Goal: Information Seeking & Learning: Learn about a topic

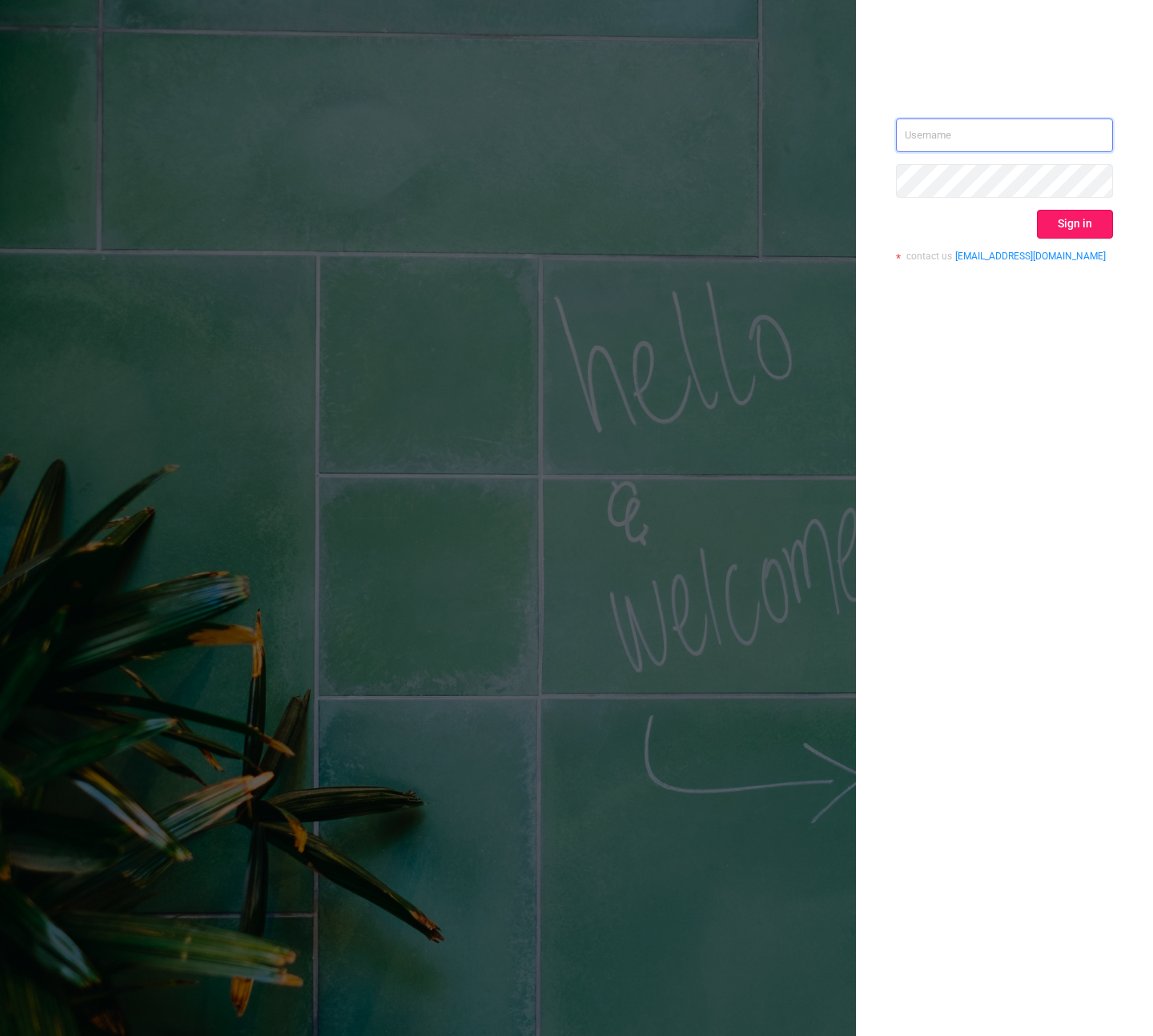
type input "[PERSON_NAME][EMAIL_ADDRESS][DOMAIN_NAME]"
click at [1088, 212] on button "Sign in" at bounding box center [1074, 224] width 76 height 29
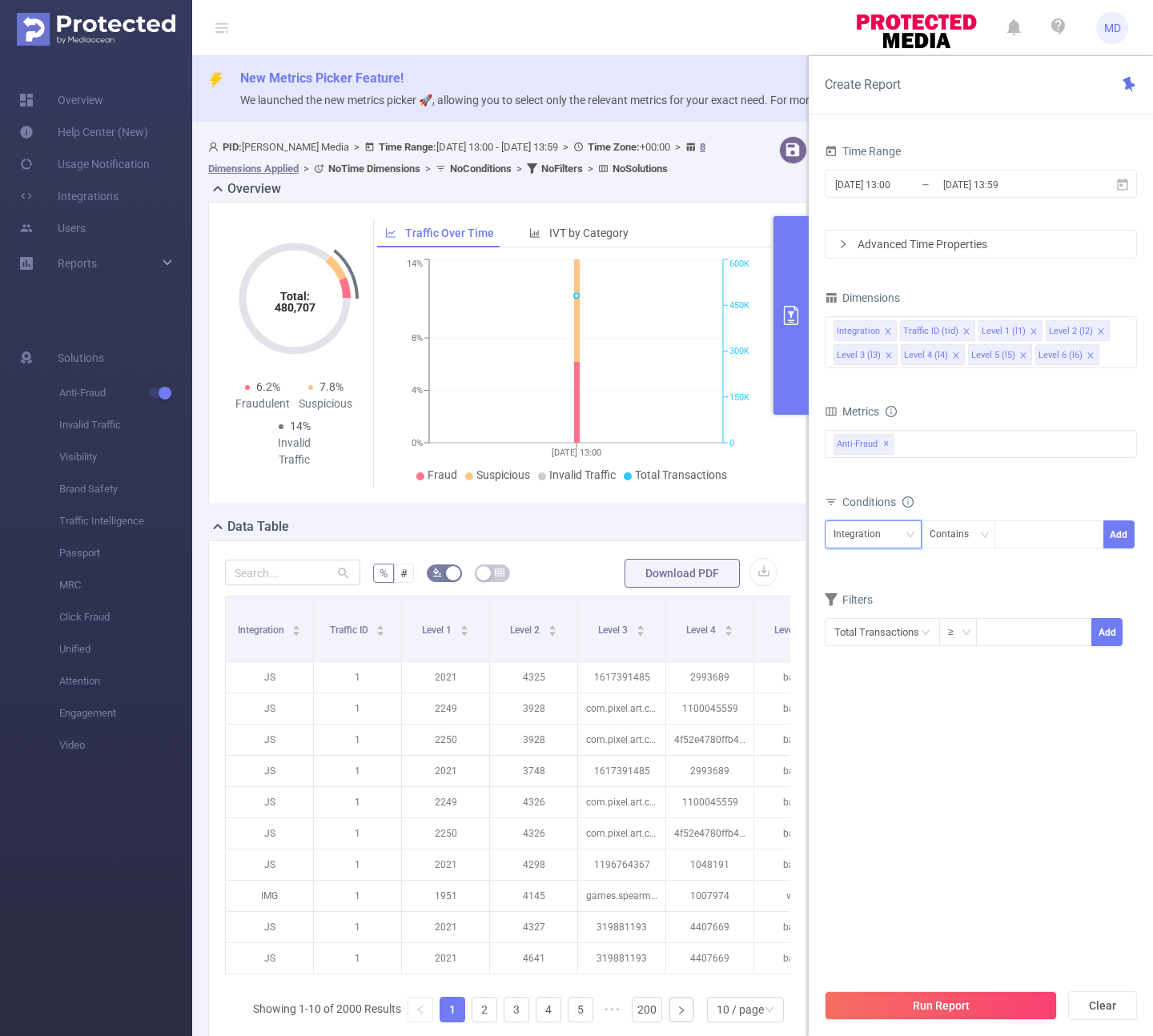
click at [881, 535] on div "Integration" at bounding box center [862, 535] width 59 height 26
click at [880, 615] on li "Level 1 (l1)" at bounding box center [873, 618] width 97 height 25
click at [884, 542] on div "Level 1 (l1)" at bounding box center [862, 535] width 58 height 26
click at [878, 596] on li "Traffic ID (tid)" at bounding box center [873, 592] width 97 height 25
click at [1068, 537] on div at bounding box center [1048, 535] width 92 height 26
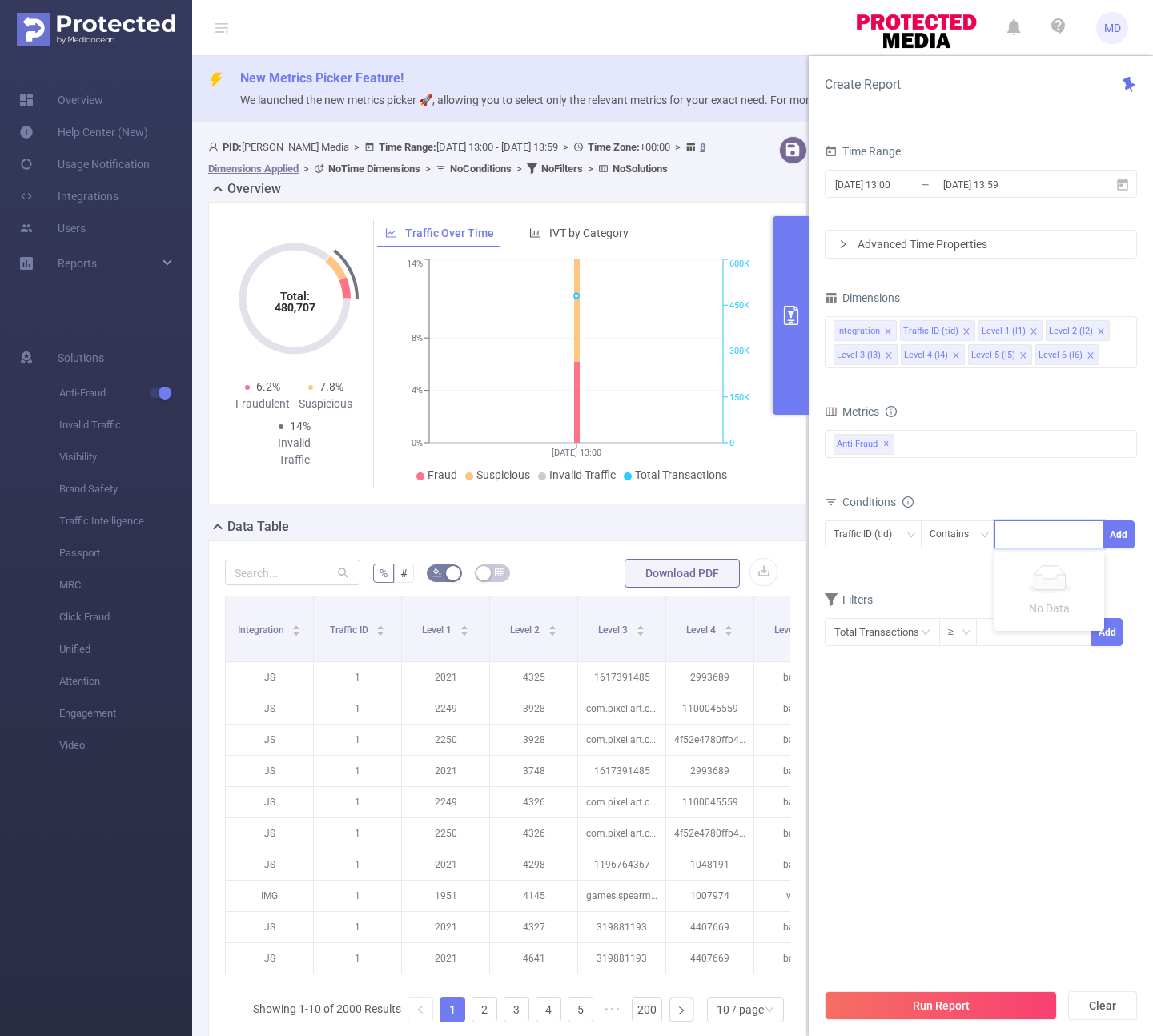
type input "6"
click at [1124, 532] on button "Add" at bounding box center [1119, 535] width 31 height 28
click at [876, 536] on div "Integration" at bounding box center [862, 535] width 59 height 26
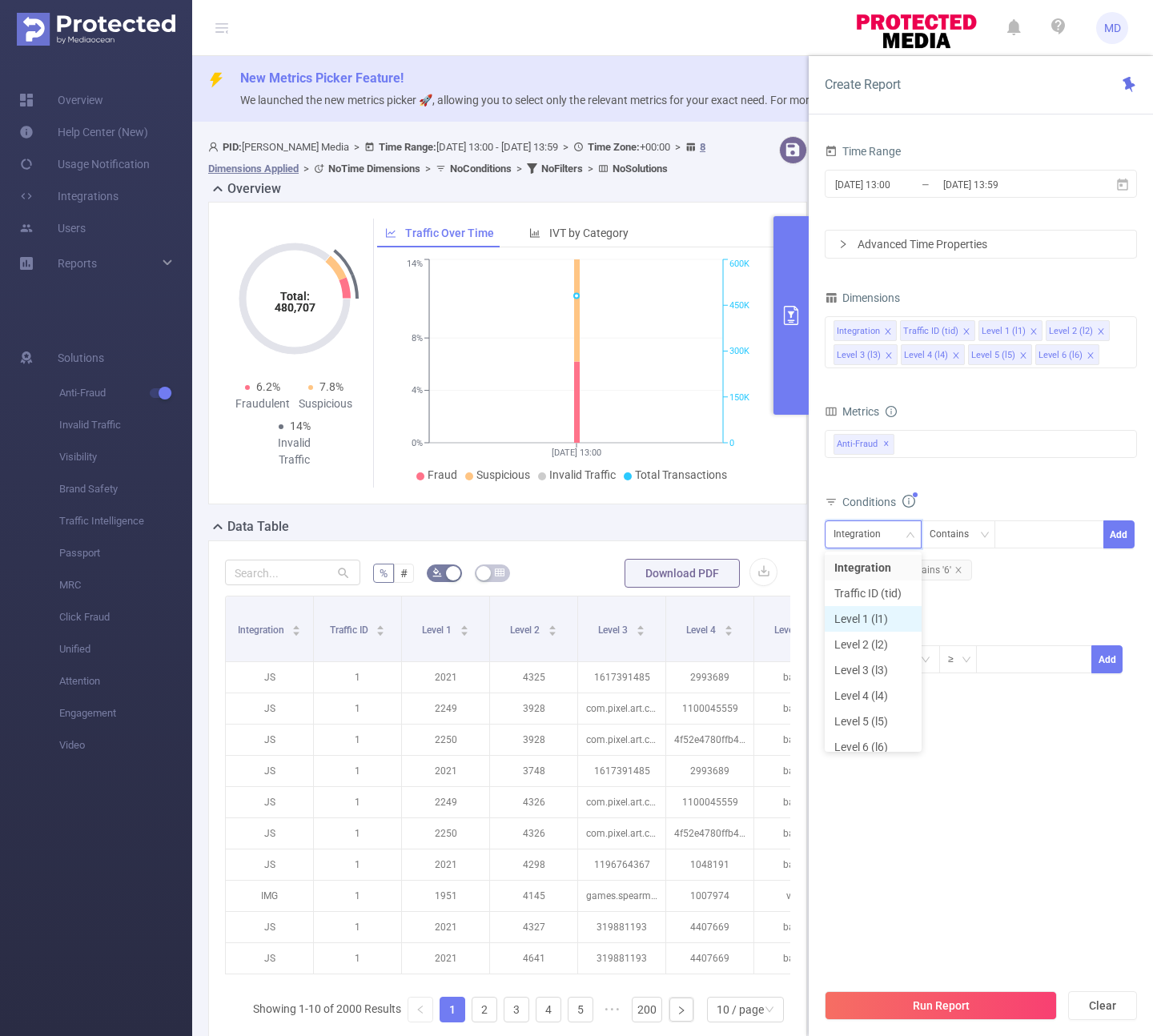
click at [868, 622] on li "Level 1 (l1)" at bounding box center [873, 618] width 97 height 25
click at [1036, 542] on div at bounding box center [1048, 535] width 92 height 26
click at [1027, 540] on div at bounding box center [1048, 535] width 92 height 26
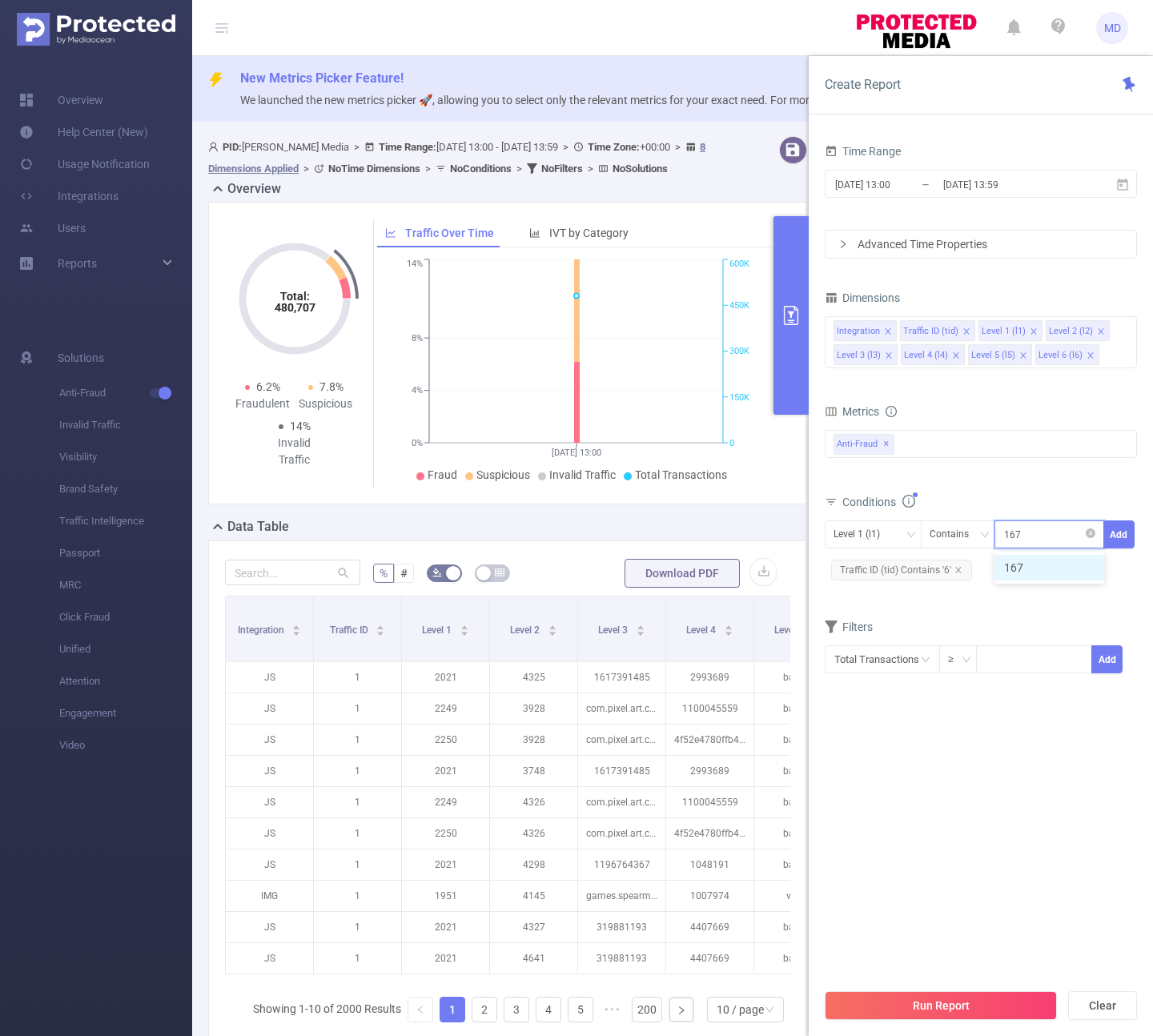
type input "1671"
type input "1673"
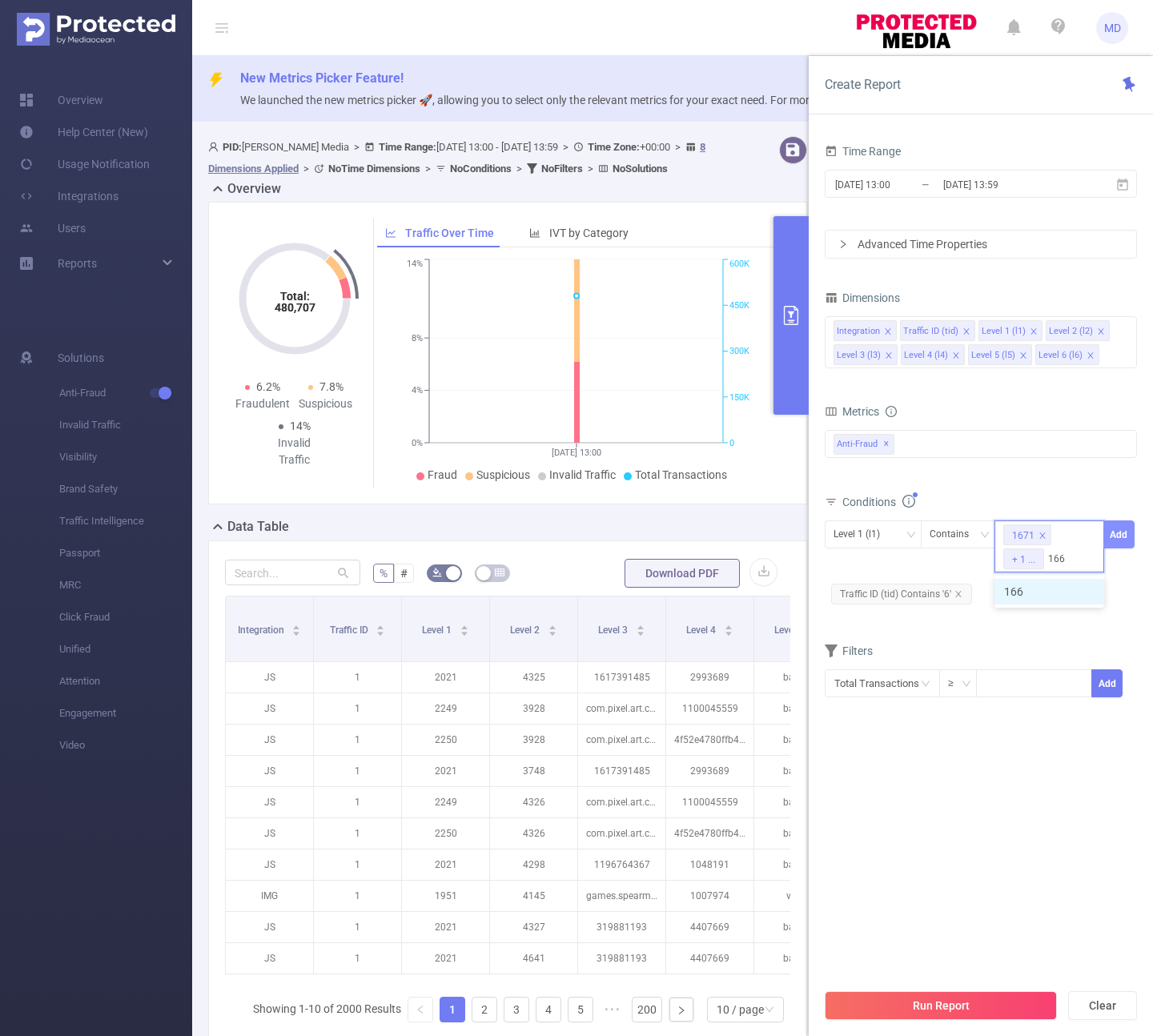
type input "1669"
type input "1693"
type input "1675"
click at [1112, 531] on button "Add" at bounding box center [1119, 535] width 31 height 28
click at [914, 992] on button "Run Report" at bounding box center [941, 1005] width 232 height 29
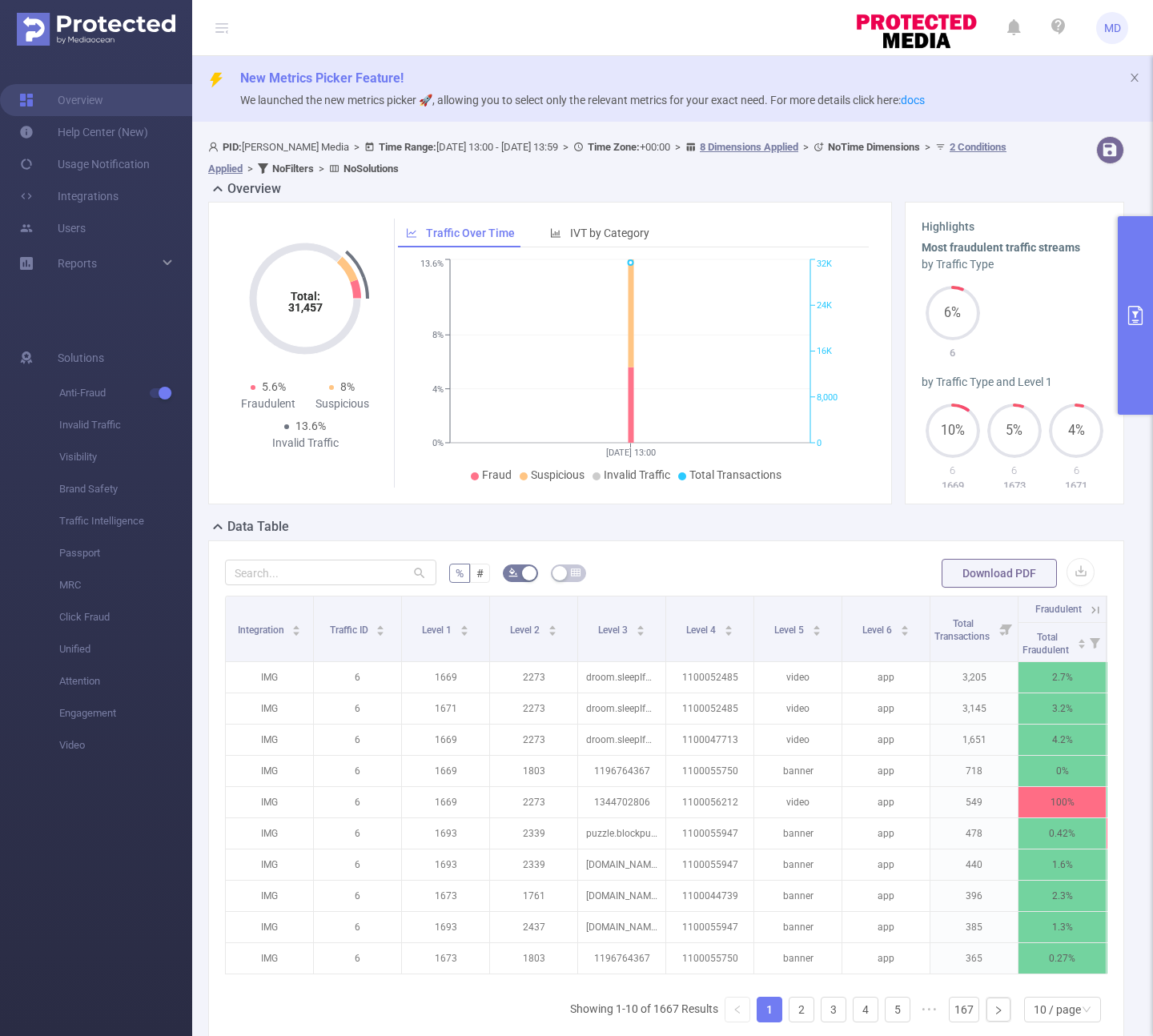
click at [1141, 357] on button "primary" at bounding box center [1135, 314] width 35 height 198
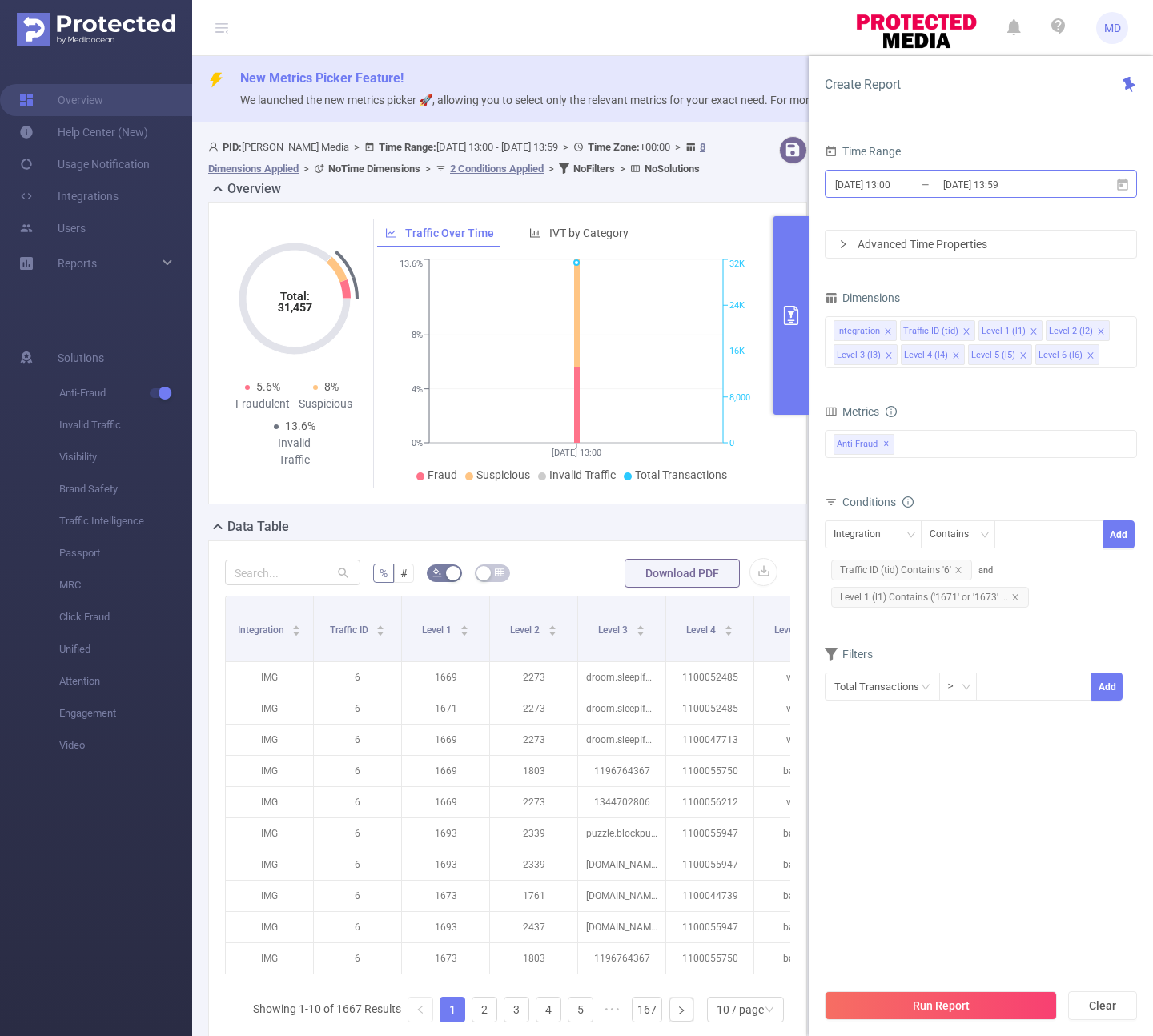
click at [963, 185] on input "[DATE] 13:59" at bounding box center [1006, 184] width 129 height 22
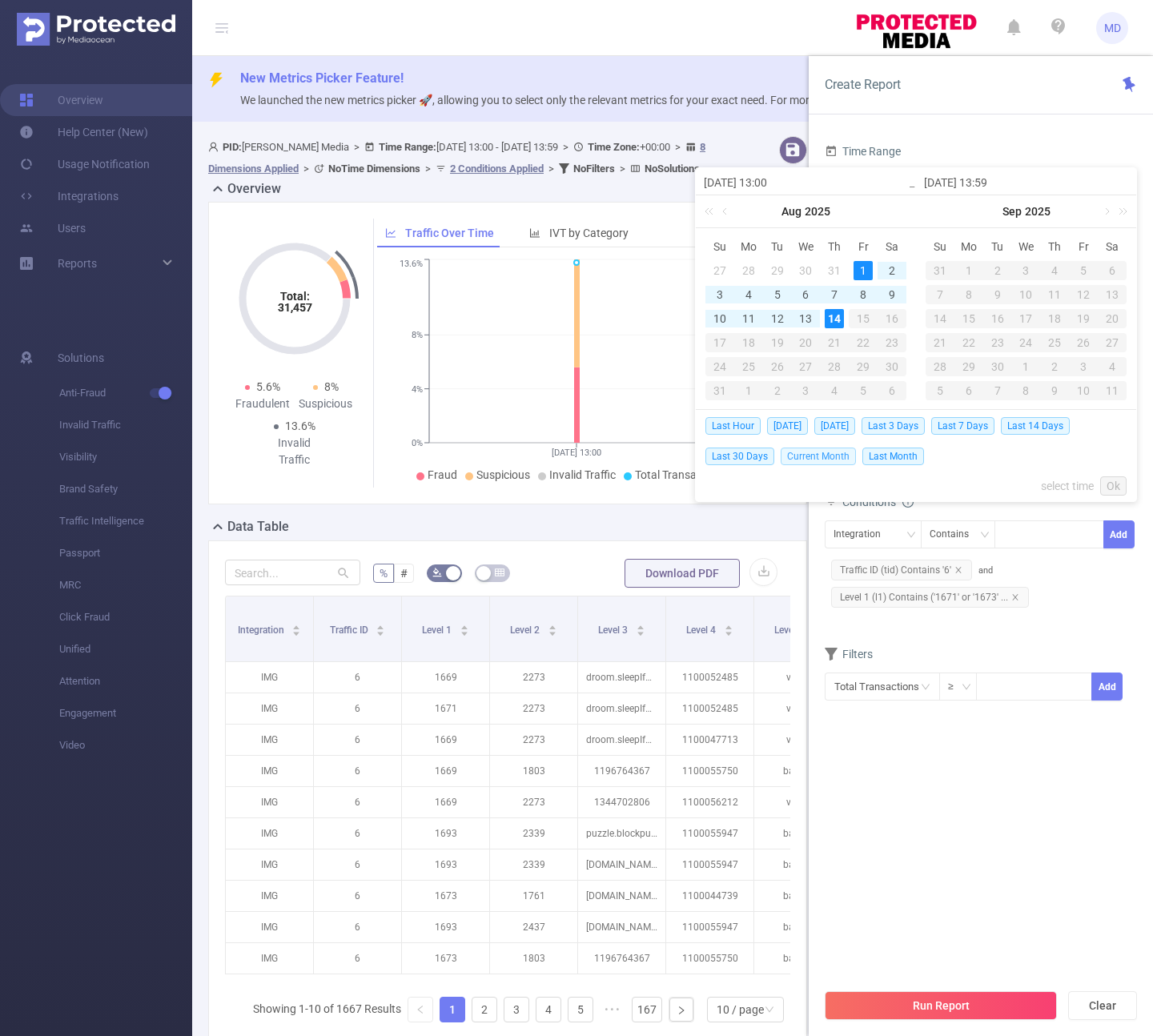
click at [835, 455] on span "Current Month" at bounding box center [818, 456] width 75 height 17
type input "[DATE] 00:00"
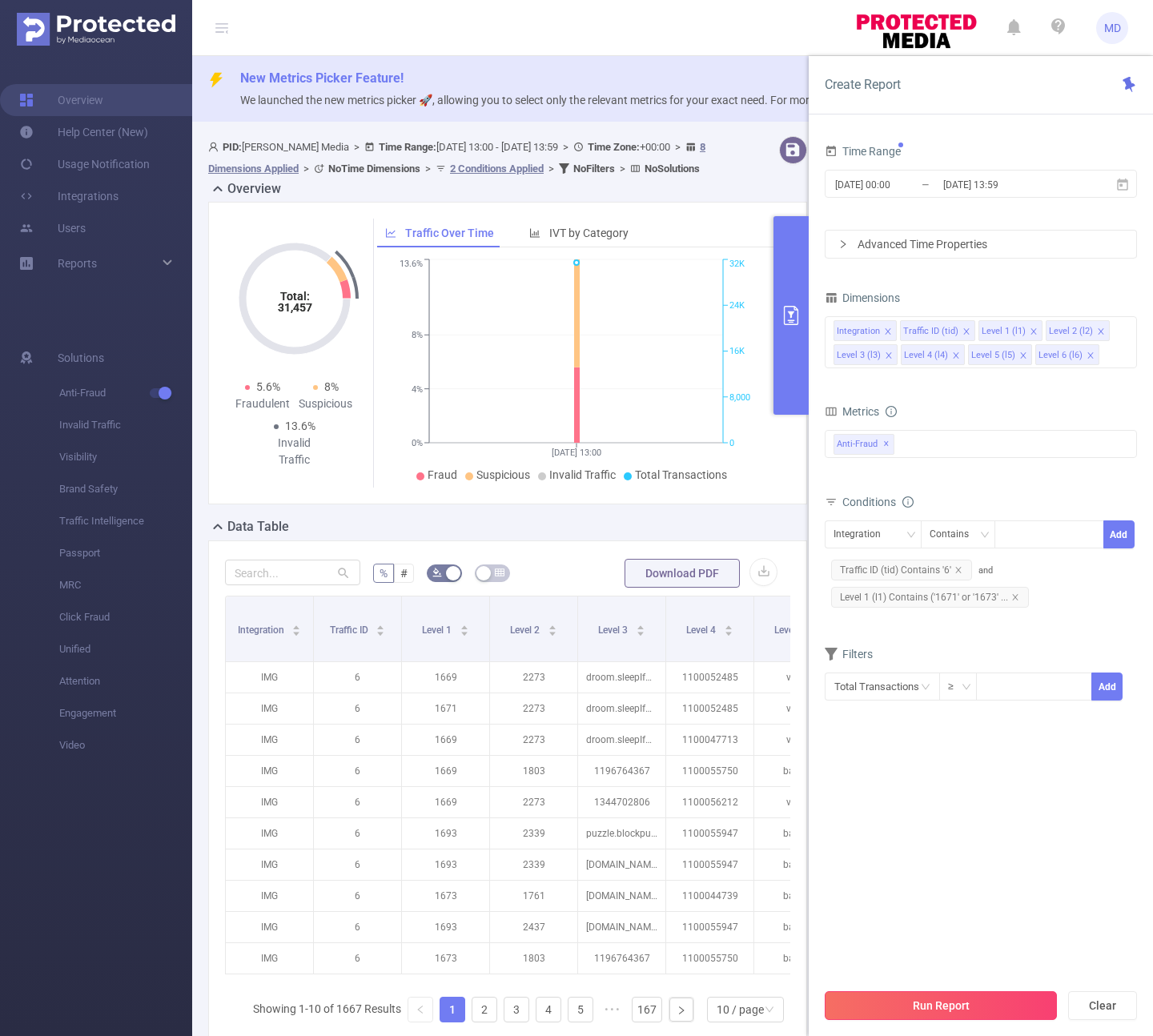
click at [933, 1002] on button "Run Report" at bounding box center [941, 1005] width 232 height 29
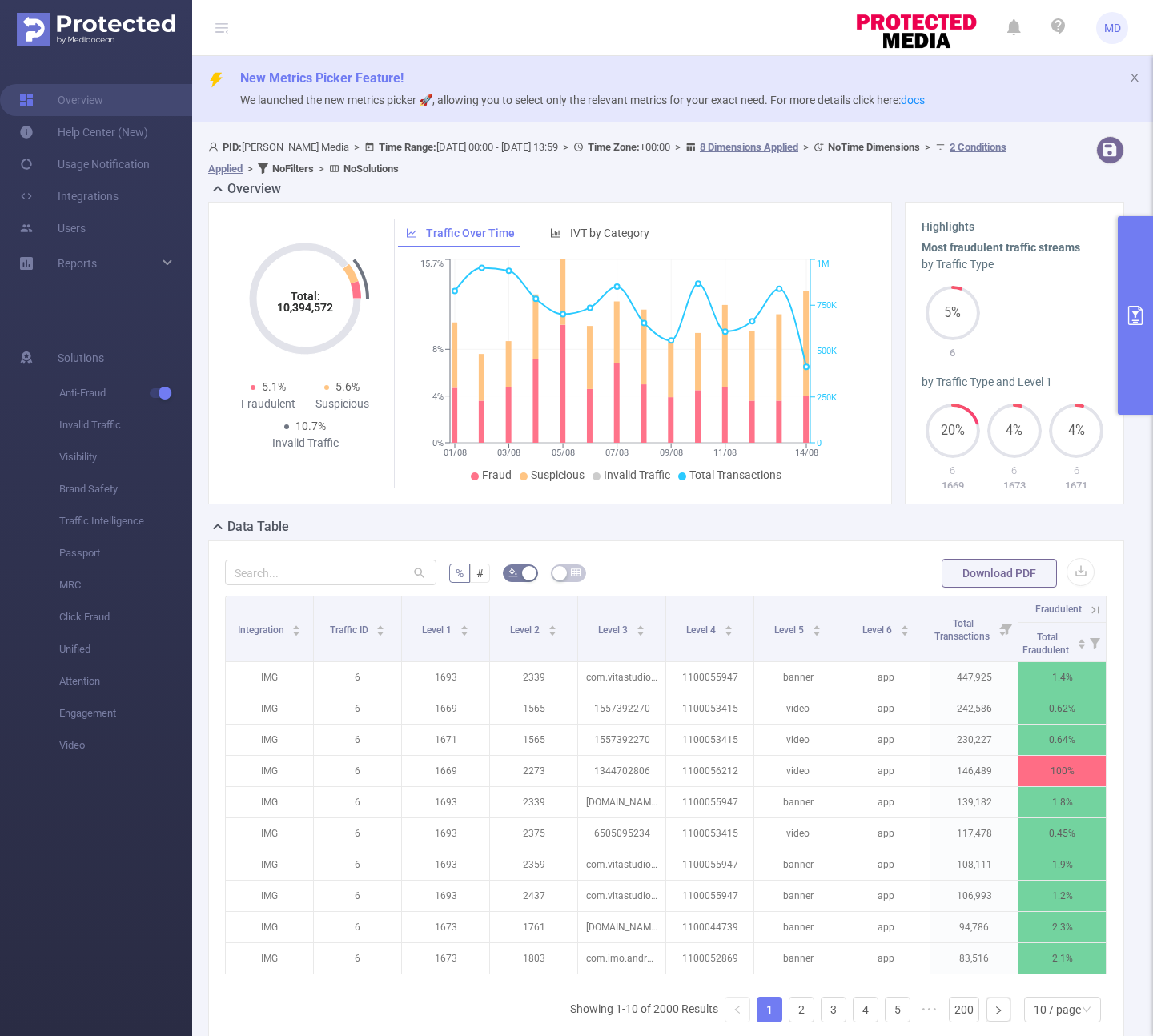
click at [1133, 392] on button "primary" at bounding box center [1135, 314] width 35 height 198
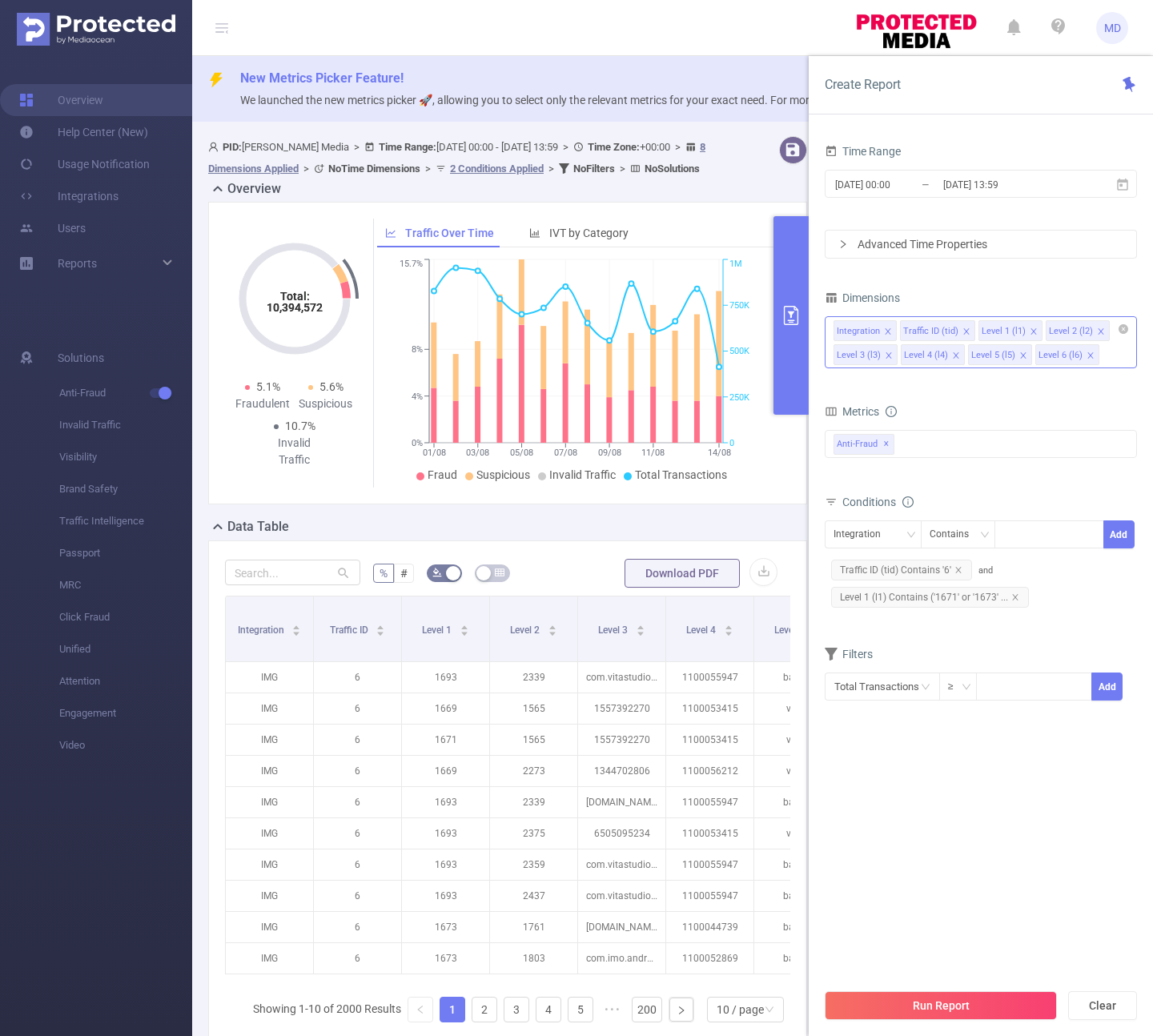
click at [1098, 328] on icon "icon: close" at bounding box center [1101, 331] width 8 height 8
click at [943, 1007] on button "Run Report" at bounding box center [941, 1005] width 232 height 29
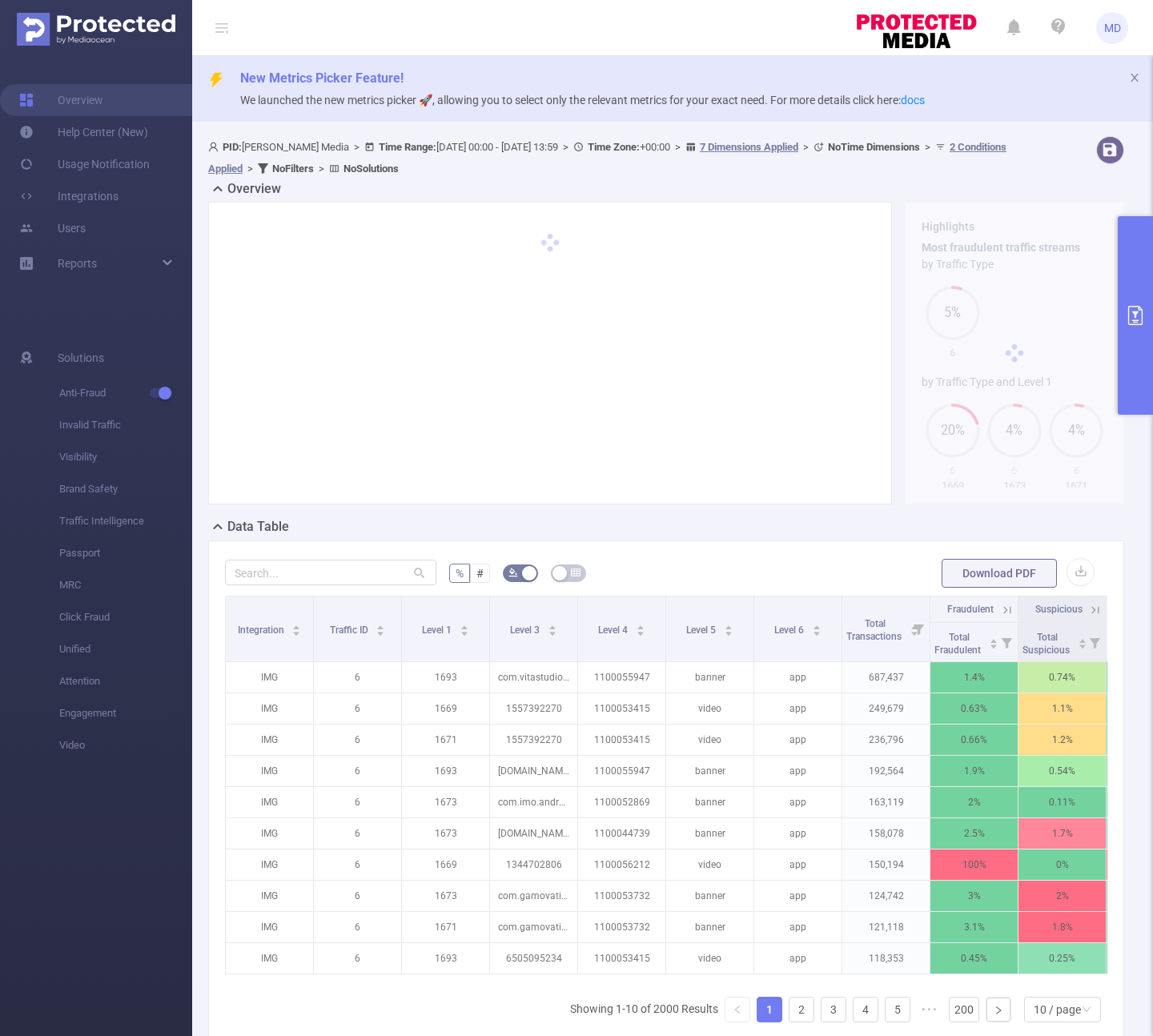
click at [1134, 343] on button "primary" at bounding box center [1135, 314] width 35 height 198
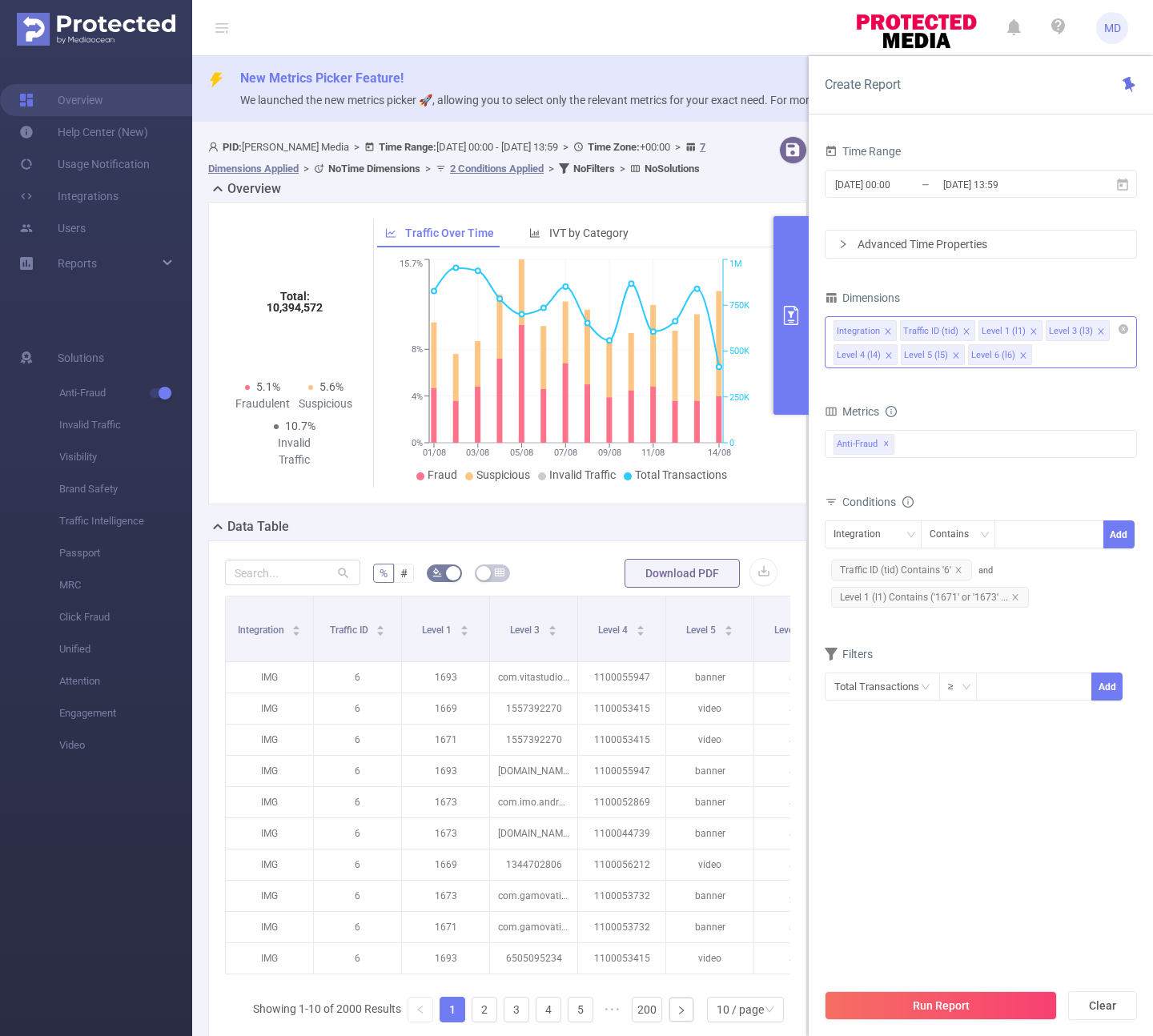
click at [1097, 328] on icon "icon: close" at bounding box center [1101, 331] width 8 height 8
click at [936, 1011] on button "Run Report" at bounding box center [941, 1005] width 232 height 29
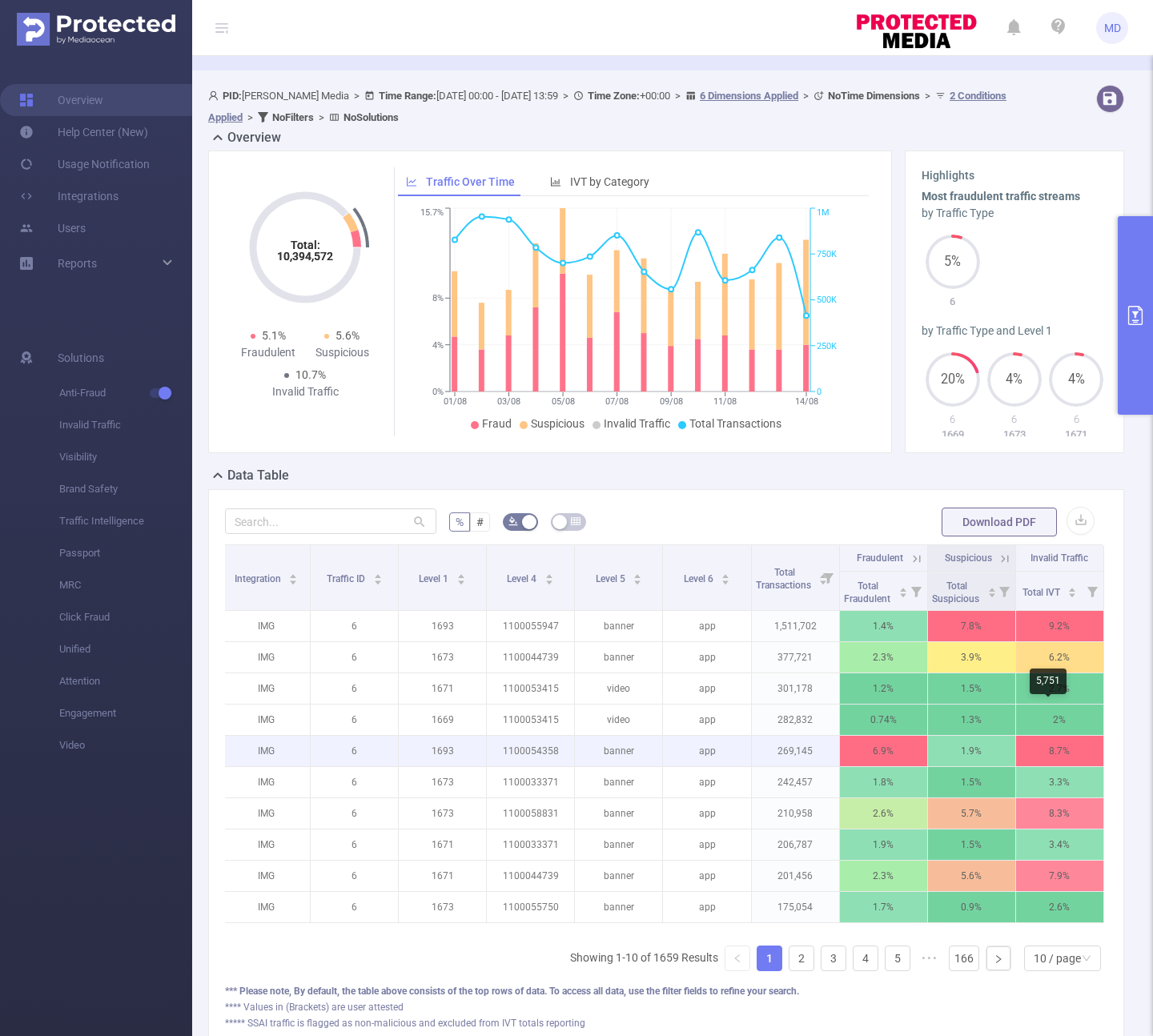
scroll to position [85, 0]
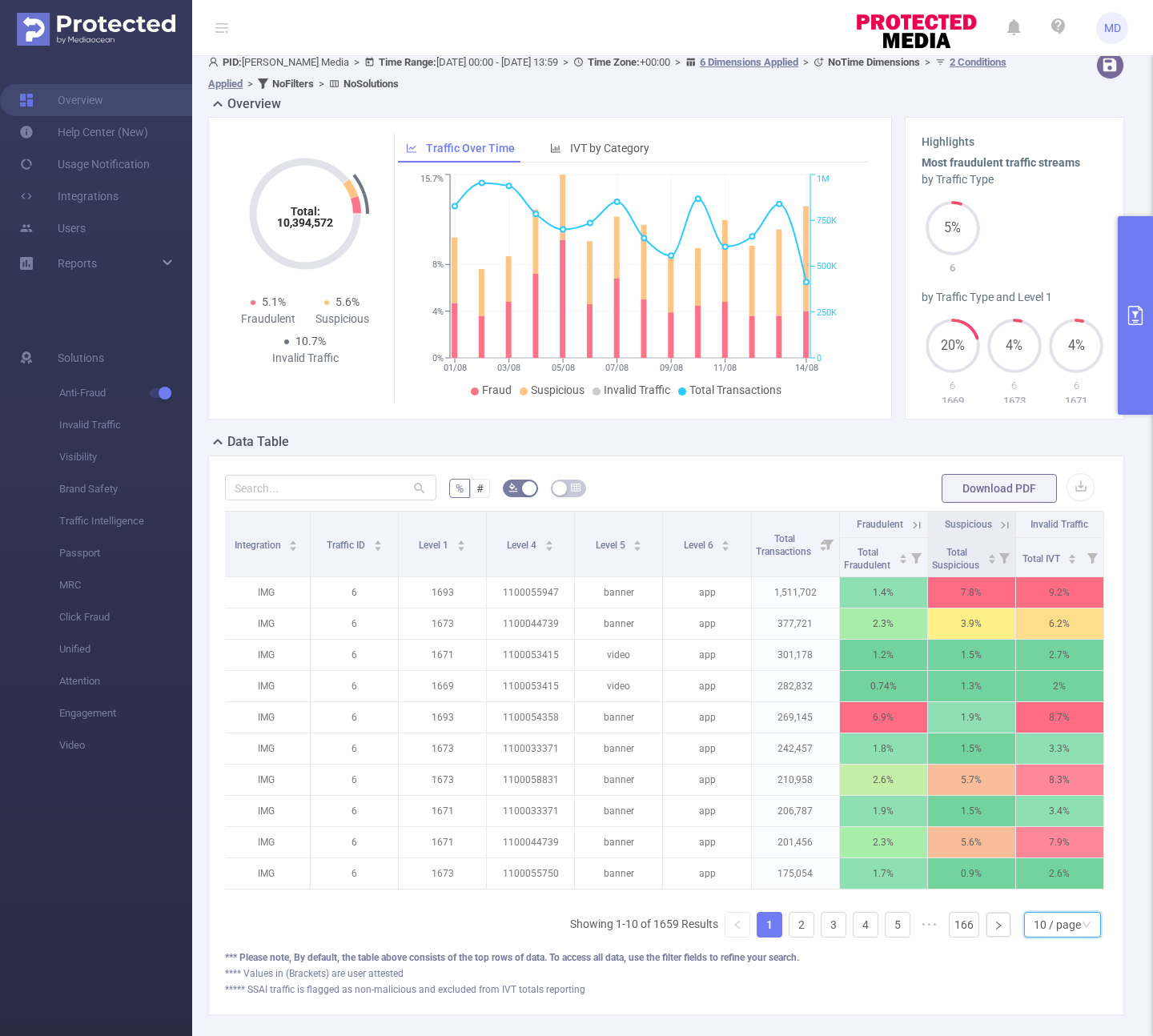
click at [1060, 927] on div "10 / page" at bounding box center [1057, 924] width 47 height 24
click at [1060, 913] on li "50 / page" at bounding box center [1050, 908] width 77 height 25
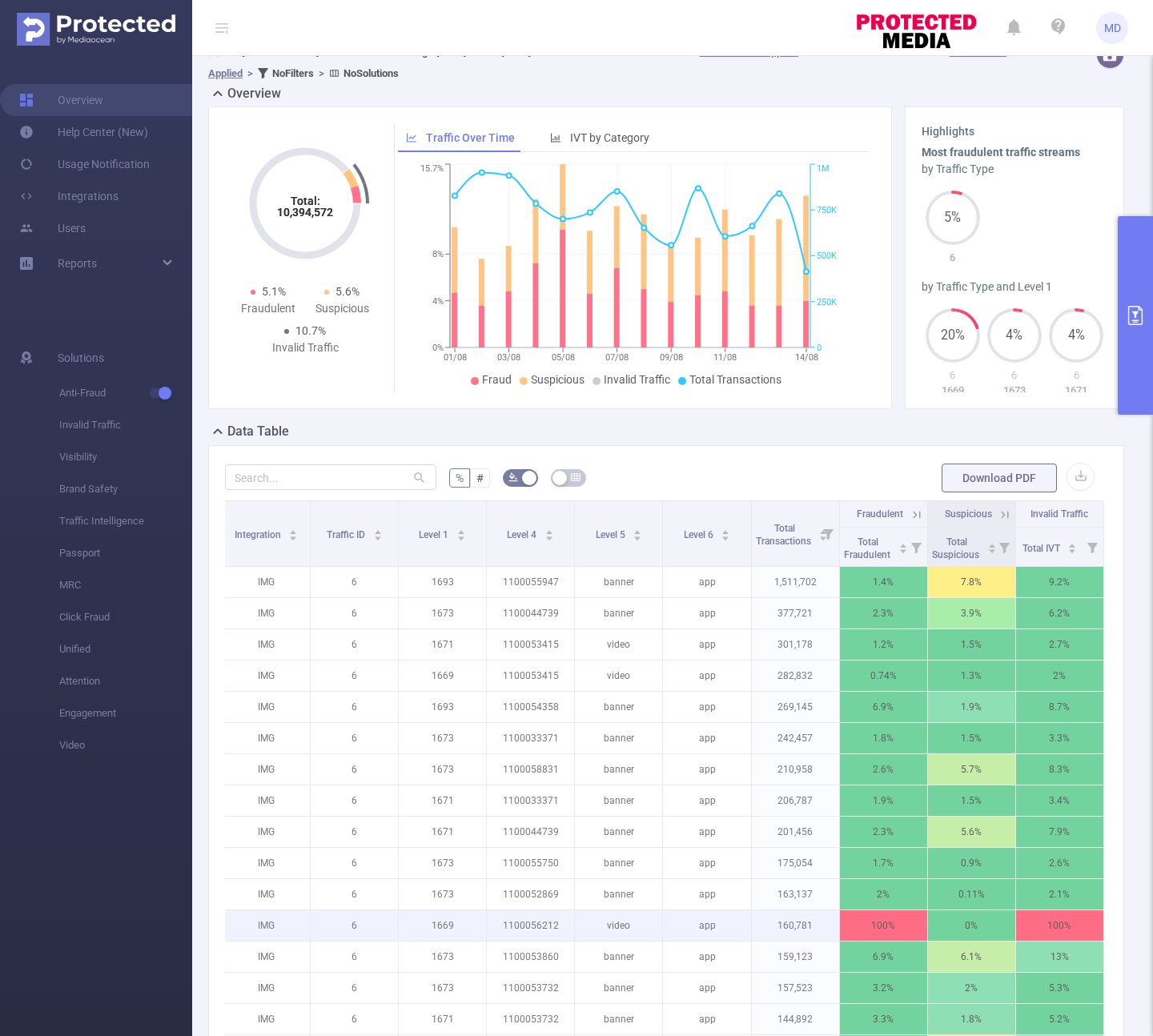
scroll to position [106, 0]
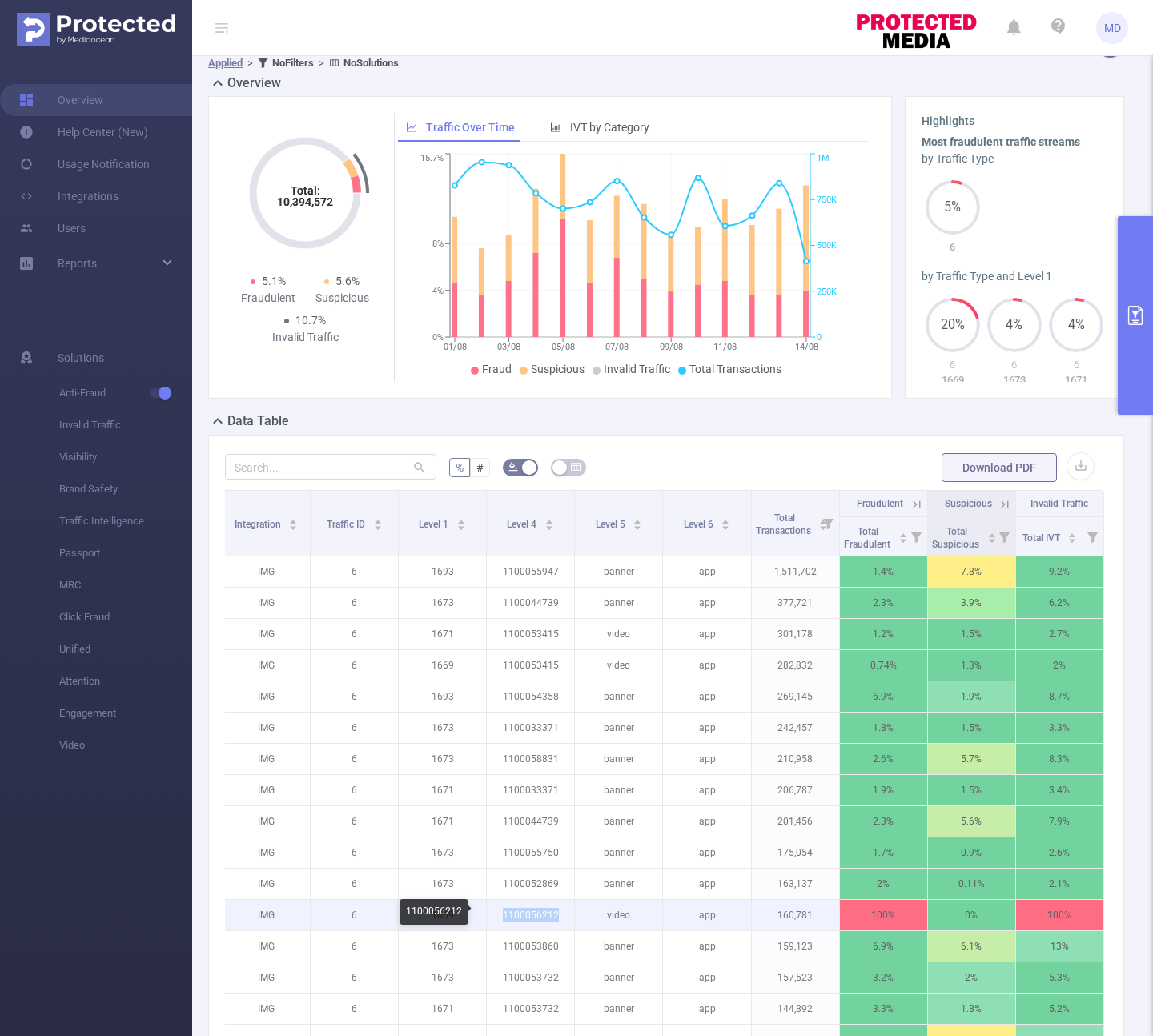
drag, startPoint x: 549, startPoint y: 916, endPoint x: 490, endPoint y: 919, distance: 59.1
click at [490, 919] on p "1100056212" at bounding box center [530, 915] width 87 height 31
copy p "1100056212"
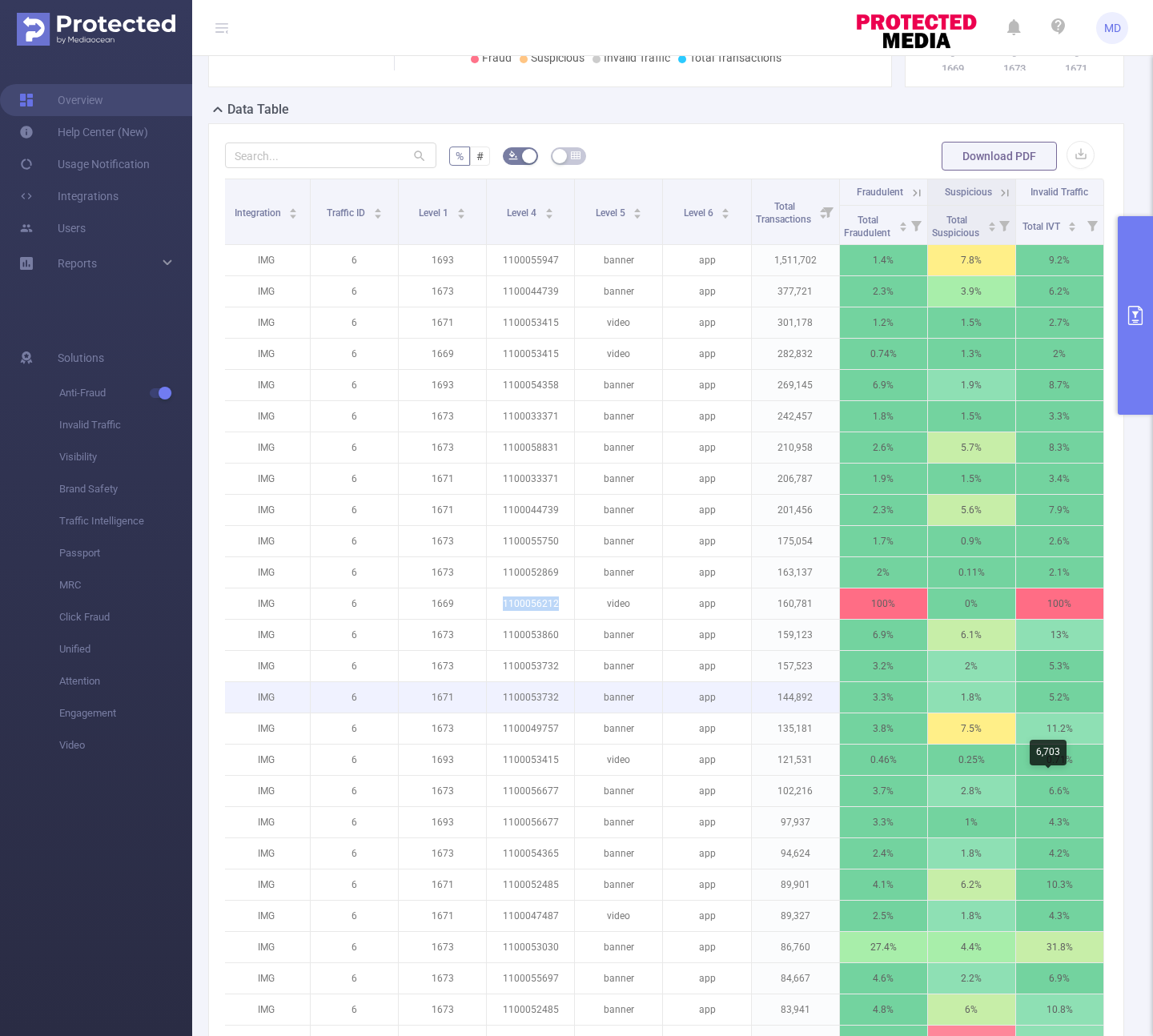
scroll to position [552, 0]
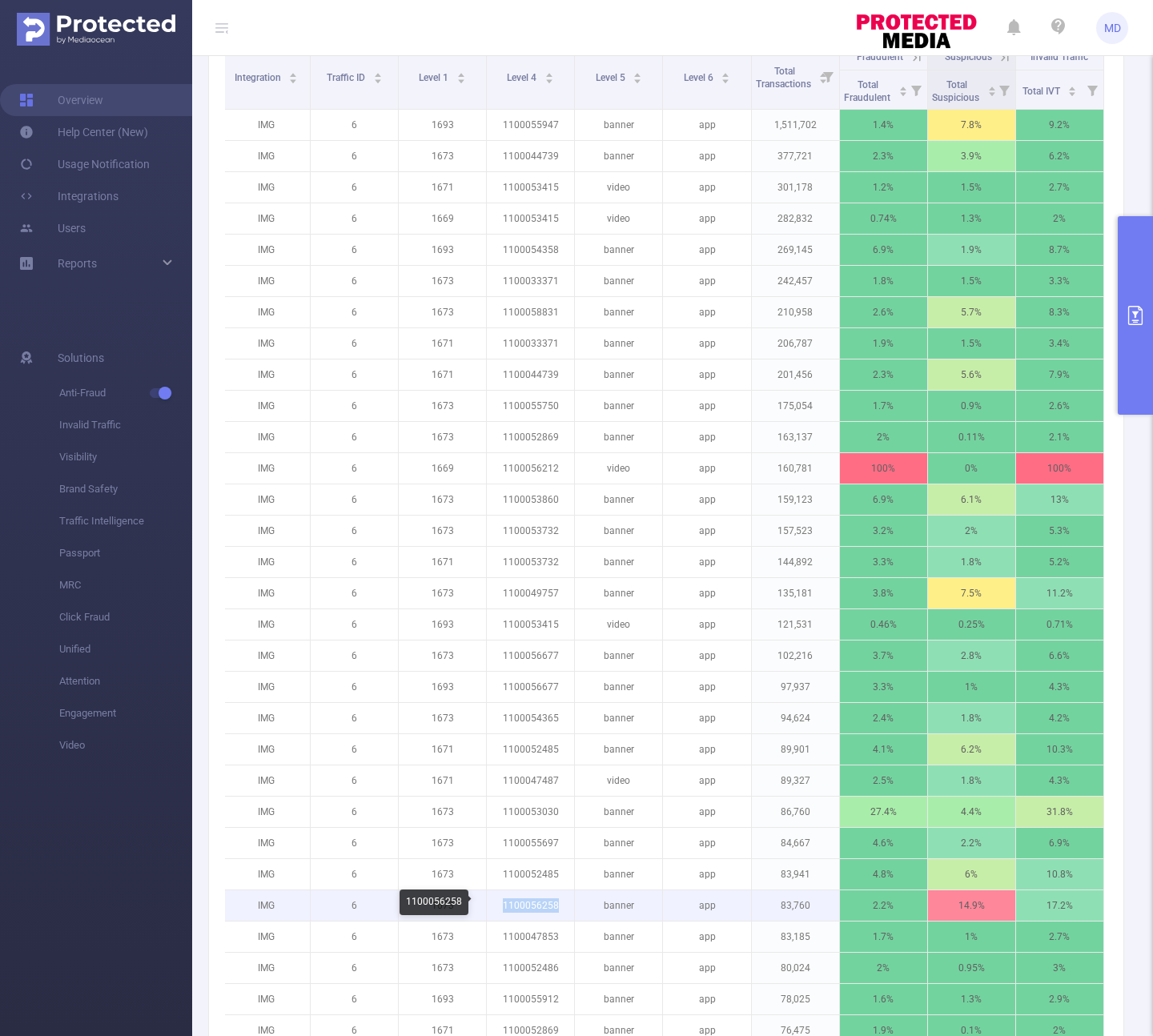
drag, startPoint x: 554, startPoint y: 909, endPoint x: 494, endPoint y: 909, distance: 60.0
click at [494, 909] on p "1100056258" at bounding box center [530, 905] width 87 height 31
copy p "1100056258"
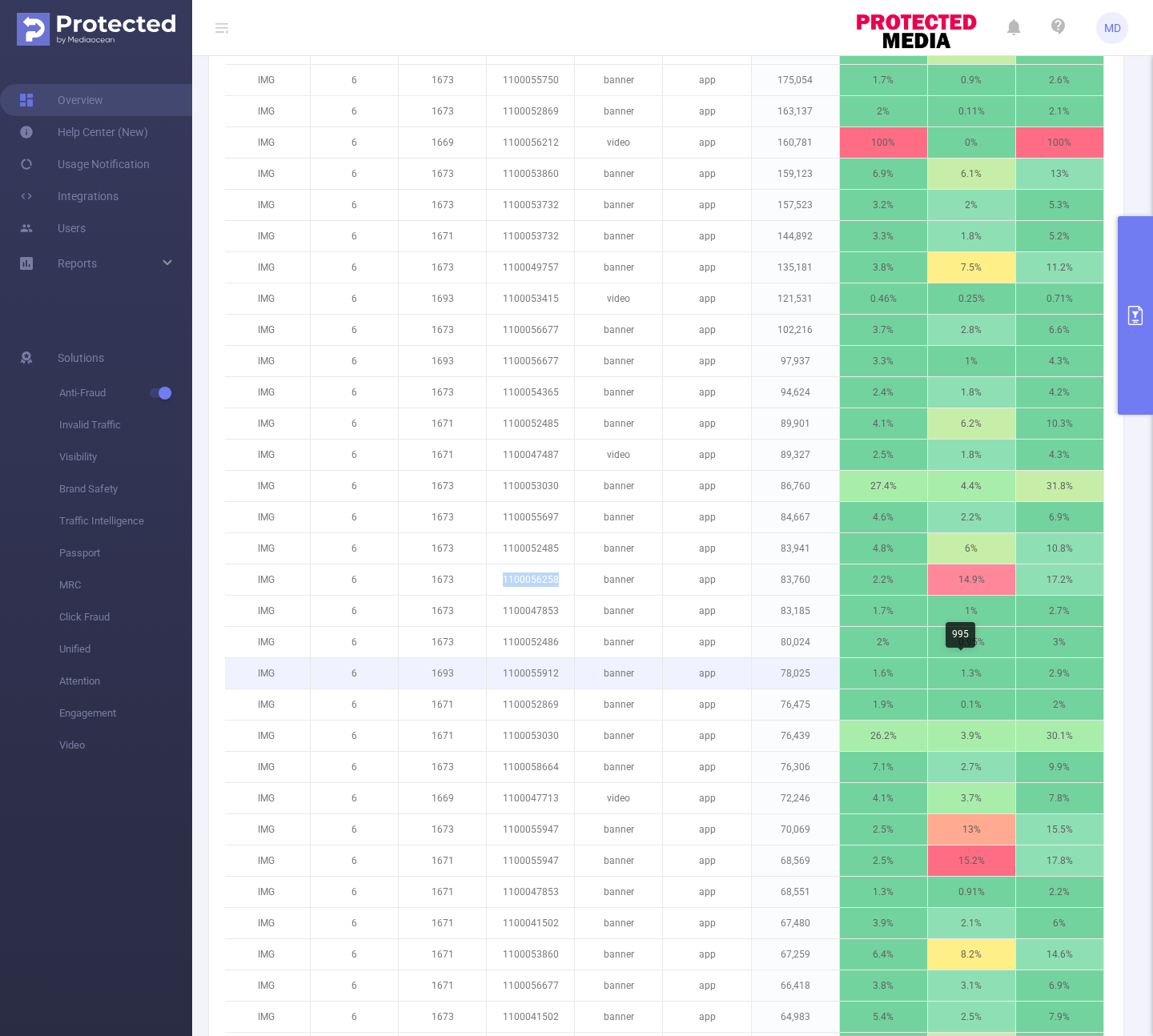
scroll to position [888, 0]
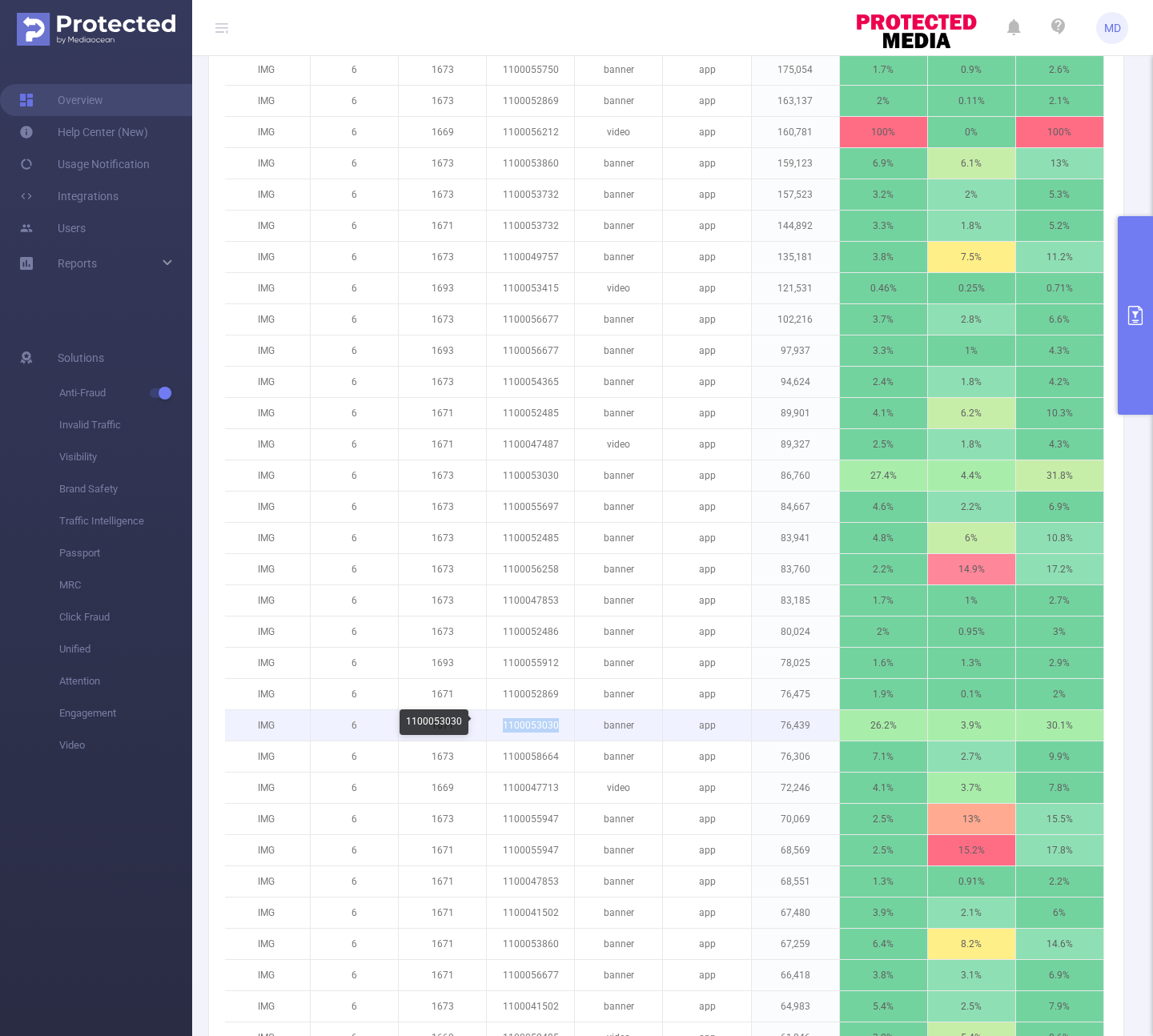
drag, startPoint x: 509, startPoint y: 729, endPoint x: 489, endPoint y: 727, distance: 20.1
click at [489, 727] on p "1100053030" at bounding box center [530, 725] width 87 height 31
copy p "1100053030"
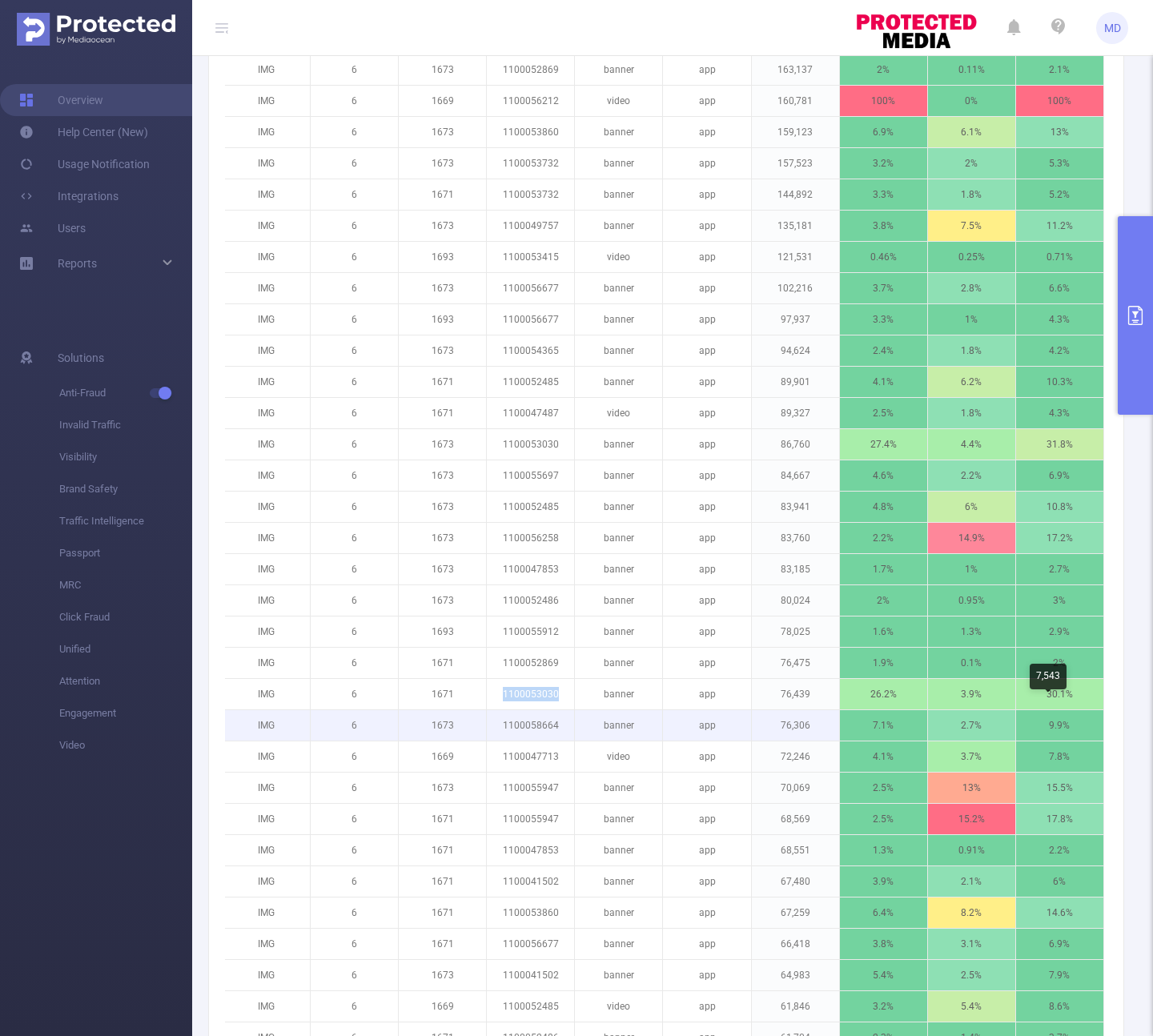
scroll to position [941, 0]
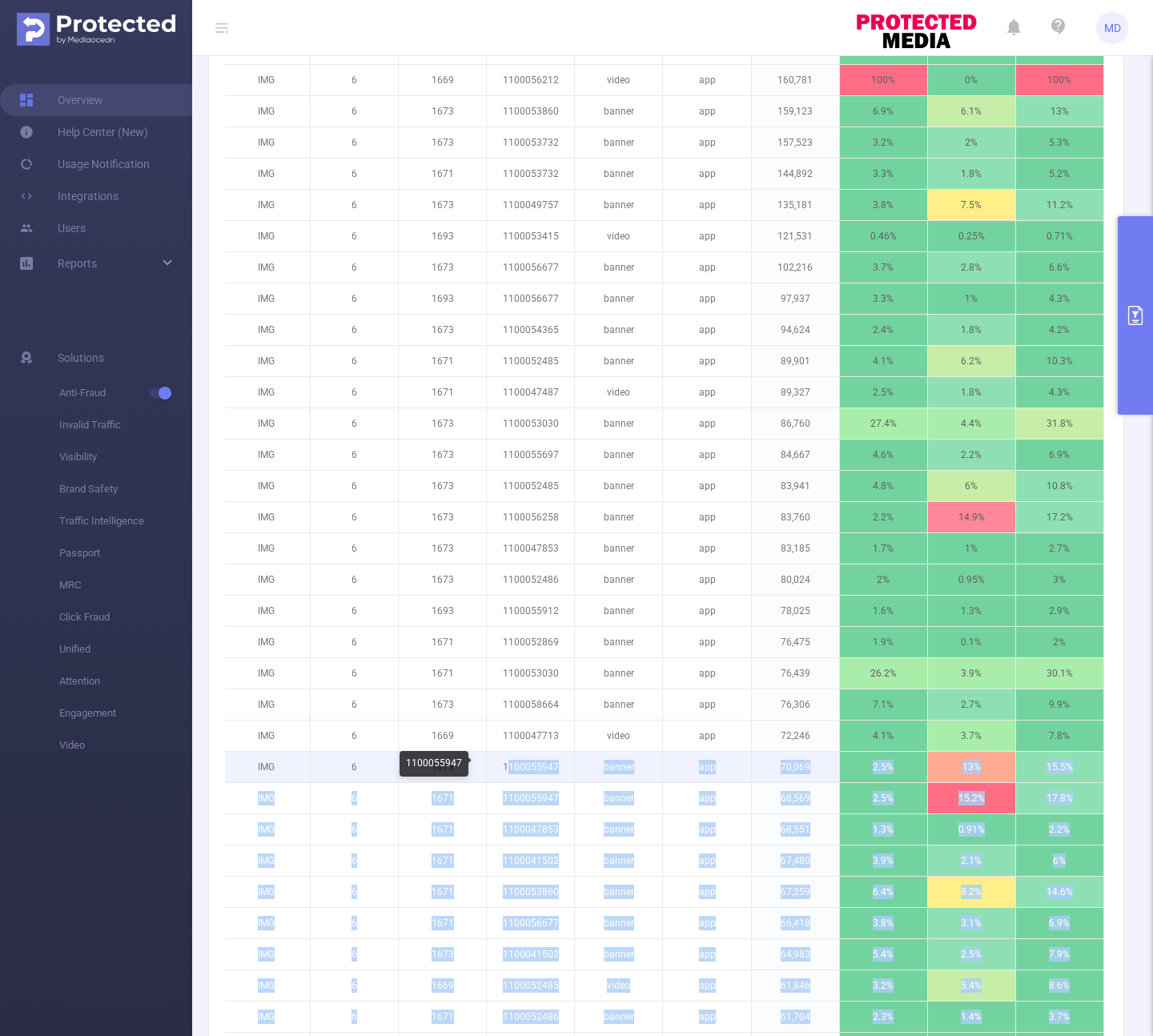
drag, startPoint x: 558, startPoint y: 764, endPoint x: 495, endPoint y: 765, distance: 63.0
click at [494, 765] on body "MD Overview Help Center (New) Usage Notification Integrations Users Reports Sol…" at bounding box center [576, 518] width 1153 height 1036
click at [520, 779] on p "1100055947" at bounding box center [530, 767] width 87 height 31
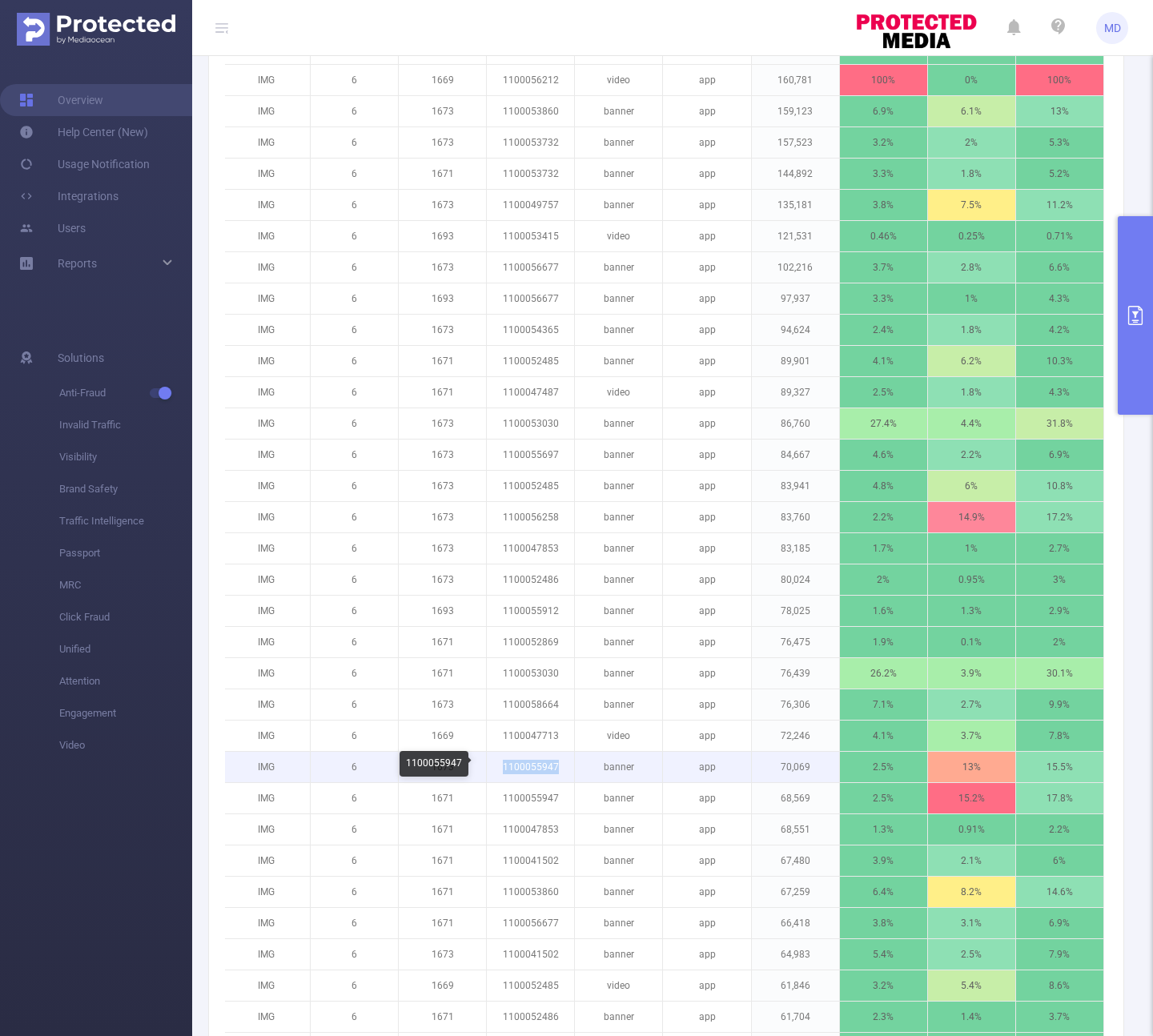
drag, startPoint x: 549, startPoint y: 765, endPoint x: 492, endPoint y: 765, distance: 57.0
click at [492, 765] on p "1100055947" at bounding box center [530, 767] width 87 height 31
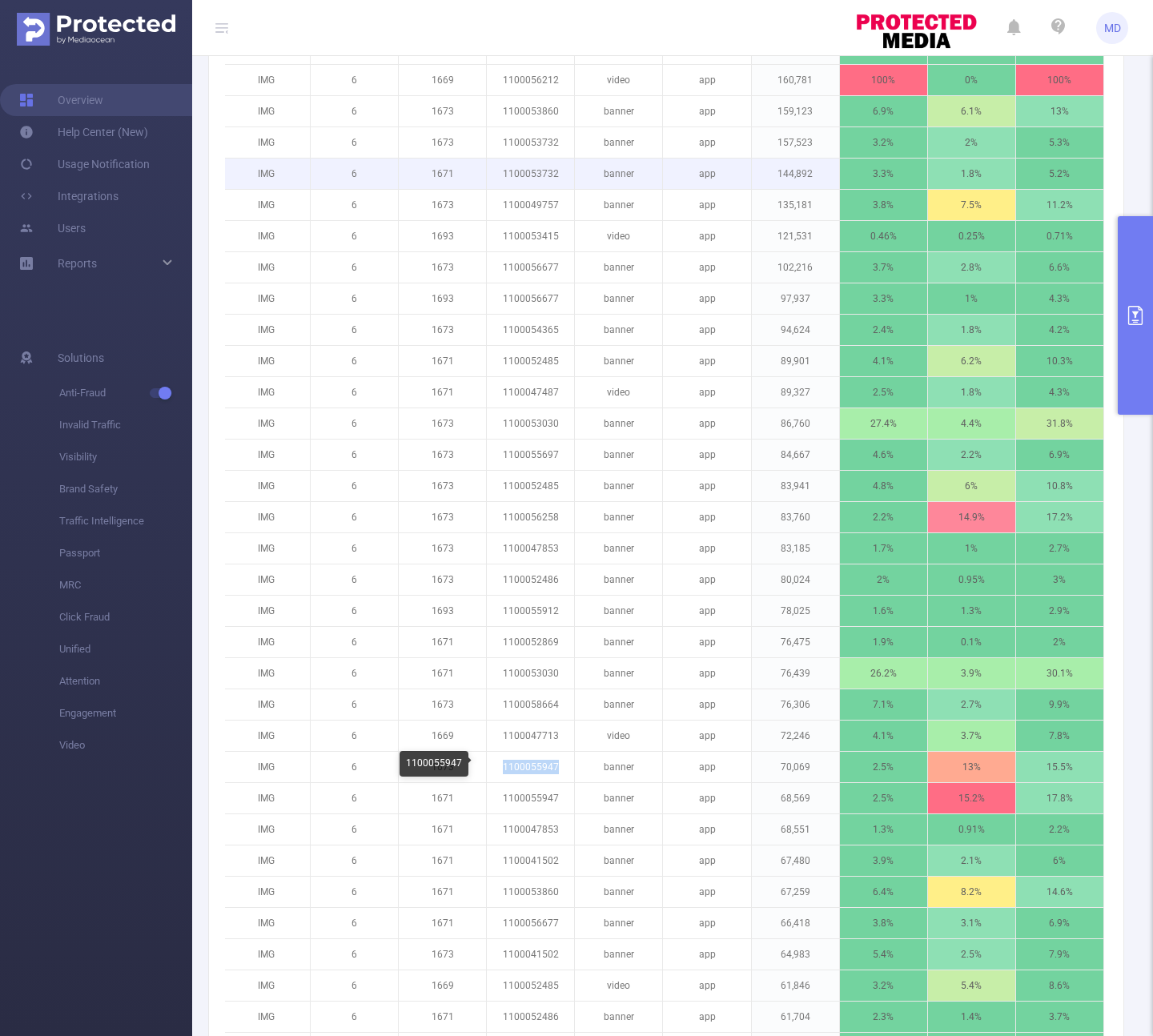
copy p "1100055947"
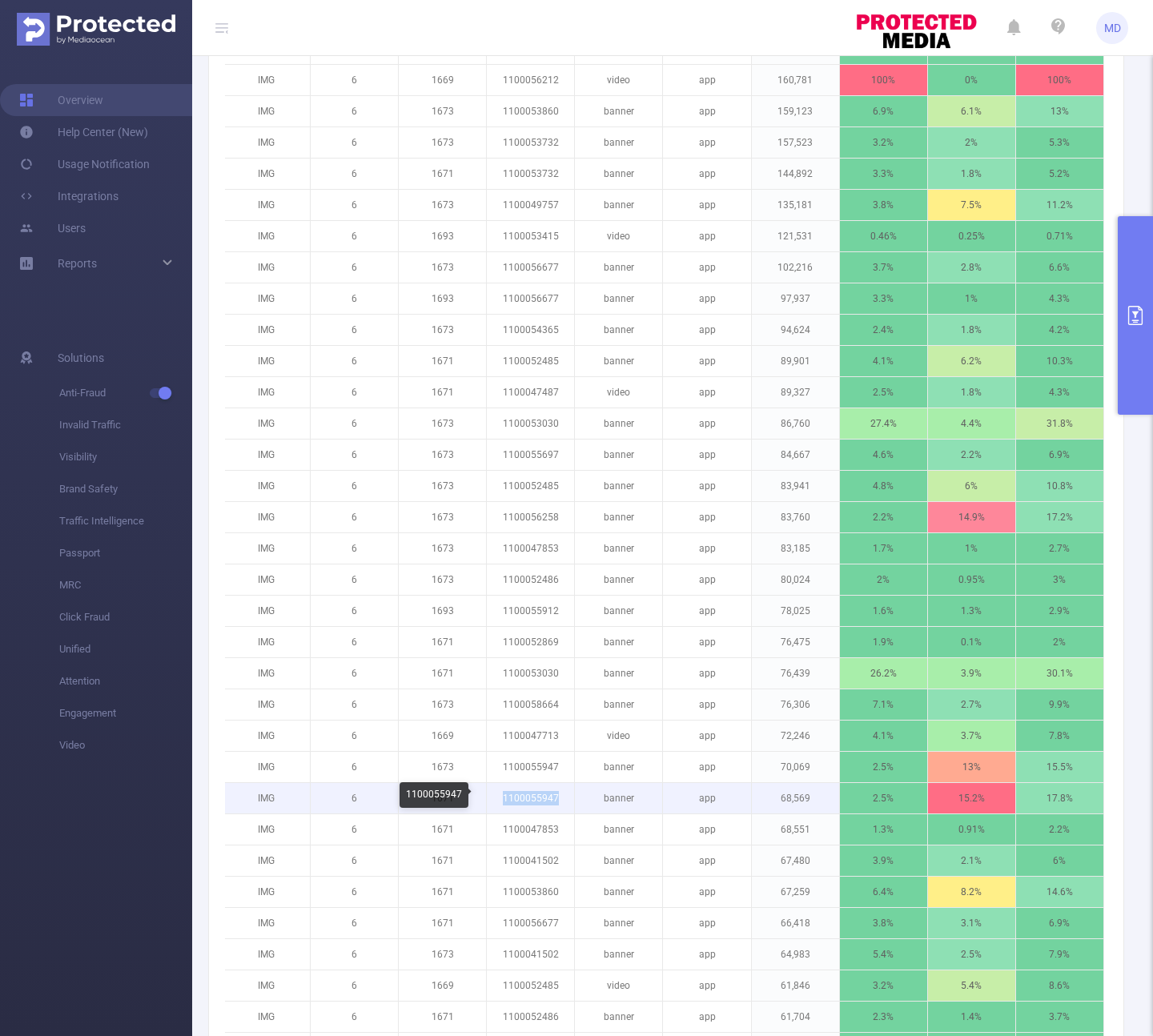
drag, startPoint x: 551, startPoint y: 798, endPoint x: 493, endPoint y: 796, distance: 58.0
click at [493, 796] on p "1100055947" at bounding box center [530, 798] width 87 height 31
copy p "1100055947"
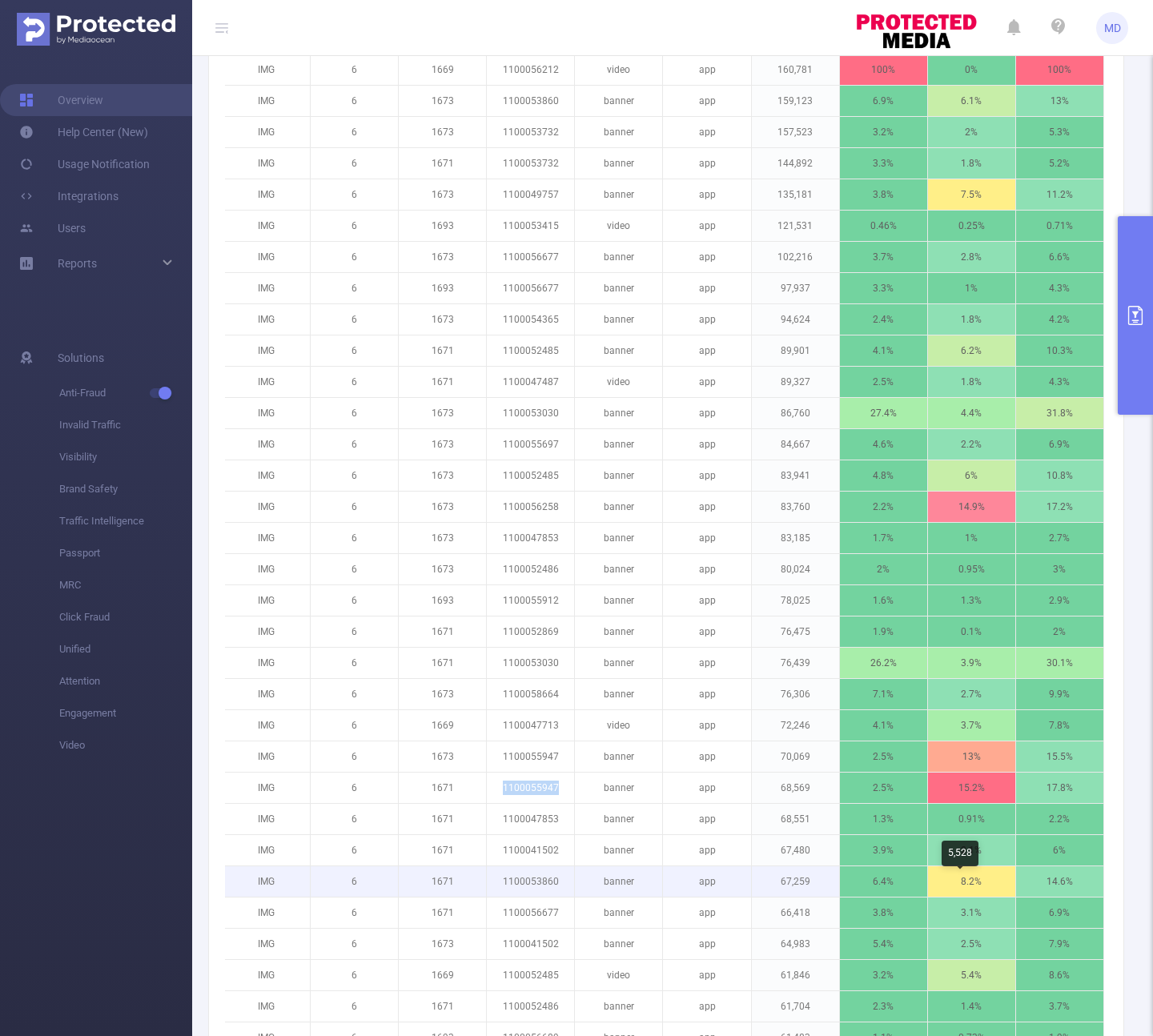
scroll to position [992, 0]
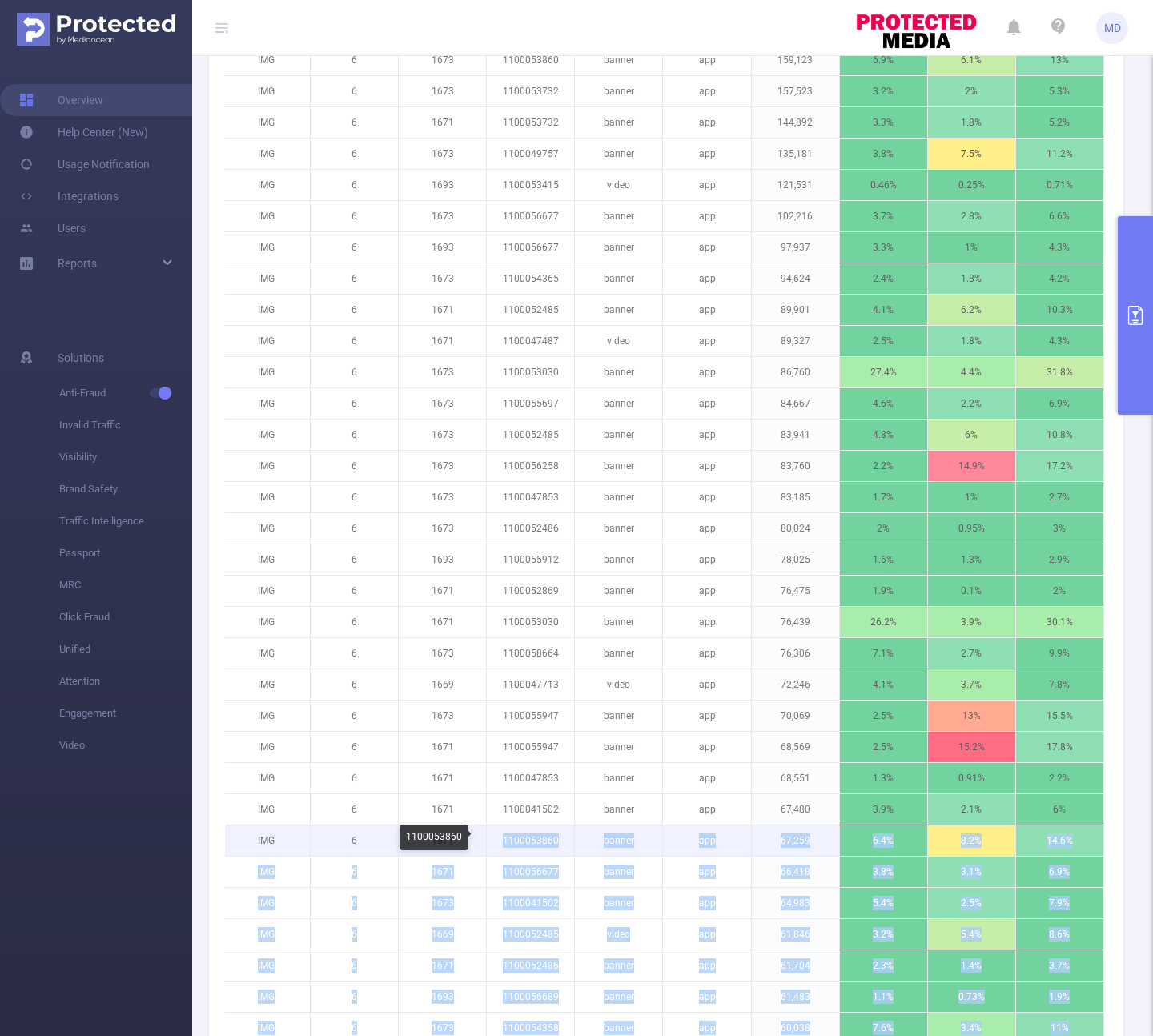
drag, startPoint x: 558, startPoint y: 839, endPoint x: 488, endPoint y: 843, distance: 70.1
click at [488, 843] on body "MD Overview Help Center (New) Usage Notification Integrations Users Reports Sol…" at bounding box center [576, 518] width 1153 height 1036
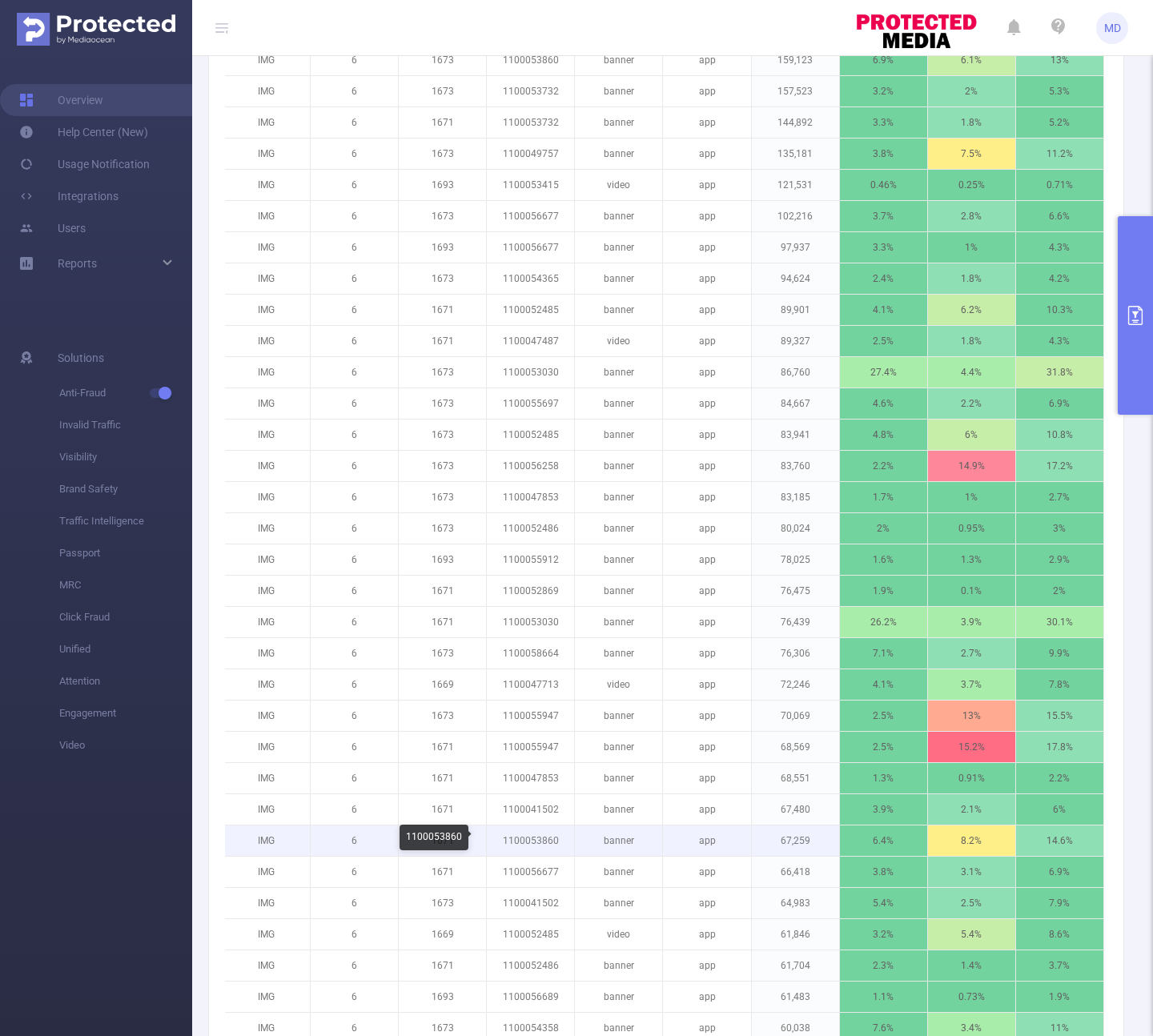
click at [521, 859] on p "1100056677" at bounding box center [530, 872] width 87 height 31
drag, startPoint x: 503, startPoint y: 839, endPoint x: 491, endPoint y: 839, distance: 12.0
click at [491, 839] on p "1100053860" at bounding box center [530, 840] width 87 height 31
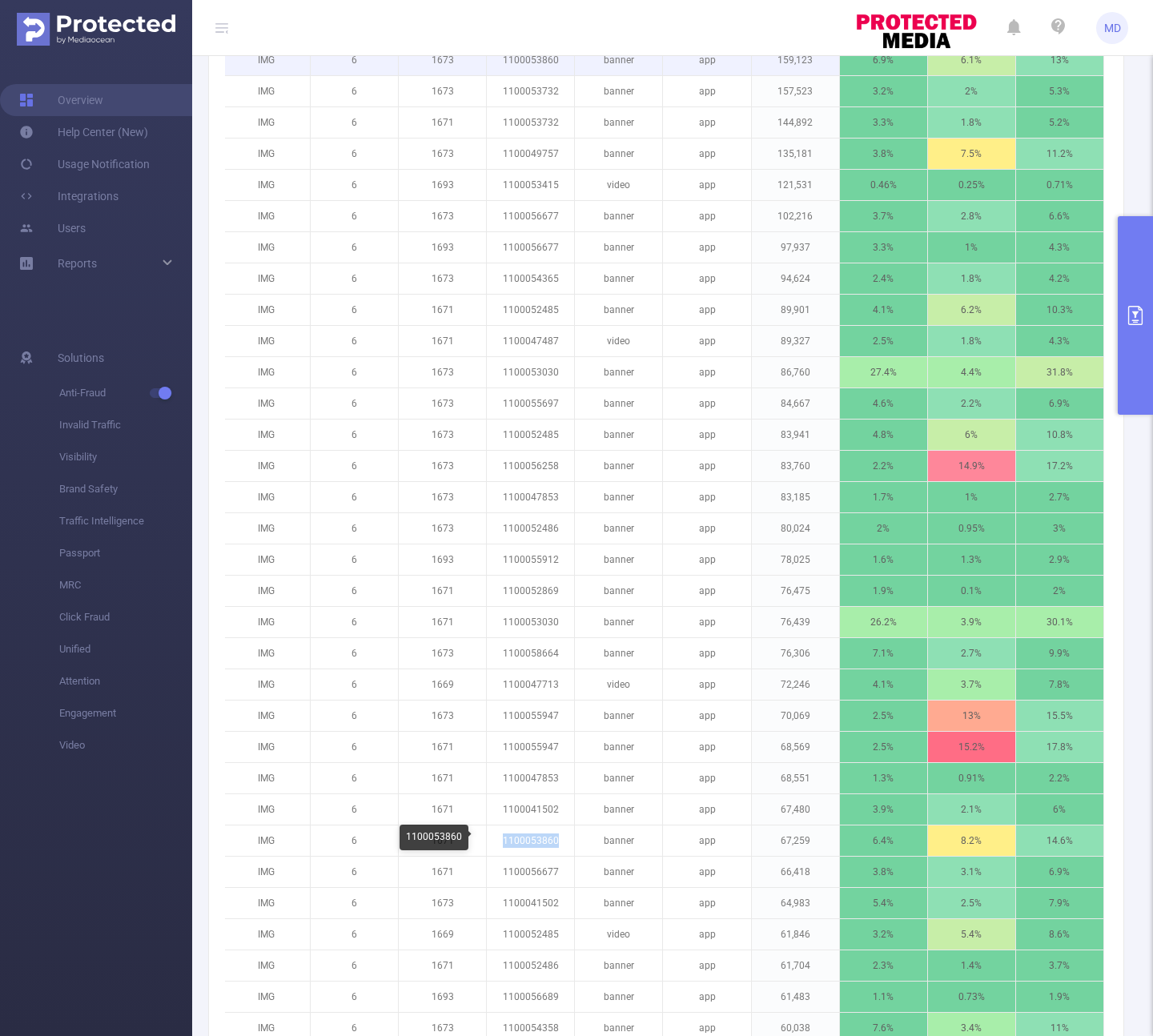
copy p "1100053860"
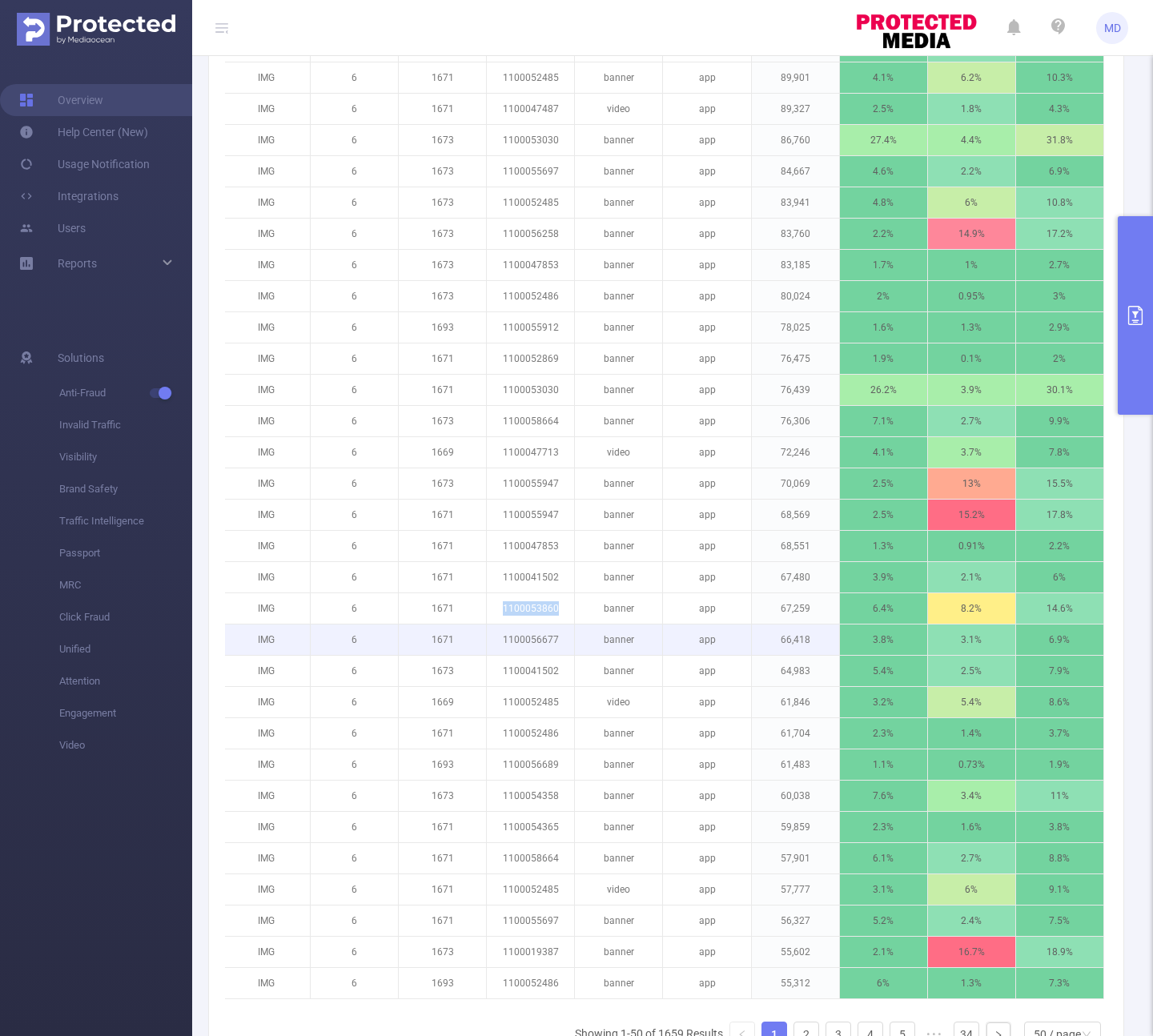
scroll to position [1307, 0]
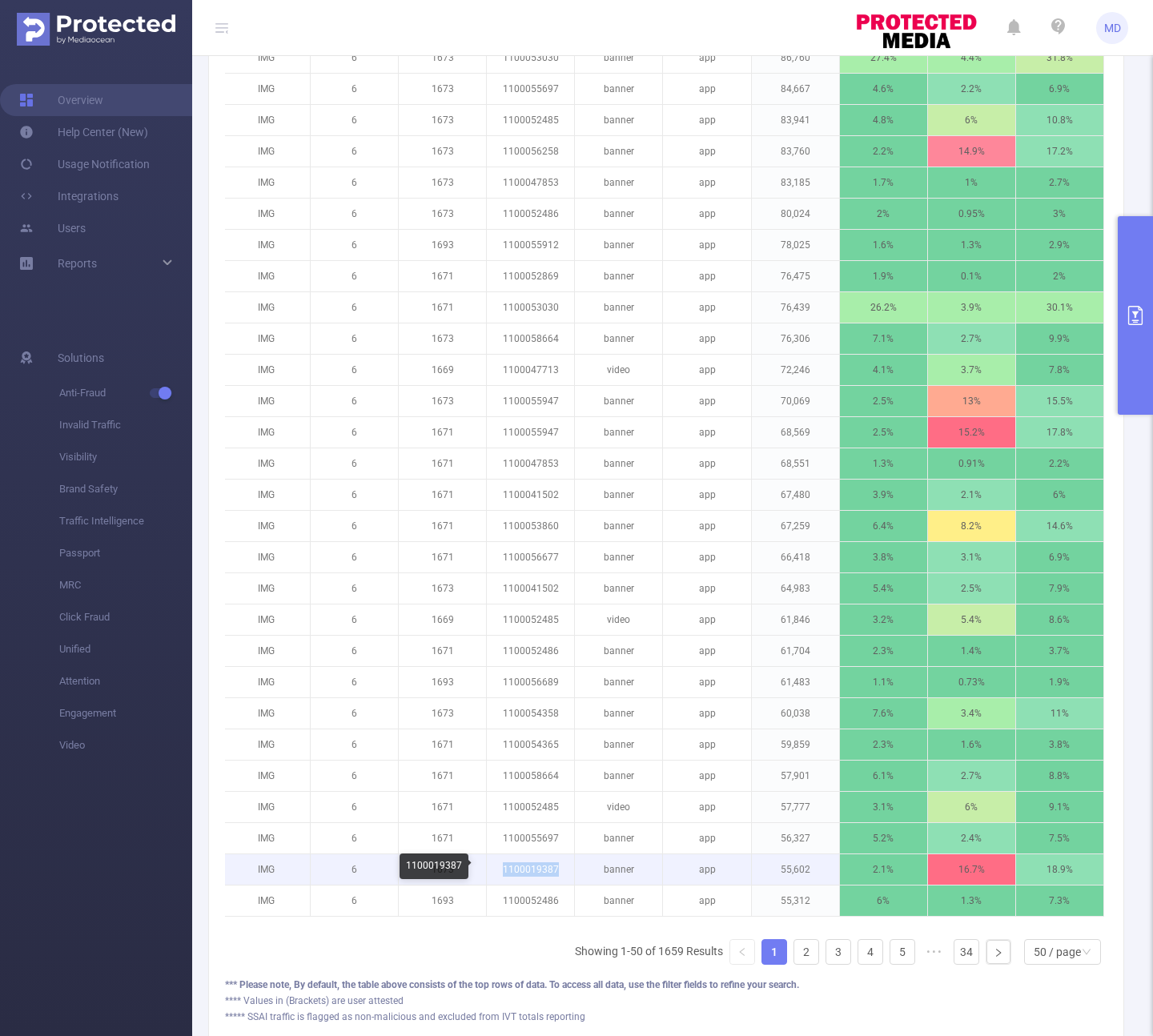
click at [487, 872] on p "1100019387" at bounding box center [530, 869] width 87 height 31
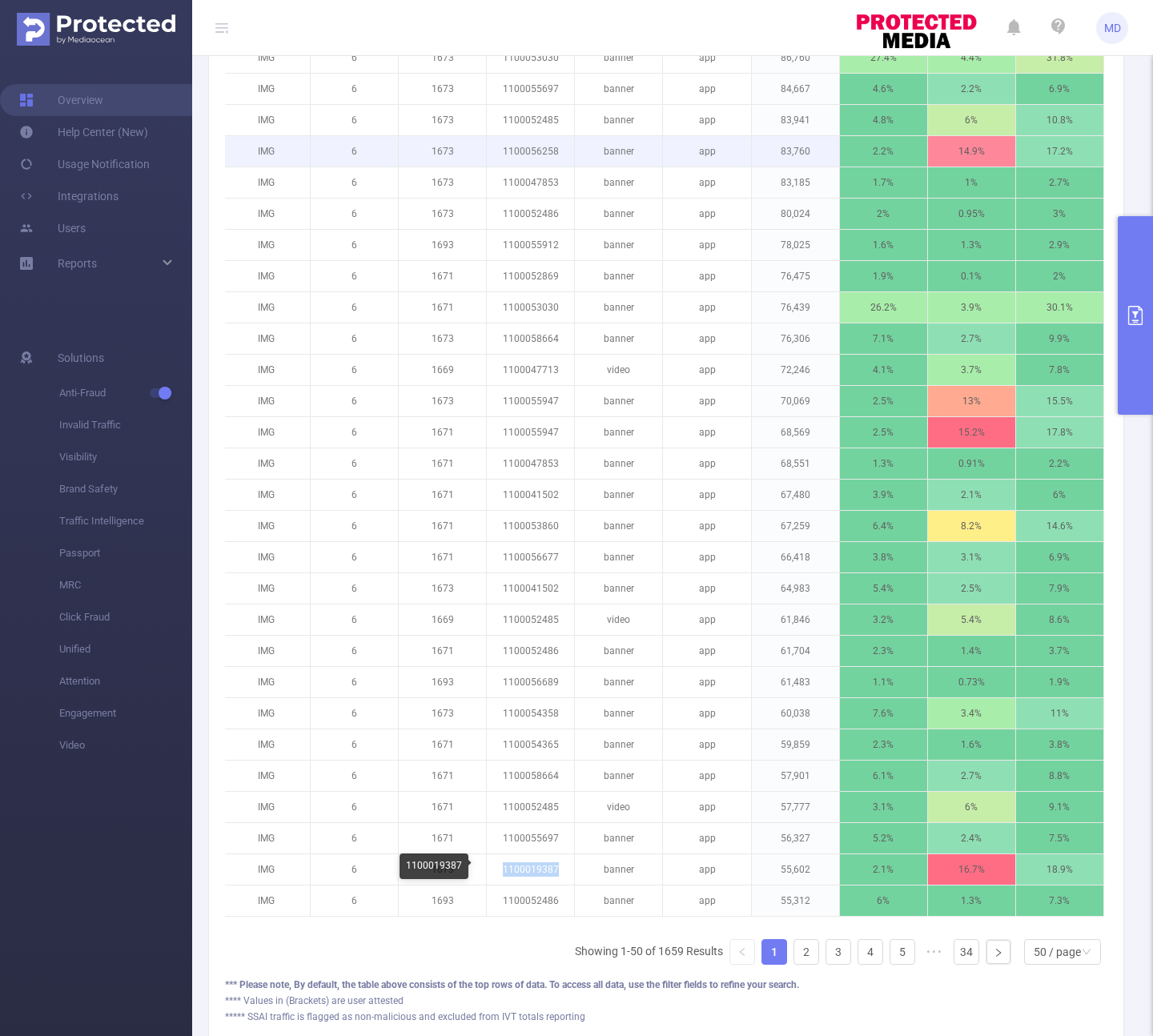
copy p "1100019387"
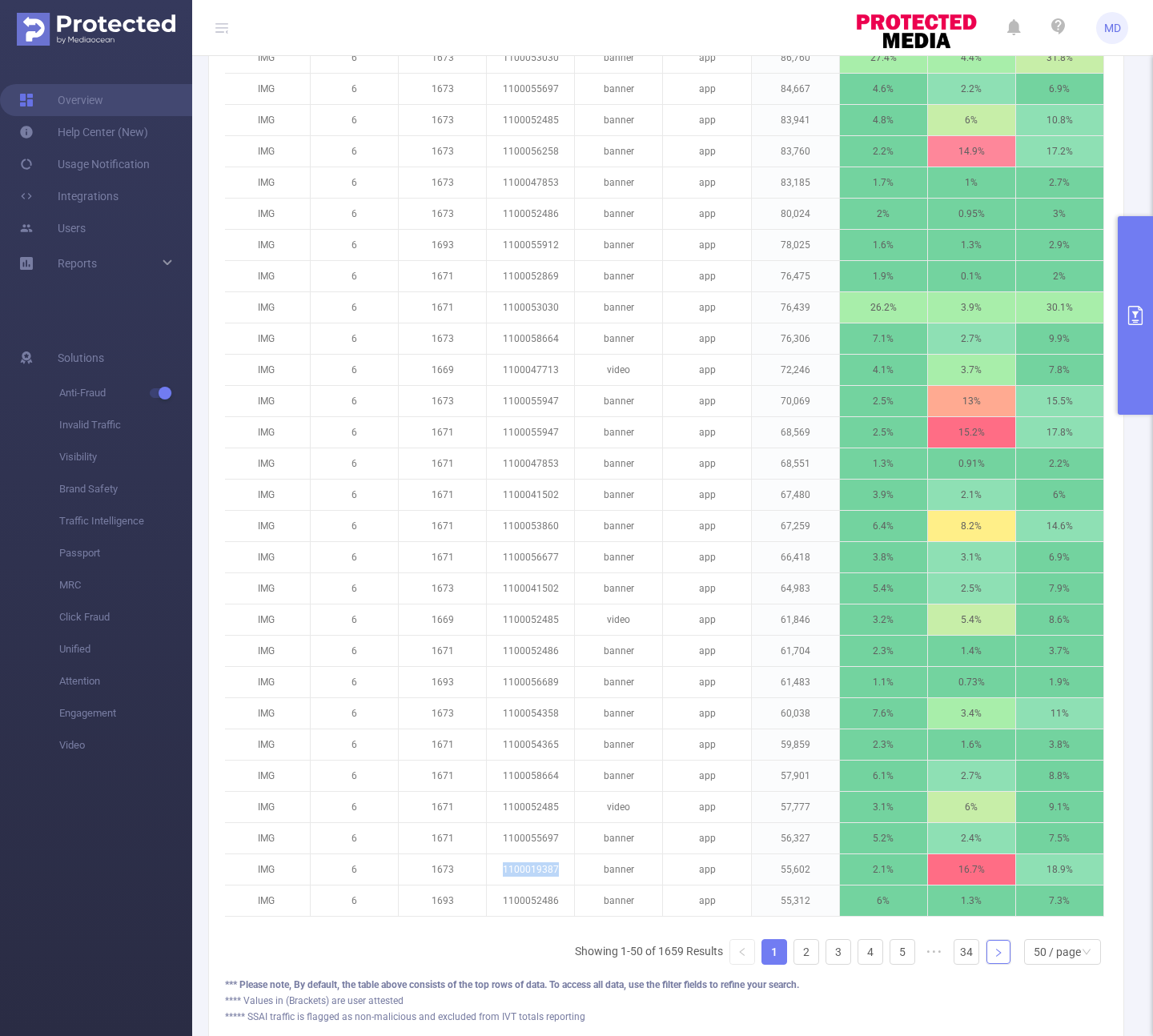
click at [993, 957] on icon "icon: right" at bounding box center [998, 952] width 10 height 10
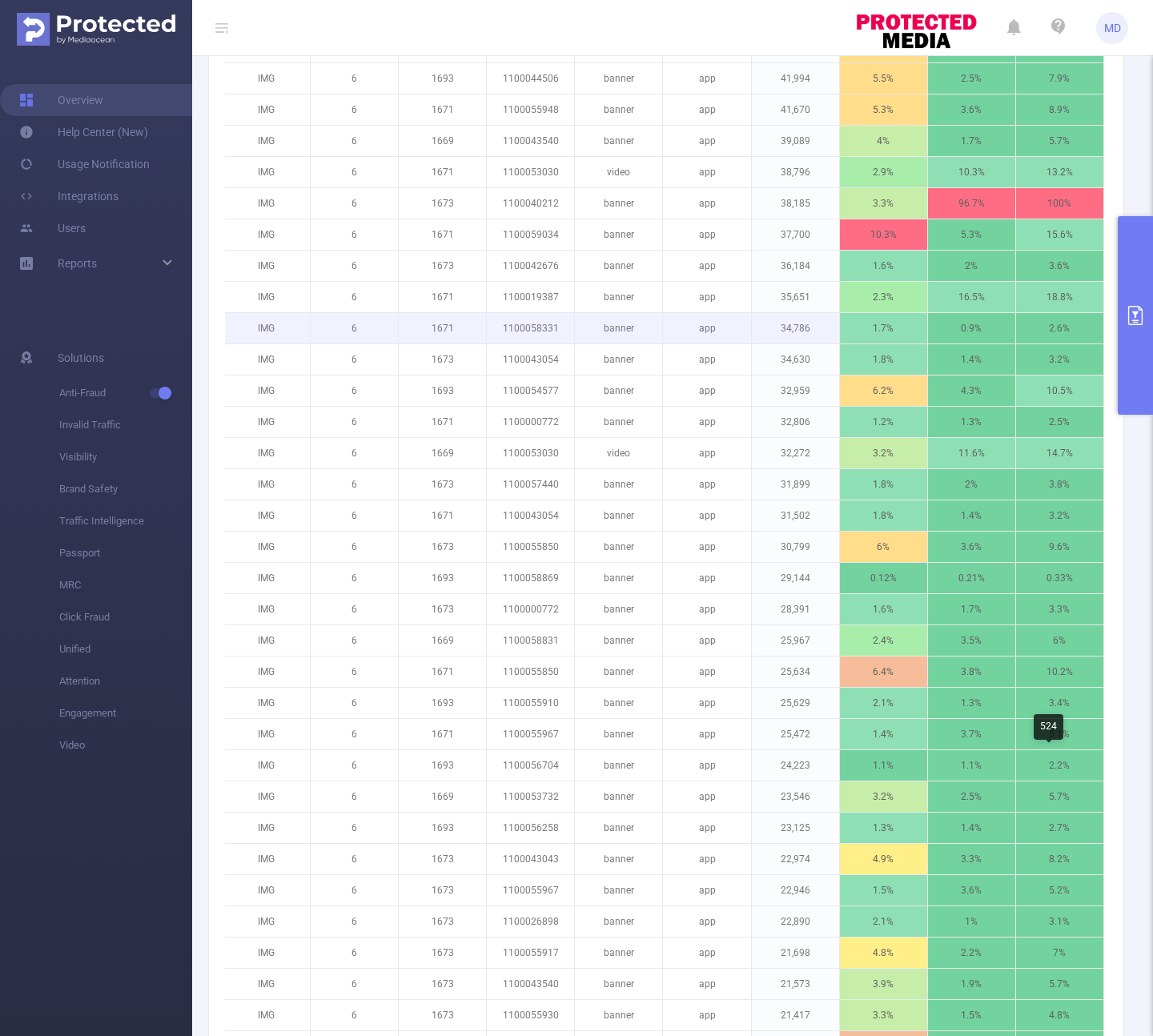
scroll to position [472, 0]
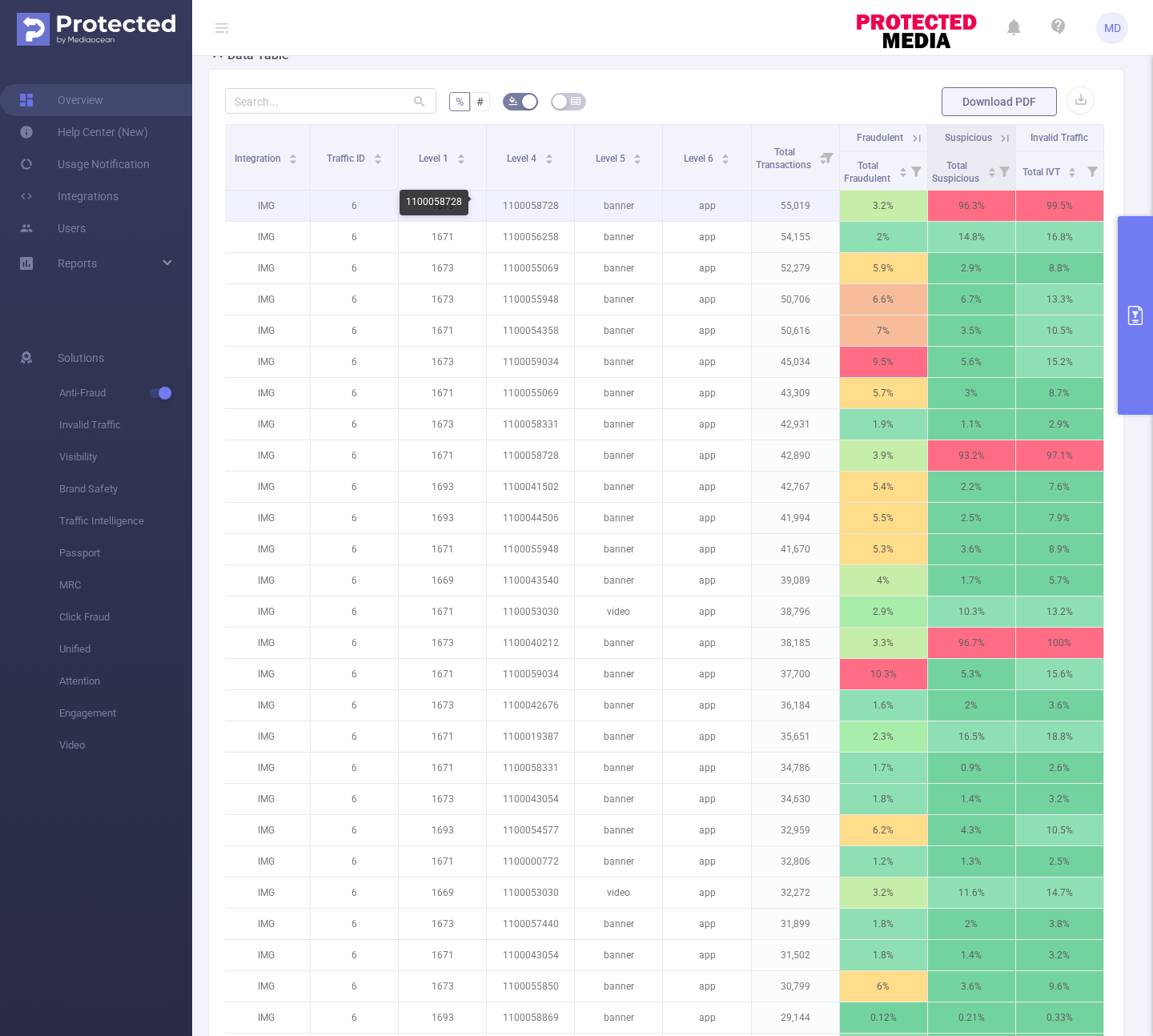
click at [528, 207] on p "1100058728" at bounding box center [530, 205] width 87 height 31
copy p "1100058728"
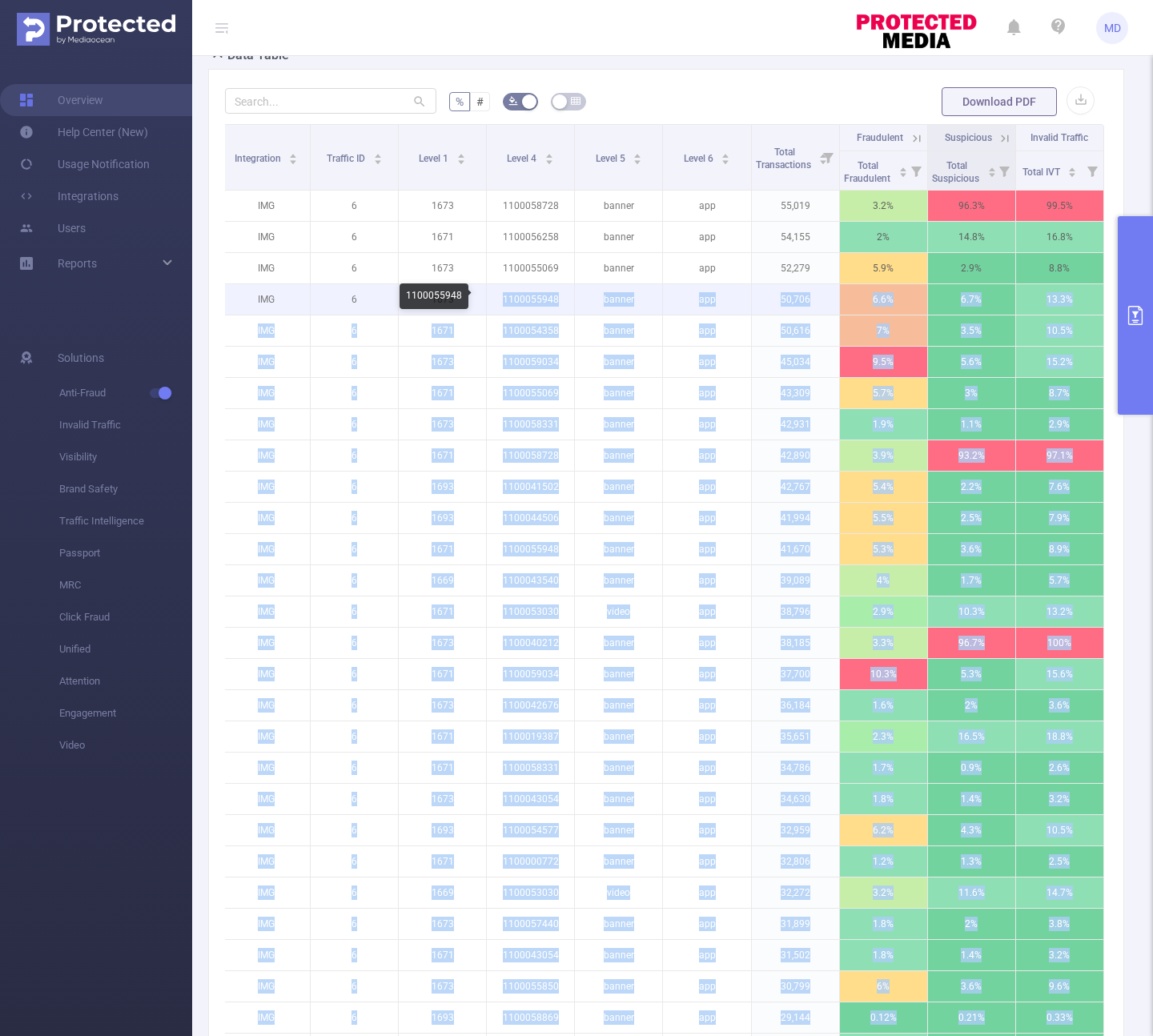
drag, startPoint x: 521, startPoint y: 301, endPoint x: 512, endPoint y: 302, distance: 9.1
click at [502, 296] on body "MD Overview Help Center (New) Usage Notification Integrations Users Reports Sol…" at bounding box center [576, 518] width 1153 height 1036
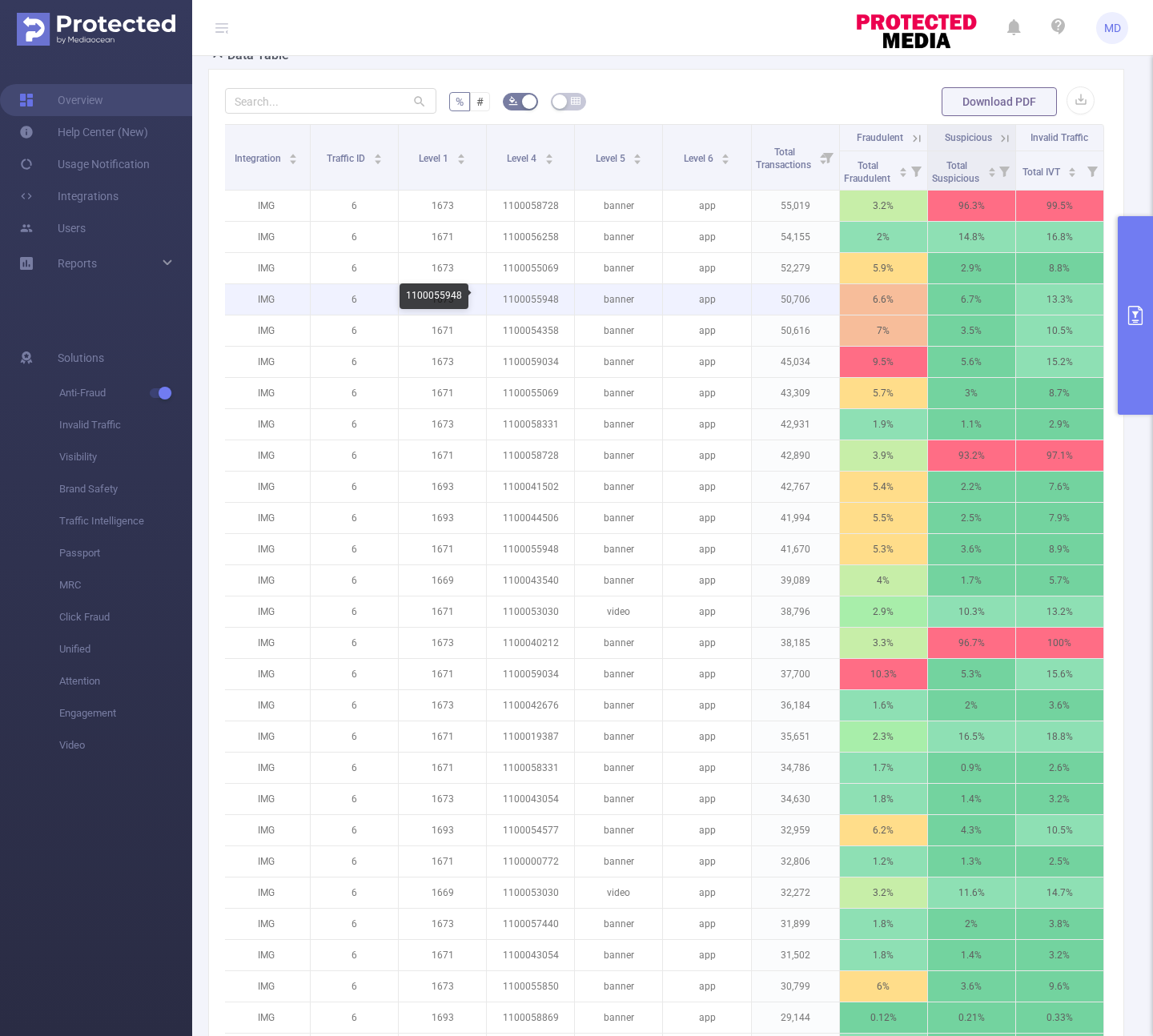
drag, startPoint x: 514, startPoint y: 311, endPoint x: 538, endPoint y: 302, distance: 25.6
click at [514, 311] on p "1100055948" at bounding box center [530, 299] width 87 height 31
drag, startPoint x: 553, startPoint y: 298, endPoint x: 494, endPoint y: 301, distance: 59.1
click at [494, 301] on p "1100055948" at bounding box center [530, 299] width 87 height 31
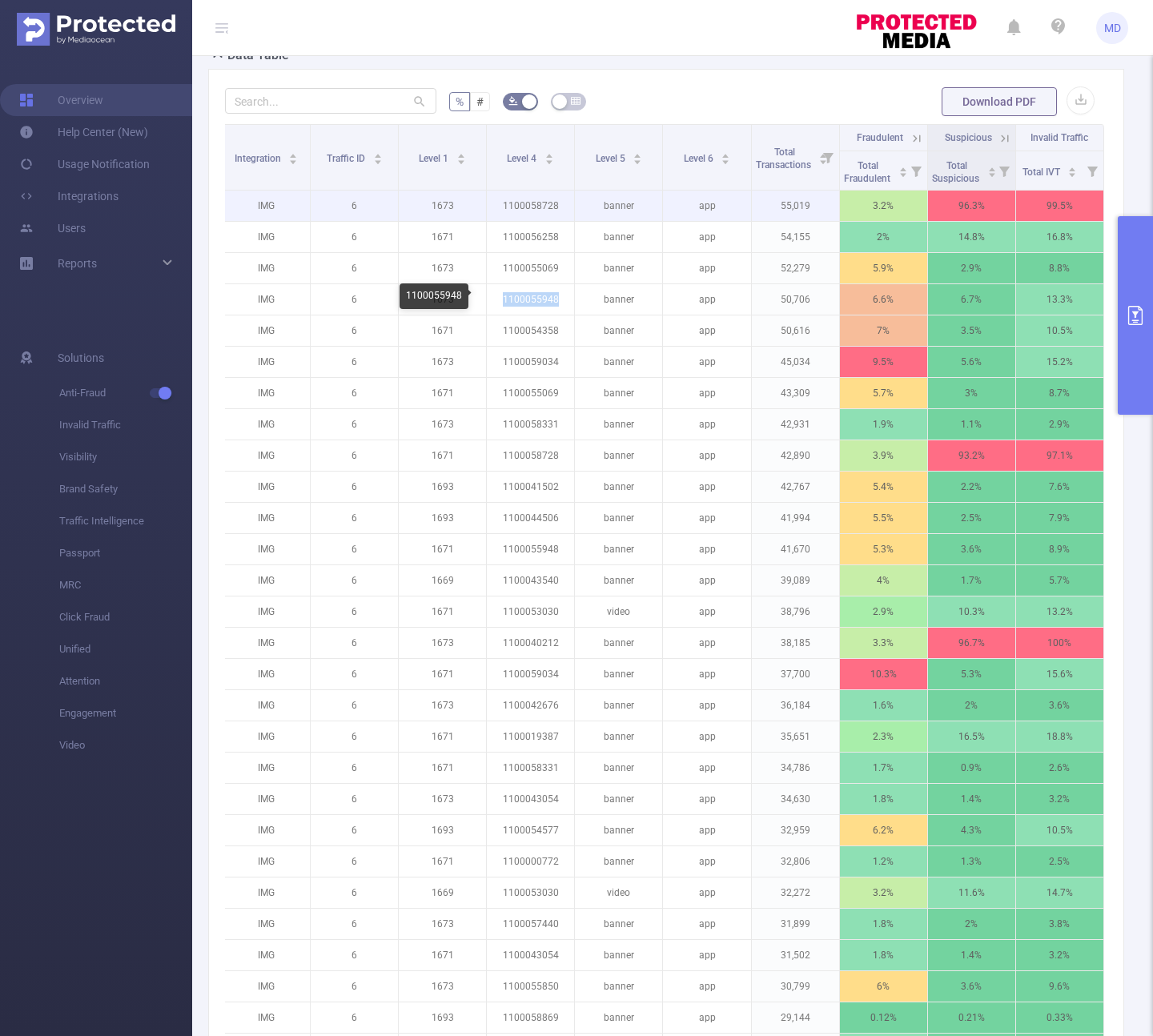
copy p "1100055948"
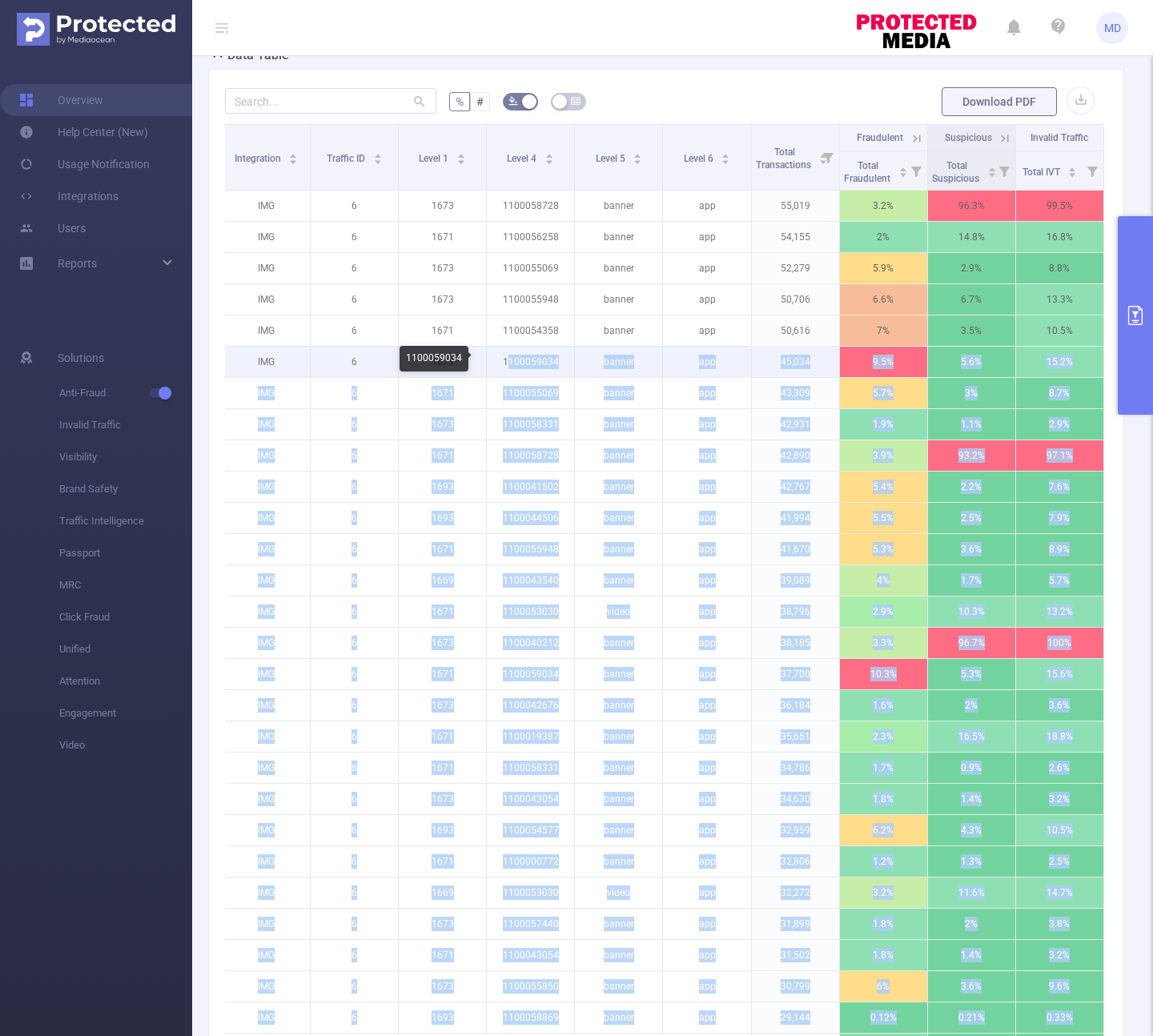
drag, startPoint x: 553, startPoint y: 363, endPoint x: 499, endPoint y: 363, distance: 54.0
click at [499, 363] on body "MD Overview Help Center (New) Usage Notification Integrations Users Reports Sol…" at bounding box center [576, 518] width 1153 height 1036
click at [499, 363] on p "1100059034" at bounding box center [530, 362] width 87 height 31
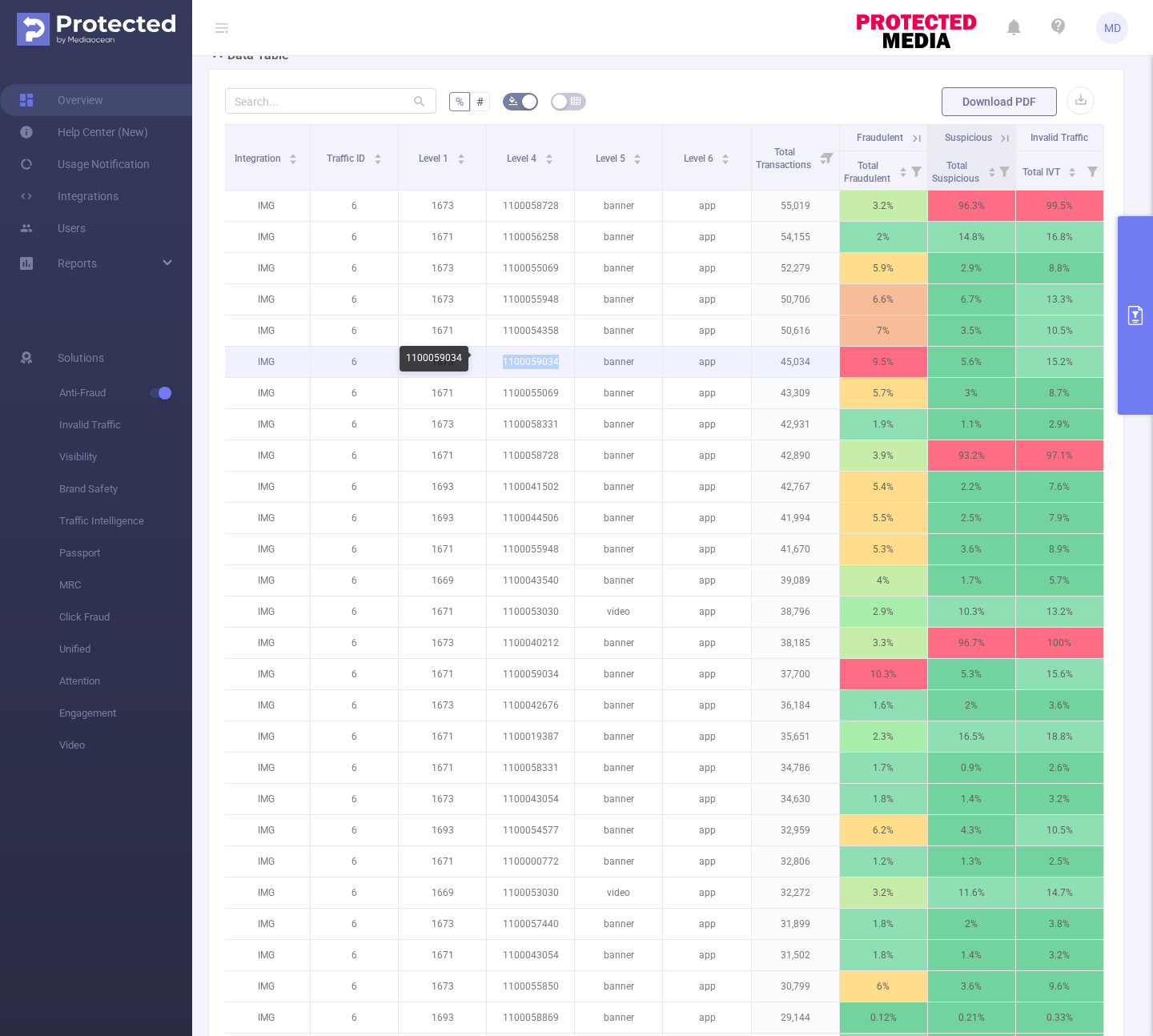
drag, startPoint x: 550, startPoint y: 360, endPoint x: 494, endPoint y: 360, distance: 56.0
click at [494, 360] on p "1100059034" at bounding box center [530, 362] width 87 height 31
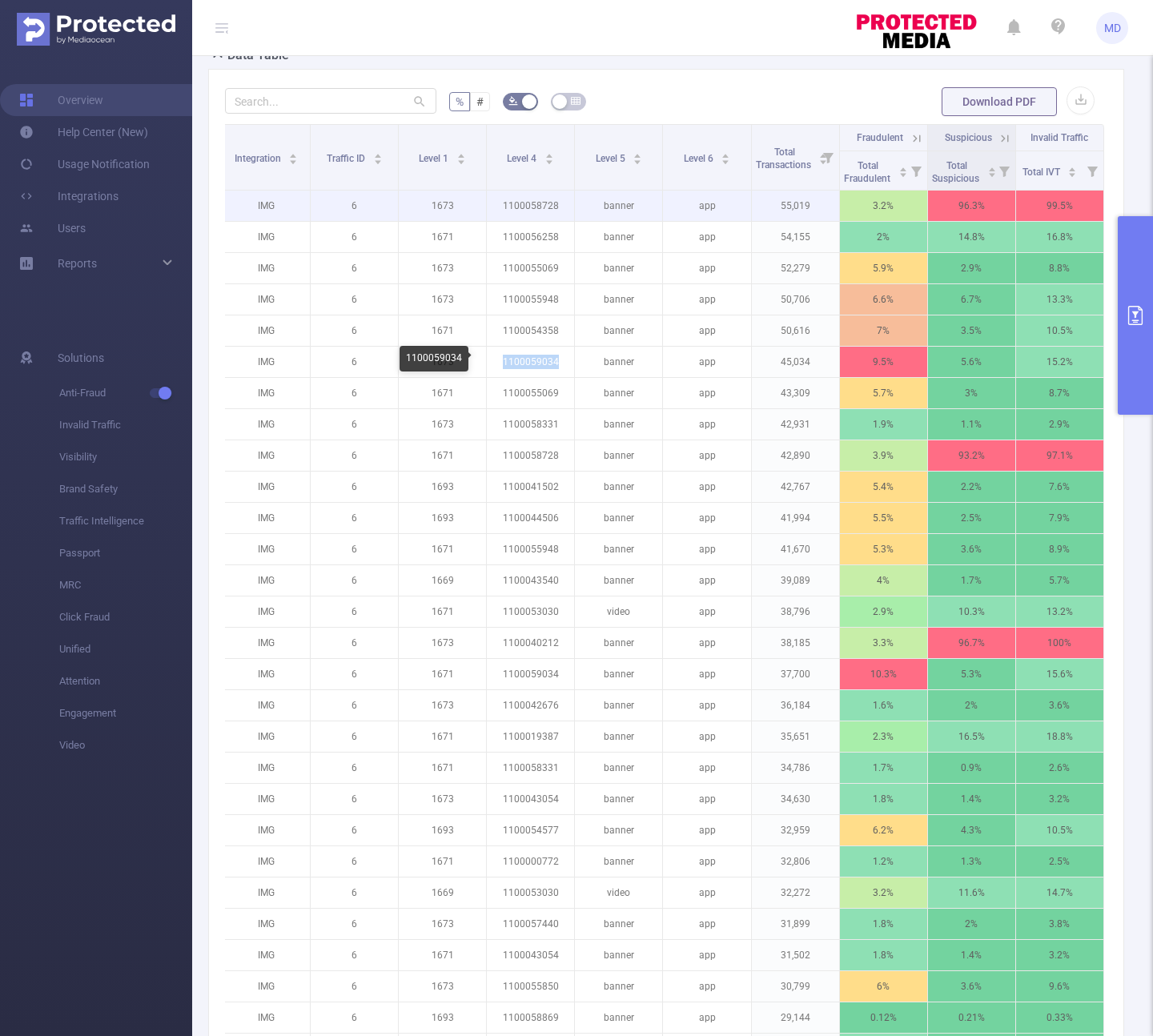
copy p "1100059034"
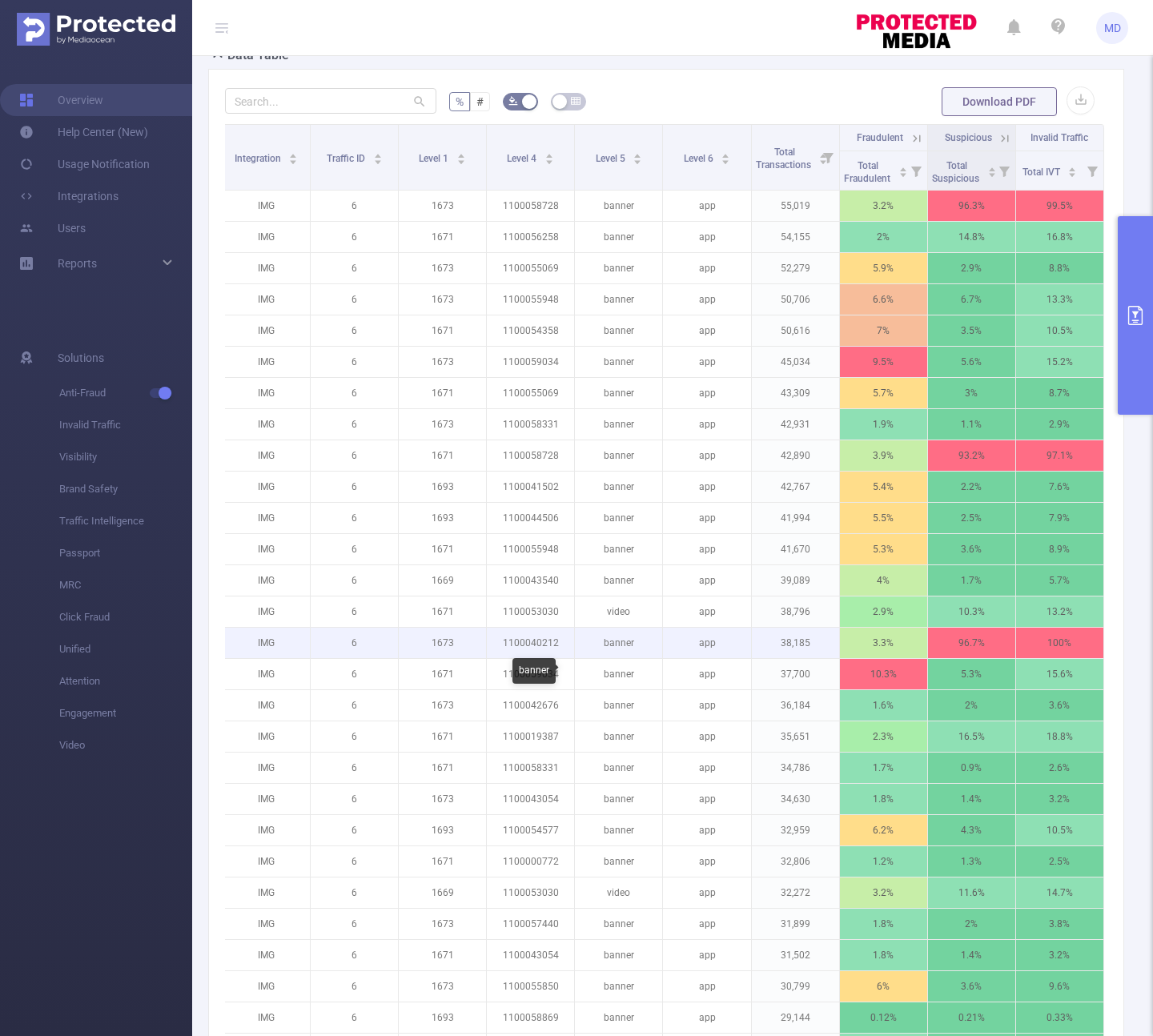
drag, startPoint x: 554, startPoint y: 646, endPoint x: 542, endPoint y: 646, distance: 12.0
click at [542, 646] on p "1100040212" at bounding box center [530, 643] width 87 height 31
drag, startPoint x: 551, startPoint y: 643, endPoint x: 487, endPoint y: 644, distance: 64.0
click at [487, 644] on p "1100040212" at bounding box center [530, 643] width 87 height 31
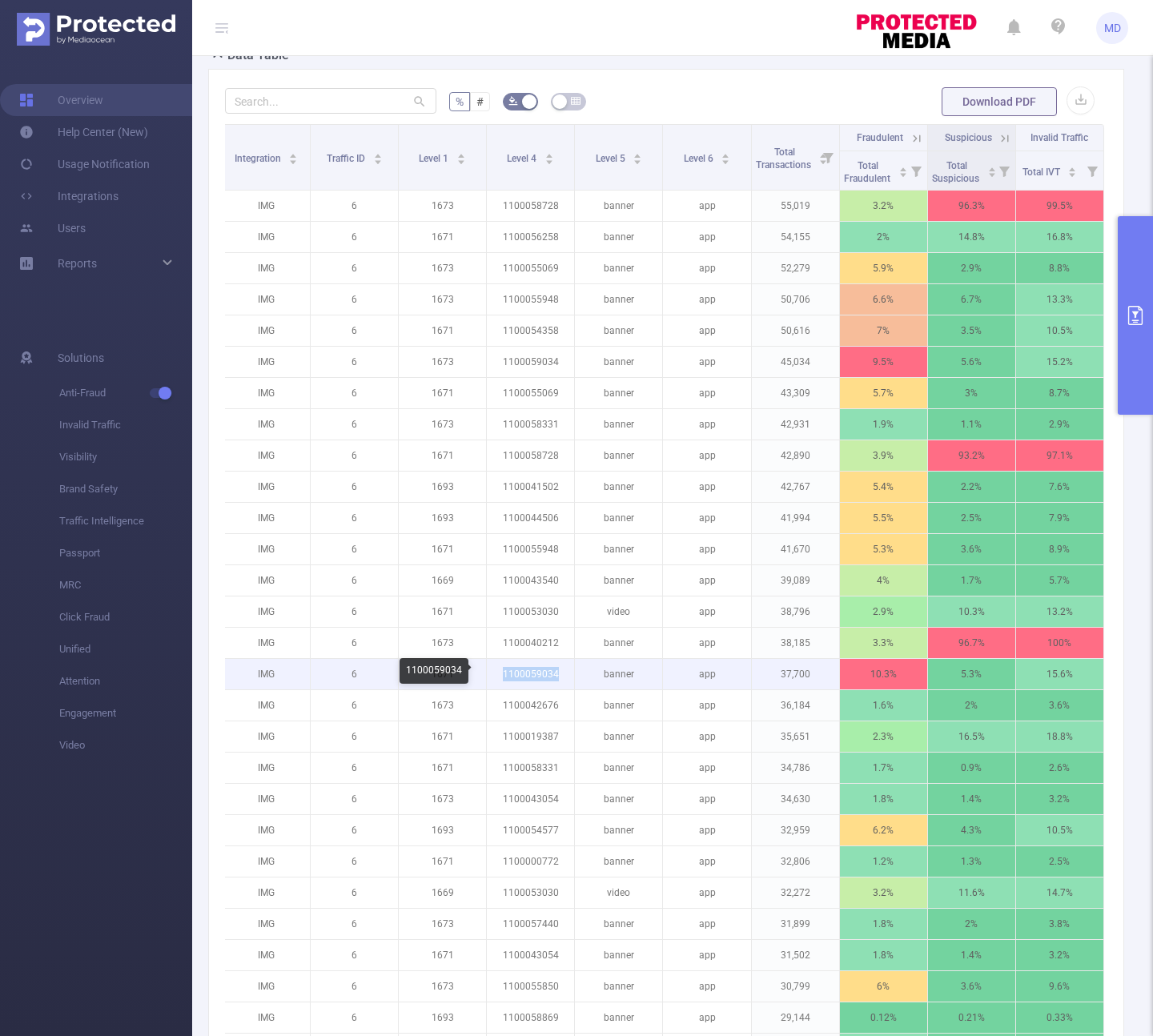
drag, startPoint x: 549, startPoint y: 672, endPoint x: 484, endPoint y: 672, distance: 65.0
click at [487, 672] on p "1100059034" at bounding box center [530, 673] width 87 height 31
click at [1145, 370] on button "primary" at bounding box center [1135, 314] width 35 height 198
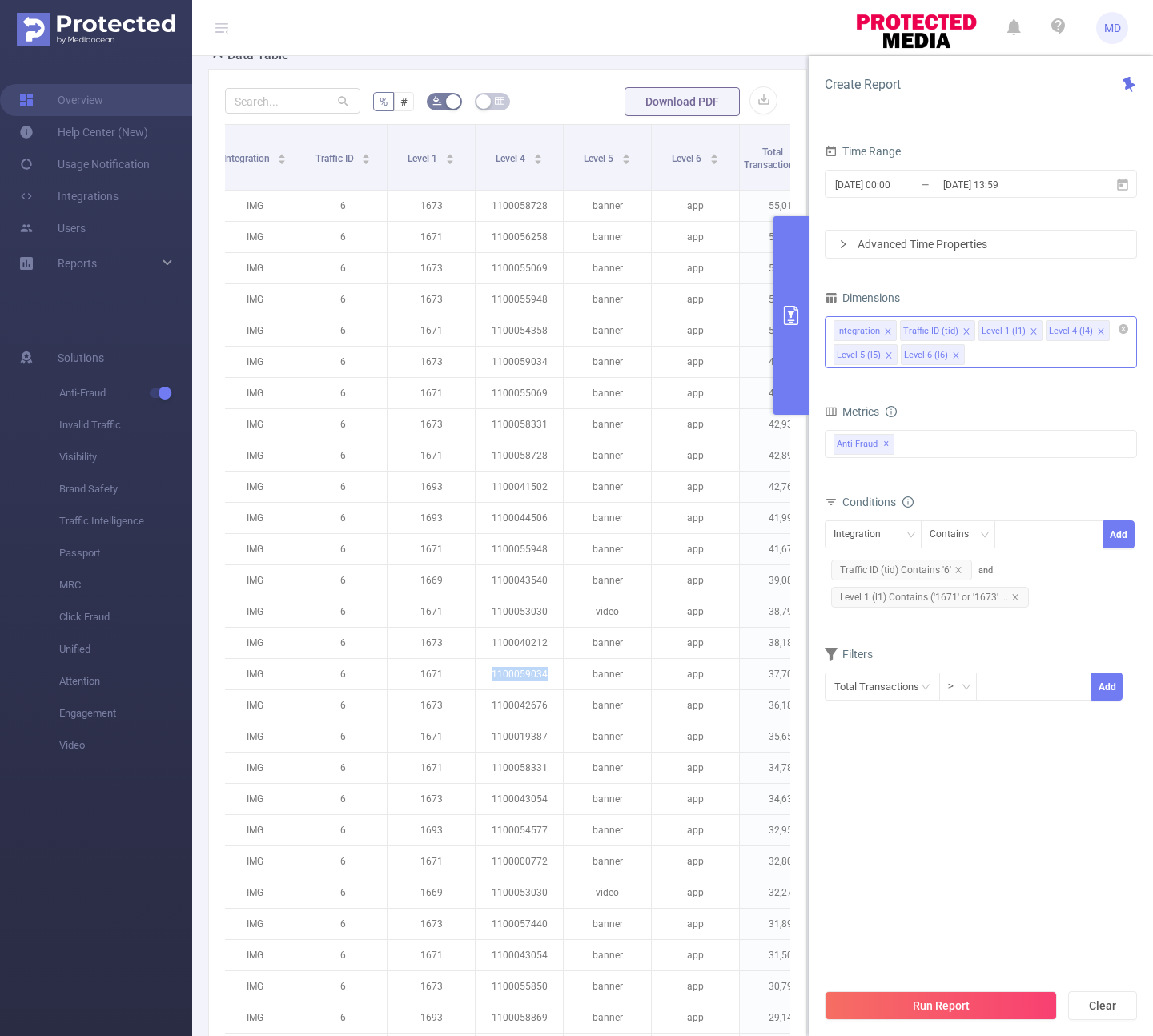
click at [887, 359] on icon "icon: close" at bounding box center [888, 356] width 8 height 10
click at [915, 1011] on button "Run Report" at bounding box center [941, 1005] width 232 height 29
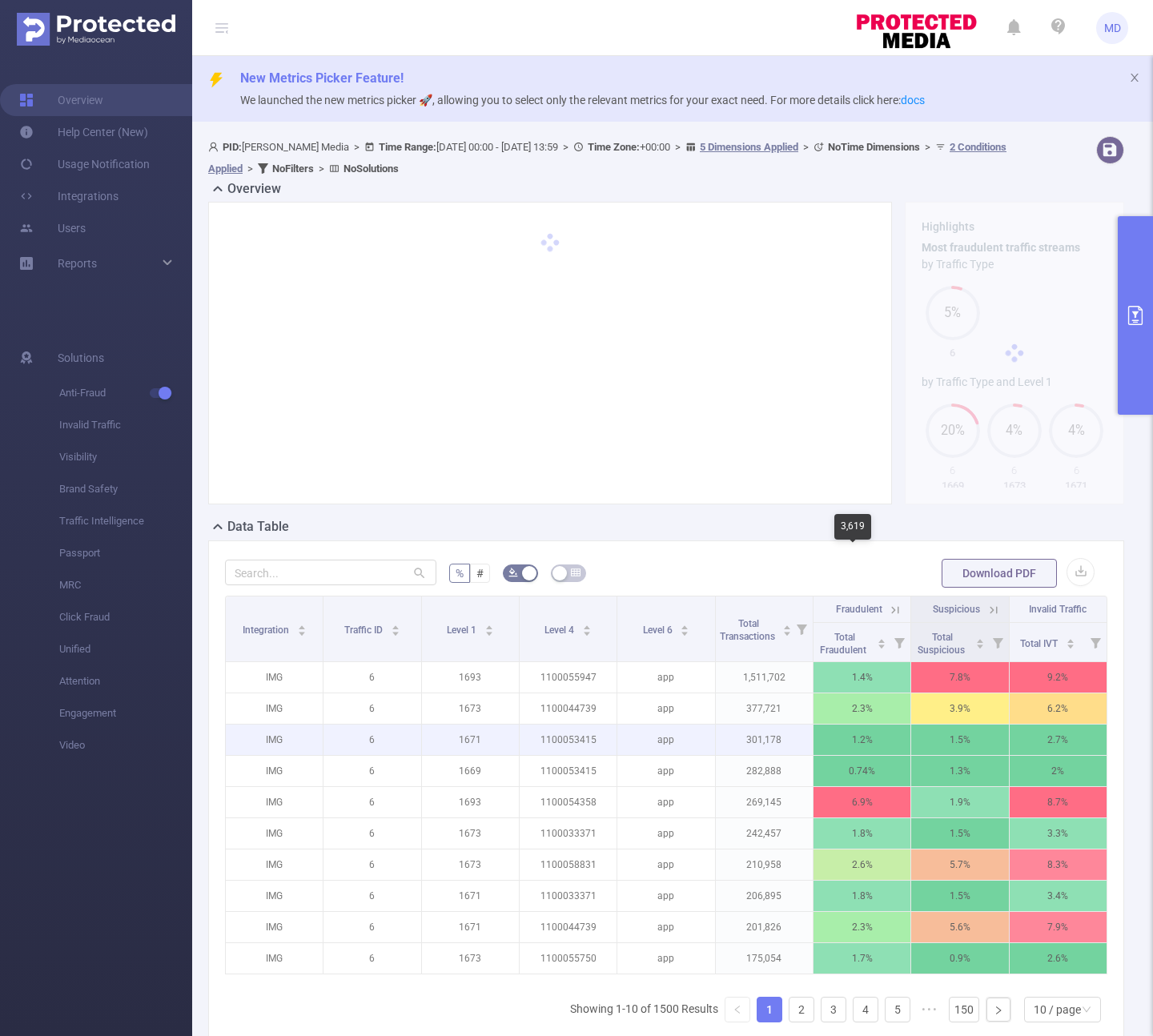
scroll to position [176, 0]
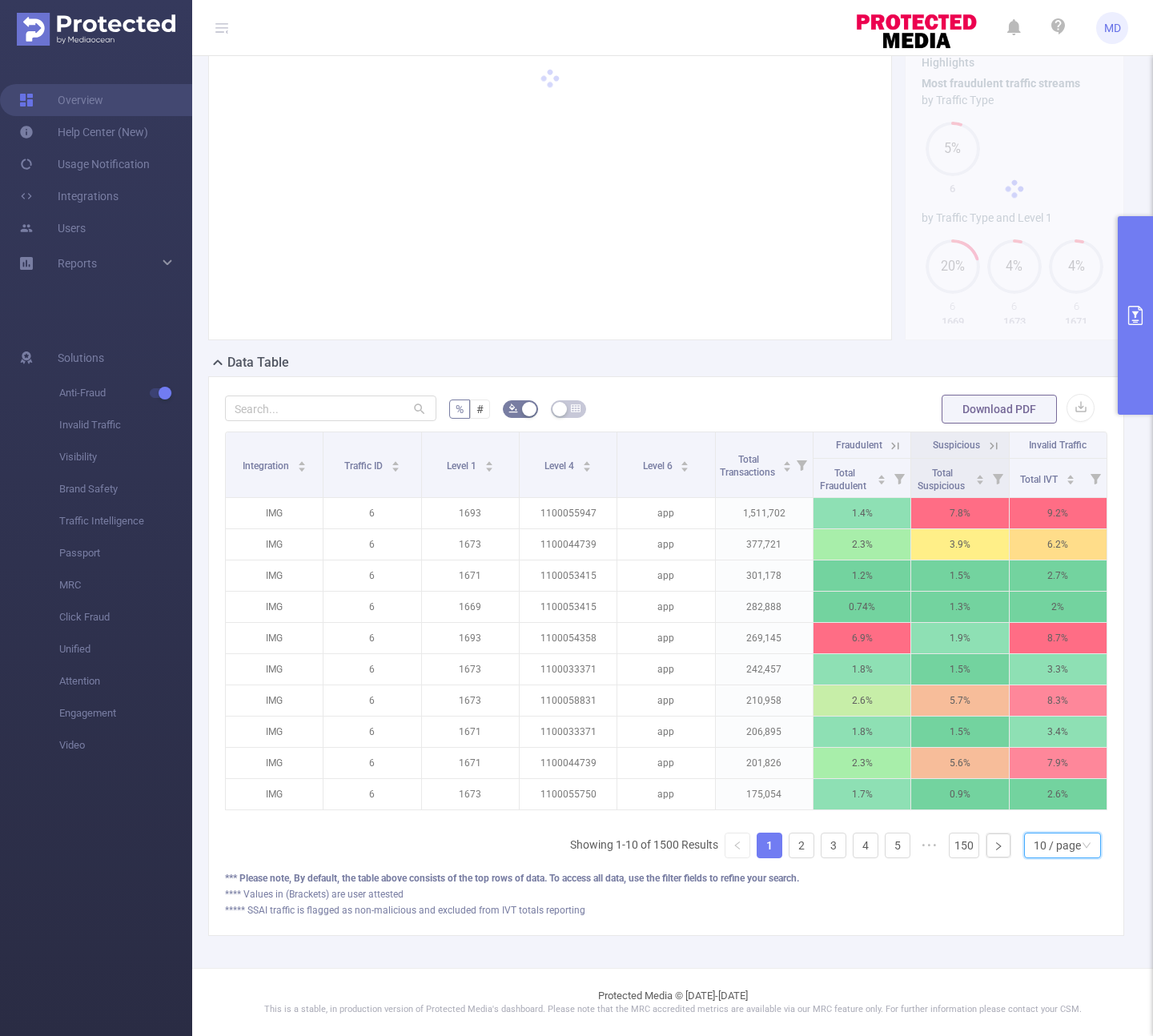
click at [1033, 853] on div "10 / page" at bounding box center [1057, 845] width 47 height 24
click at [1050, 825] on li "50 / page" at bounding box center [1050, 828] width 77 height 25
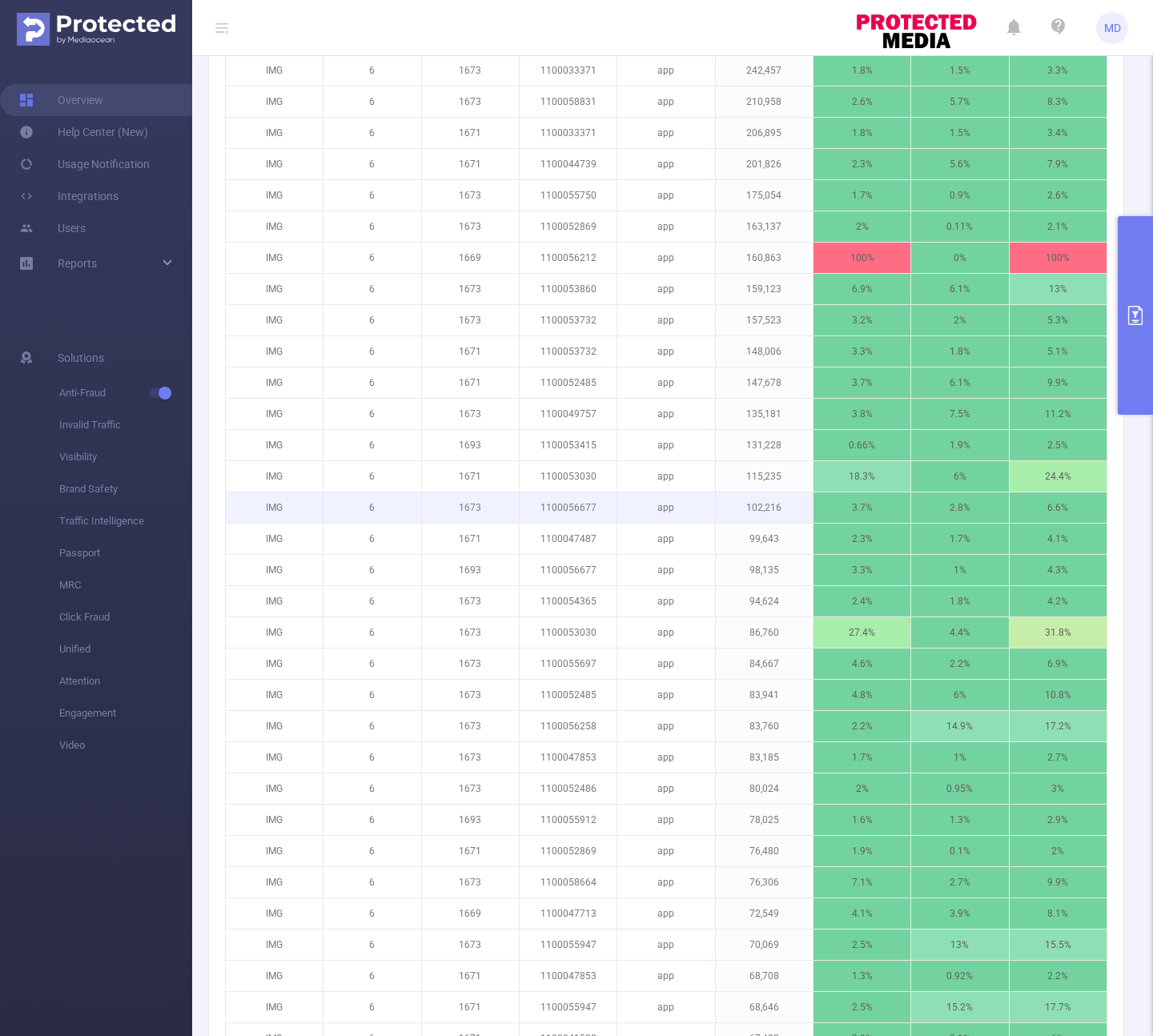
scroll to position [784, 0]
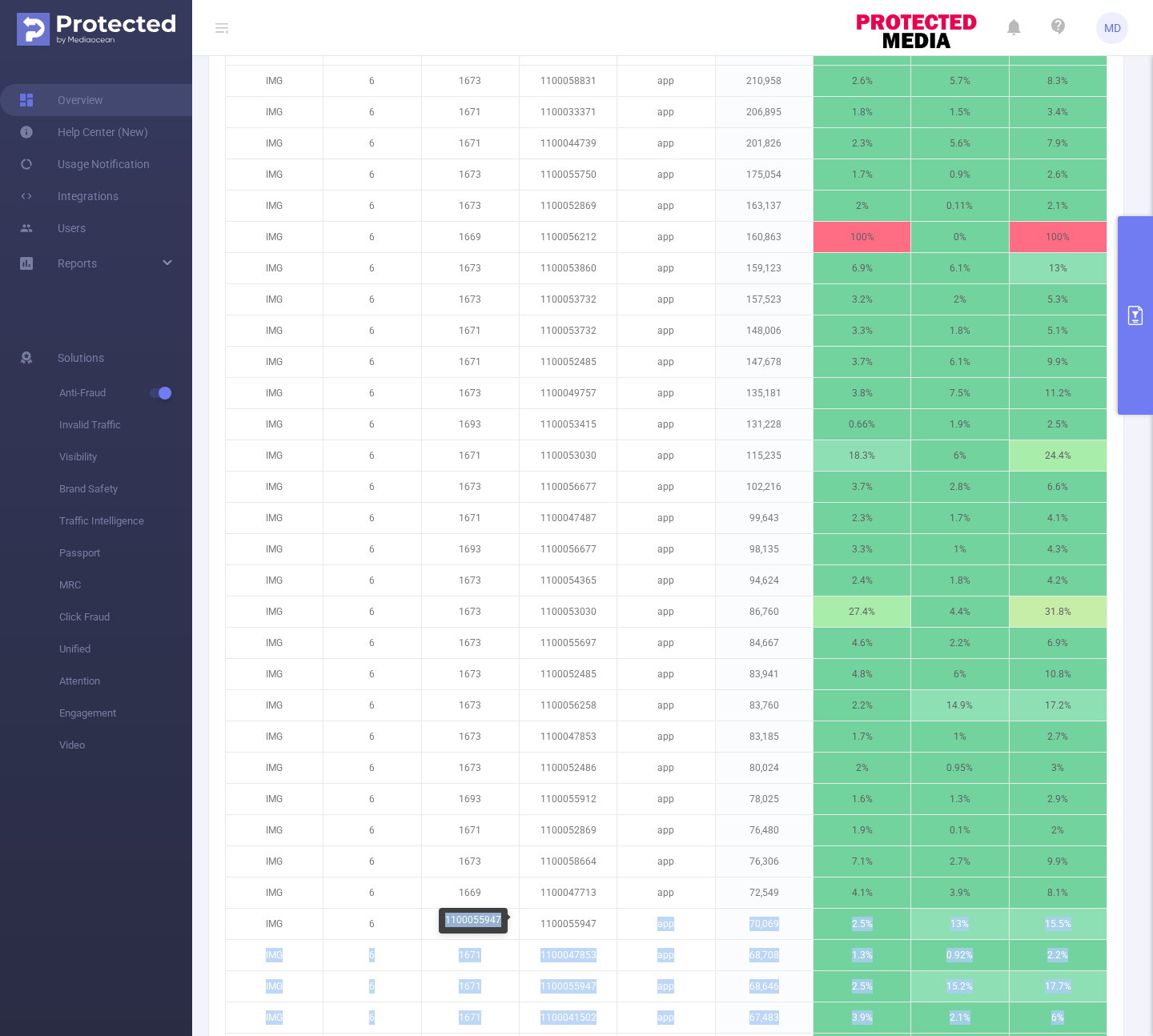
drag, startPoint x: 597, startPoint y: 922, endPoint x: 506, endPoint y: 925, distance: 91.0
click at [506, 925] on body "MD Overview Help Center (New) Usage Notification Integrations Users Reports Sol…" at bounding box center [576, 518] width 1153 height 1036
click at [583, 940] on p "1100047853" at bounding box center [568, 955] width 97 height 31
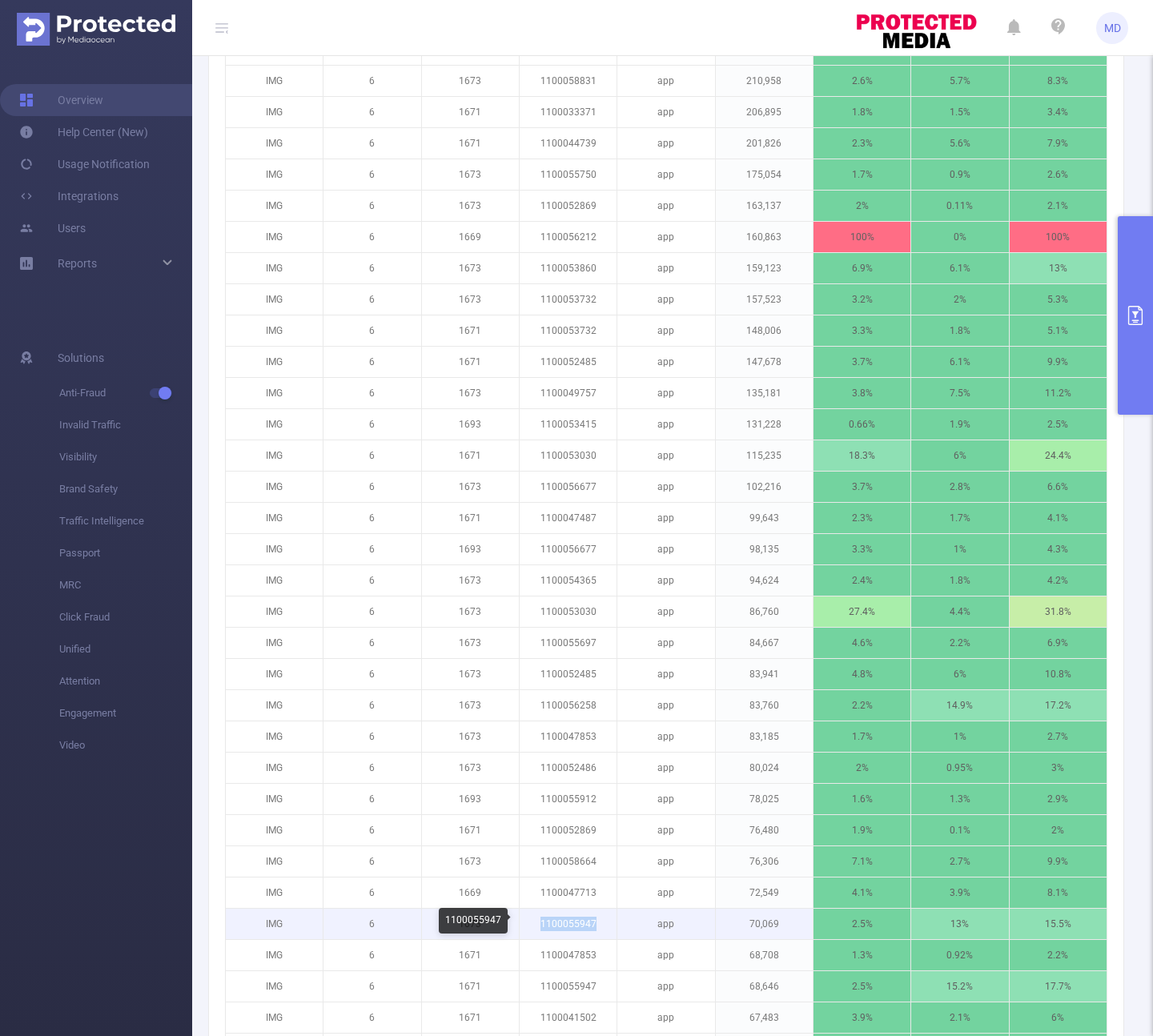
drag, startPoint x: 592, startPoint y: 925, endPoint x: 528, endPoint y: 343, distance: 585.5
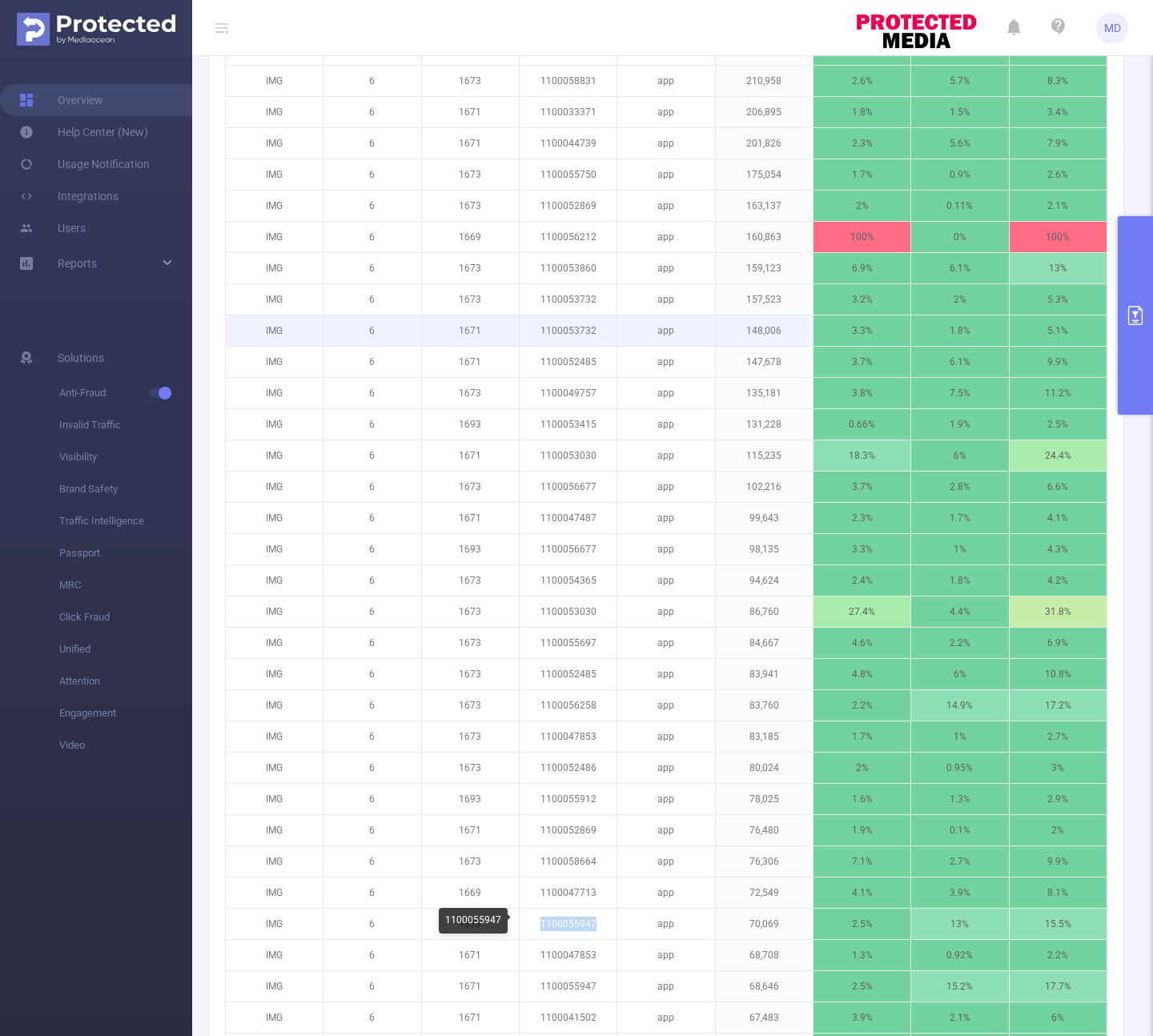
click at [530, 928] on p "1100055947" at bounding box center [568, 923] width 97 height 31
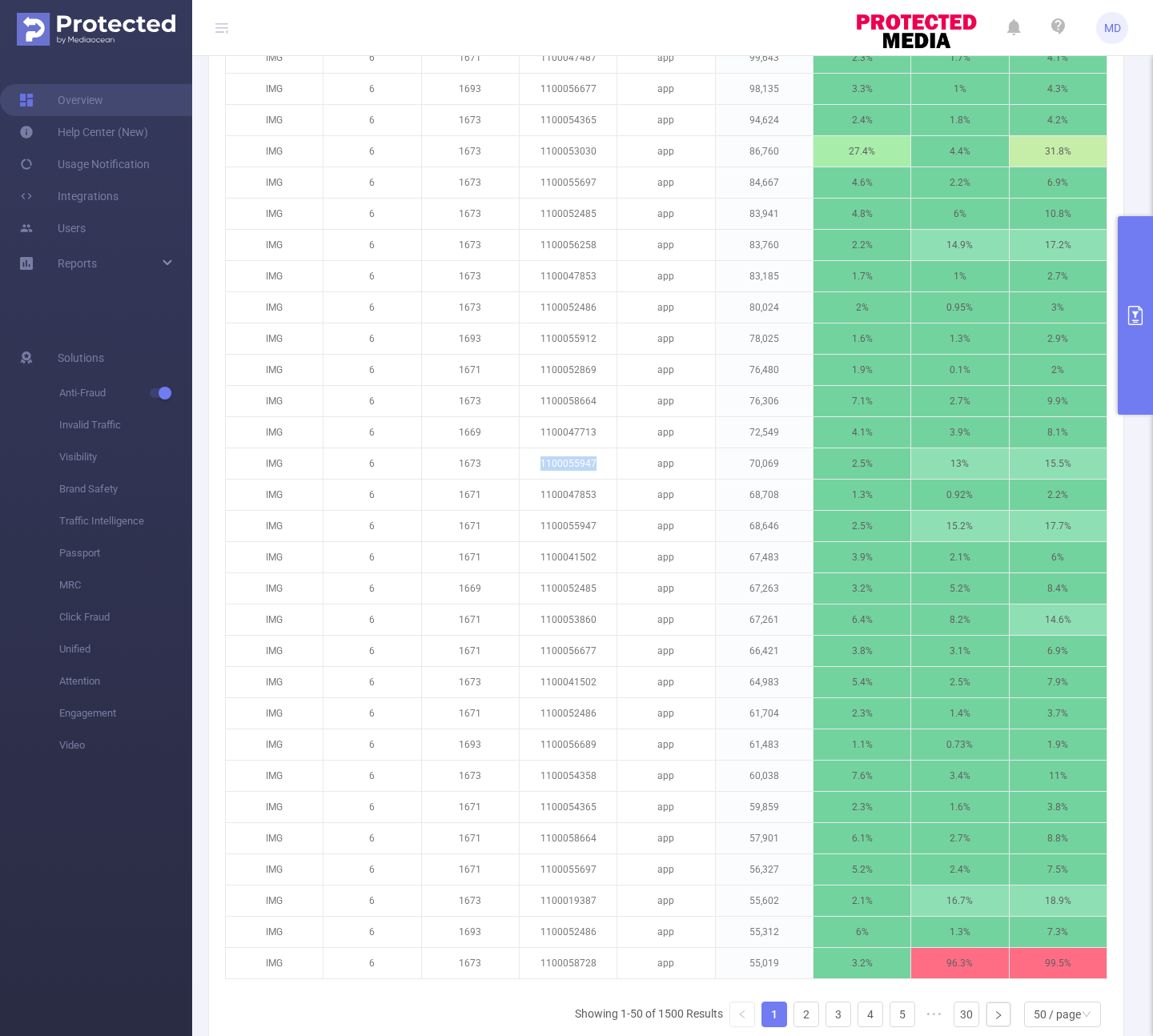
scroll to position [1278, 0]
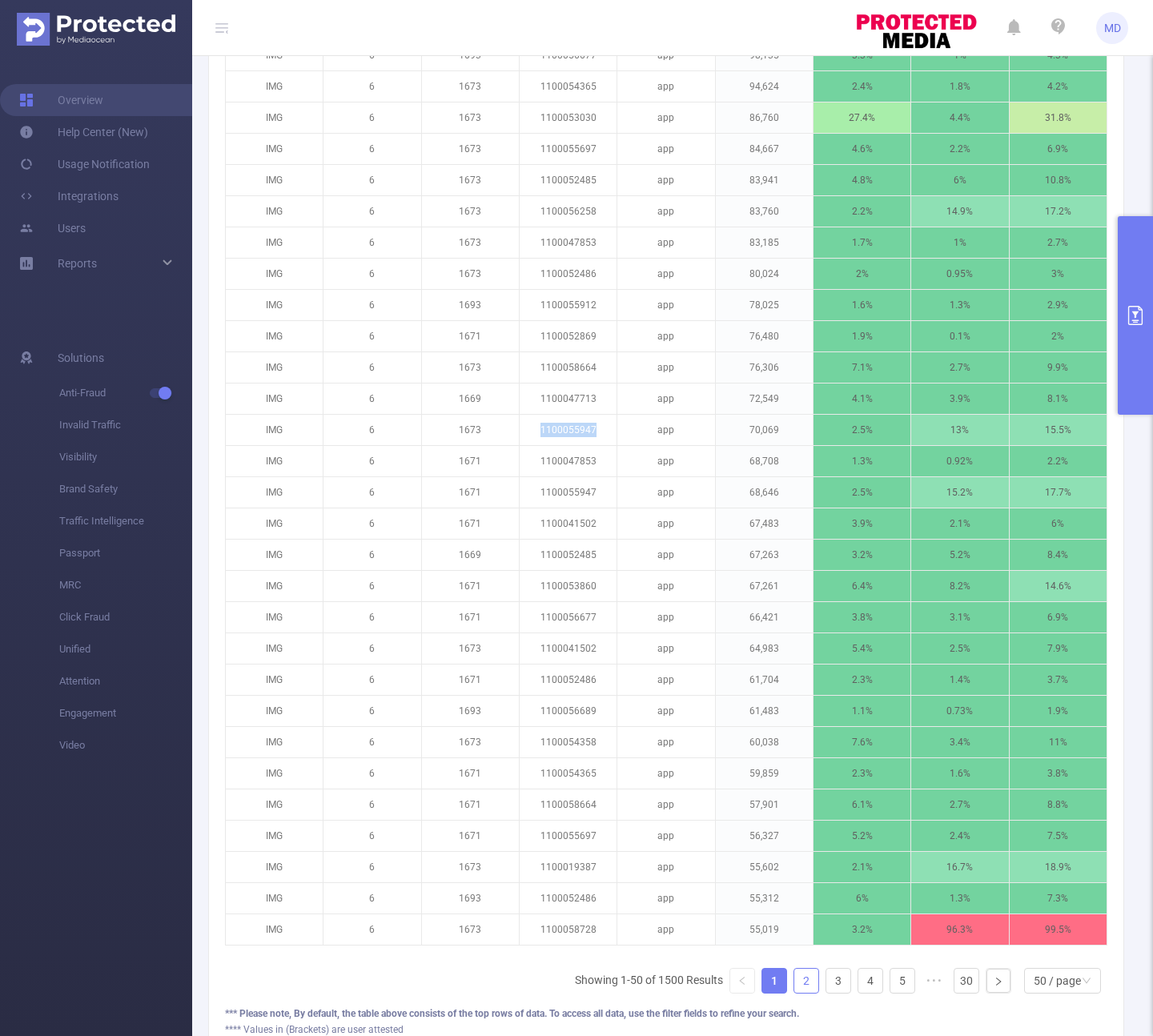
click at [794, 992] on link "2" at bounding box center [805, 980] width 24 height 24
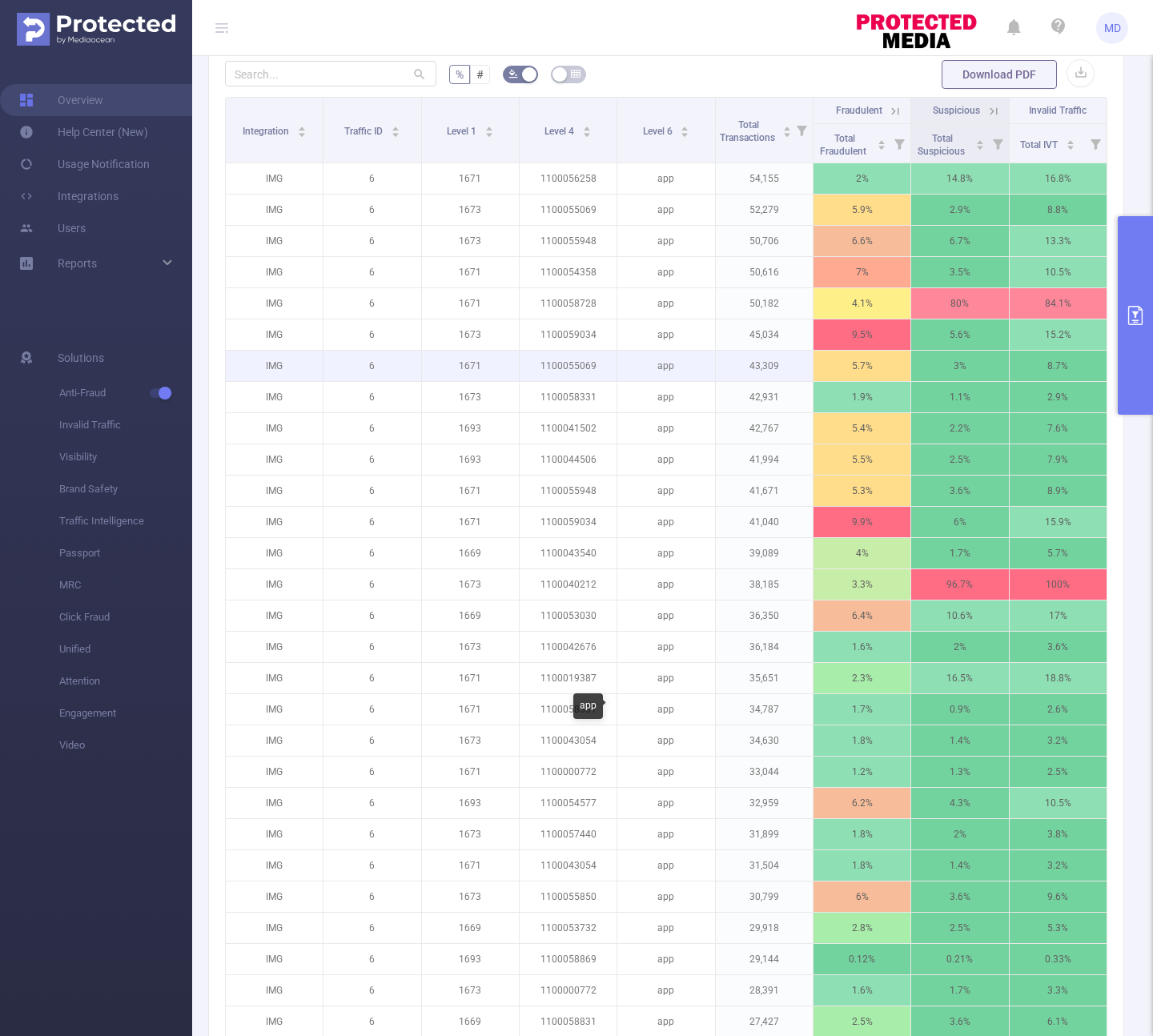
scroll to position [136, 0]
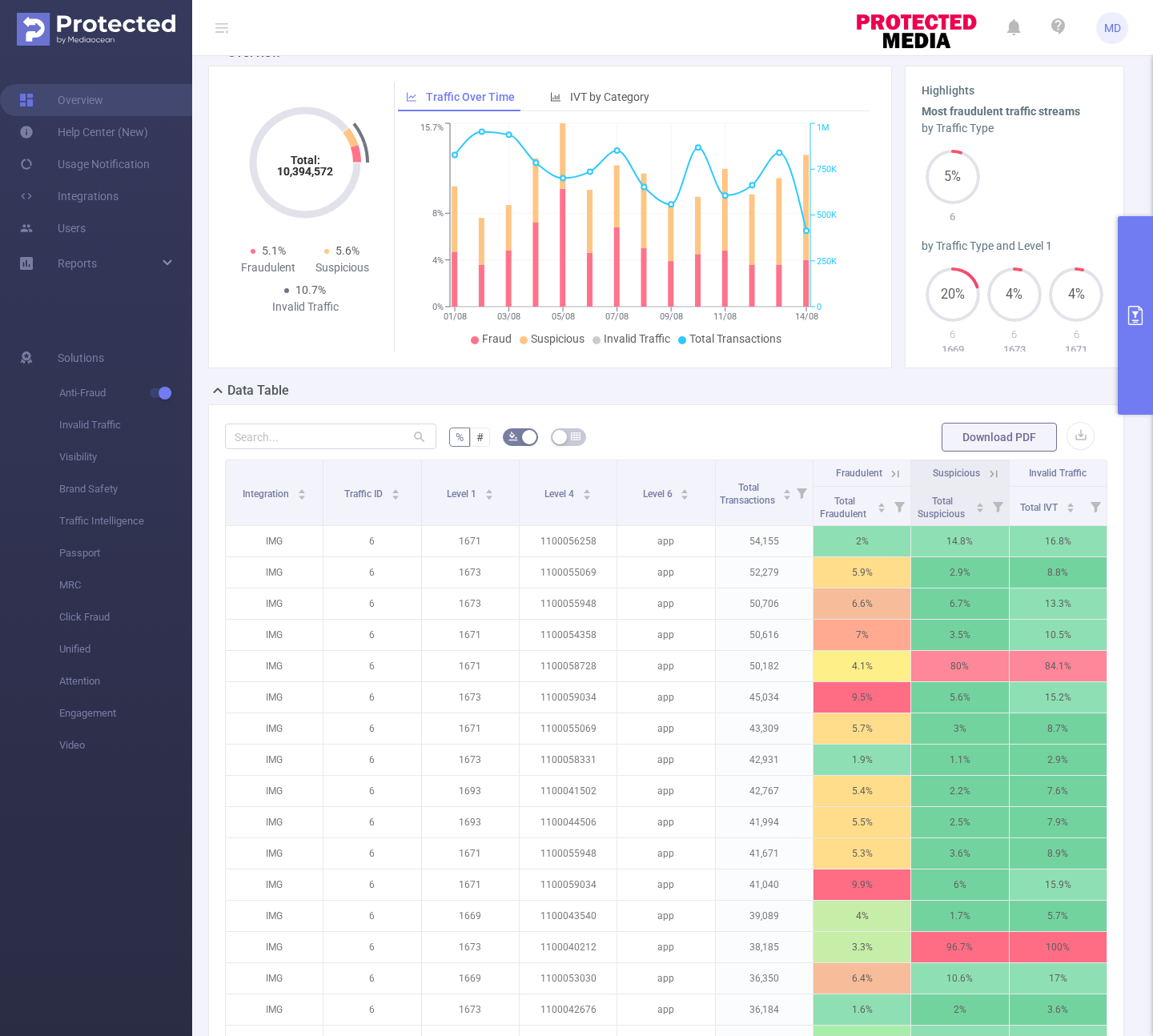
click at [1130, 381] on button "primary" at bounding box center [1135, 314] width 35 height 198
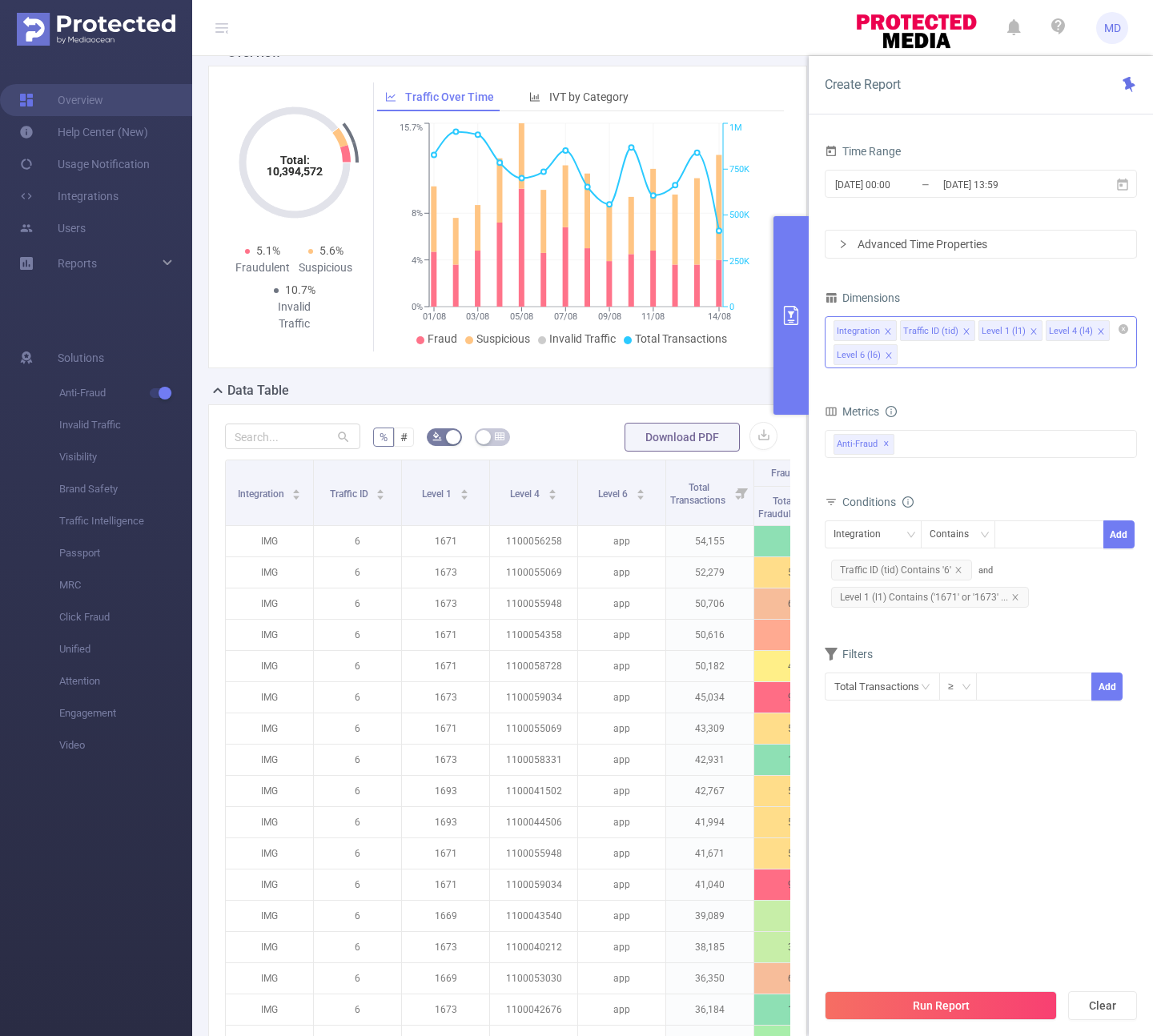
click at [1030, 328] on icon "icon: close" at bounding box center [1033, 331] width 8 height 8
click at [1031, 335] on icon "icon: close" at bounding box center [1033, 332] width 8 height 10
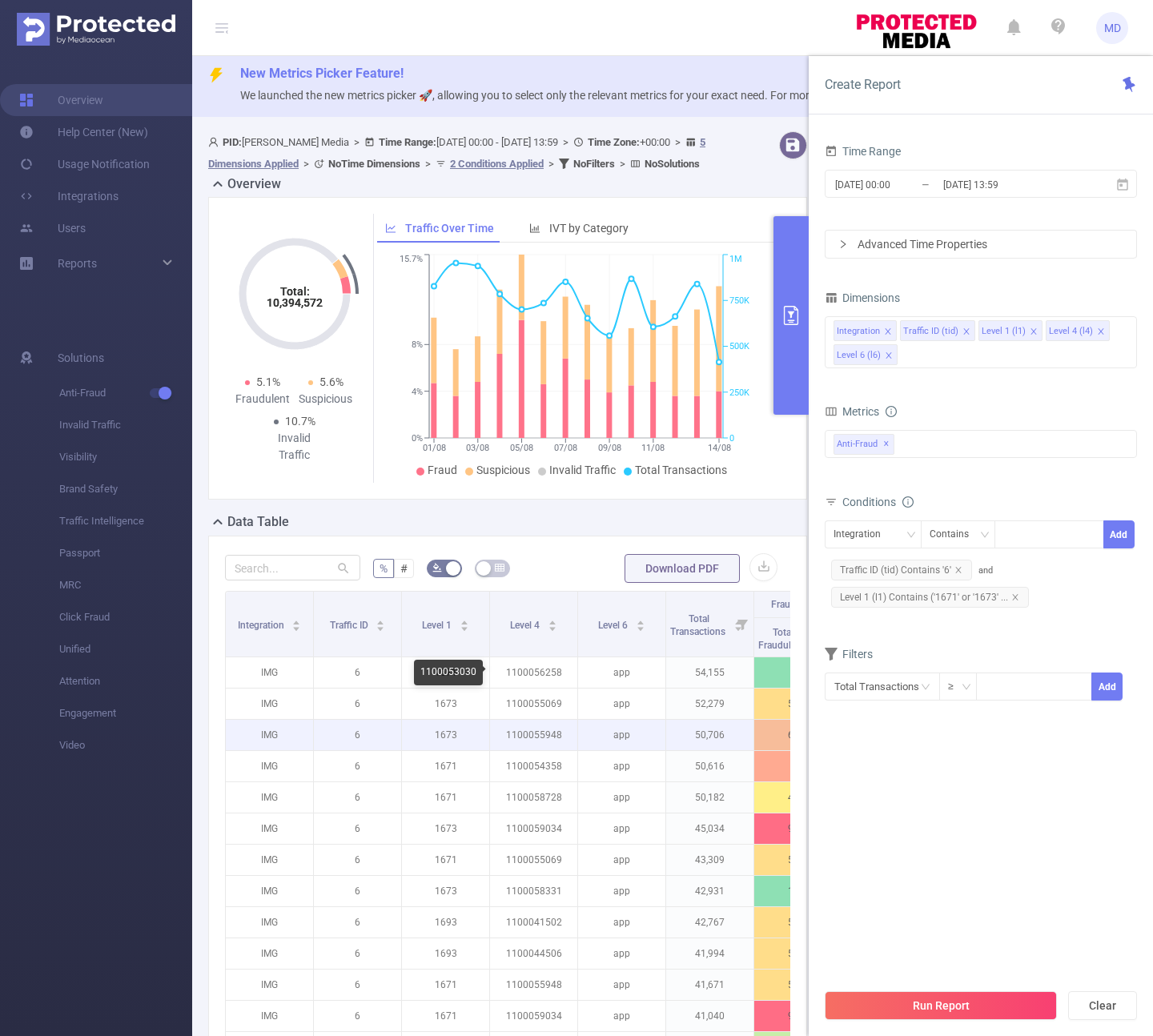
scroll to position [0, 0]
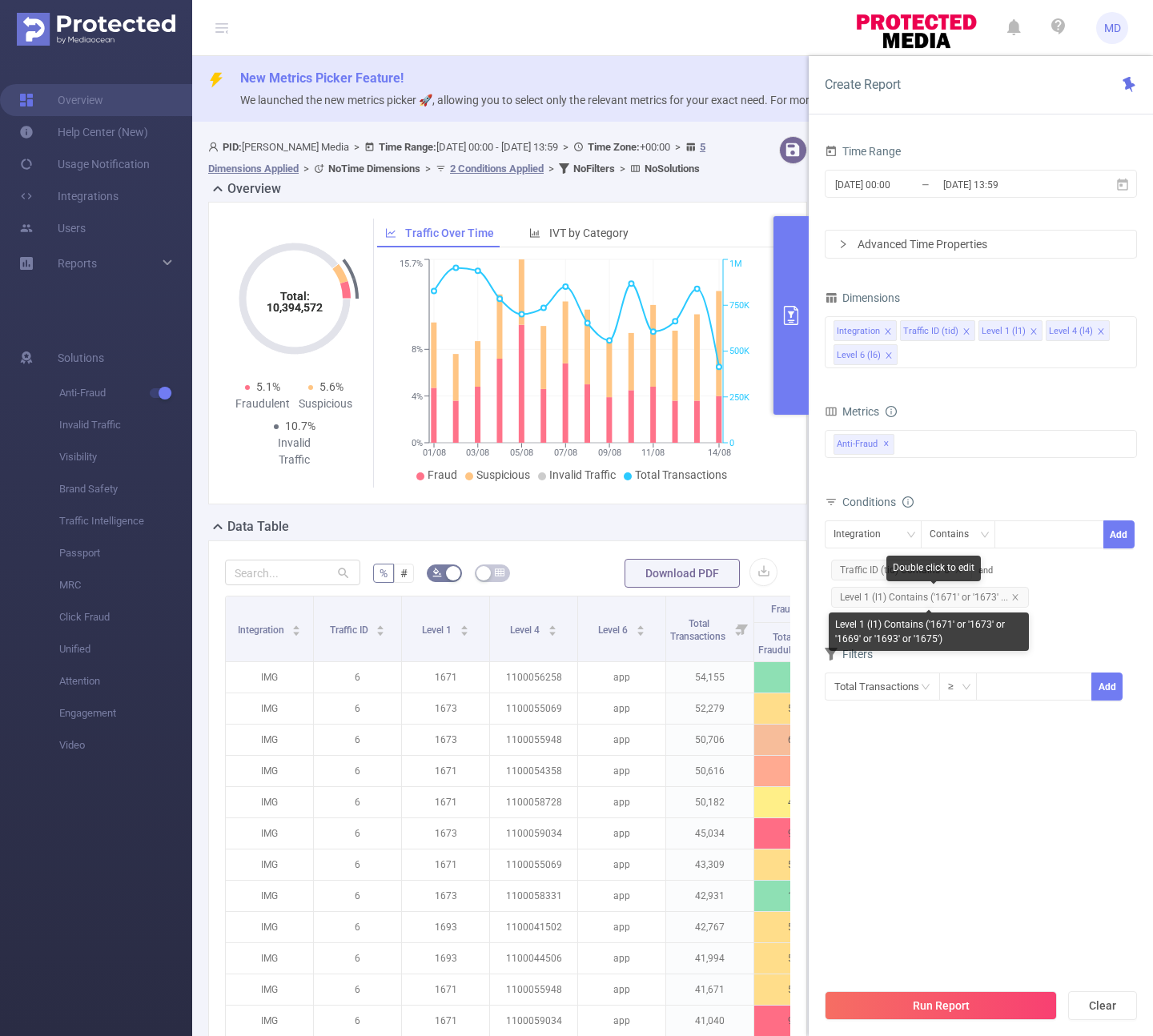
click at [1019, 597] on span "Level 1 (l1) Contains ('1671' or '1673' ..." at bounding box center [929, 597] width 197 height 21
click at [1018, 598] on span "Level 1 (l1) Contains ('1671' or '1673' ..." at bounding box center [929, 597] width 197 height 21
click at [1011, 595] on icon "icon: close" at bounding box center [1014, 597] width 5 height 5
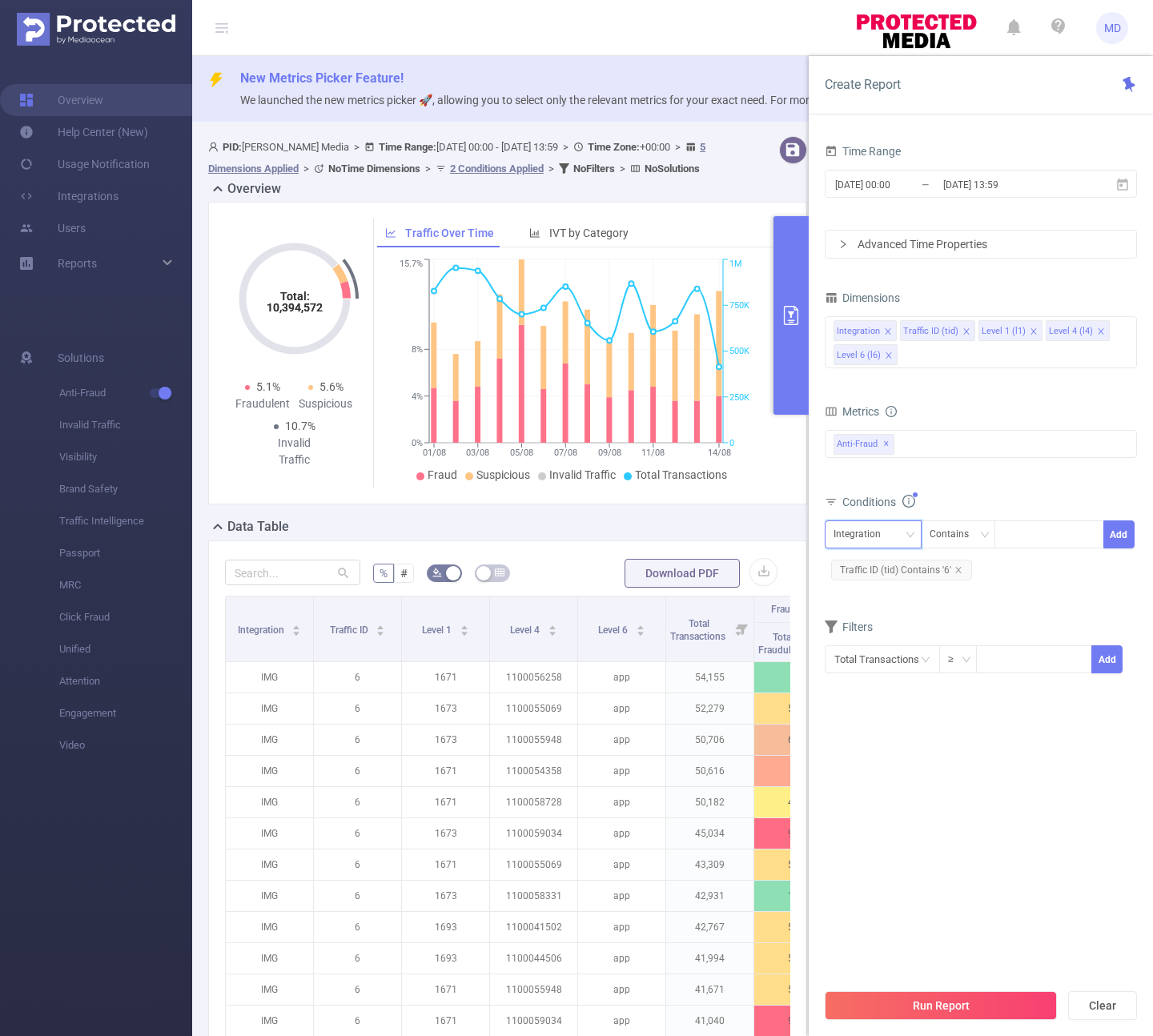
click at [884, 535] on div "Integration" at bounding box center [862, 535] width 59 height 26
click at [880, 615] on li "Level 1 (l1)" at bounding box center [873, 618] width 97 height 25
click at [1049, 530] on div at bounding box center [1048, 535] width 92 height 26
type input "2249"
type input "1830"
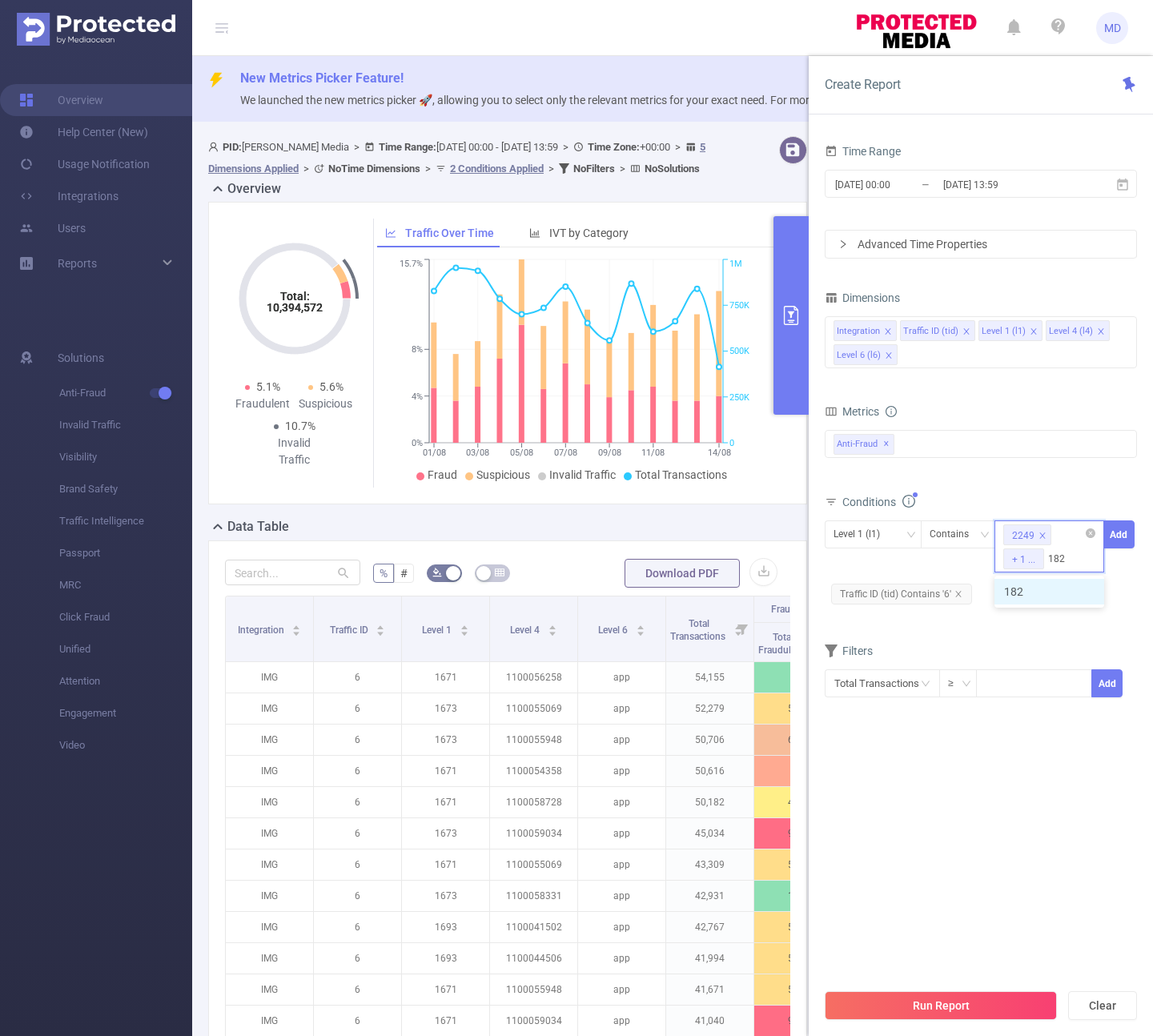
type input "1829"
type input "1979"
click at [919, 660] on div "Filters" at bounding box center [980, 653] width 312 height 26
click at [1121, 538] on button "Add" at bounding box center [1119, 535] width 31 height 28
click at [963, 573] on span "Traffic ID (tid) Contains '6'" at bounding box center [901, 570] width 141 height 21
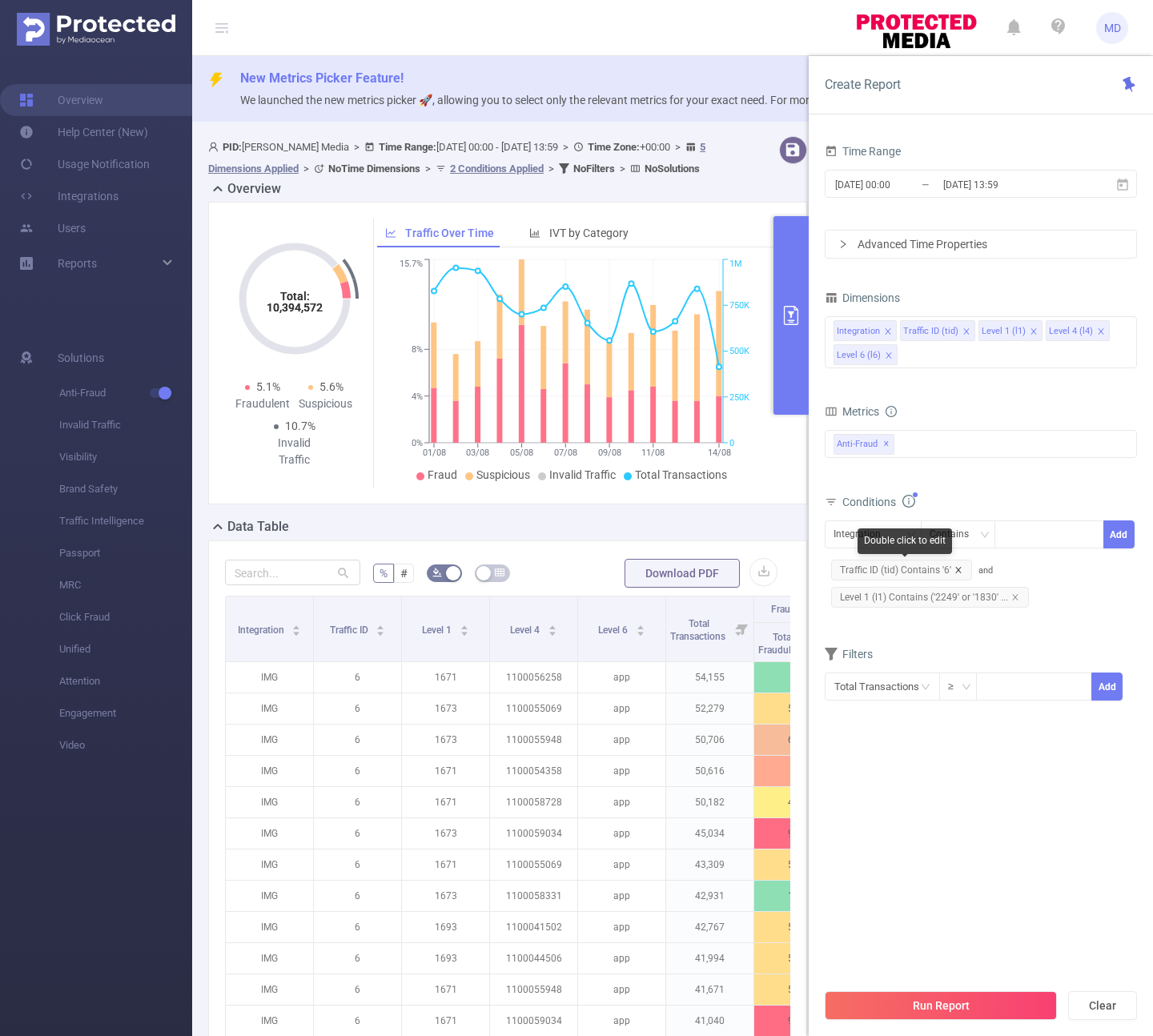
click at [955, 570] on icon "icon: close" at bounding box center [957, 570] width 8 height 8
click at [857, 535] on div "Integration" at bounding box center [862, 535] width 59 height 26
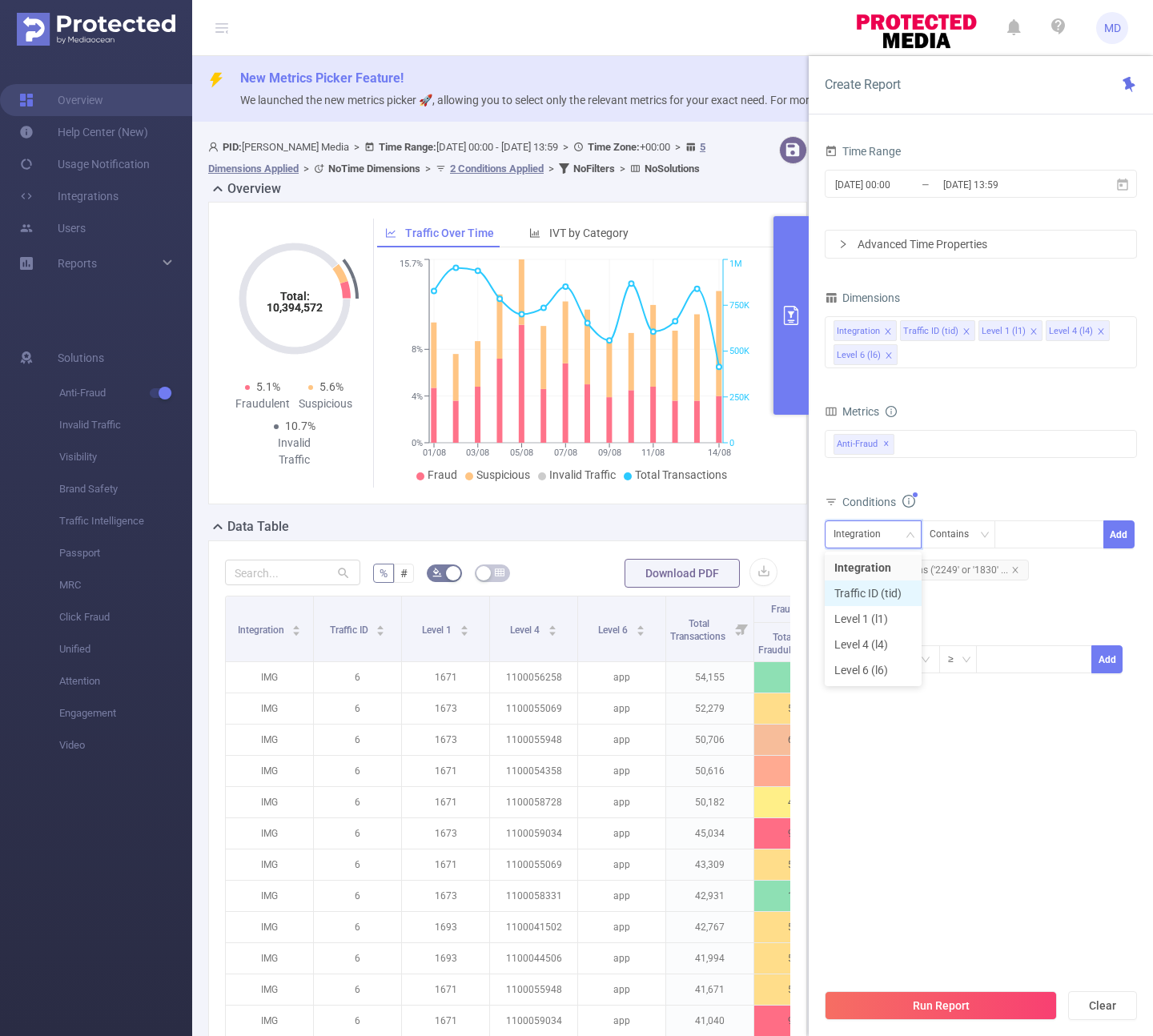
click at [873, 590] on li "Traffic ID (tid)" at bounding box center [873, 592] width 97 height 25
click at [1028, 538] on div at bounding box center [1048, 535] width 92 height 26
type input "1"
click at [1122, 535] on button "Add" at bounding box center [1119, 535] width 31 height 28
click at [965, 1004] on button "Run Report" at bounding box center [941, 1005] width 232 height 29
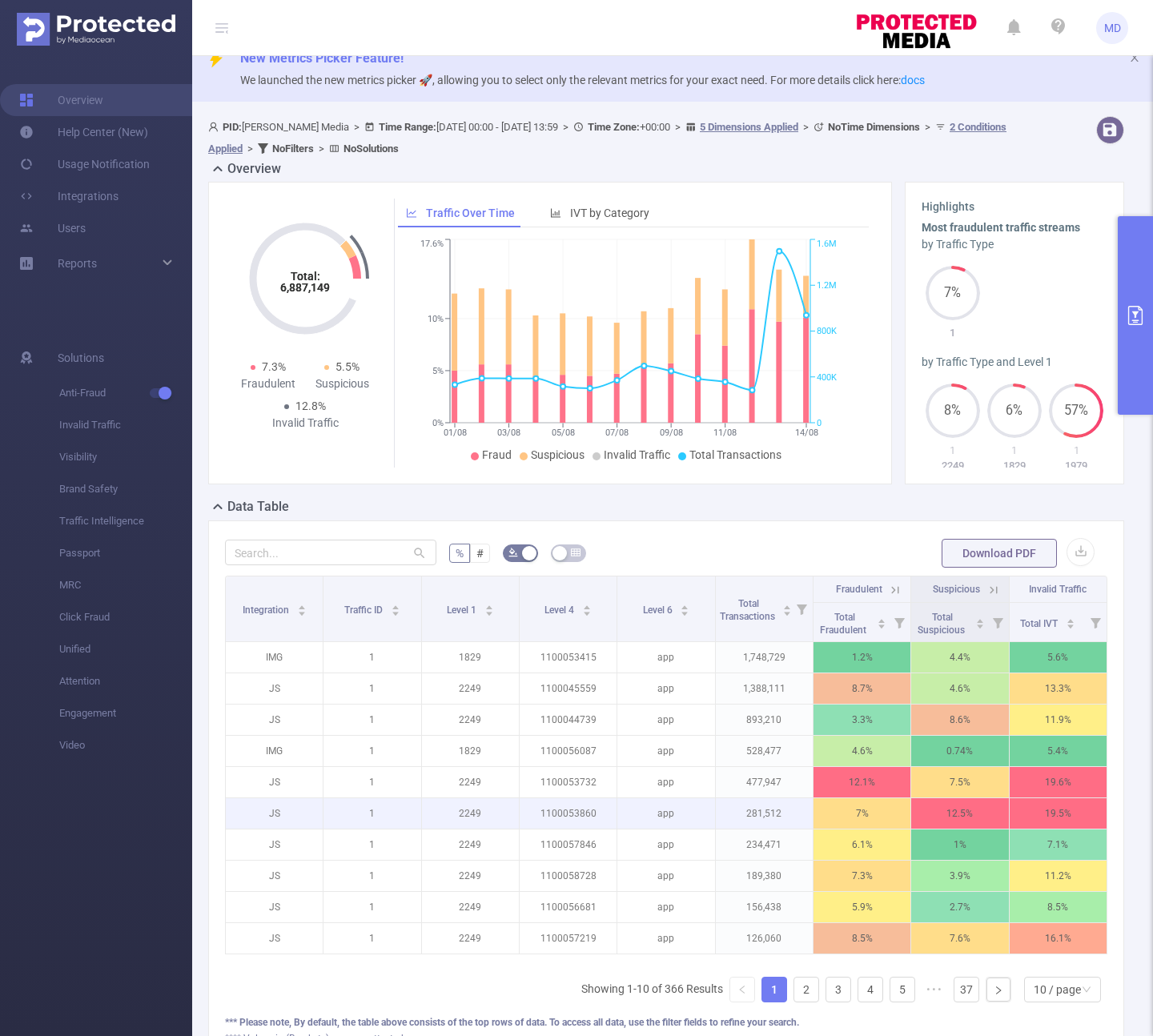
scroll to position [31, 0]
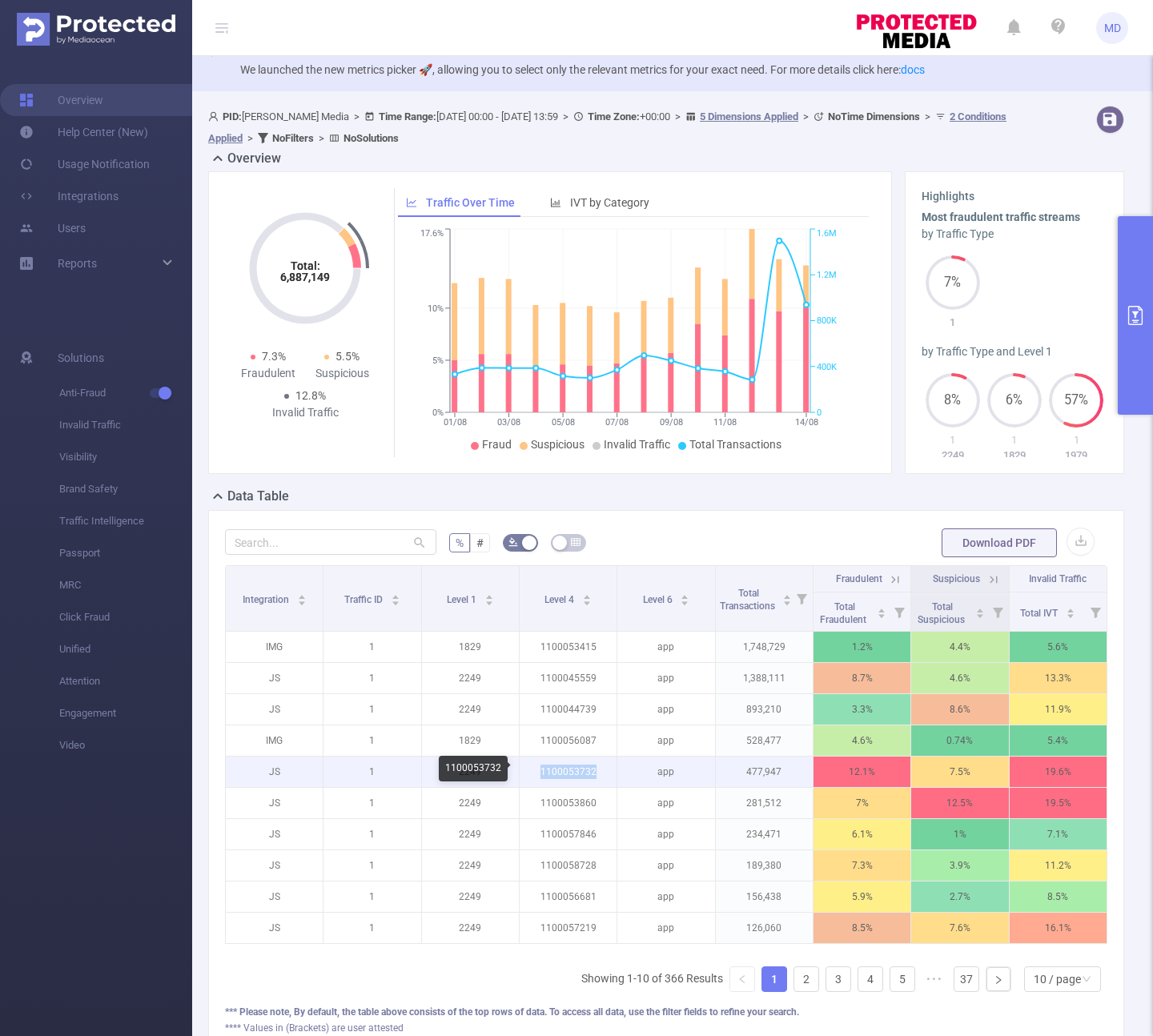
drag, startPoint x: 602, startPoint y: 773, endPoint x: 529, endPoint y: 773, distance: 73.0
click at [529, 773] on p "1100053732" at bounding box center [568, 771] width 97 height 31
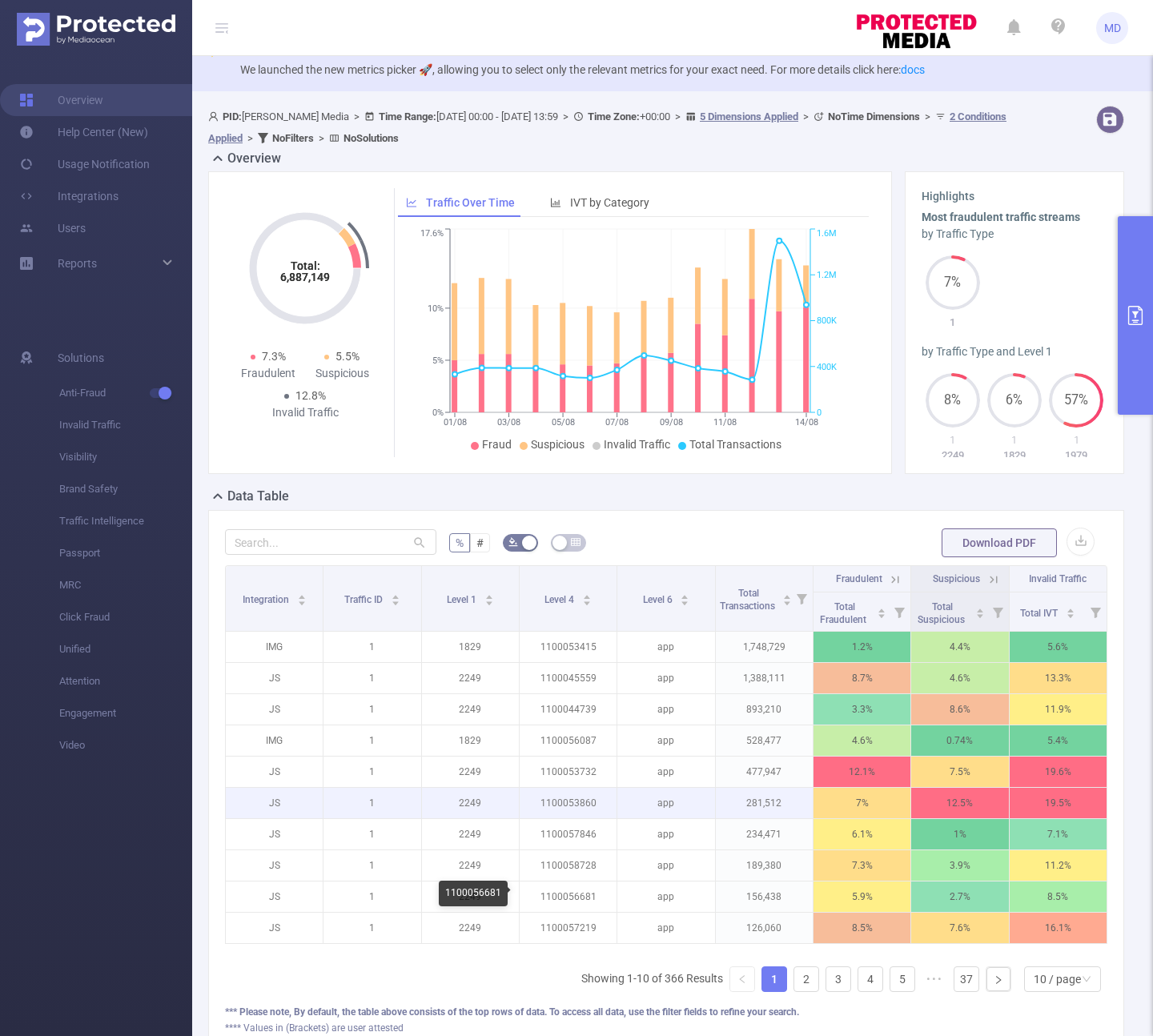
click at [580, 814] on p "1100053860" at bounding box center [568, 803] width 97 height 31
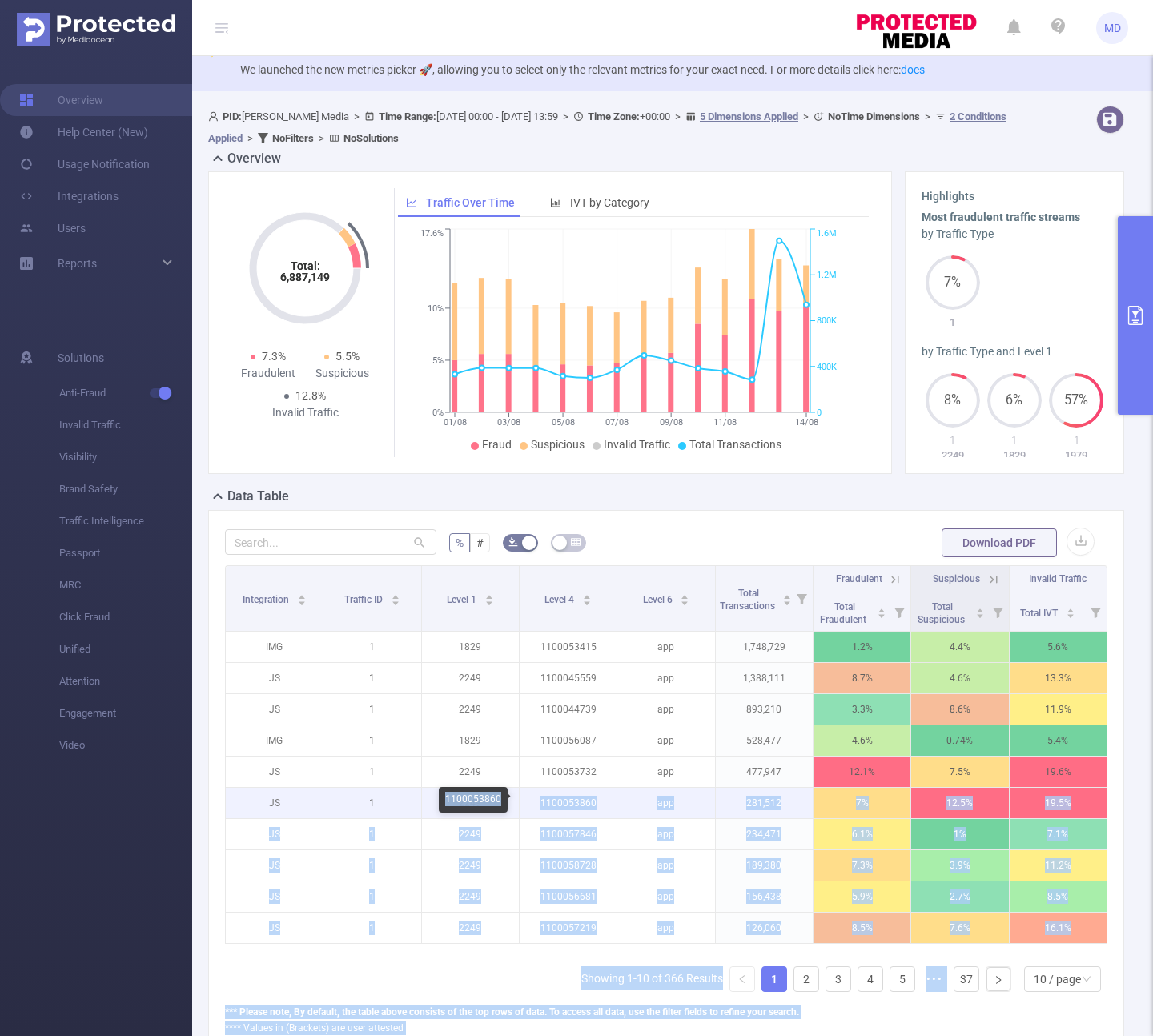
drag, startPoint x: 584, startPoint y: 802, endPoint x: 572, endPoint y: 809, distance: 13.9
click at [534, 803] on body "MD Overview Help Center (New) Usage Notification Integrations Users Reports Sol…" at bounding box center [576, 518] width 1153 height 1036
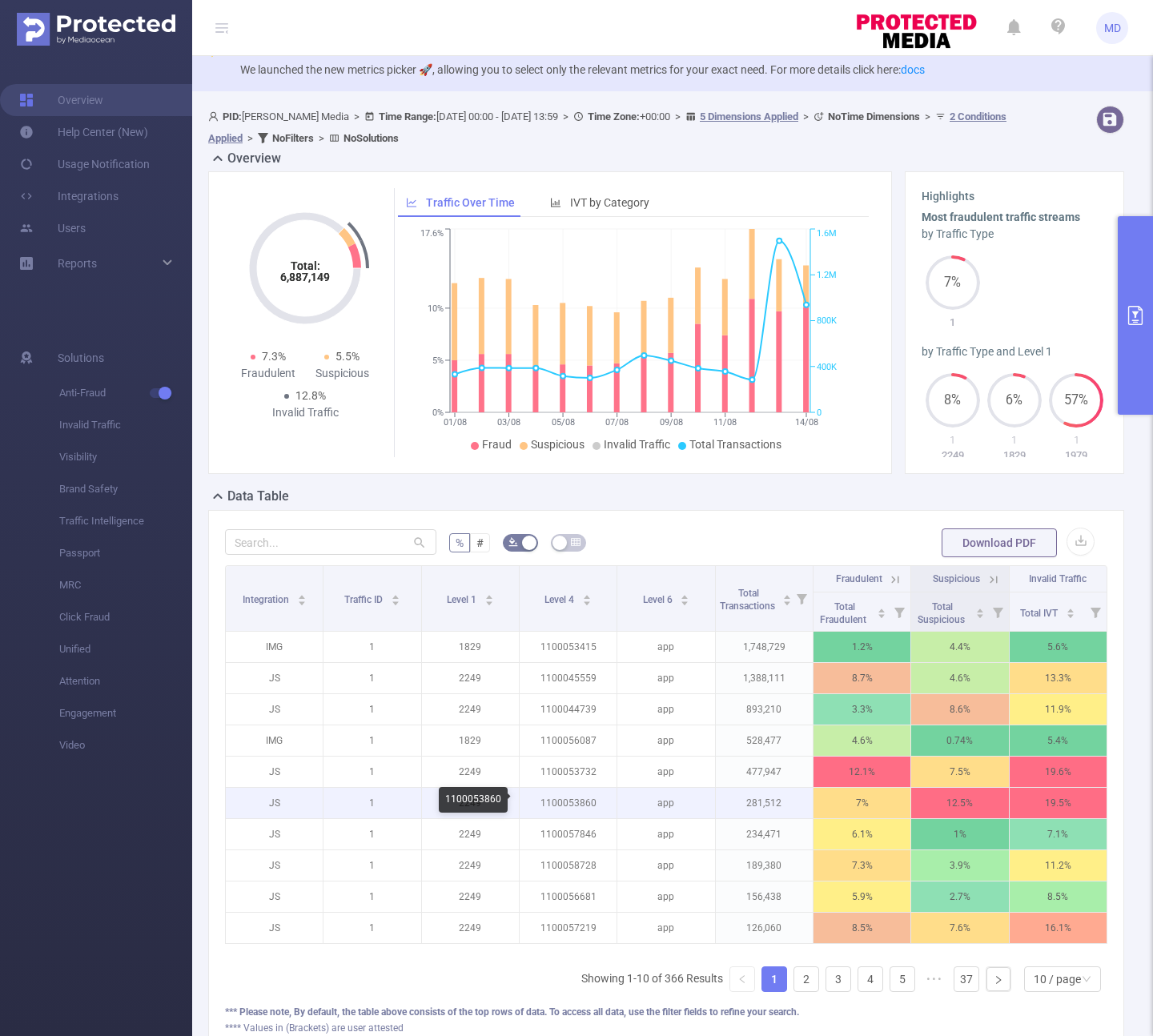
drag, startPoint x: 572, startPoint y: 809, endPoint x: 582, endPoint y: 807, distance: 10.2
click at [570, 809] on p "1100053860" at bounding box center [568, 803] width 97 height 31
drag, startPoint x: 542, startPoint y: 806, endPoint x: 534, endPoint y: 806, distance: 8.0
click at [534, 806] on p "1100053860" at bounding box center [568, 803] width 97 height 31
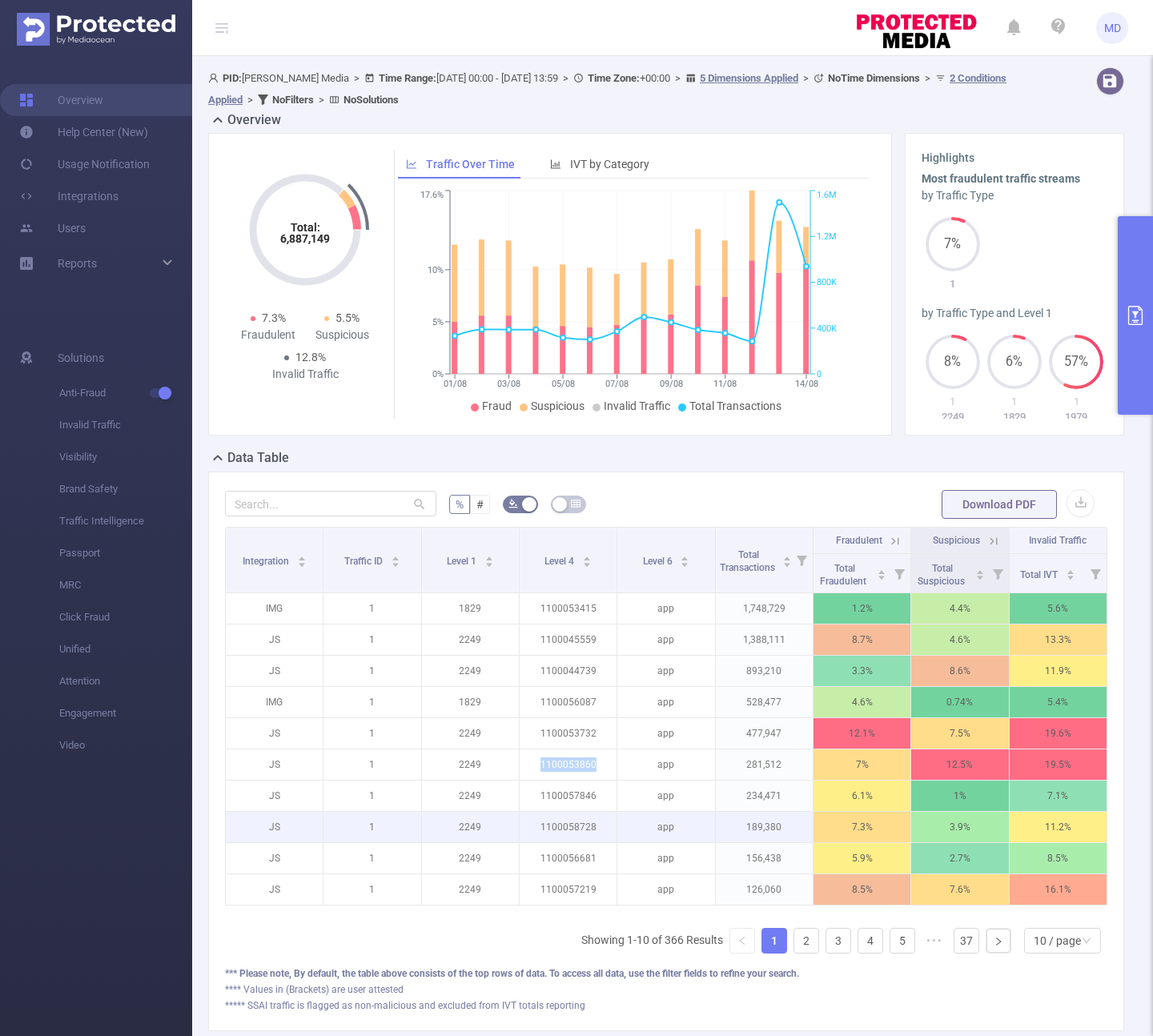
scroll to position [169, 0]
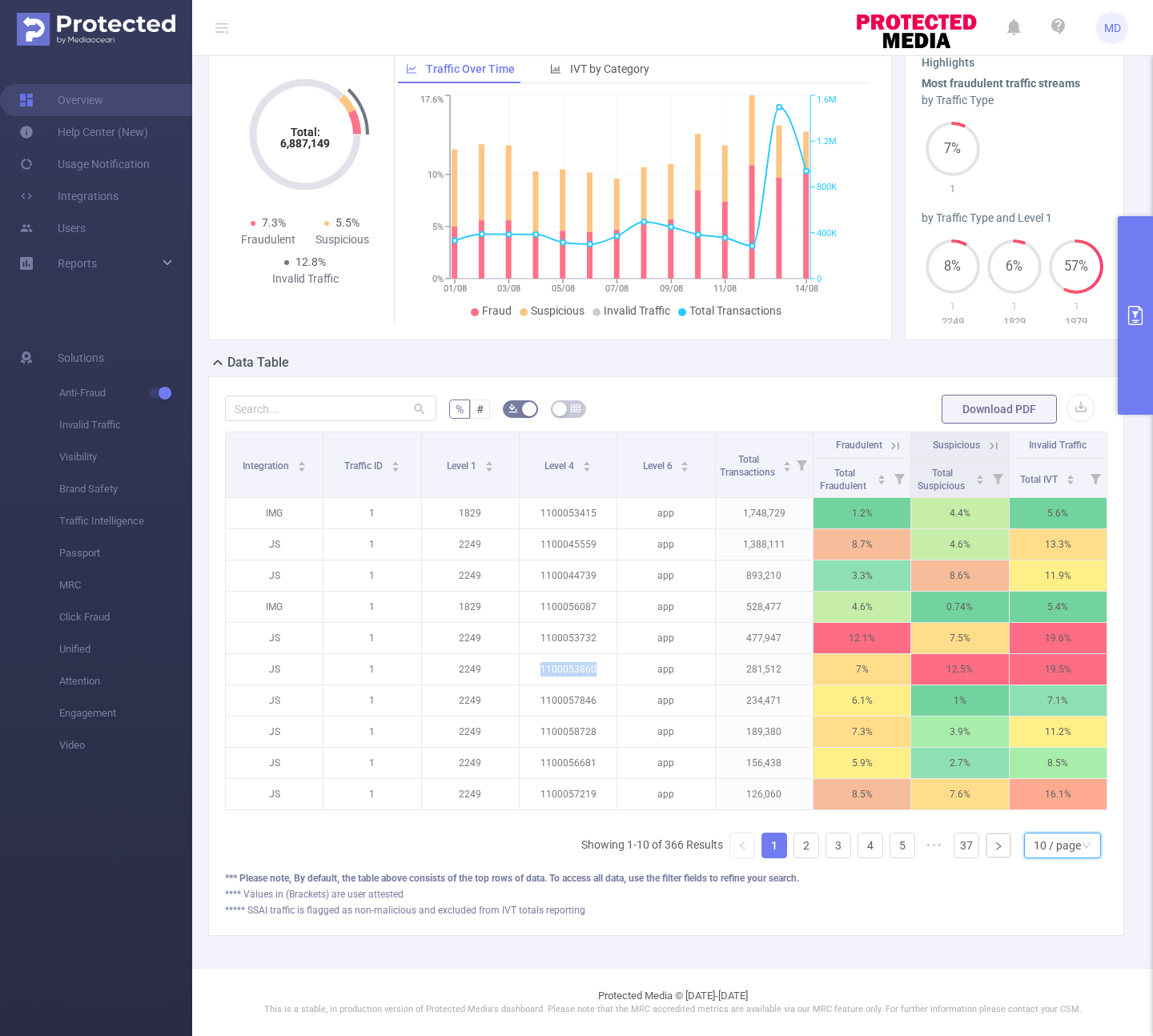
click at [1035, 856] on div "10 / page" at bounding box center [1057, 845] width 47 height 24
click at [1058, 830] on li "50 / page" at bounding box center [1050, 828] width 77 height 25
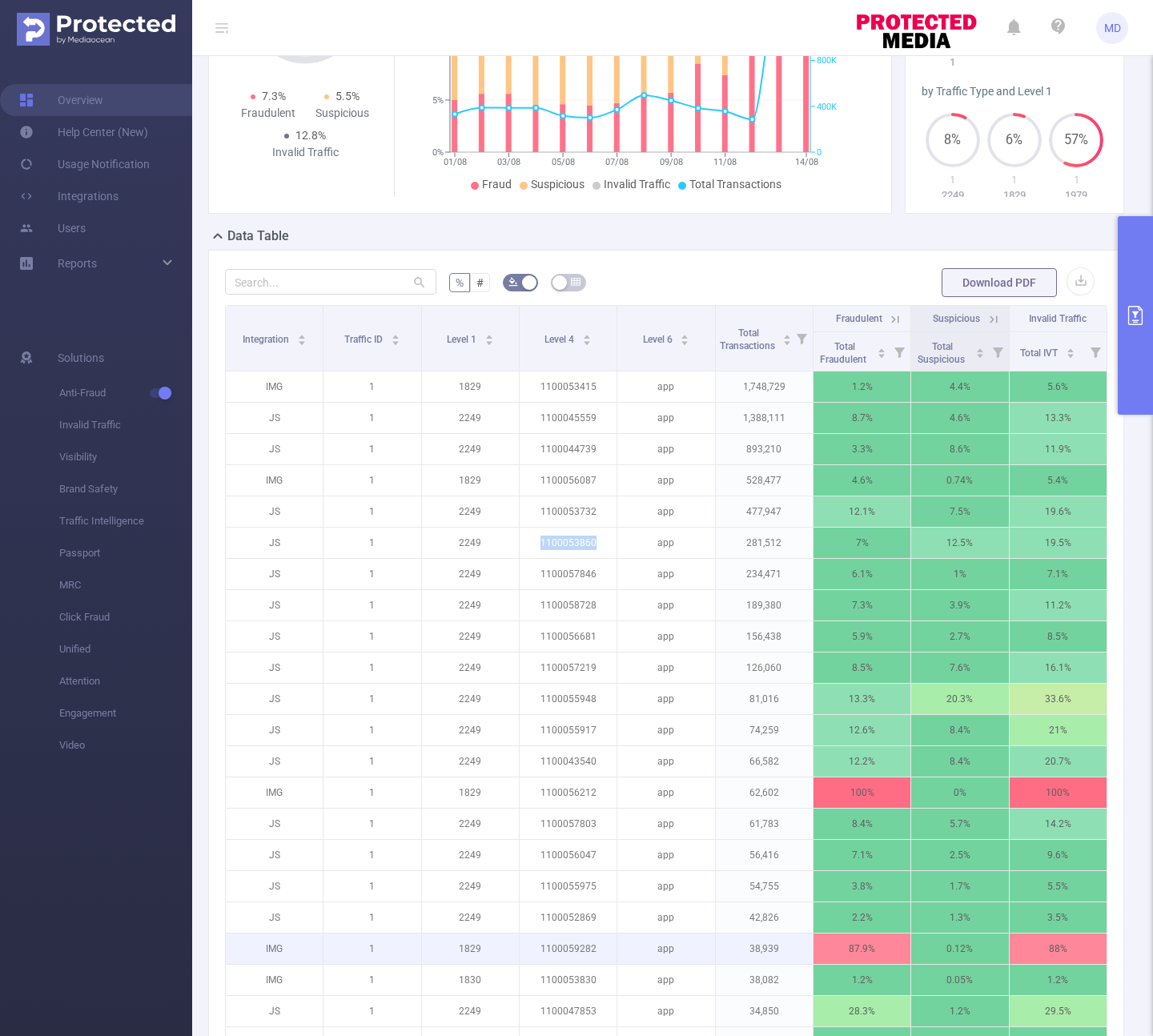
scroll to position [365, 0]
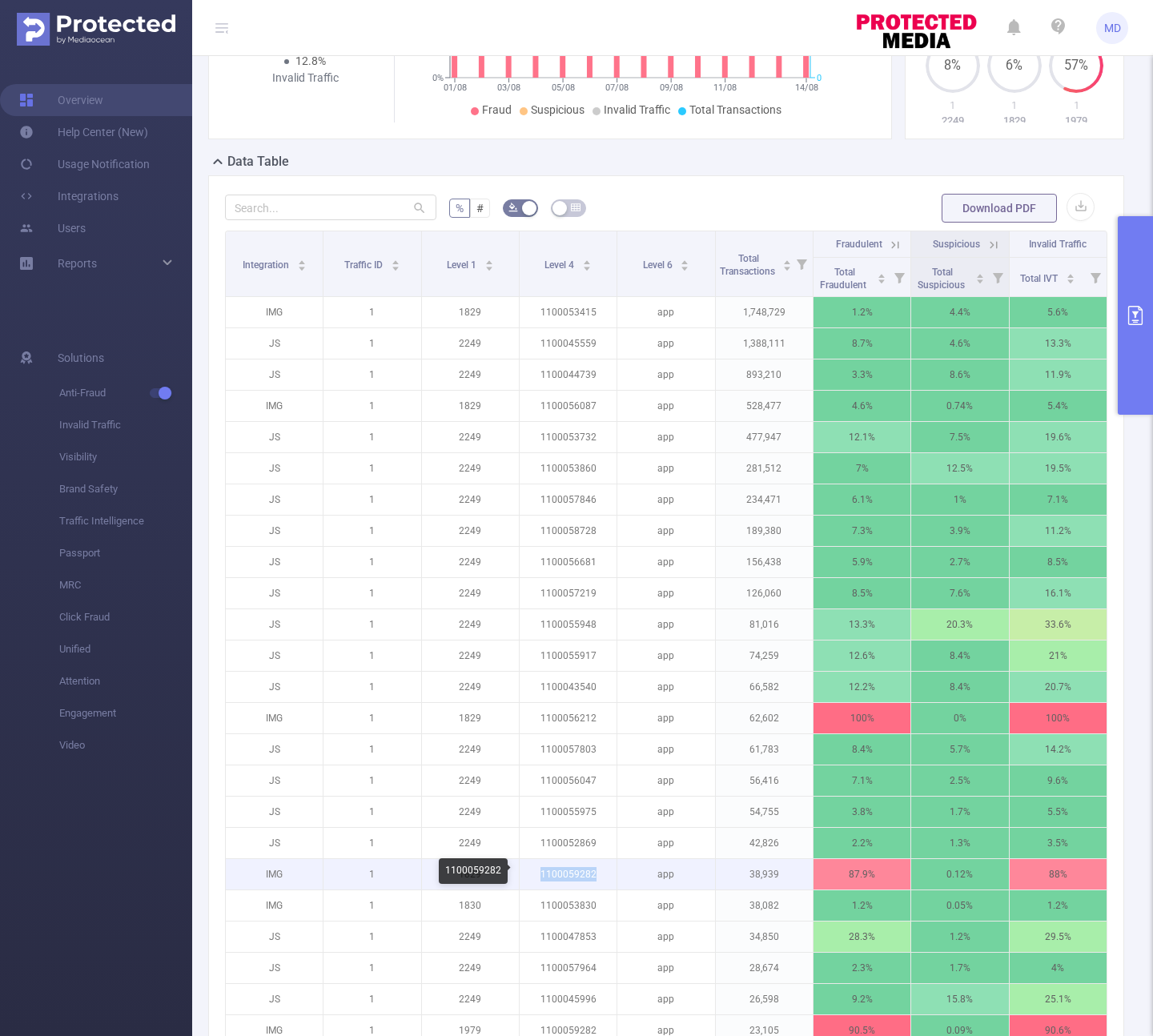
drag, startPoint x: 582, startPoint y: 874, endPoint x: 538, endPoint y: 870, distance: 44.2
click at [538, 870] on p "1100059282" at bounding box center [568, 874] width 97 height 31
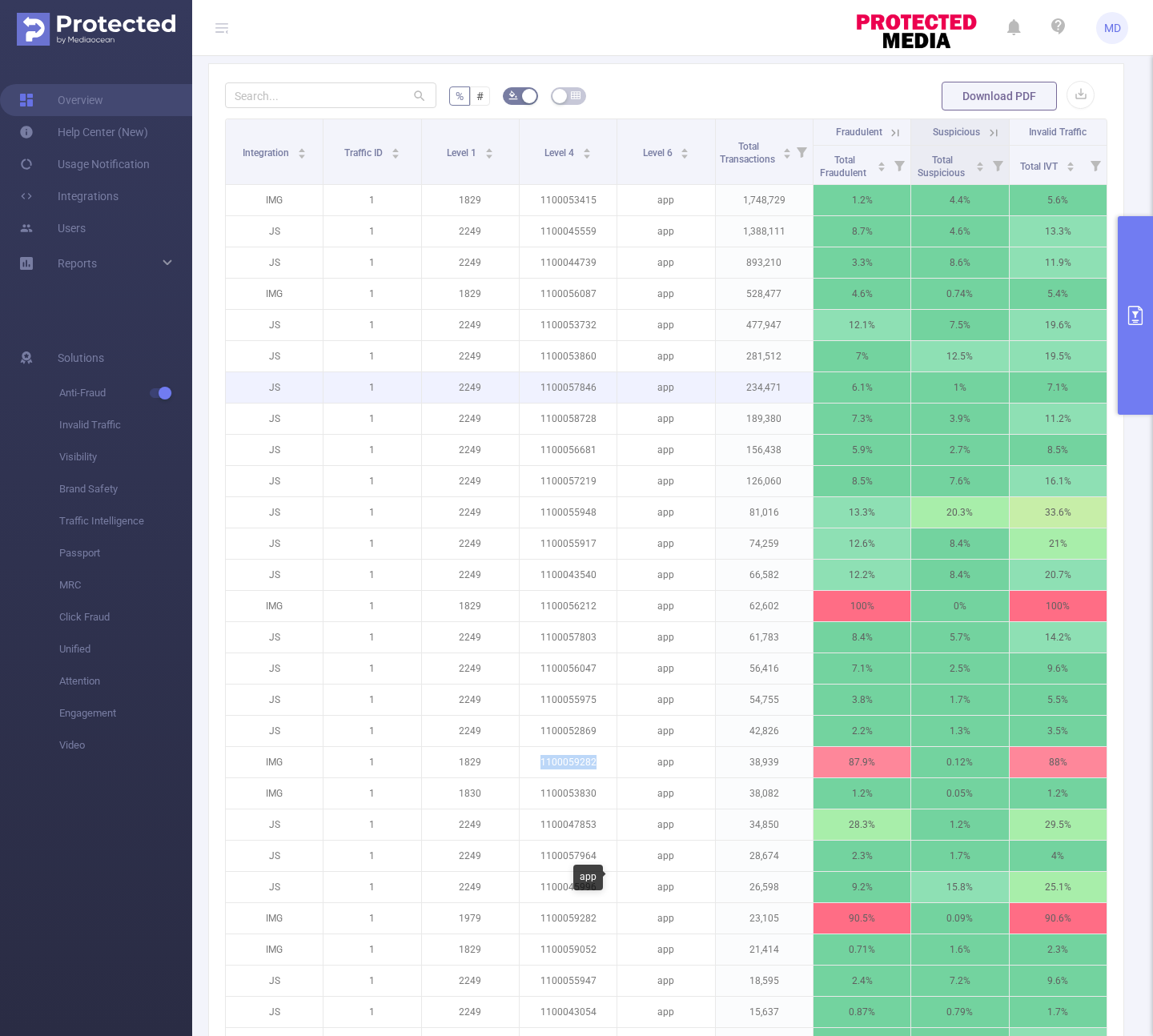
scroll to position [0, 0]
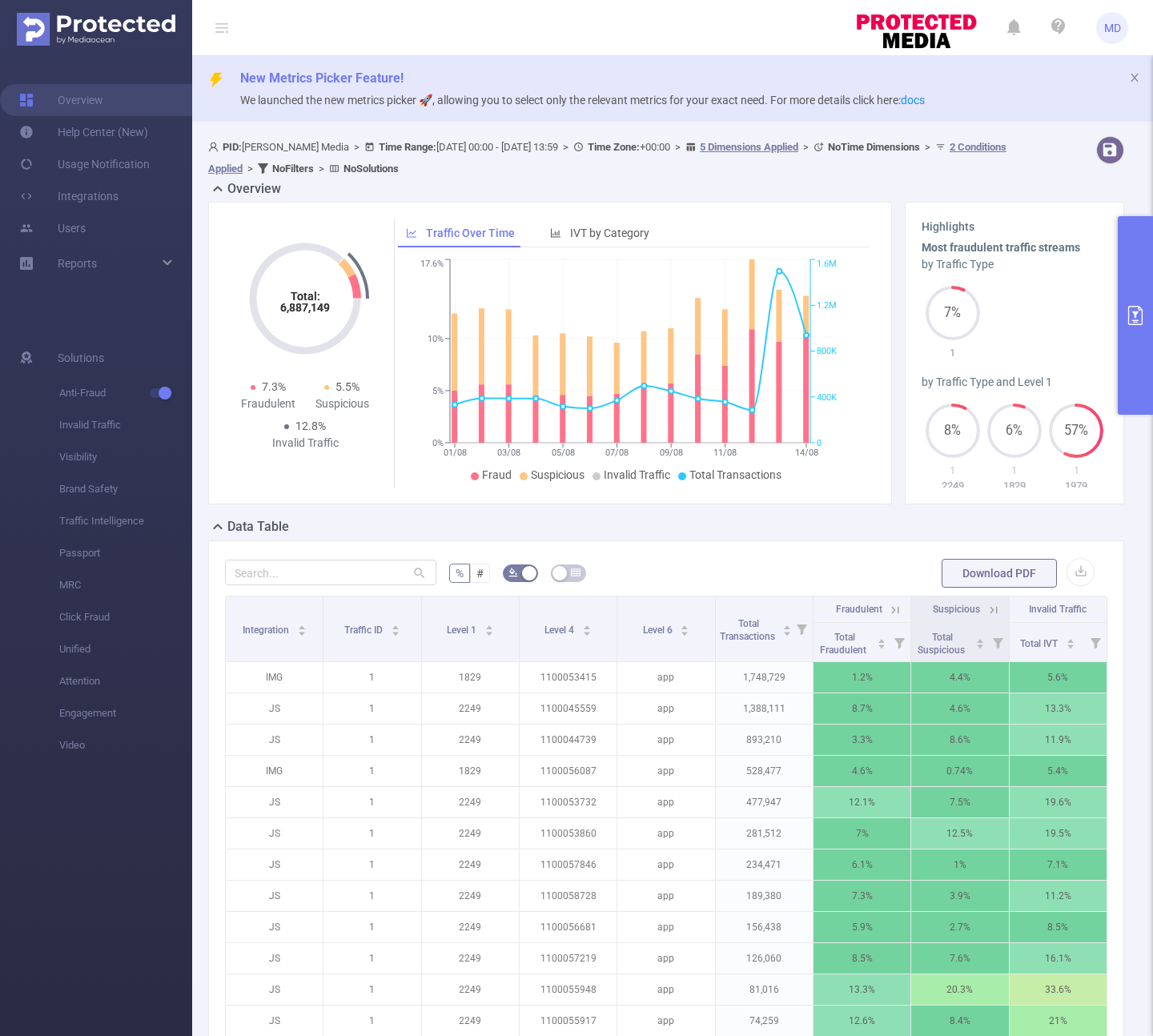
click at [1134, 274] on button "primary" at bounding box center [1135, 314] width 35 height 198
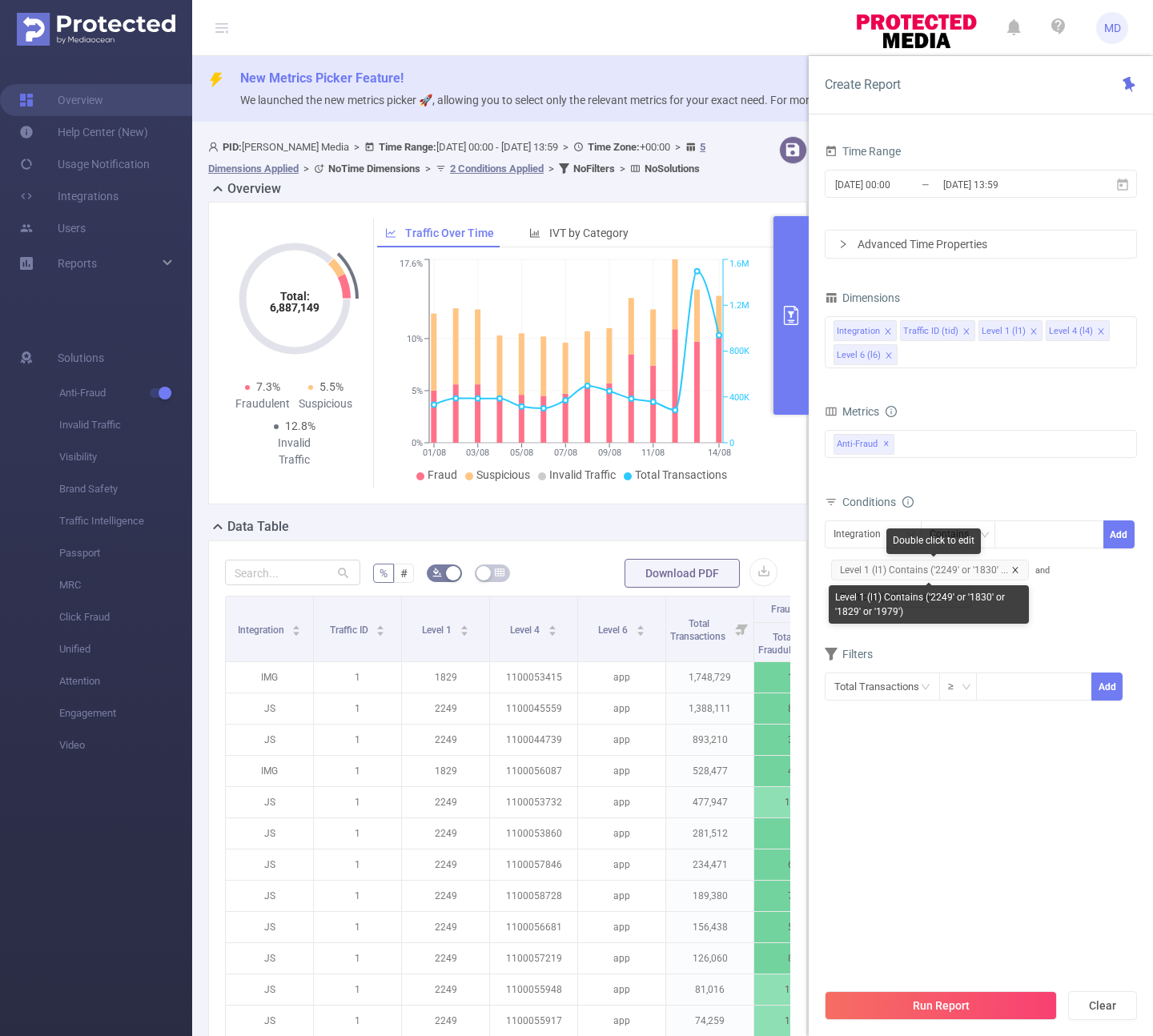
click at [1016, 570] on icon "icon: close" at bounding box center [1015, 570] width 8 height 8
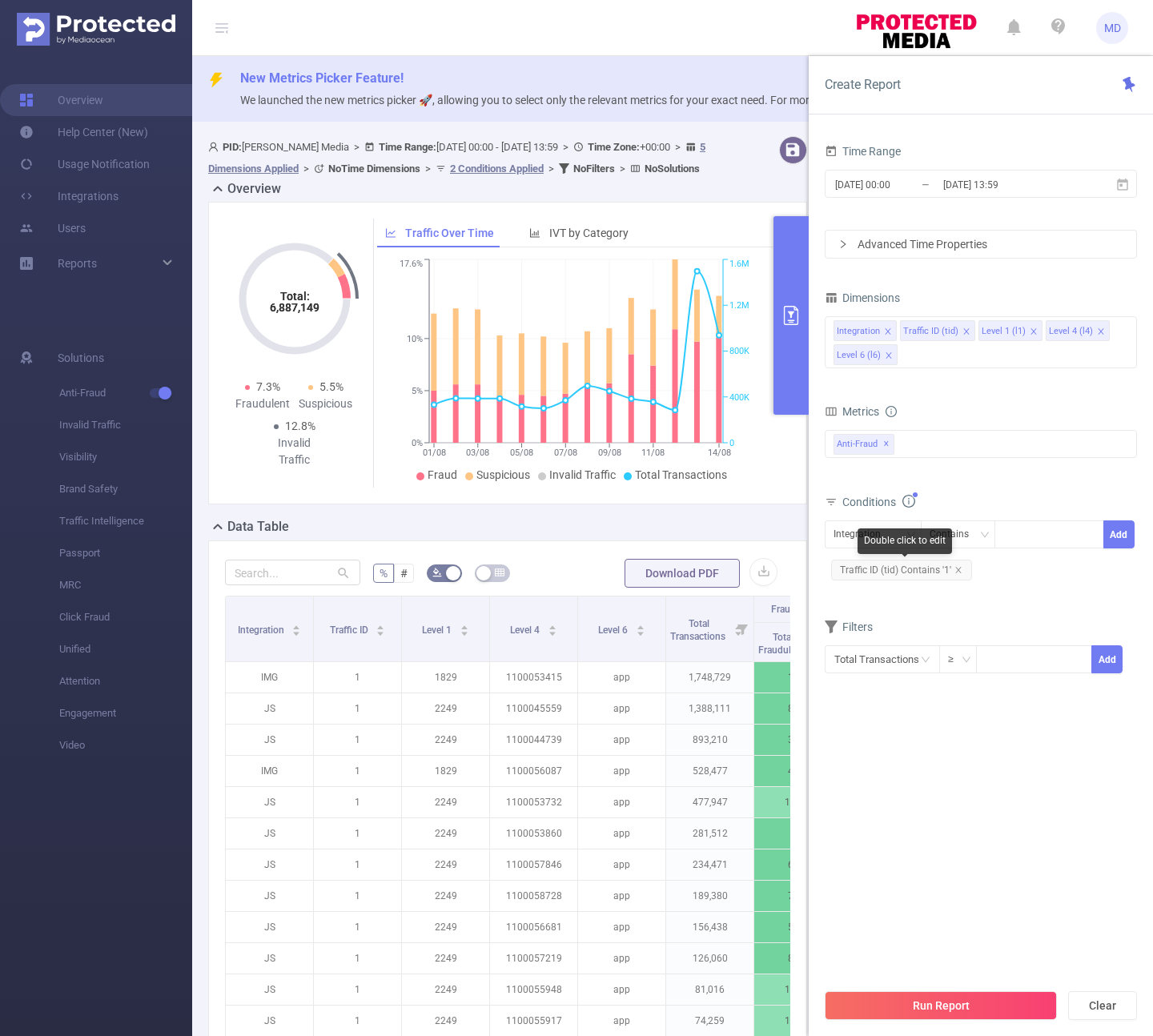
click at [964, 574] on span "Traffic ID (tid) Contains '1'" at bounding box center [901, 570] width 141 height 21
click at [955, 563] on span "Traffic ID (tid) Contains '1'" at bounding box center [901, 570] width 141 height 21
click at [957, 570] on icon "icon: close" at bounding box center [957, 570] width 8 height 8
click at [880, 526] on div "Integration" at bounding box center [862, 535] width 59 height 26
click at [880, 647] on li "Level 4 (l4)" at bounding box center [873, 644] width 97 height 25
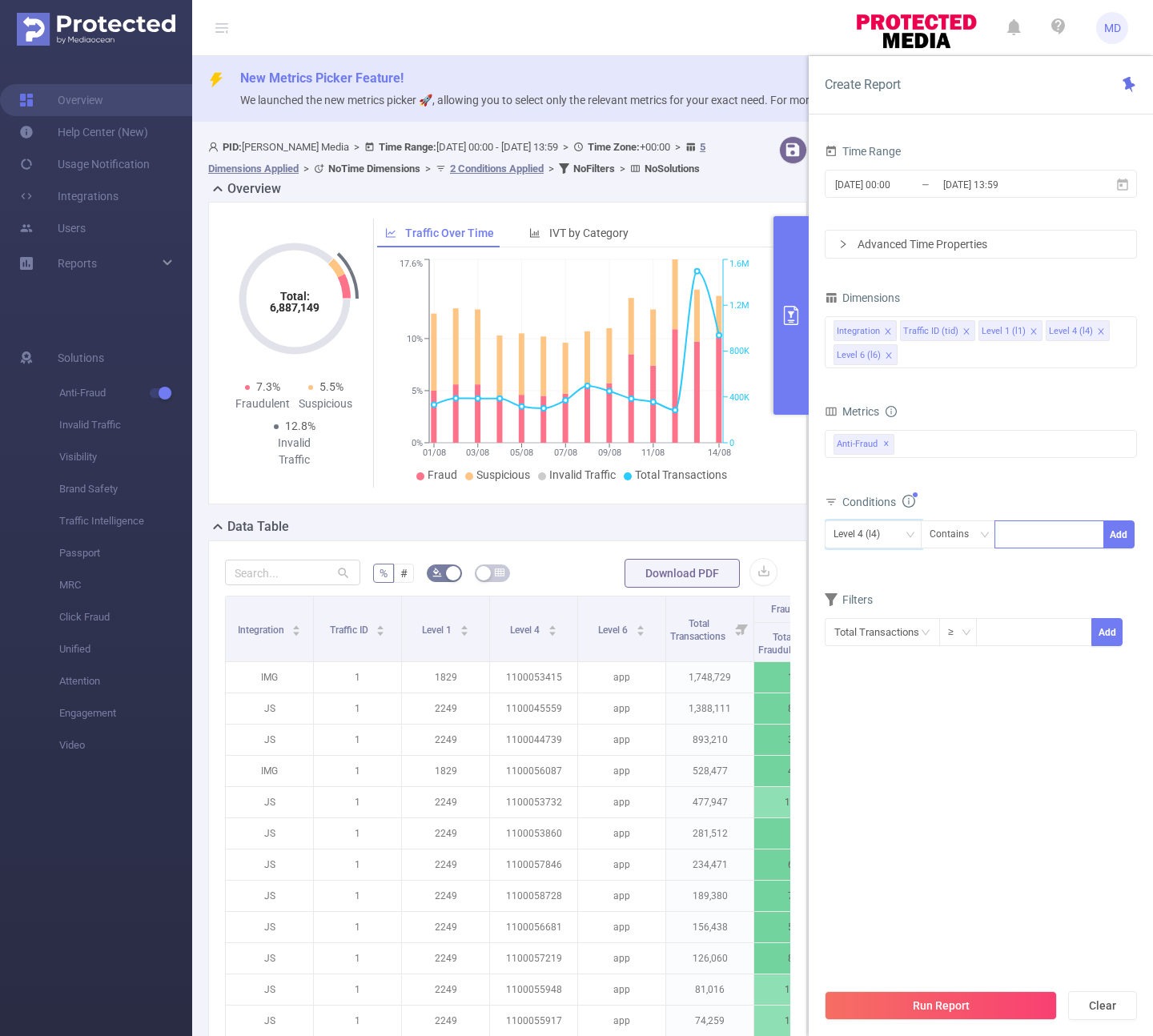
click at [1025, 535] on div at bounding box center [1048, 535] width 92 height 26
paste input "1100056212"
type input "1100056212"
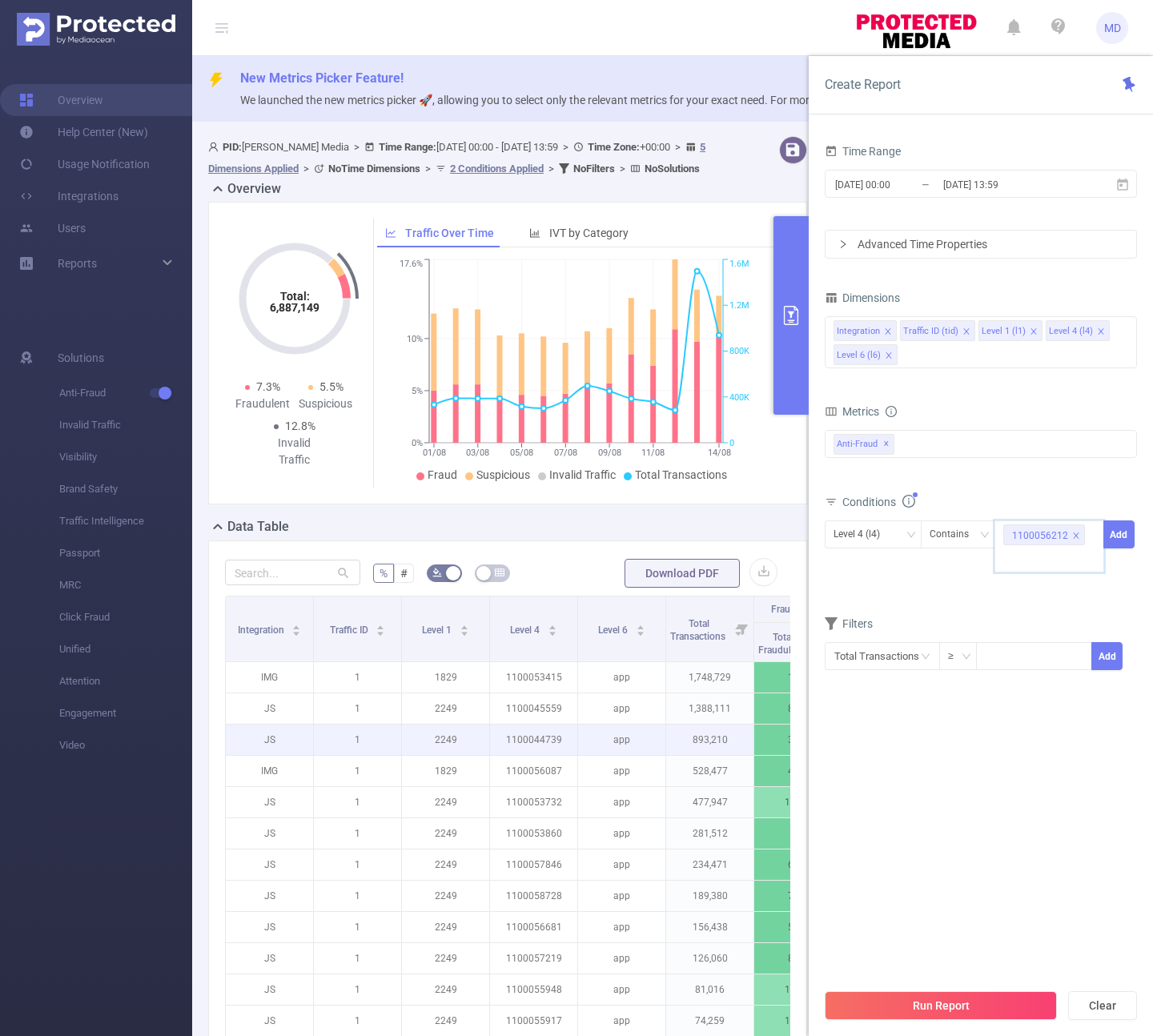
paste input "1100053030"
type input "1100053030"
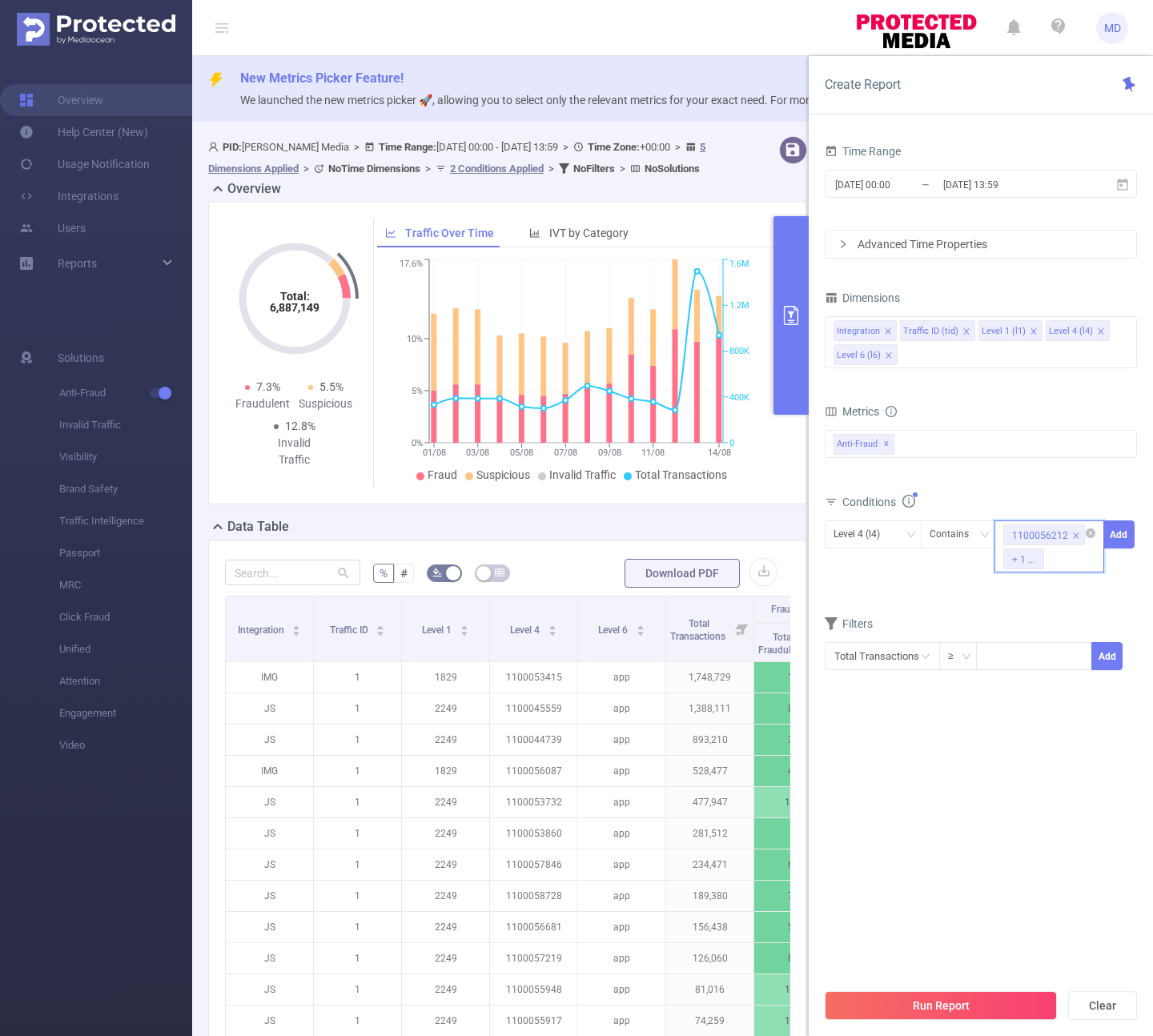
paste input "1100058728"
type input "1100058728"
paste input "1100059034"
type input "1100059034"
paste input "1100059282"
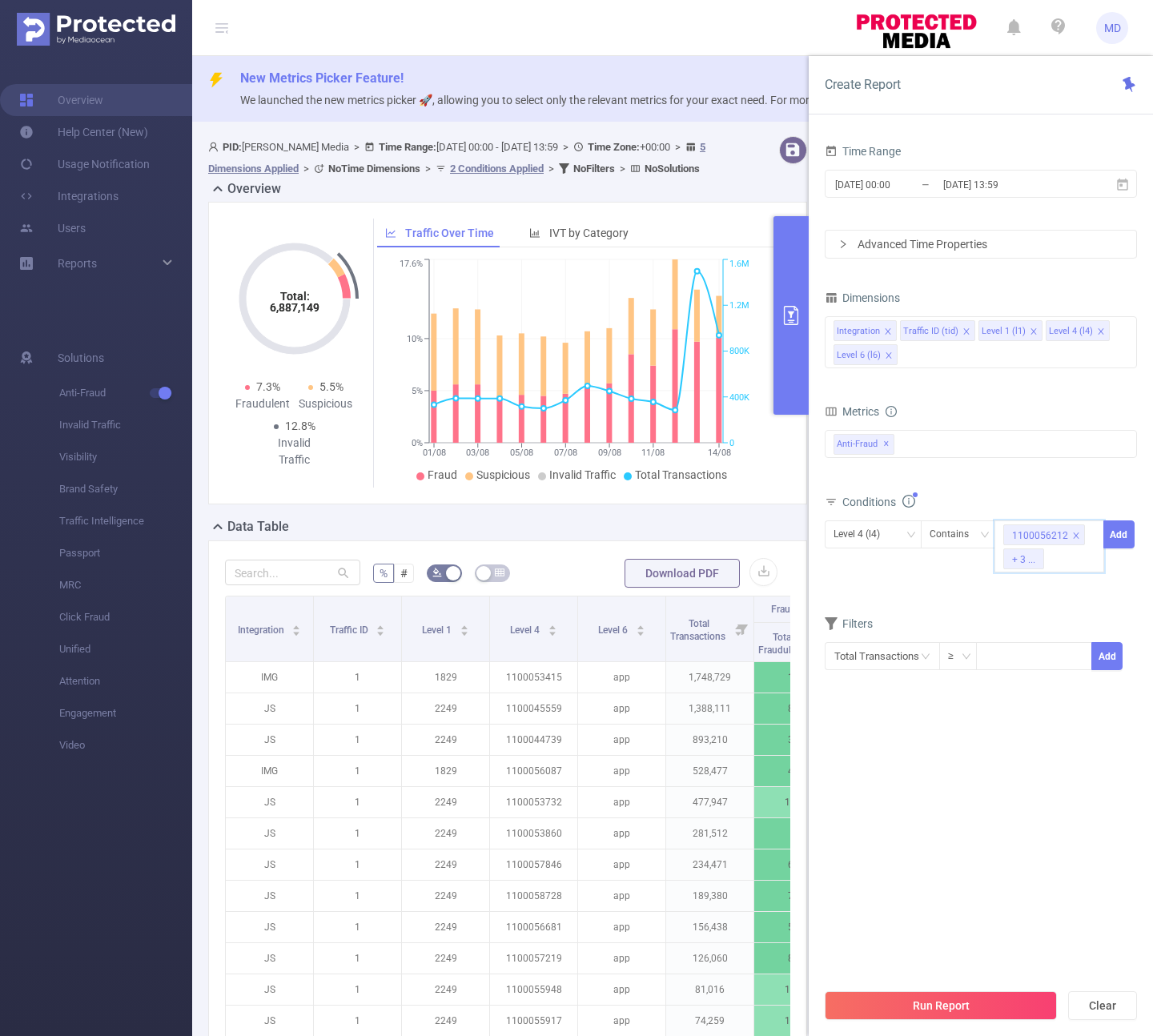
type input "1100059282"
click at [1122, 535] on button "Add" at bounding box center [1119, 535] width 31 height 28
click at [939, 1004] on button "Run Report" at bounding box center [941, 1005] width 232 height 29
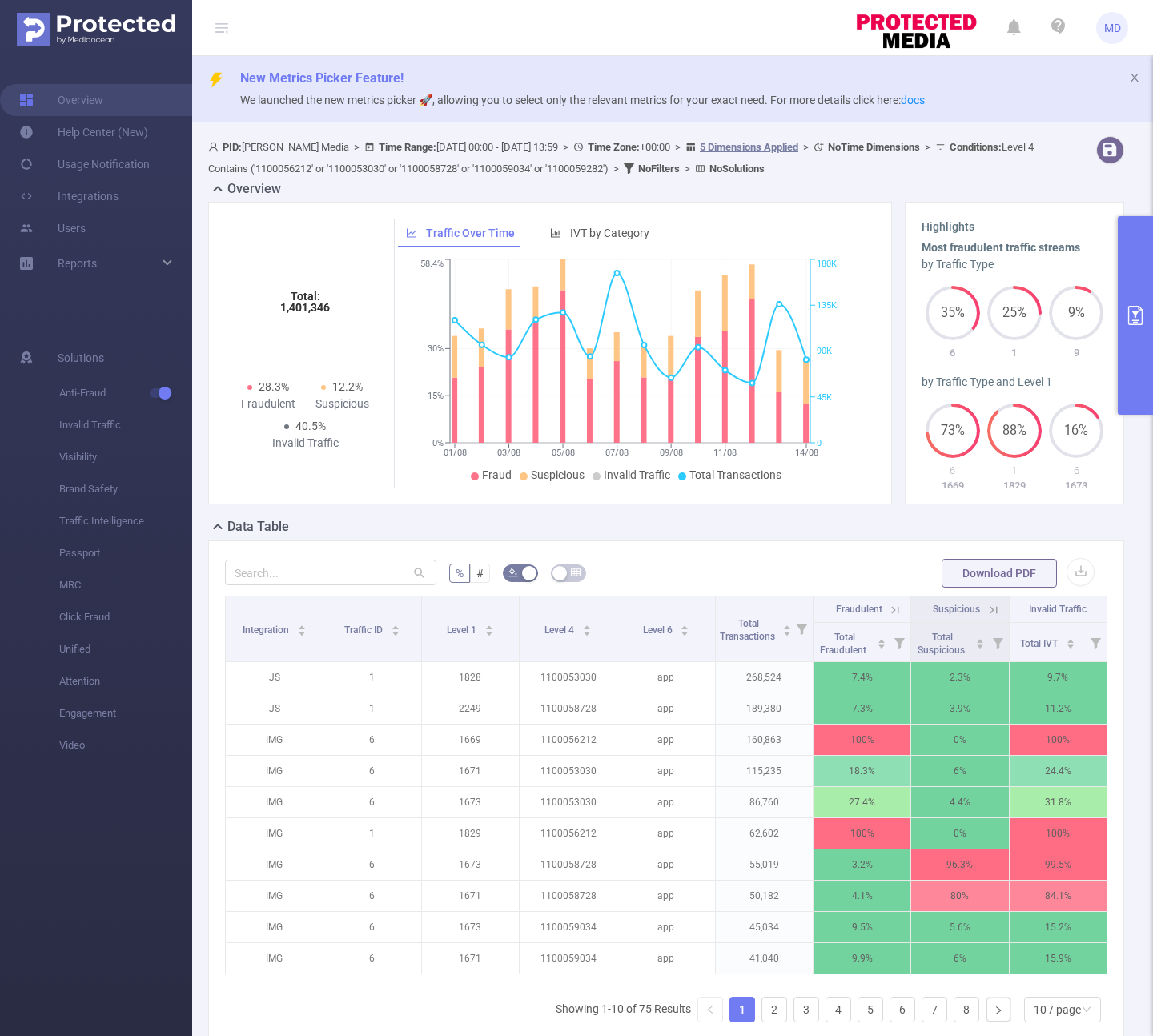
click at [1136, 388] on button "primary" at bounding box center [1135, 314] width 35 height 198
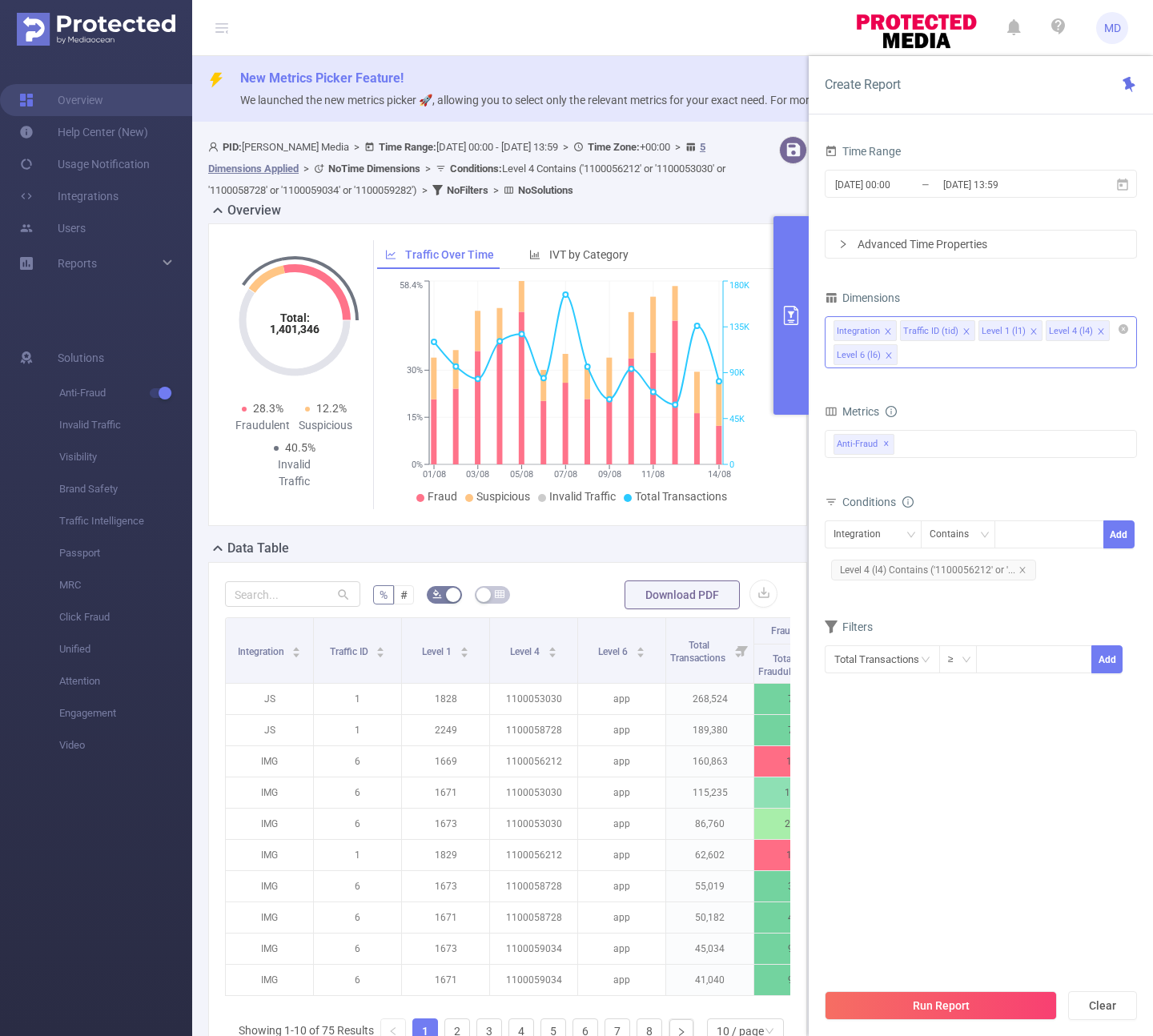
click at [963, 333] on icon "icon: close" at bounding box center [966, 331] width 8 height 8
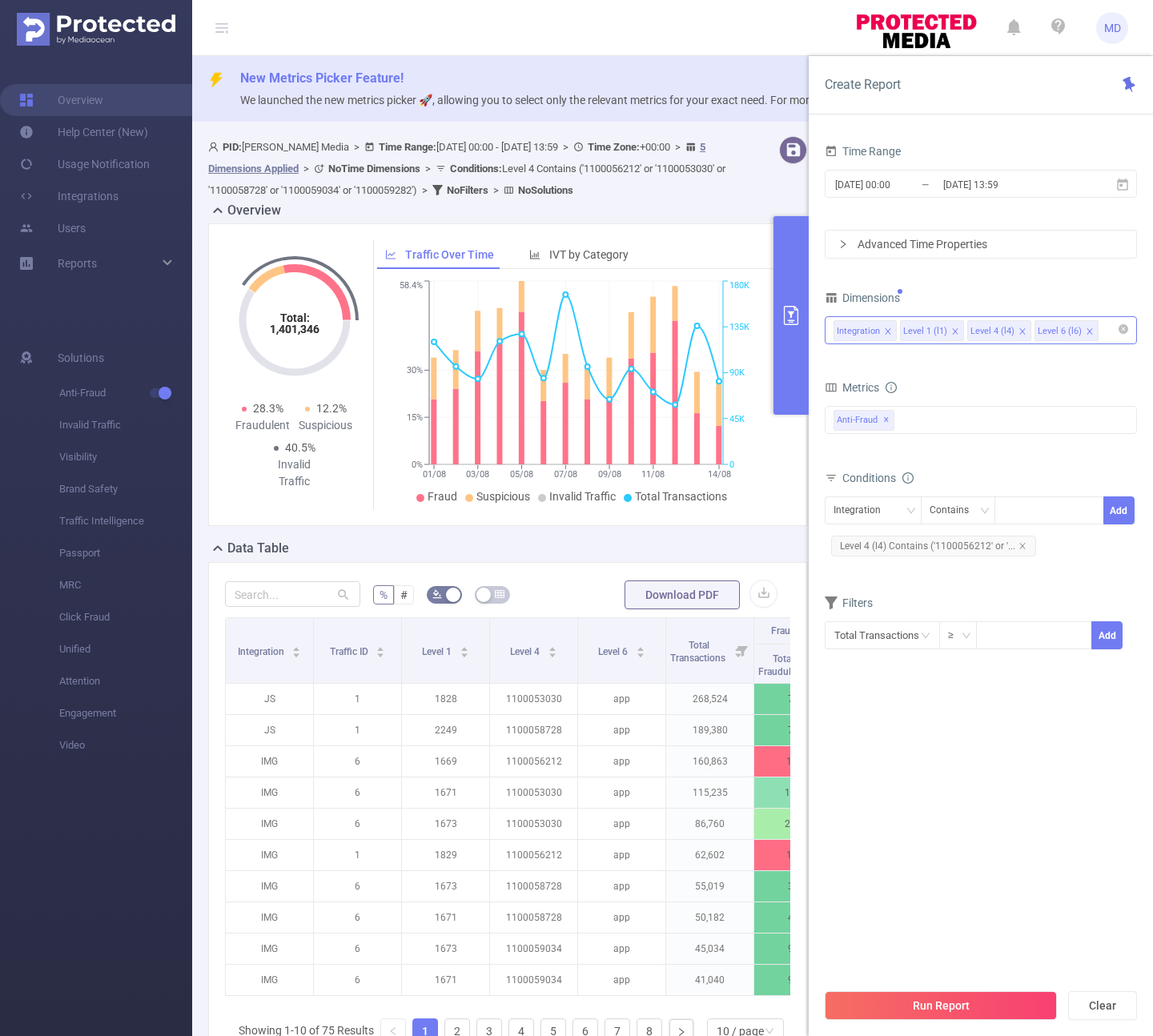
click at [1018, 329] on icon "icon: close" at bounding box center [1022, 331] width 8 height 8
click at [952, 333] on icon "icon: close" at bounding box center [955, 331] width 8 height 8
click at [997, 995] on button "Run Report" at bounding box center [941, 1005] width 232 height 29
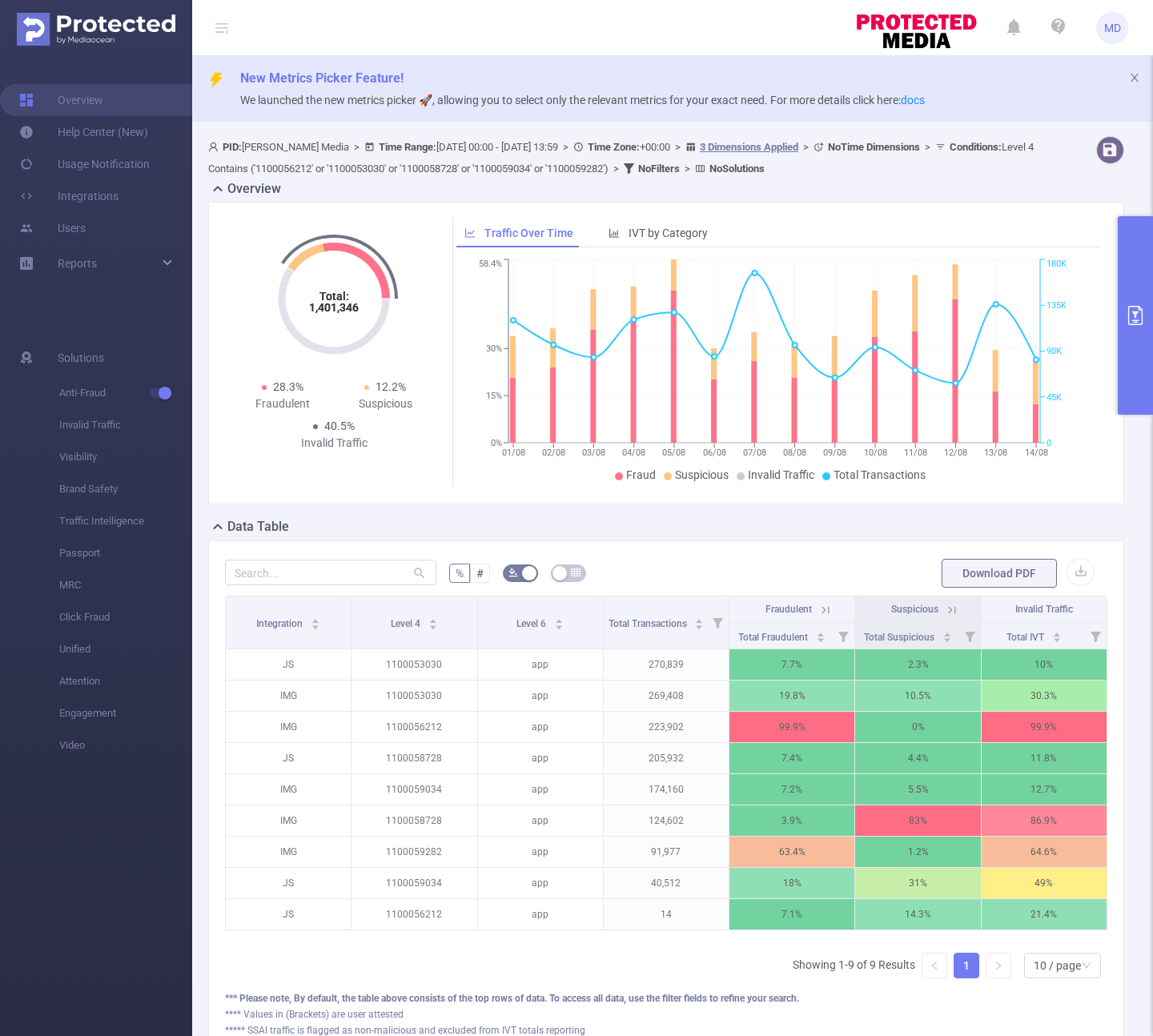
click at [821, 608] on icon at bounding box center [825, 610] width 7 height 7
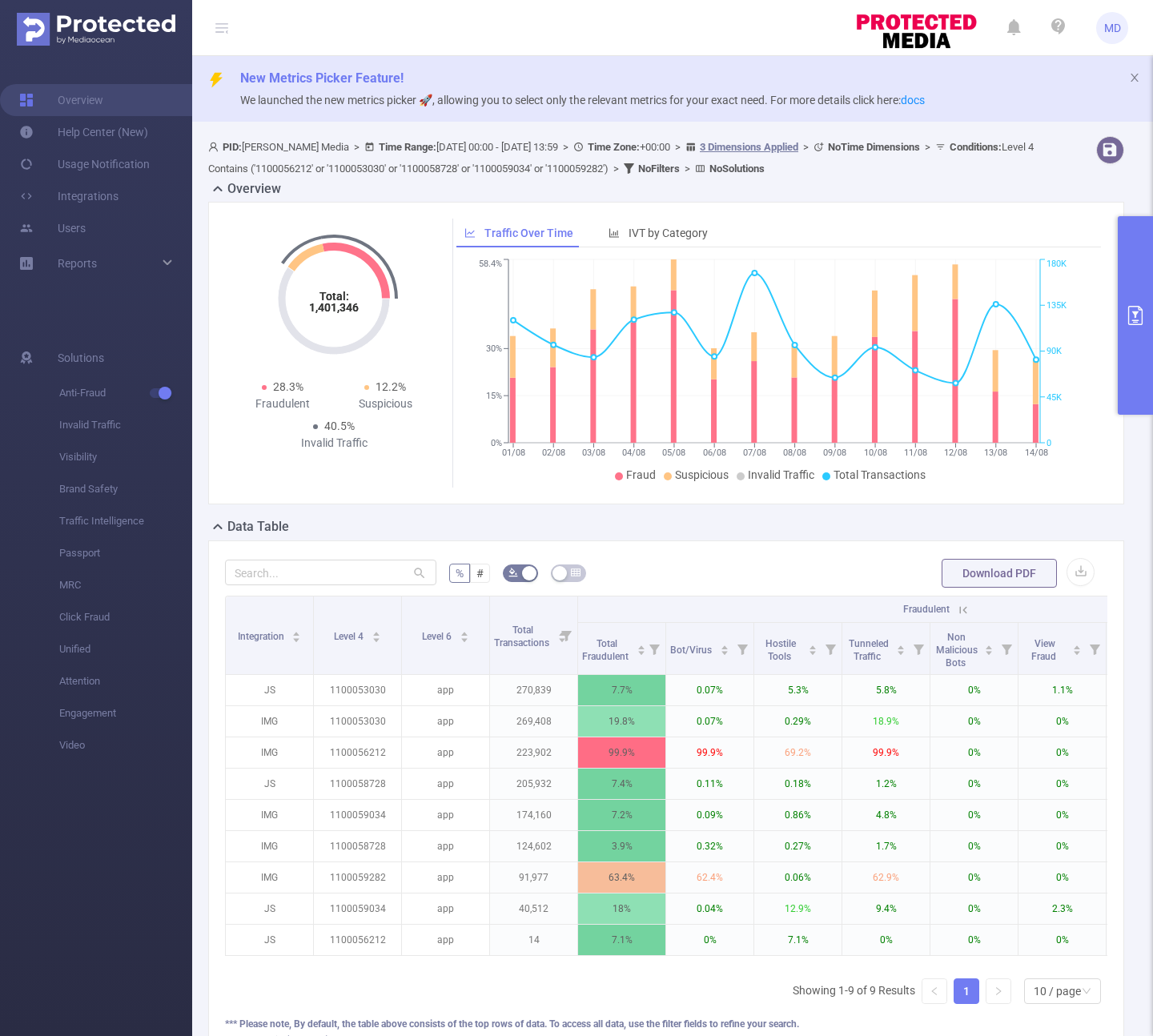
scroll to position [0, 71]
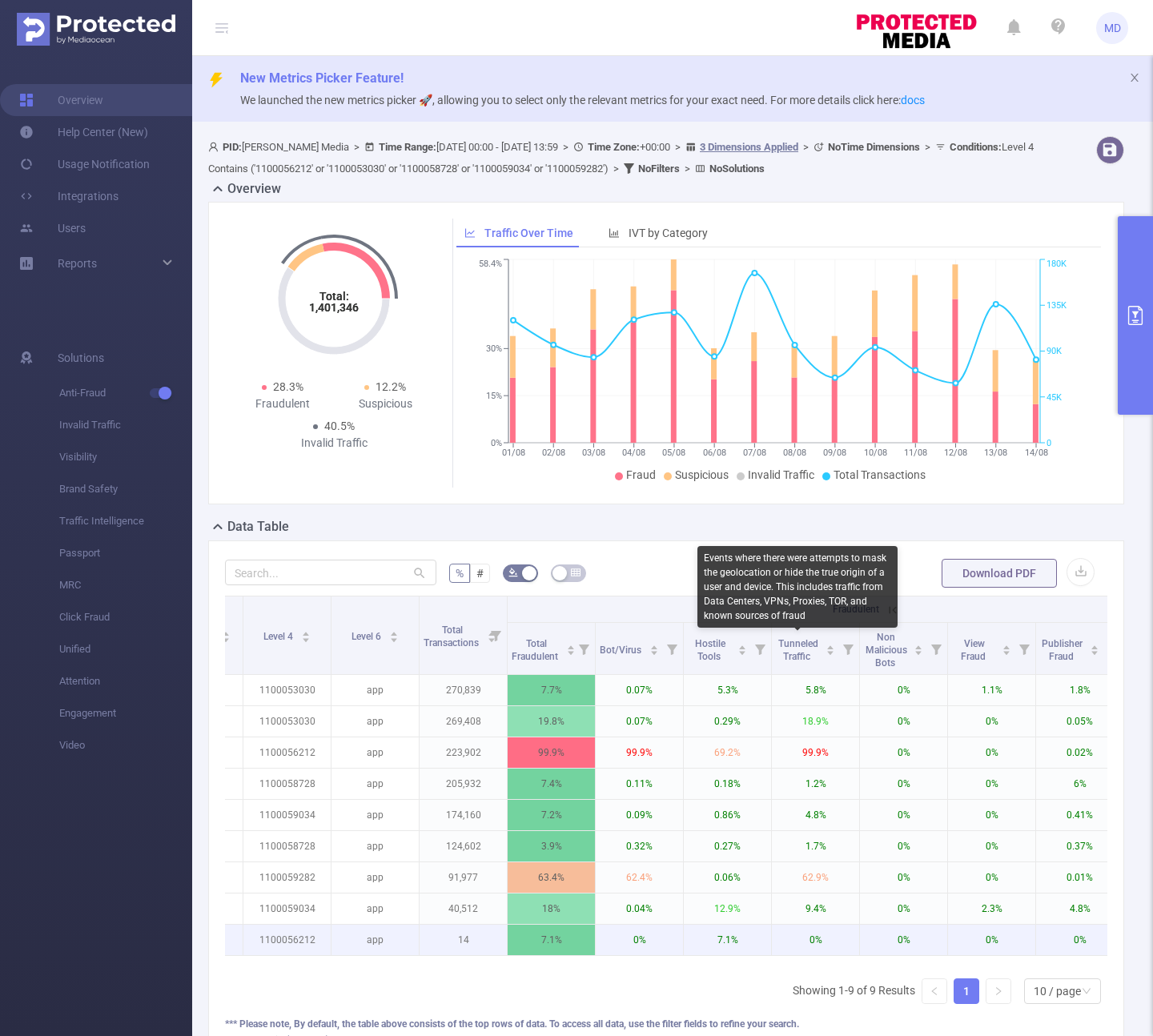
drag, startPoint x: 797, startPoint y: 646, endPoint x: 784, endPoint y: 675, distance: 31.8
click at [784, 663] on div "Tunneled Traffic" at bounding box center [805, 648] width 59 height 29
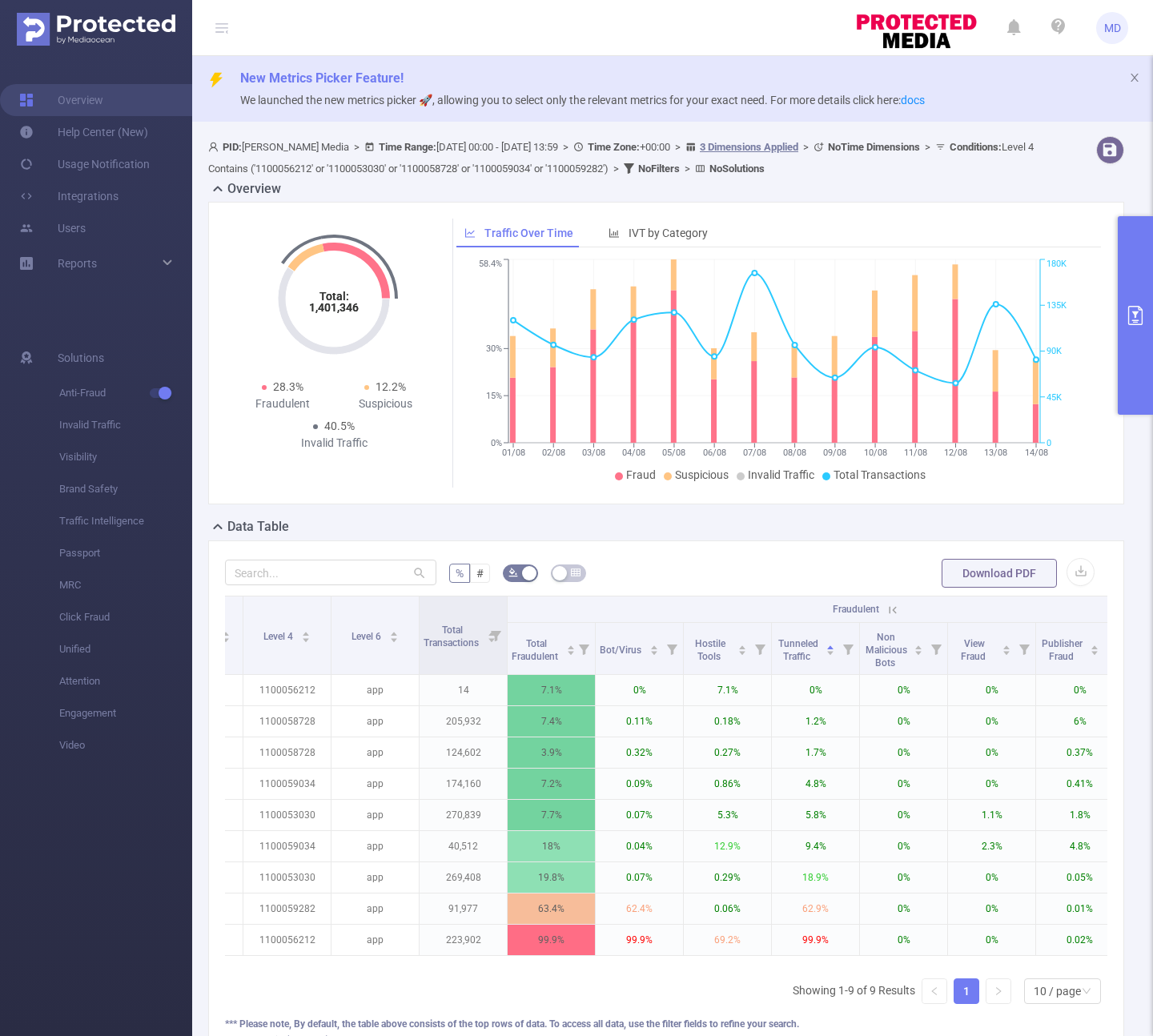
scroll to position [0, 0]
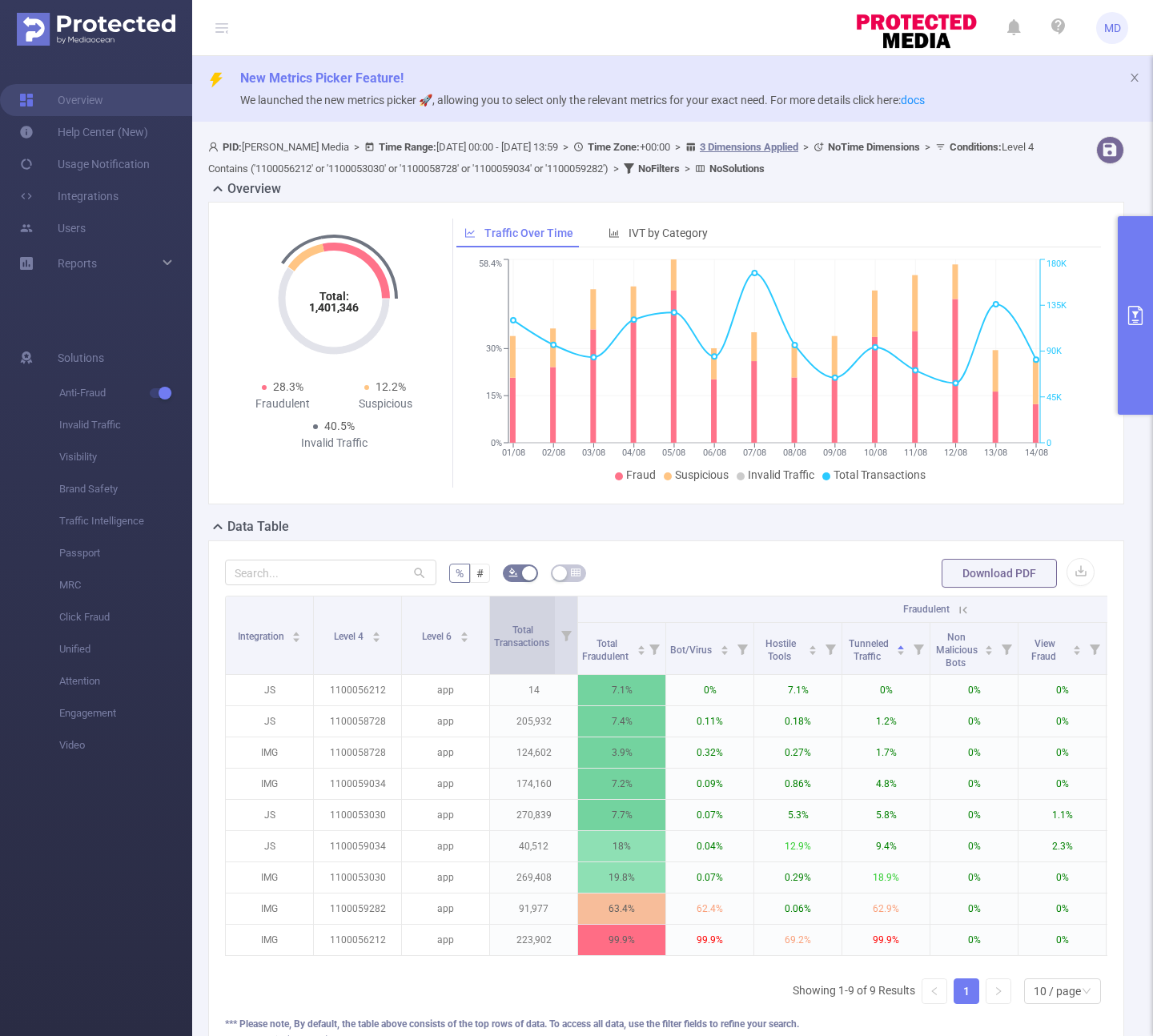
click at [522, 620] on div "Total Transactions" at bounding box center [529, 634] width 72 height 29
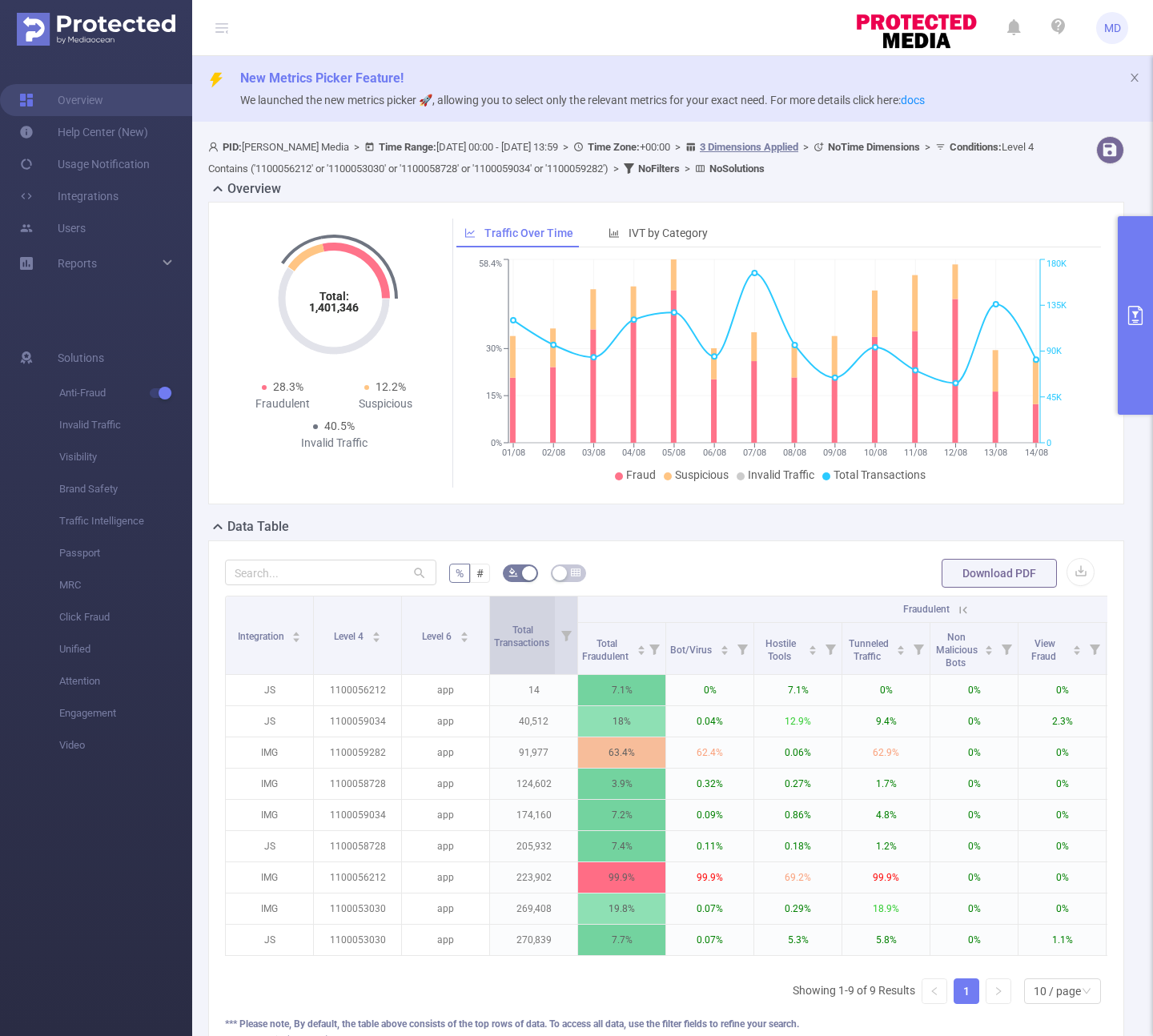
click at [535, 627] on span "Total Transactions" at bounding box center [522, 634] width 58 height 29
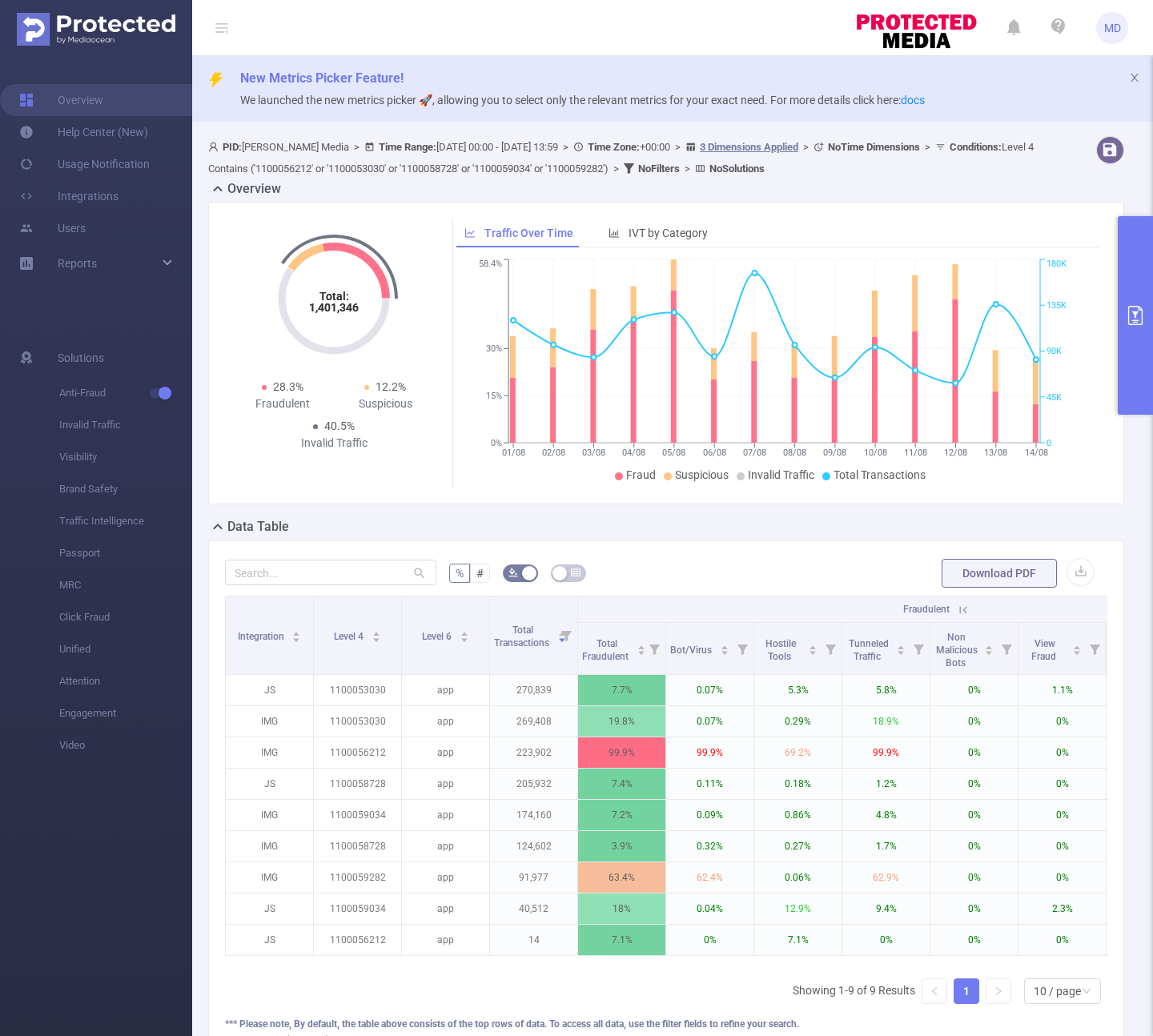
click at [963, 612] on icon at bounding box center [963, 610] width 14 height 14
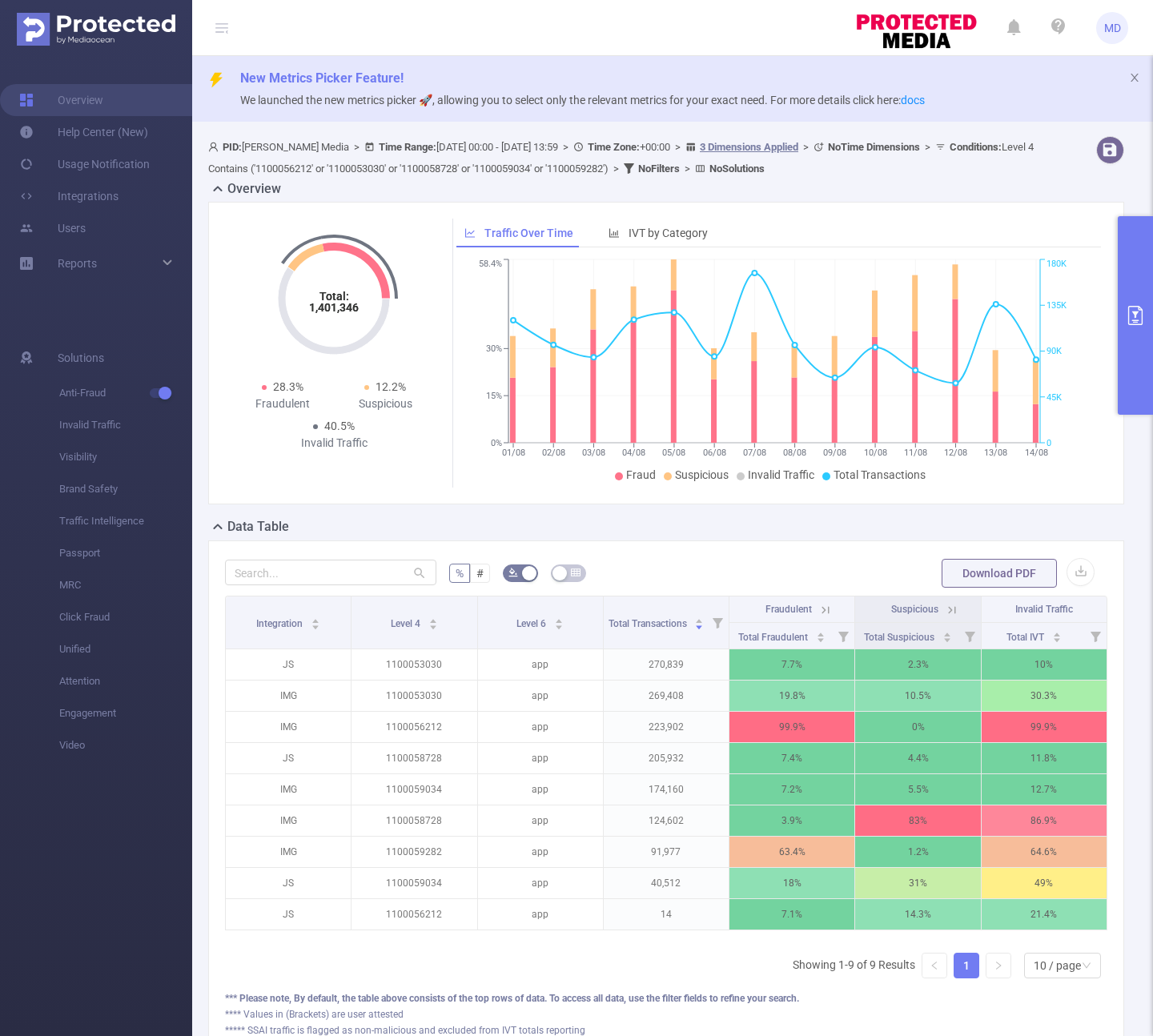
click at [1136, 376] on button "primary" at bounding box center [1135, 314] width 35 height 198
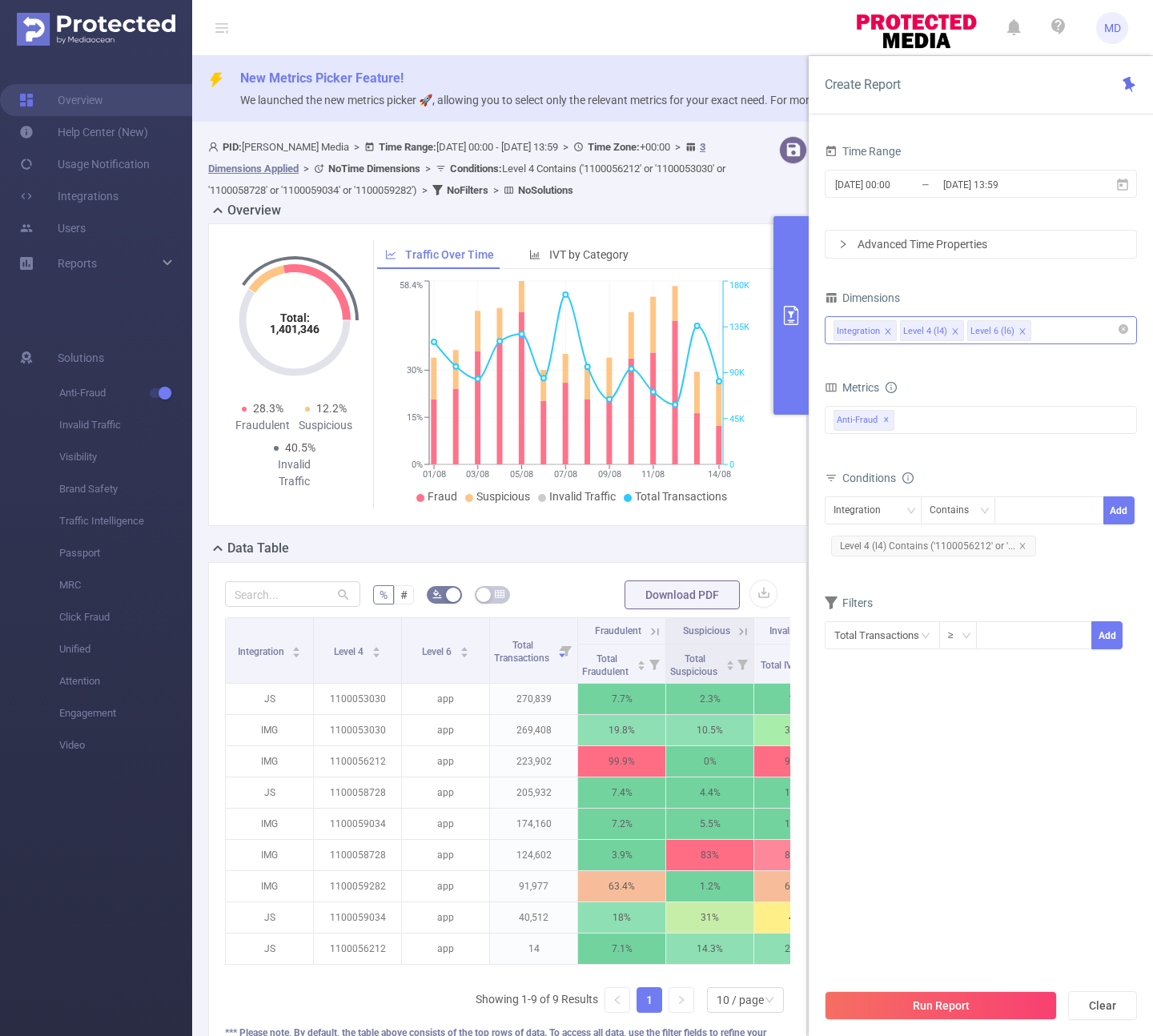
click at [887, 336] on span at bounding box center [887, 331] width 8 height 17
click at [908, 1002] on button "Run Report" at bounding box center [941, 1005] width 232 height 29
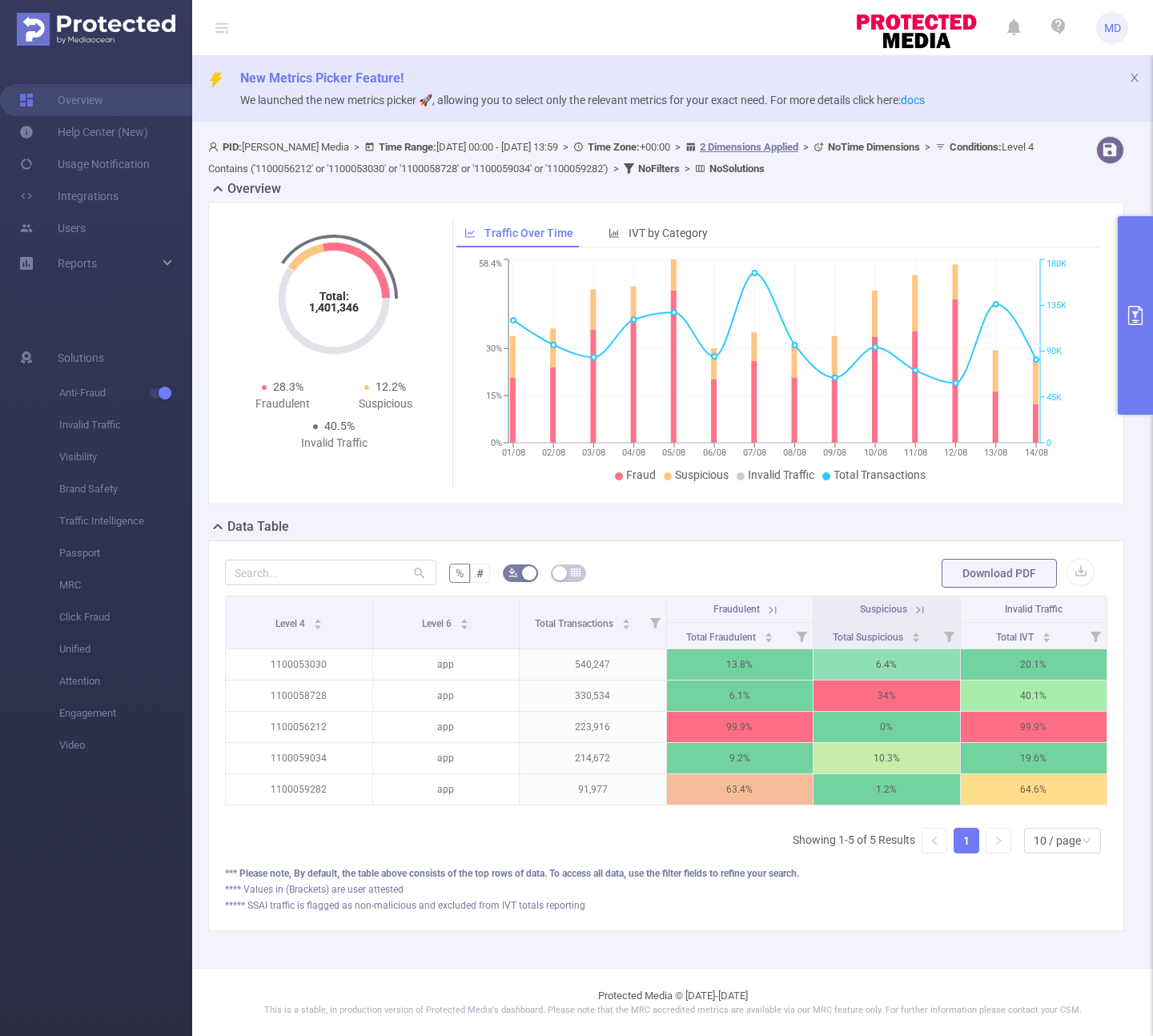
click at [1146, 350] on button "primary" at bounding box center [1135, 314] width 35 height 198
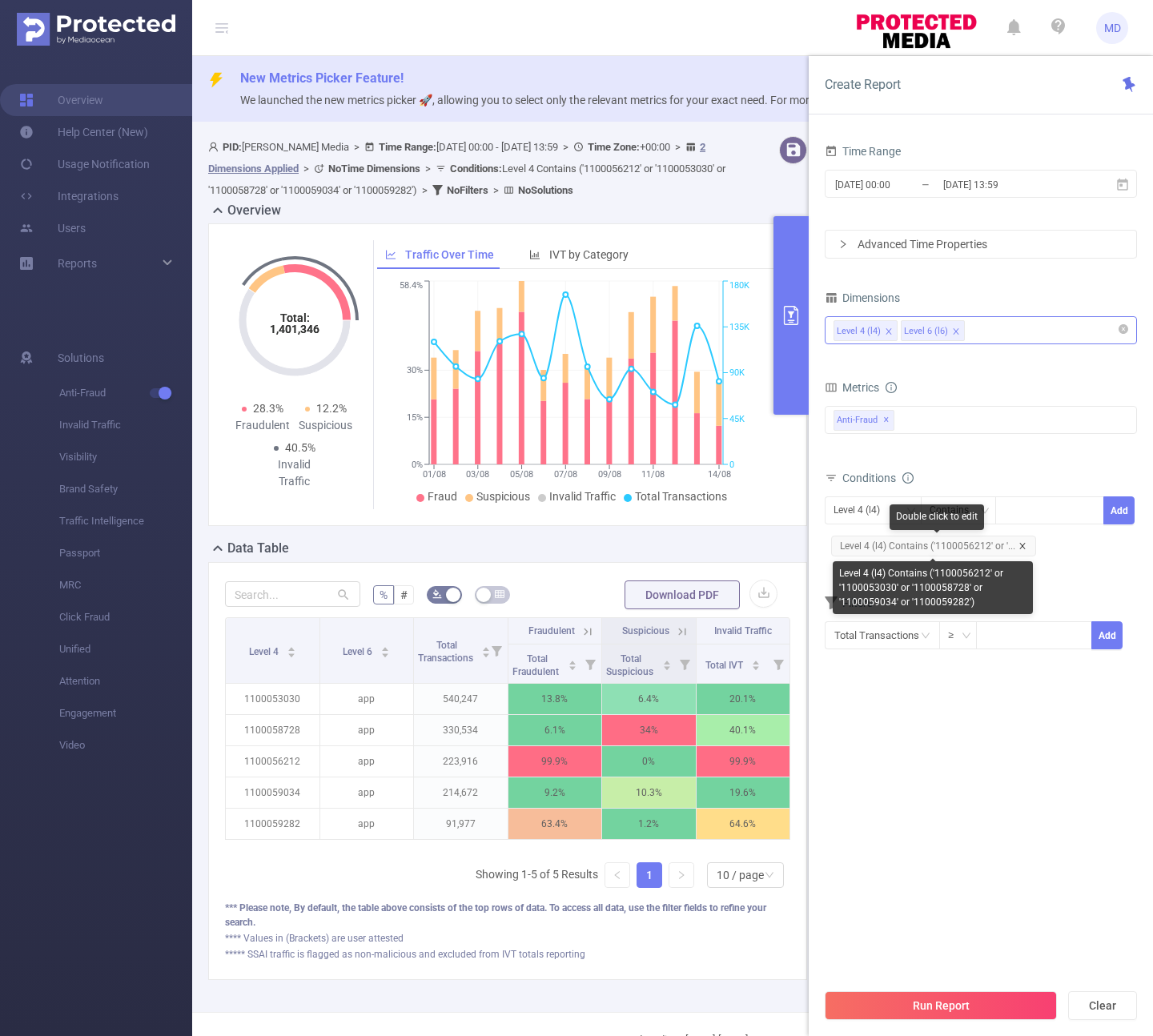
click at [1018, 542] on icon "icon: close" at bounding box center [1022, 545] width 8 height 8
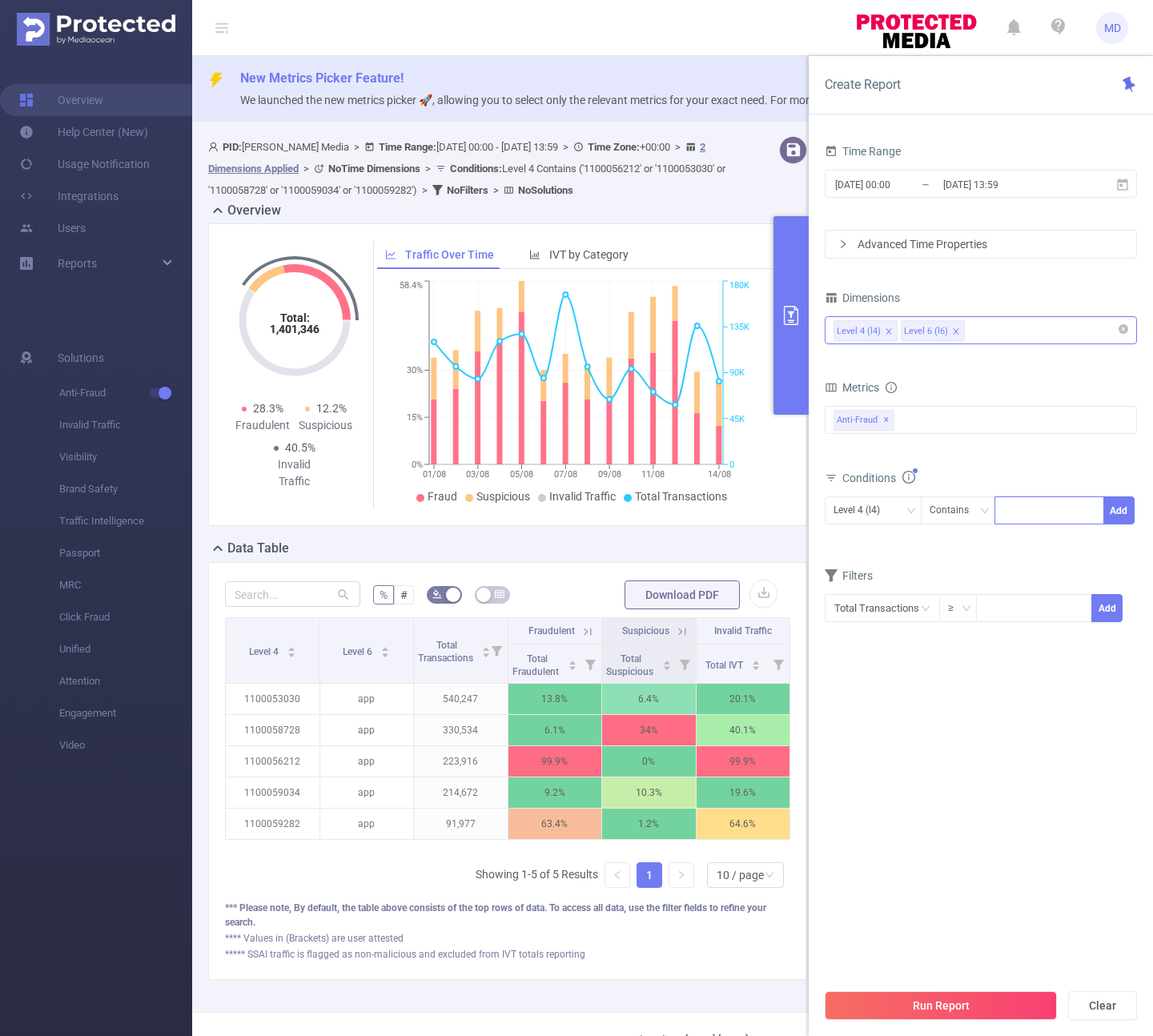
click at [1018, 509] on div at bounding box center [1048, 510] width 92 height 26
click at [879, 515] on div "Level 4 (l4)" at bounding box center [862, 510] width 58 height 26
click at [984, 331] on div "Level 4 (l4) Level 6 (l6)" at bounding box center [980, 330] width 294 height 26
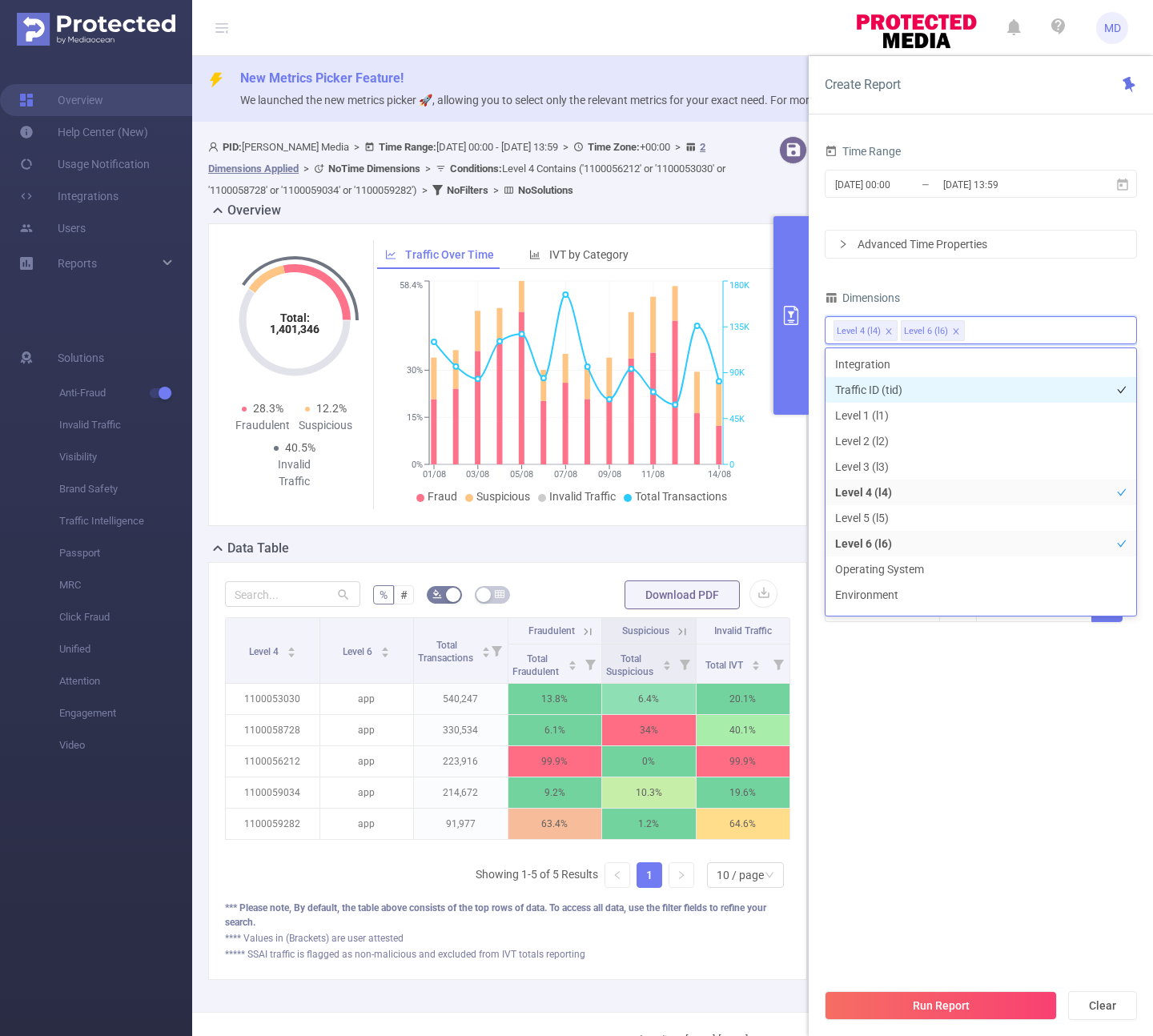
click at [960, 388] on li "Traffic ID (tid)" at bounding box center [981, 390] width 311 height 25
click at [948, 689] on section "Time Range [DATE] 00:00 _ [DATE] 13:59 Advanced Time Properties Dimensions Traf…" at bounding box center [980, 559] width 312 height 839
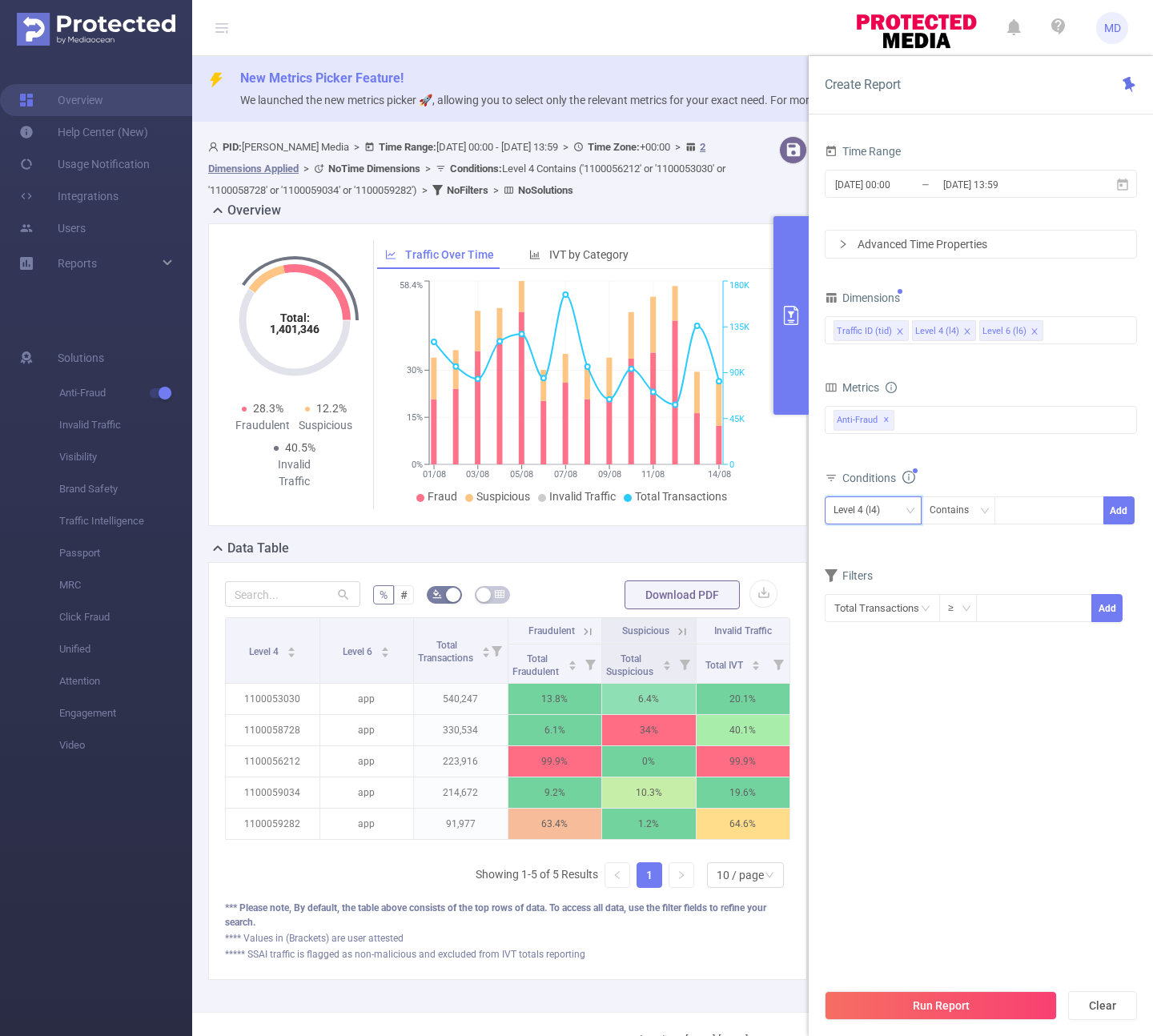
click at [893, 505] on div "Level 4 (l4)" at bounding box center [873, 510] width 79 height 26
click at [878, 545] on li "Traffic ID (tid)" at bounding box center [873, 543] width 97 height 25
click at [1018, 511] on div at bounding box center [1048, 510] width 92 height 26
type input "1"
click at [1117, 508] on button "Add" at bounding box center [1119, 510] width 31 height 28
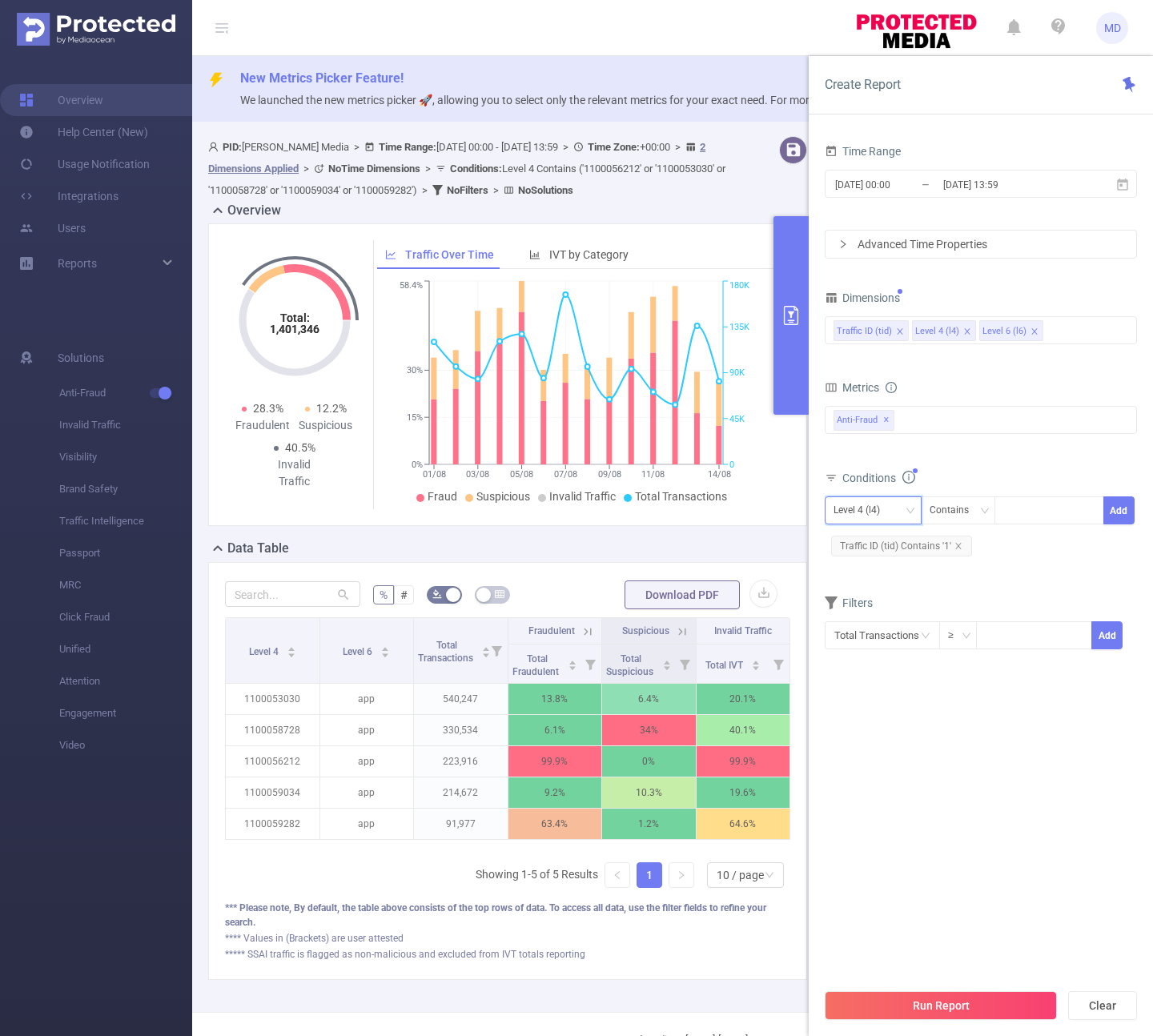
click at [898, 520] on div "Level 4 (l4)" at bounding box center [873, 510] width 79 height 26
click at [893, 571] on li "Level 4 (l4)" at bounding box center [873, 569] width 97 height 25
click at [1014, 520] on div at bounding box center [1048, 510] width 92 height 26
click at [1053, 328] on div "Traffic ID (tid) Level 4 (l4) Level 6 (l6)" at bounding box center [980, 330] width 294 height 26
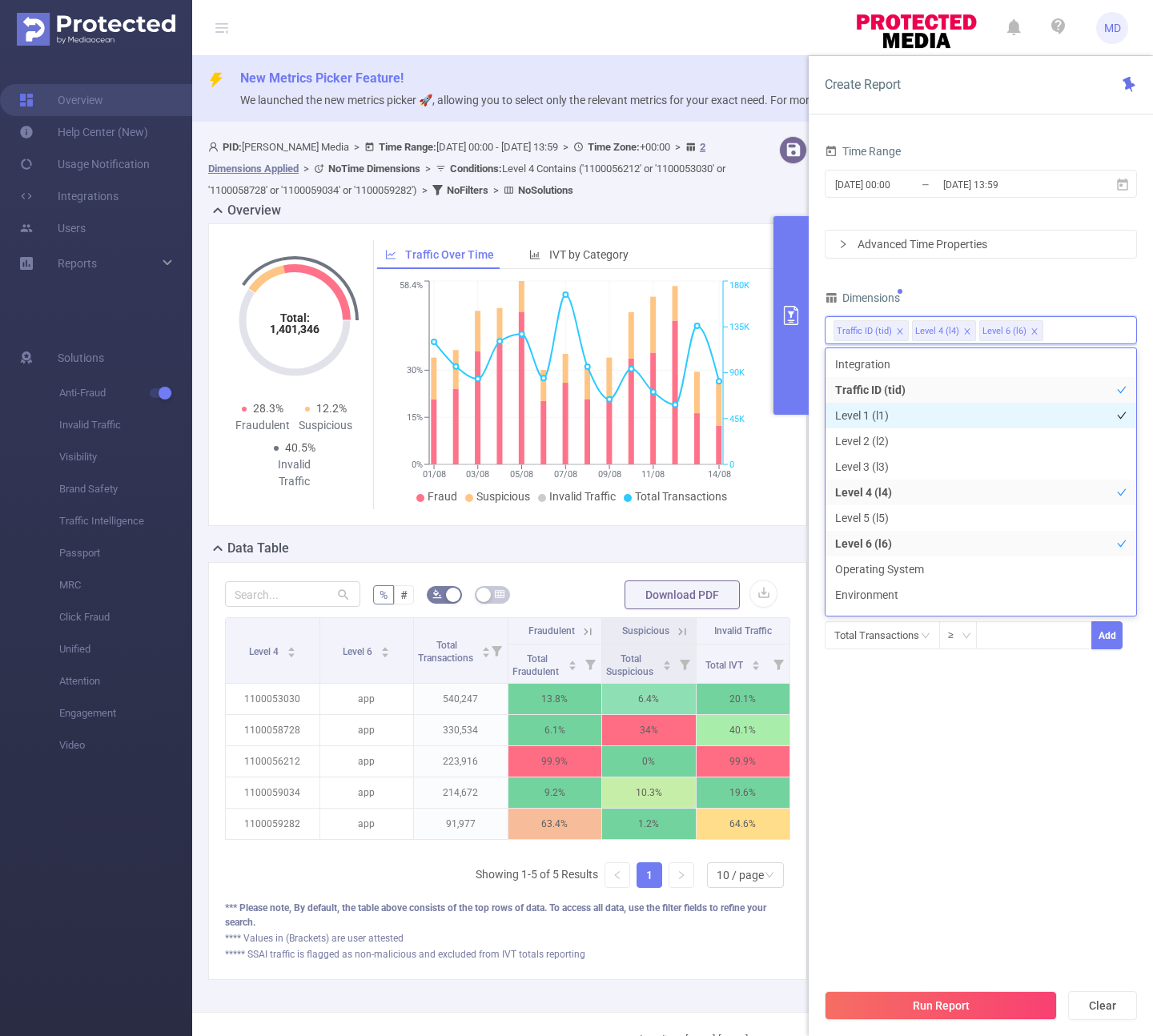
click at [960, 408] on li "Level 1 (l1)" at bounding box center [981, 415] width 311 height 25
click at [1048, 288] on div "Dimensions" at bounding box center [980, 300] width 312 height 26
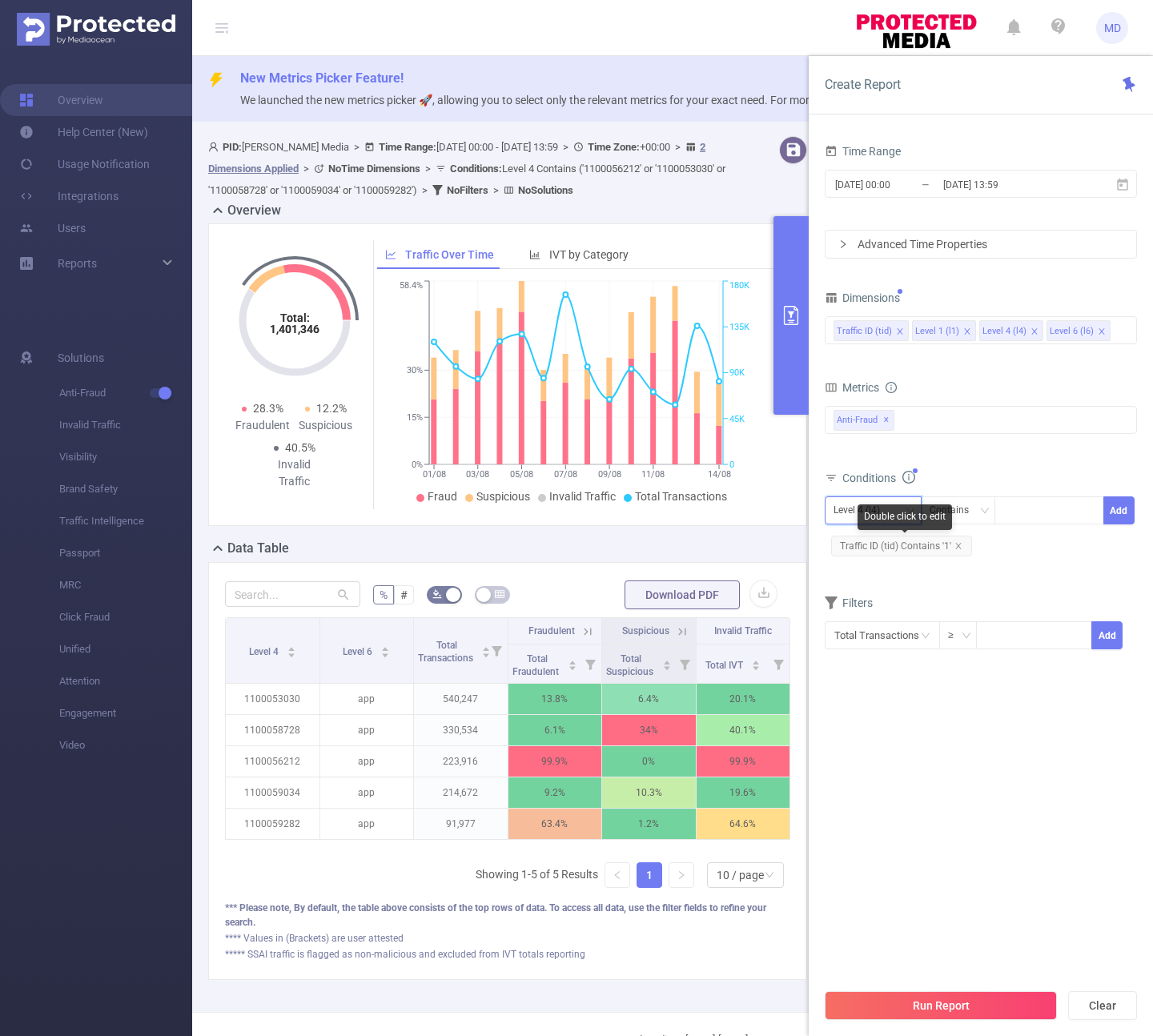
click at [863, 501] on div "Level 4 (l4)" at bounding box center [862, 510] width 58 height 26
click at [865, 561] on li "Level 1 (l1)" at bounding box center [873, 569] width 97 height 25
click at [1013, 514] on div at bounding box center [1048, 510] width 92 height 26
type input "2248"
type input "1761"
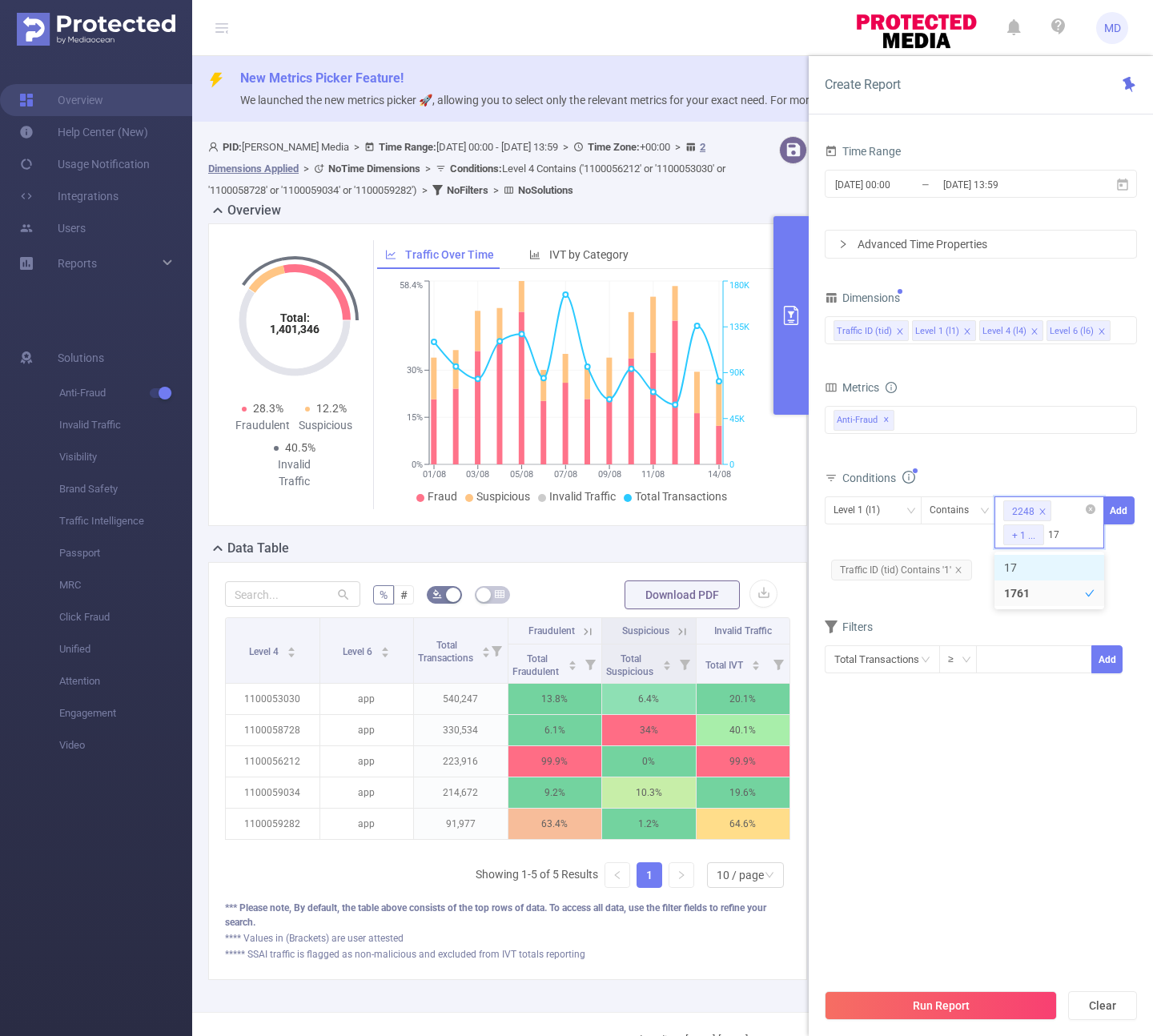
type input "1759"
type input "1951"
type input "618"
type input "616"
type input "662"
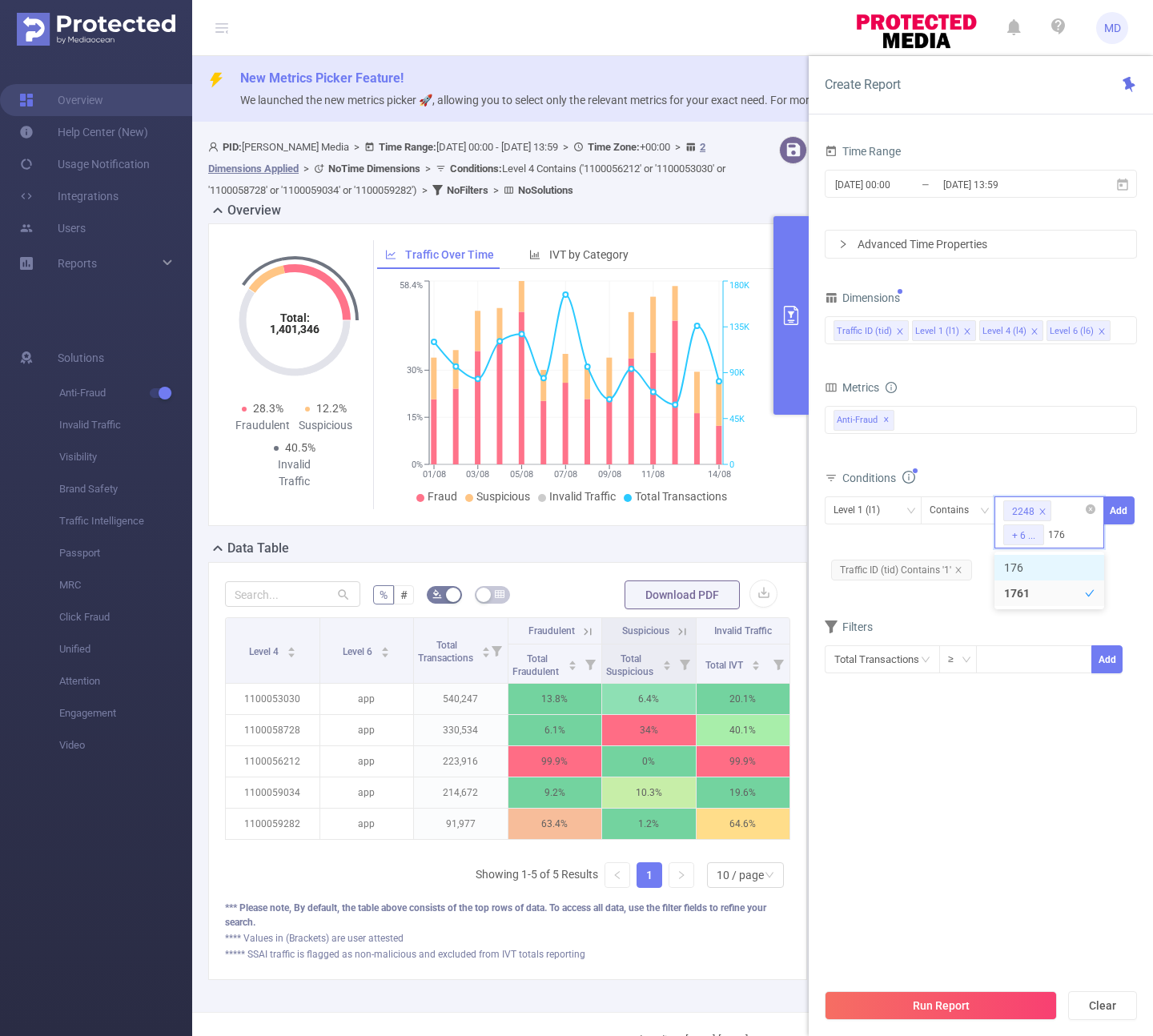
type input "1760"
click at [1123, 517] on button "Add" at bounding box center [1119, 510] width 31 height 28
click at [953, 996] on button "Run Report" at bounding box center [941, 1005] width 232 height 29
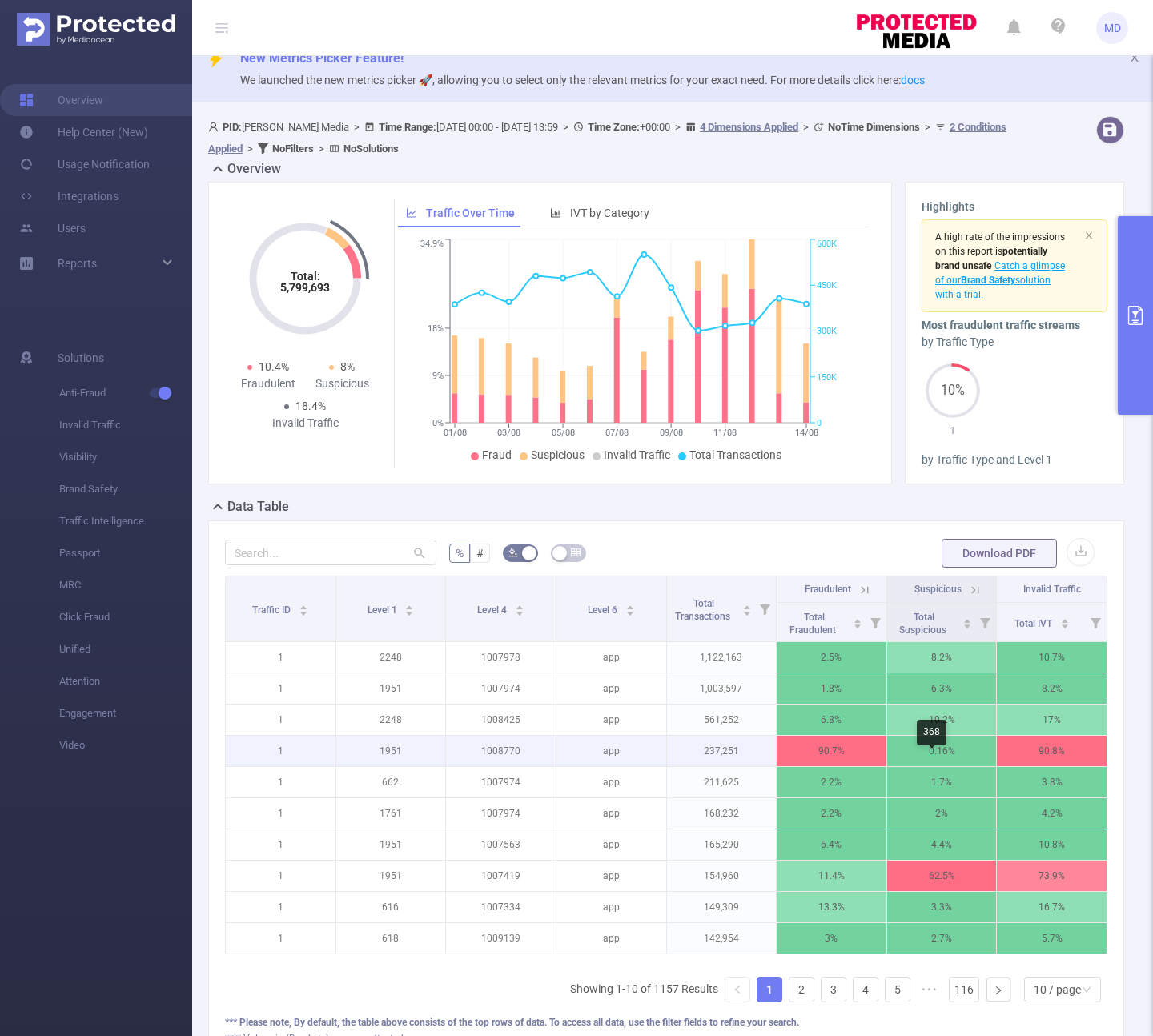
scroll to position [31, 0]
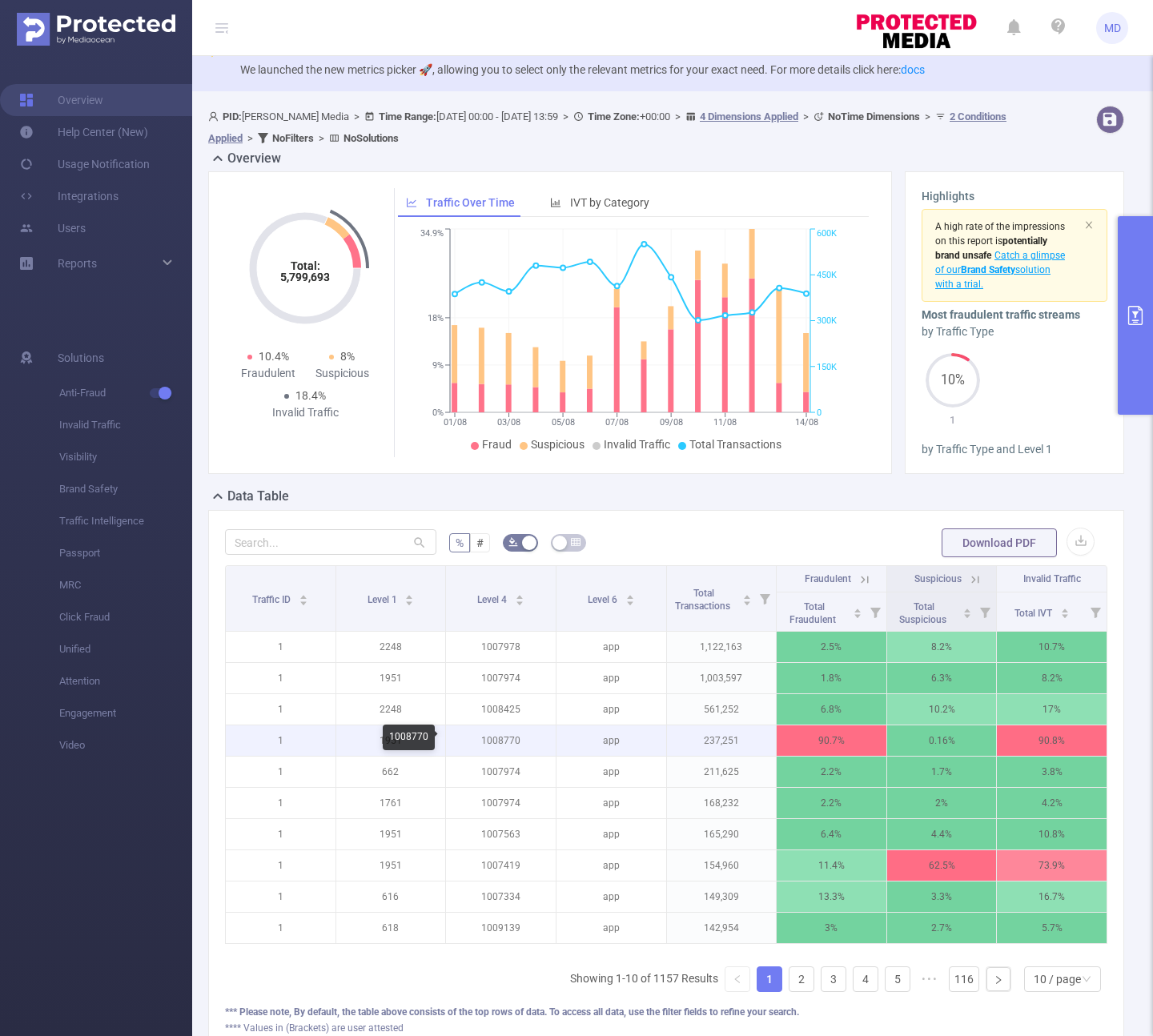
drag, startPoint x: 551, startPoint y: 740, endPoint x: 480, endPoint y: 740, distance: 71.0
click at [480, 740] on tr "1 1951 1008770 app 237,251 90.7% 0.16% 90.8%" at bounding box center [666, 741] width 881 height 31
click at [496, 742] on p "1008770" at bounding box center [501, 740] width 110 height 31
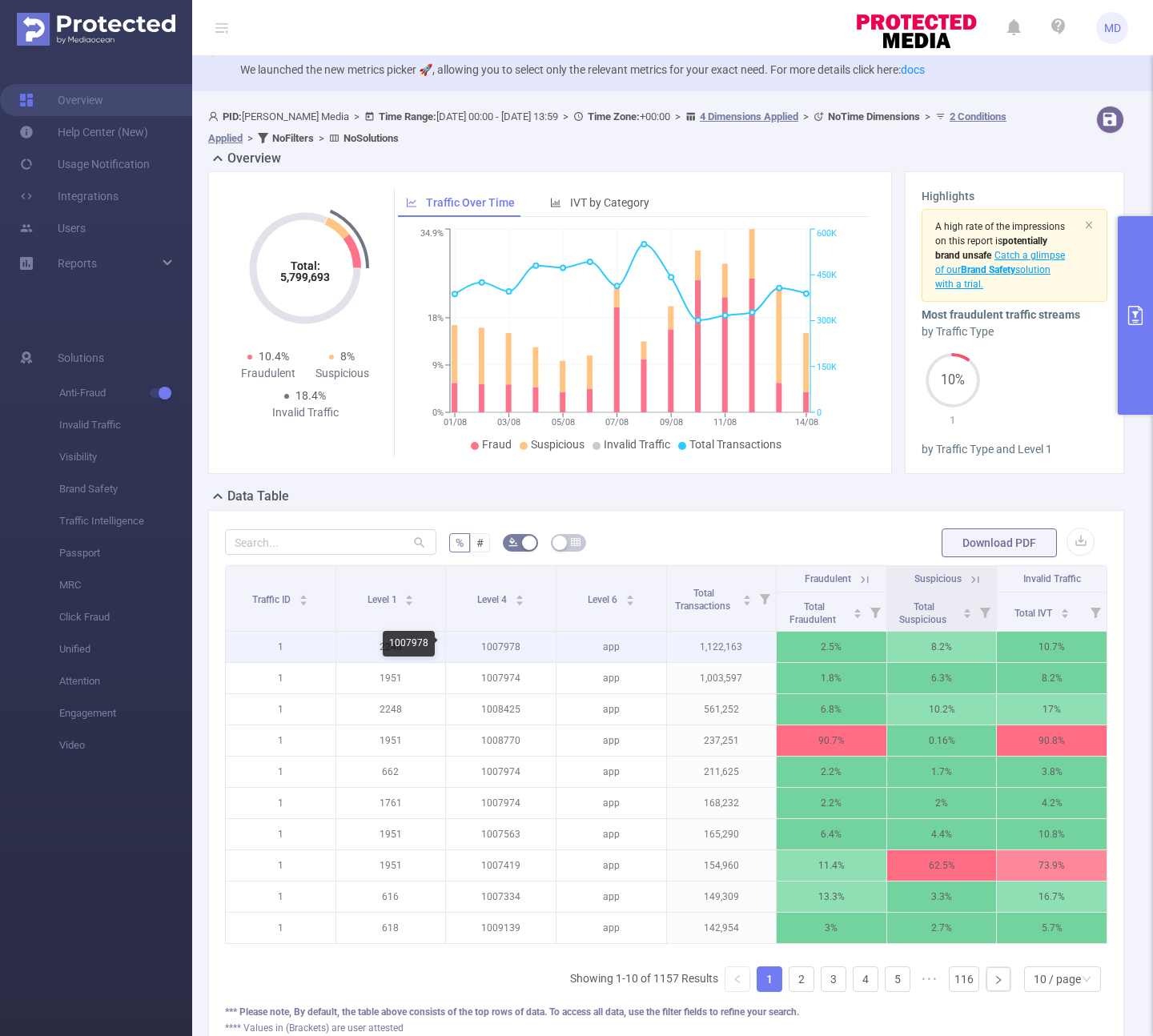
click at [503, 648] on p "1007978" at bounding box center [501, 646] width 110 height 31
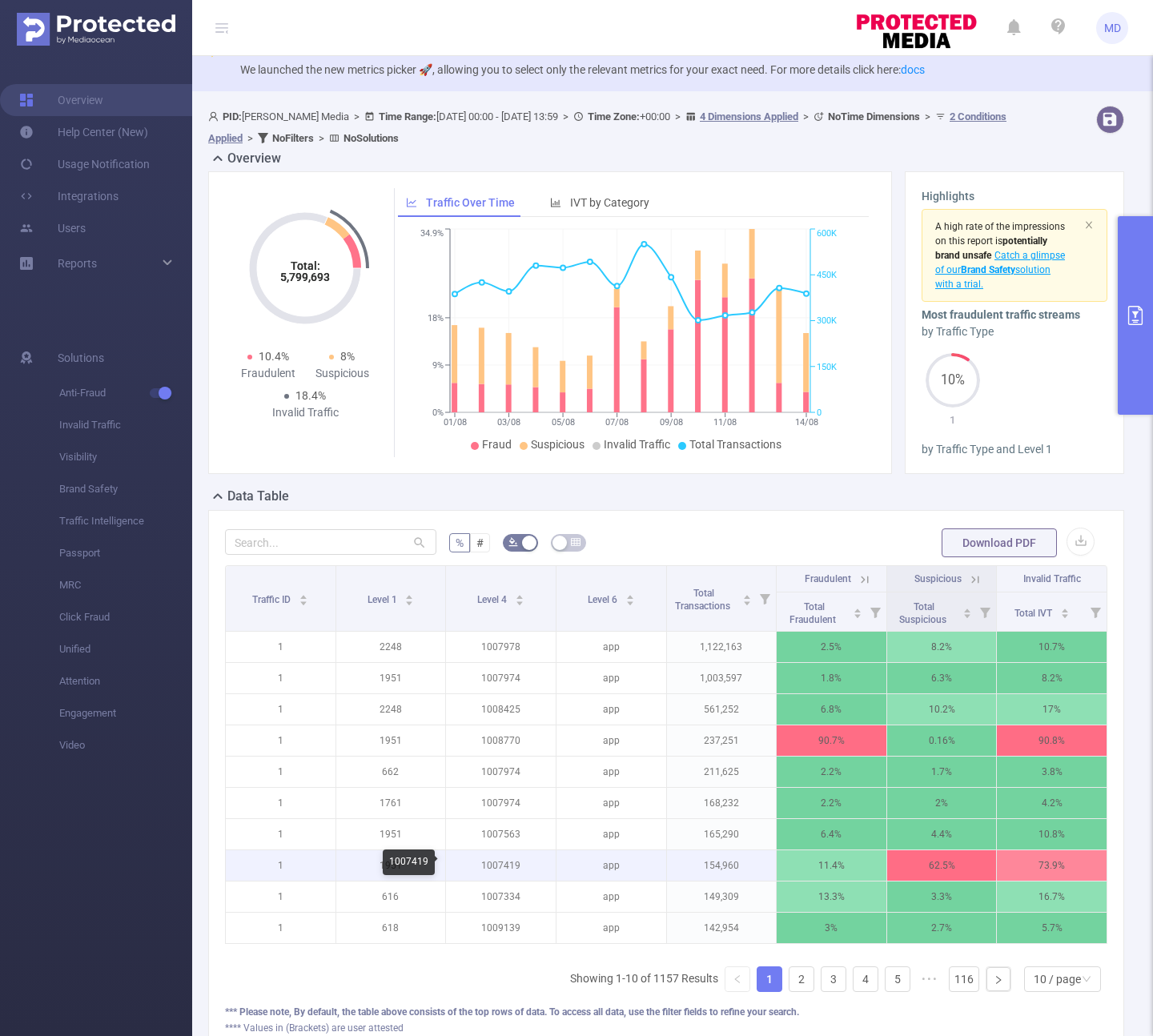
click at [507, 871] on p "1007419" at bounding box center [501, 865] width 110 height 31
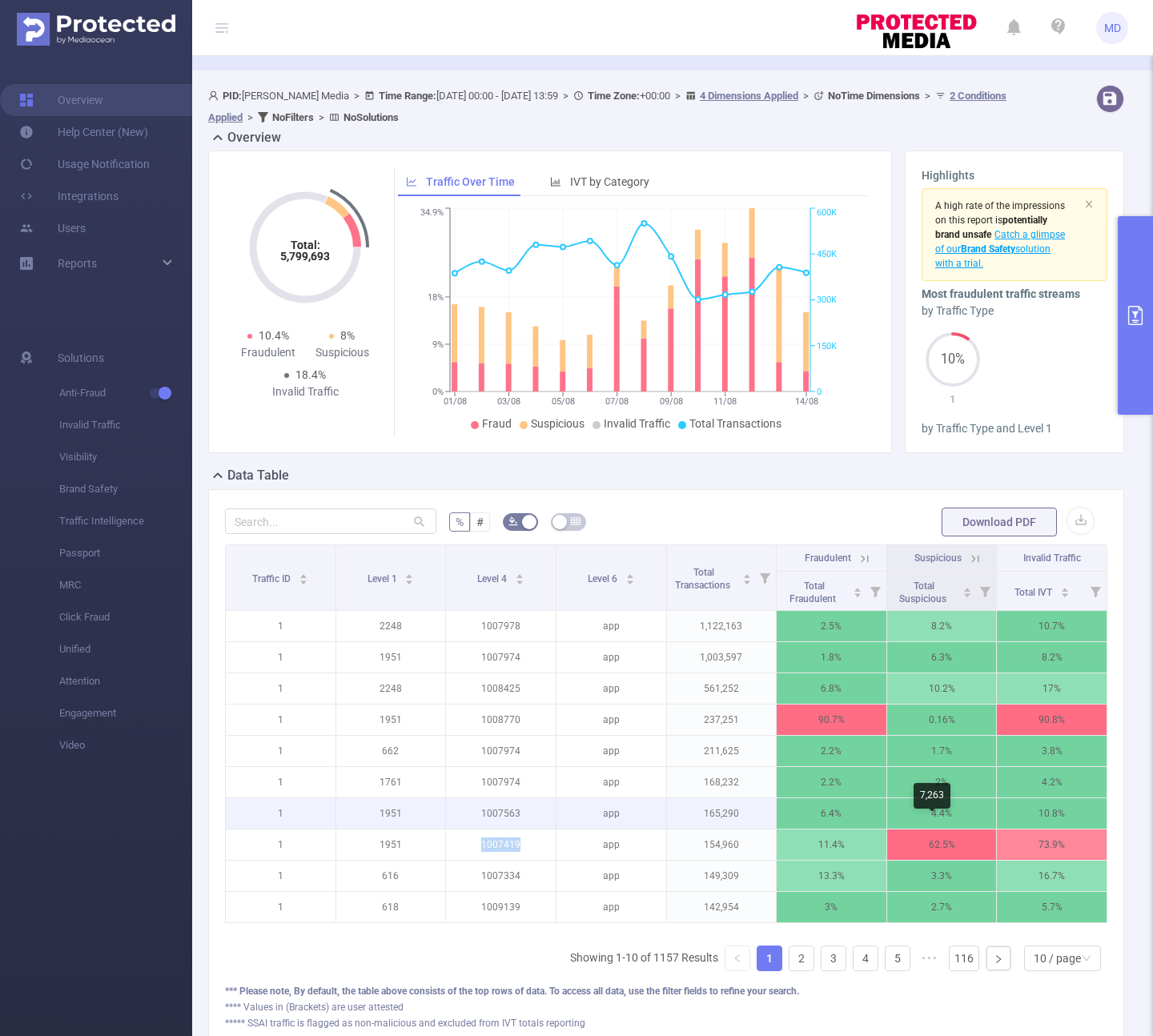
scroll to position [62, 0]
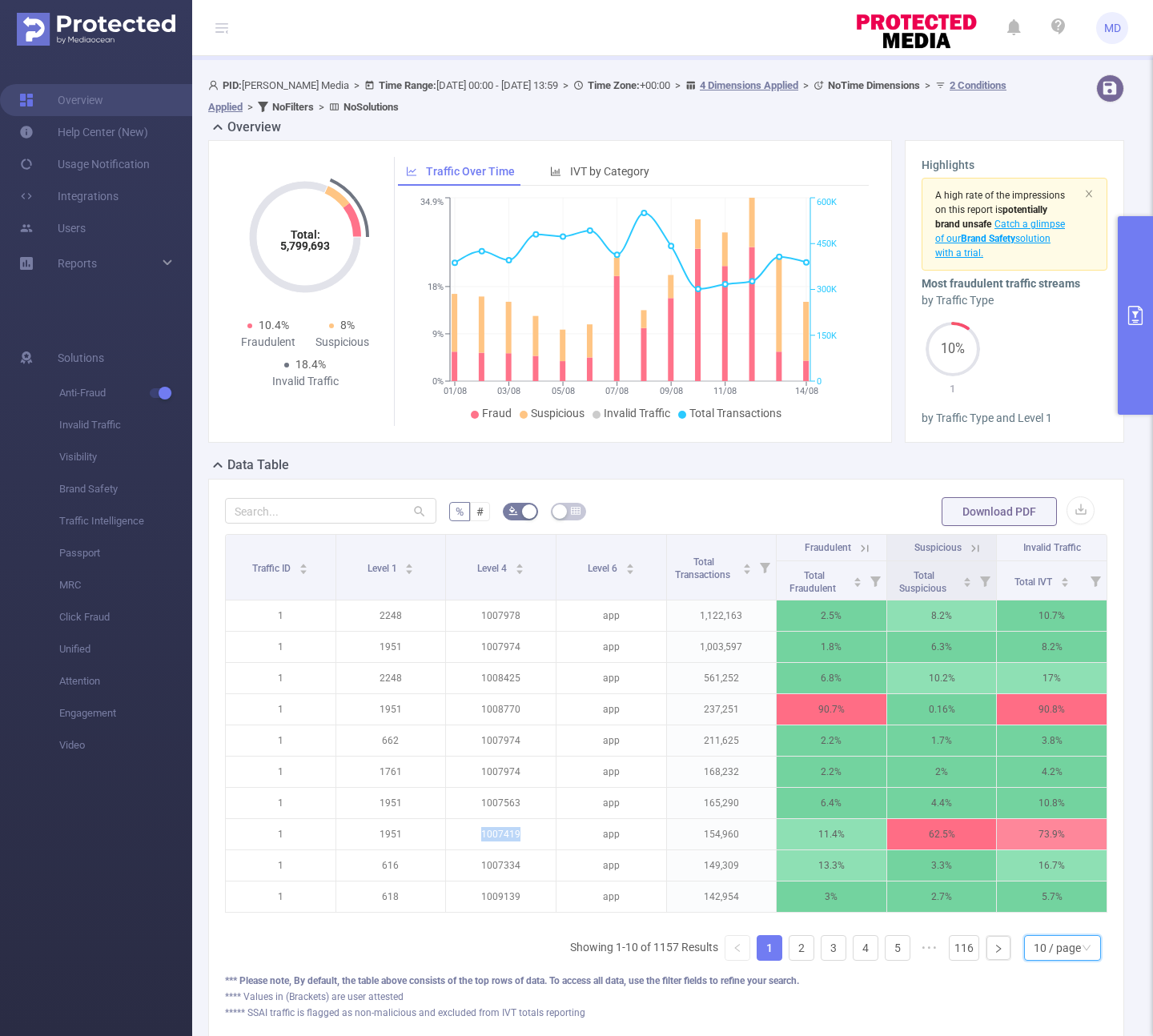
click at [1033, 960] on div "10 / page" at bounding box center [1057, 947] width 47 height 24
click at [1041, 935] on li "50 / page" at bounding box center [1050, 930] width 77 height 25
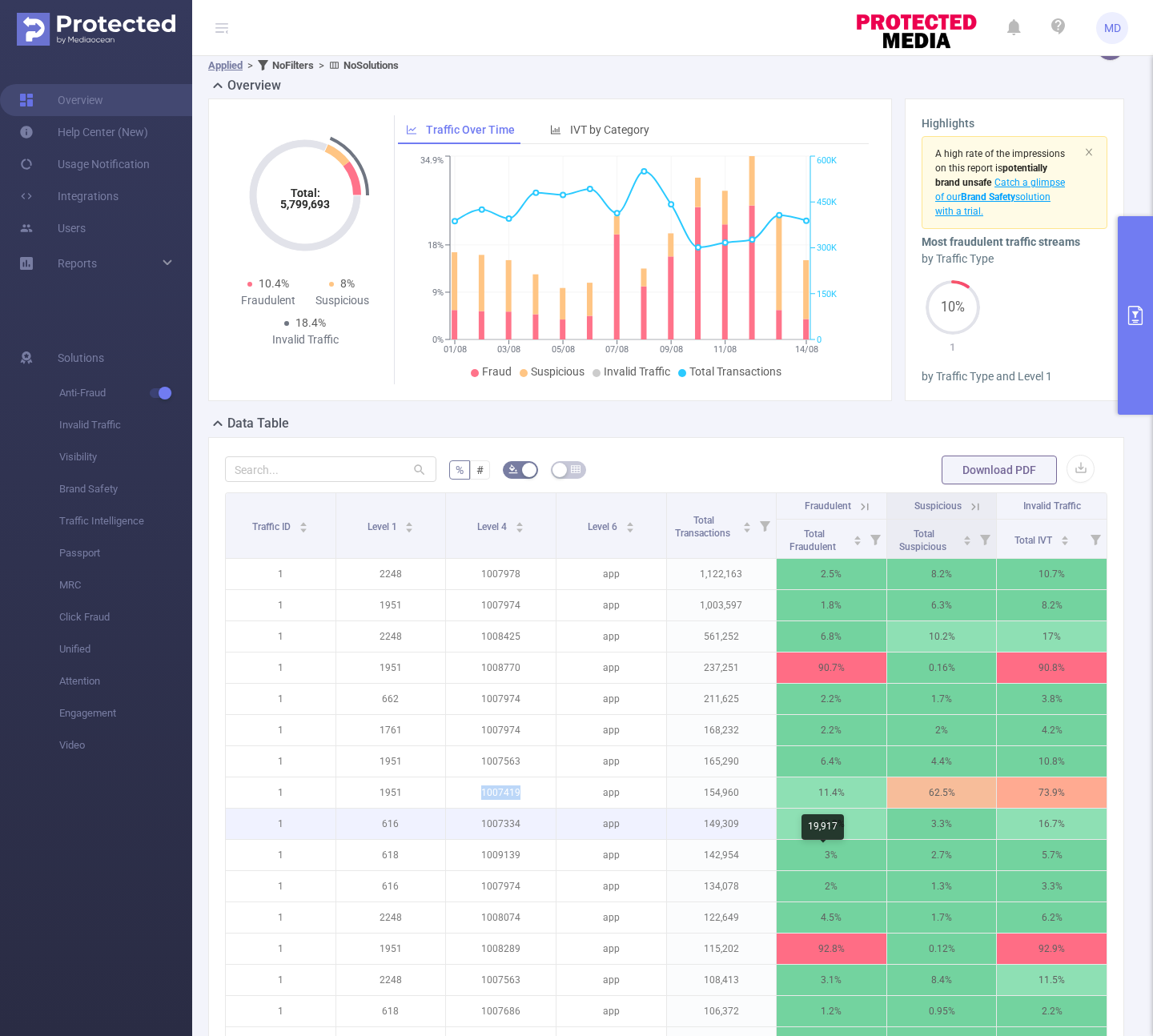
scroll to position [114, 0]
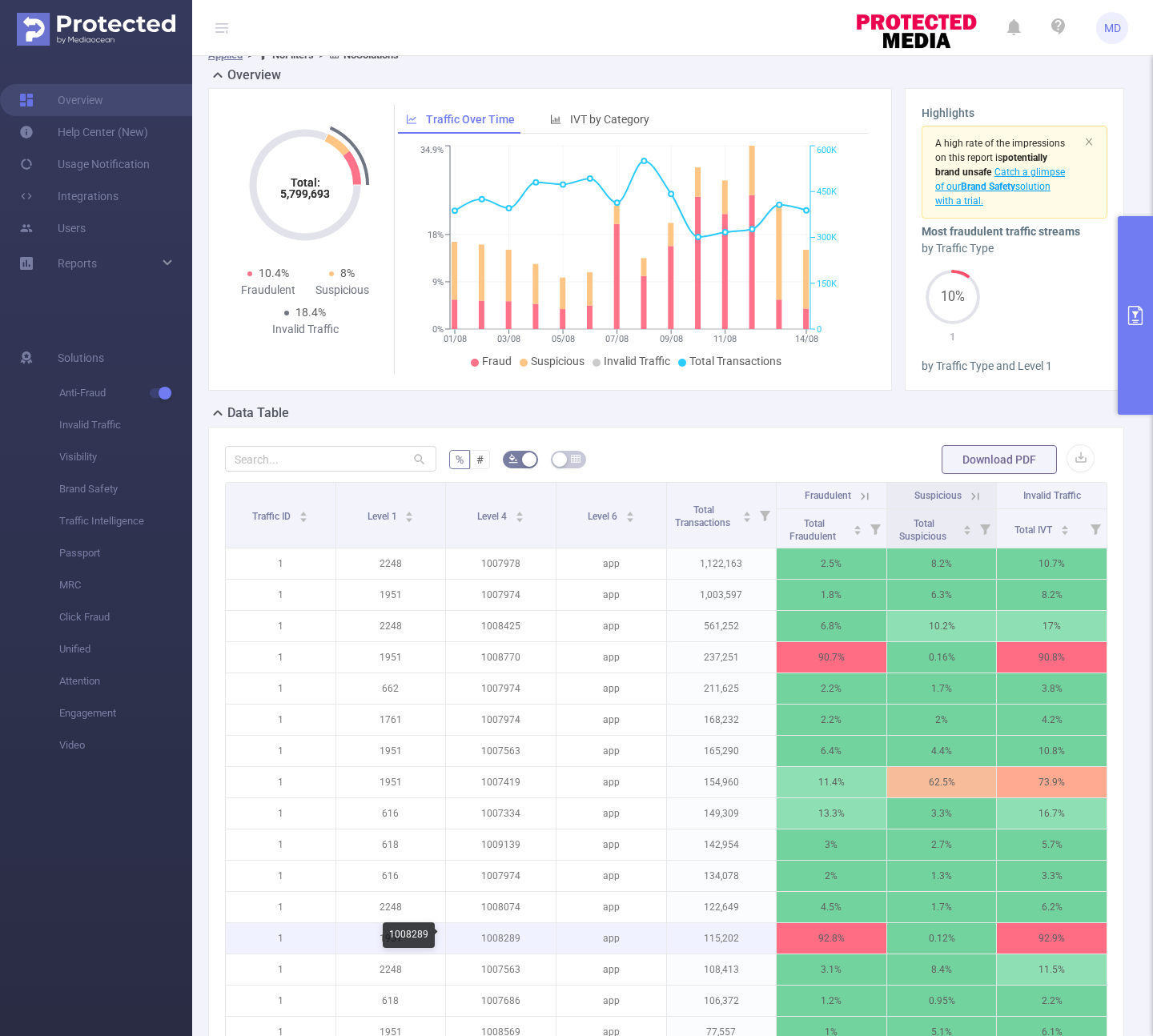
click at [503, 938] on p "1008289" at bounding box center [501, 938] width 110 height 31
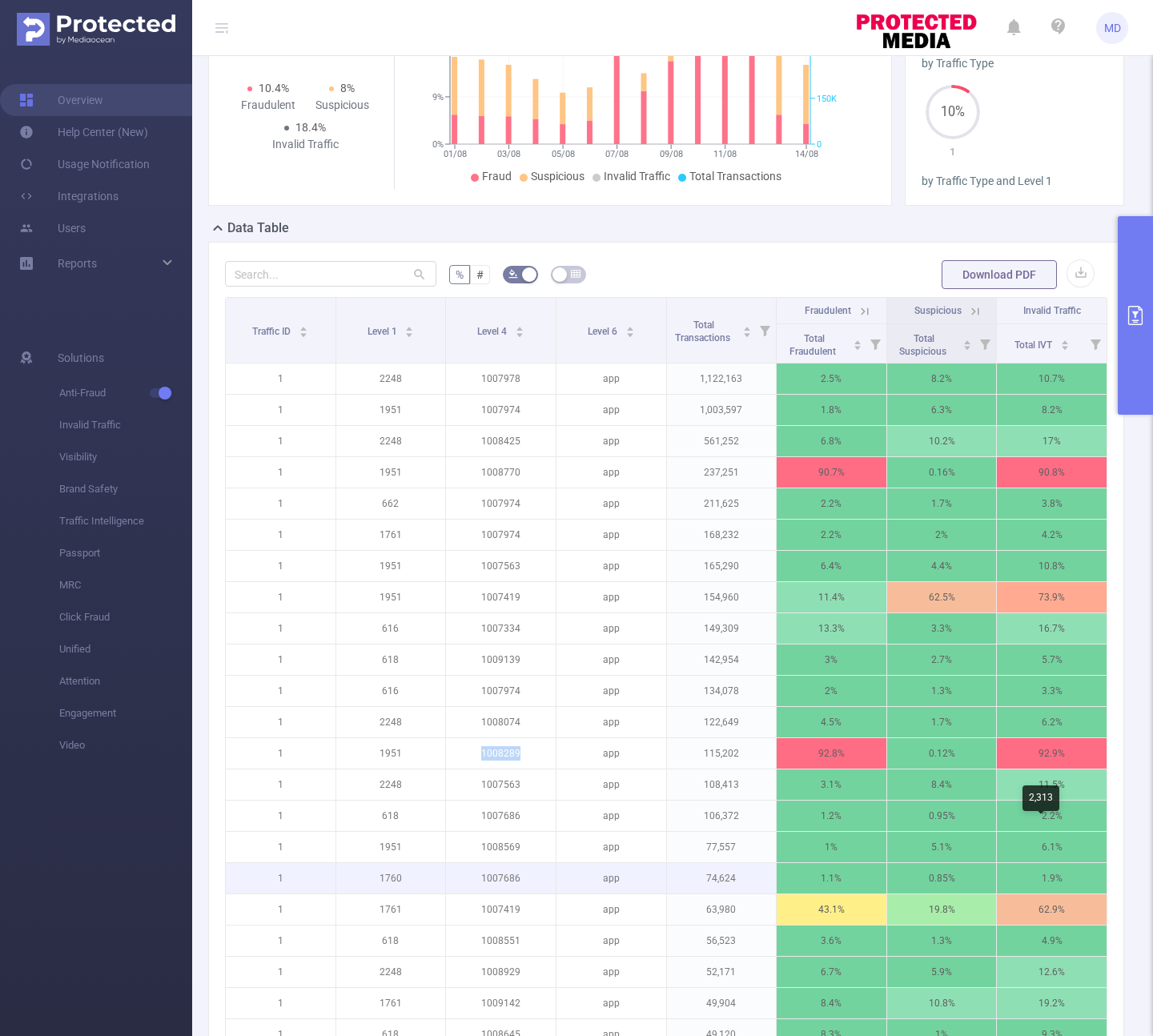
scroll to position [309, 0]
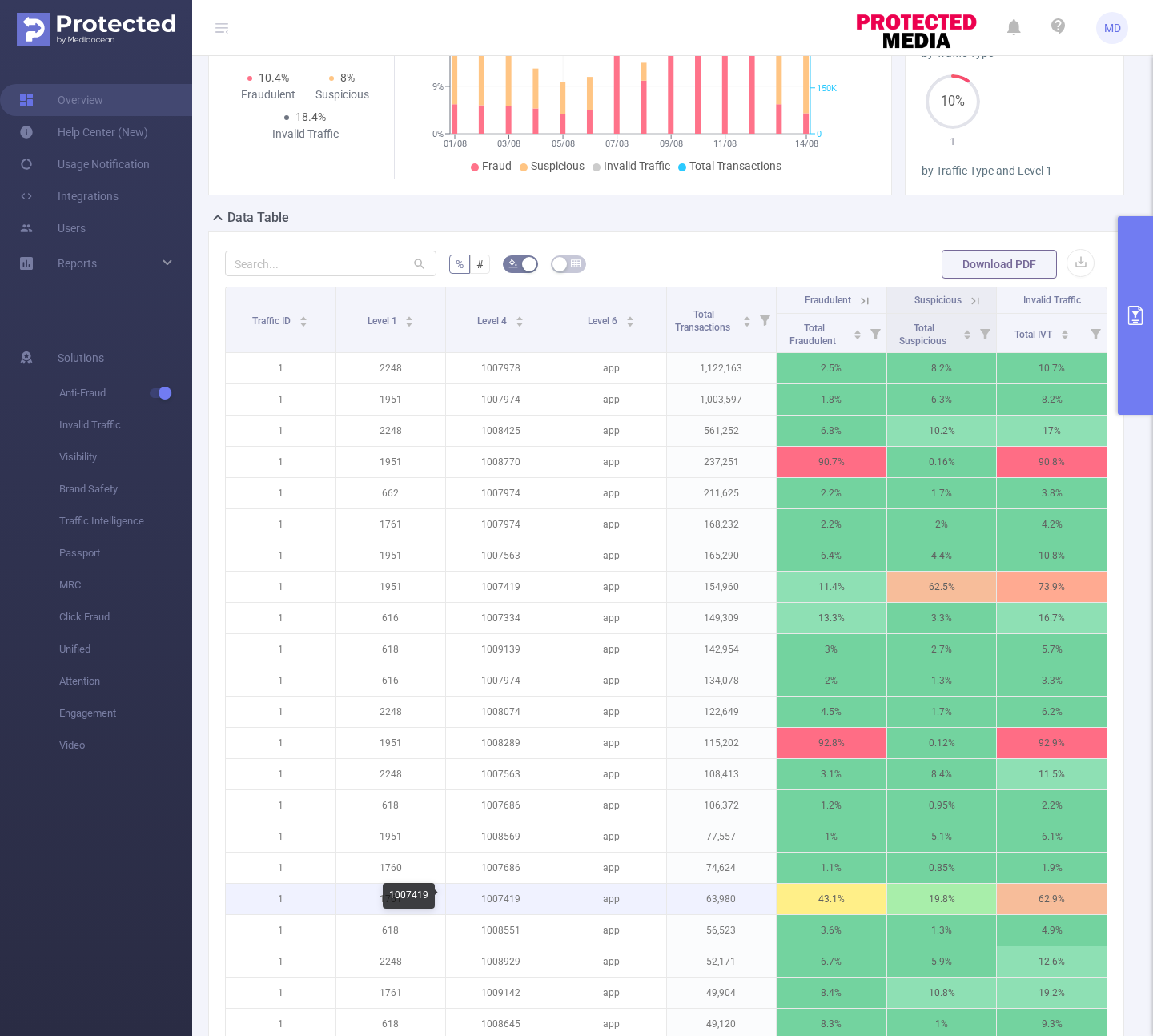
click at [510, 898] on p "1007419" at bounding box center [501, 899] width 110 height 31
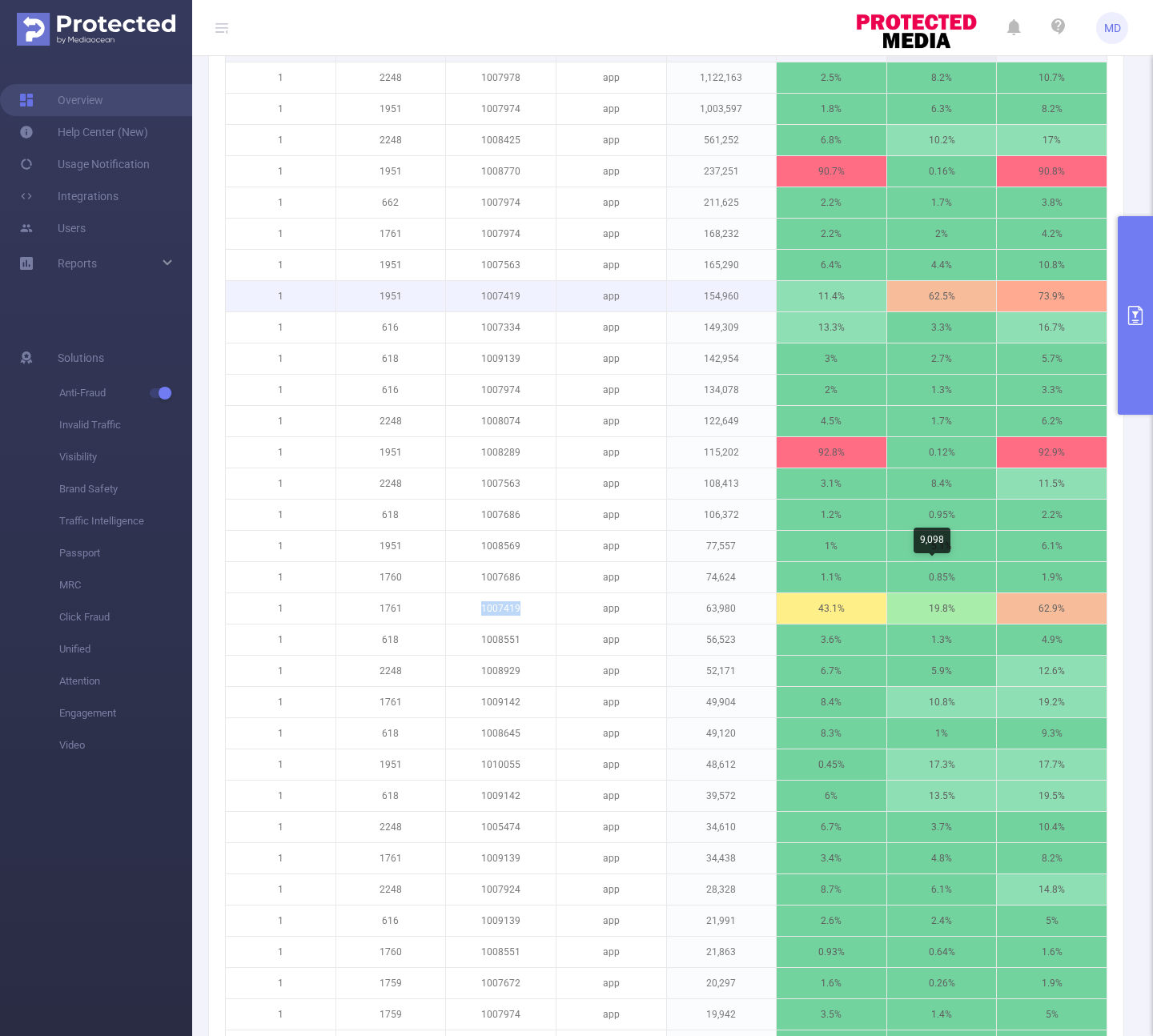
scroll to position [631, 0]
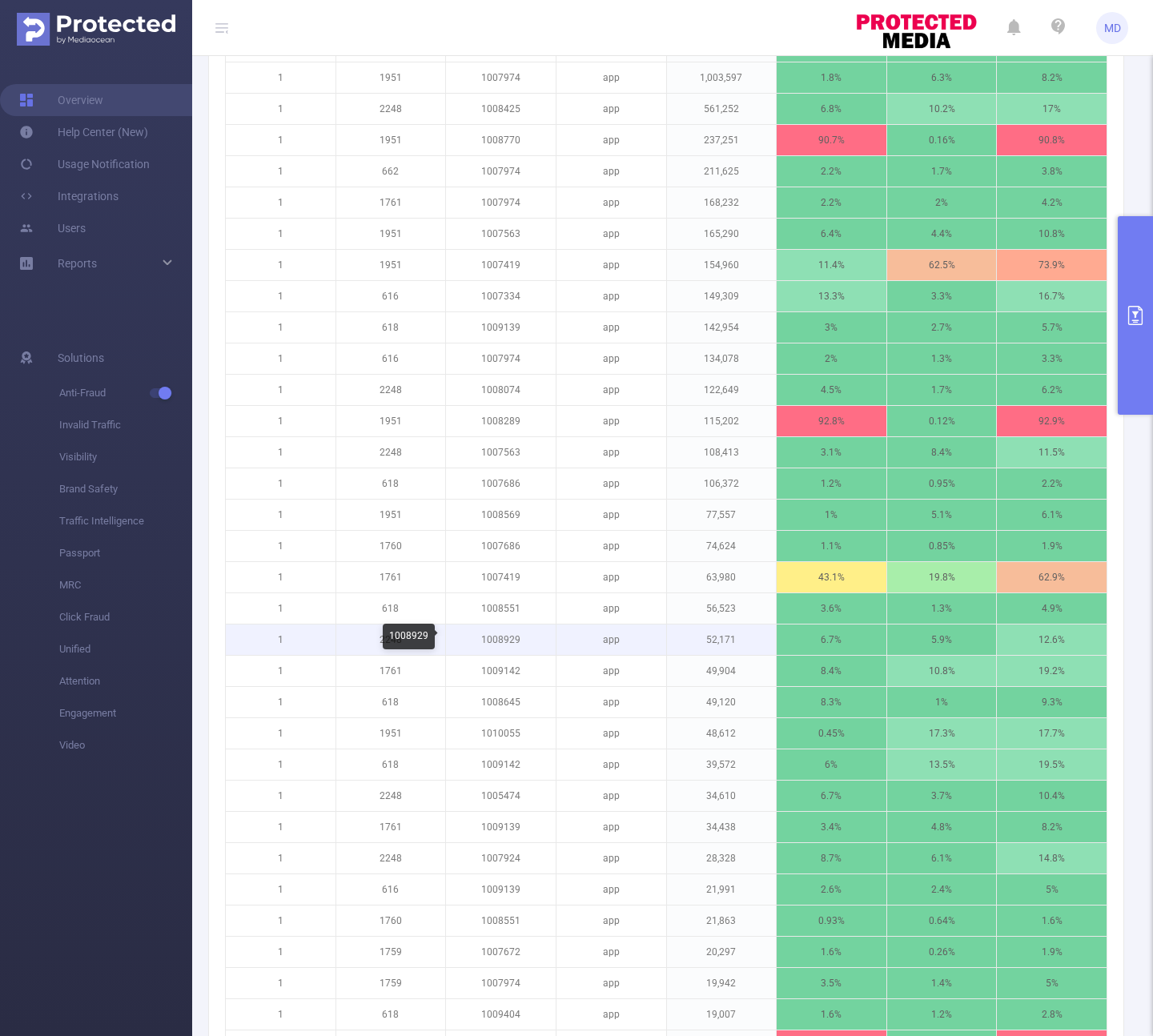
click at [497, 638] on p "1008929" at bounding box center [501, 639] width 110 height 31
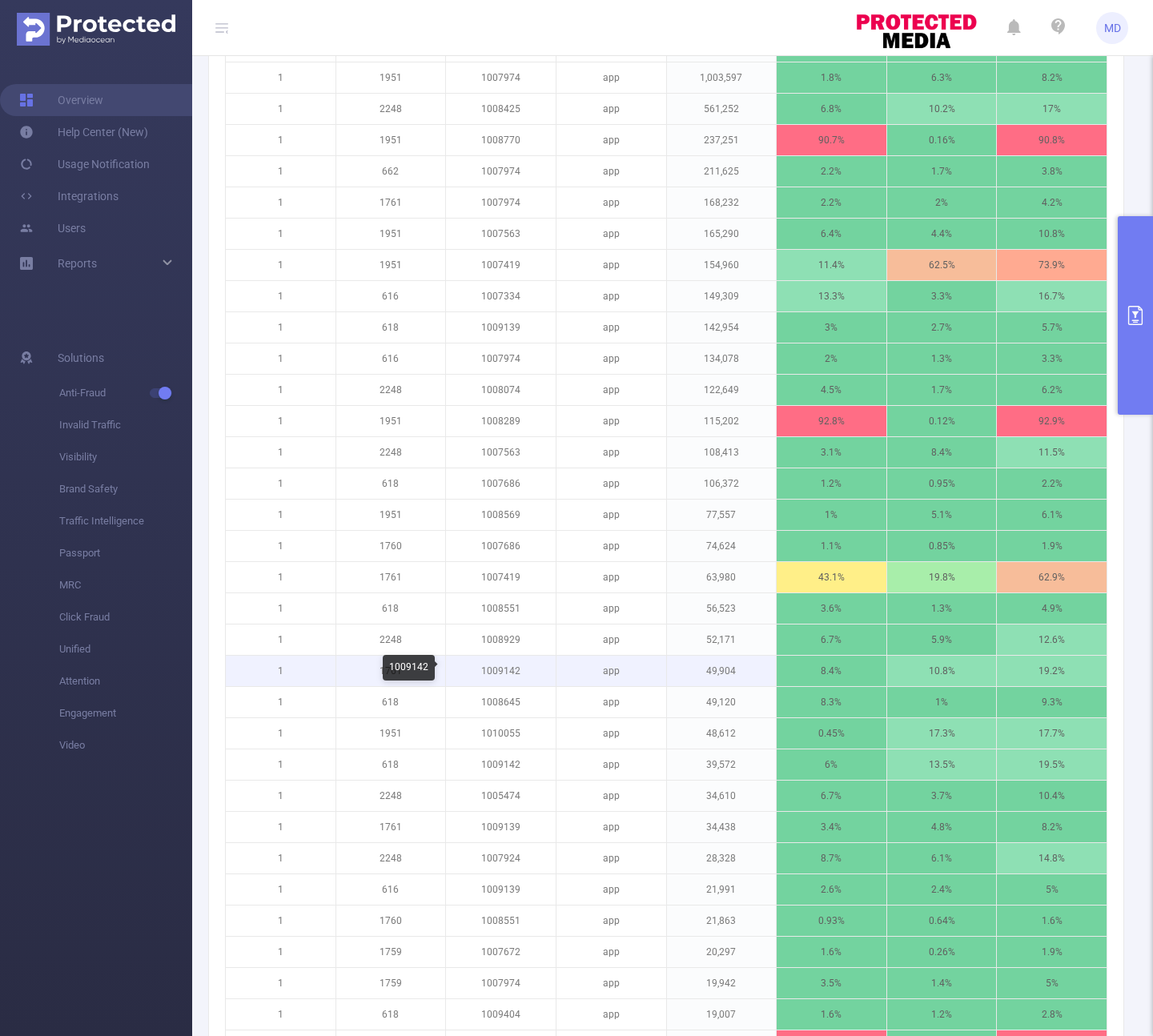
click at [484, 670] on p "1009142" at bounding box center [501, 671] width 110 height 31
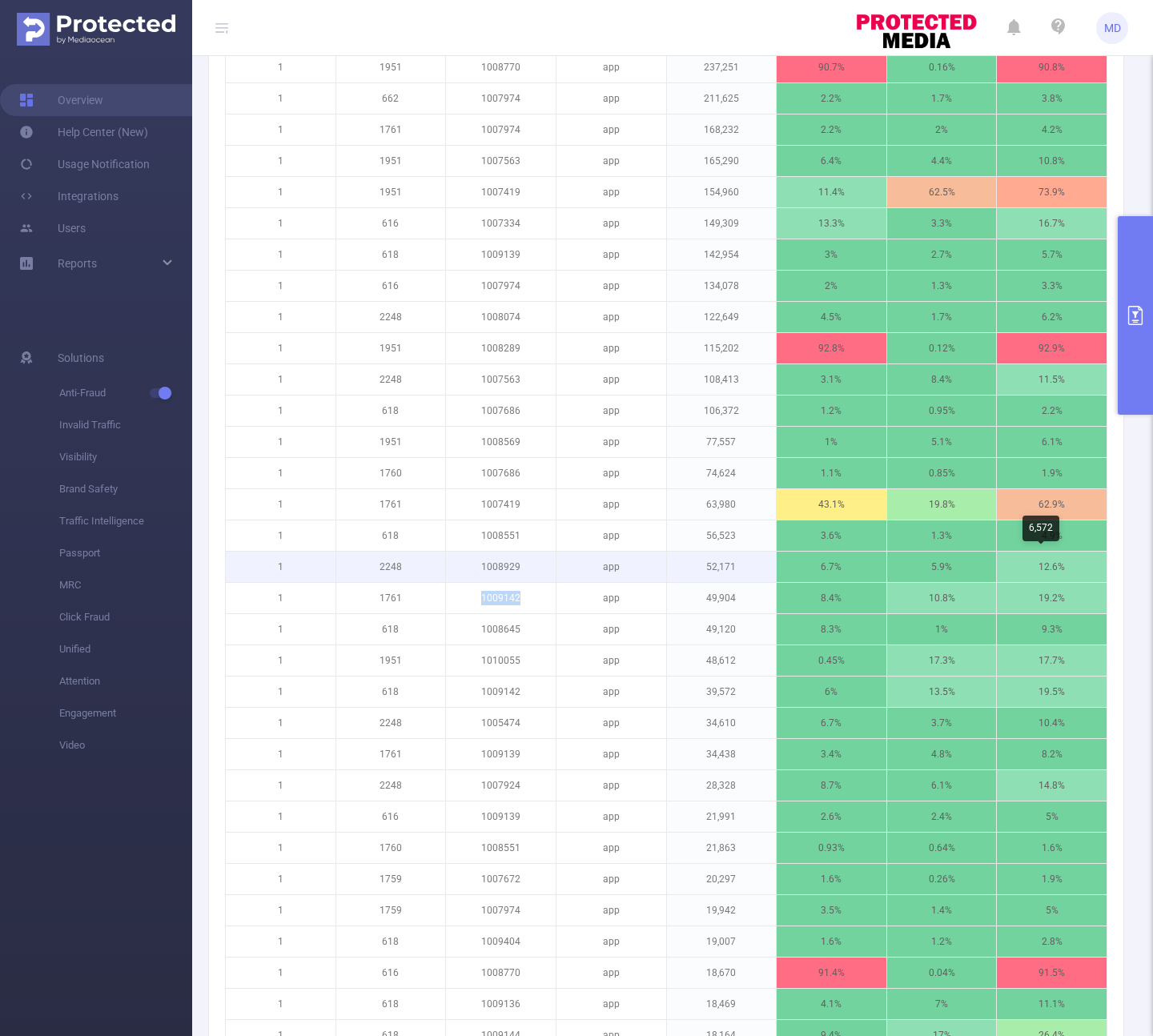
scroll to position [765, 0]
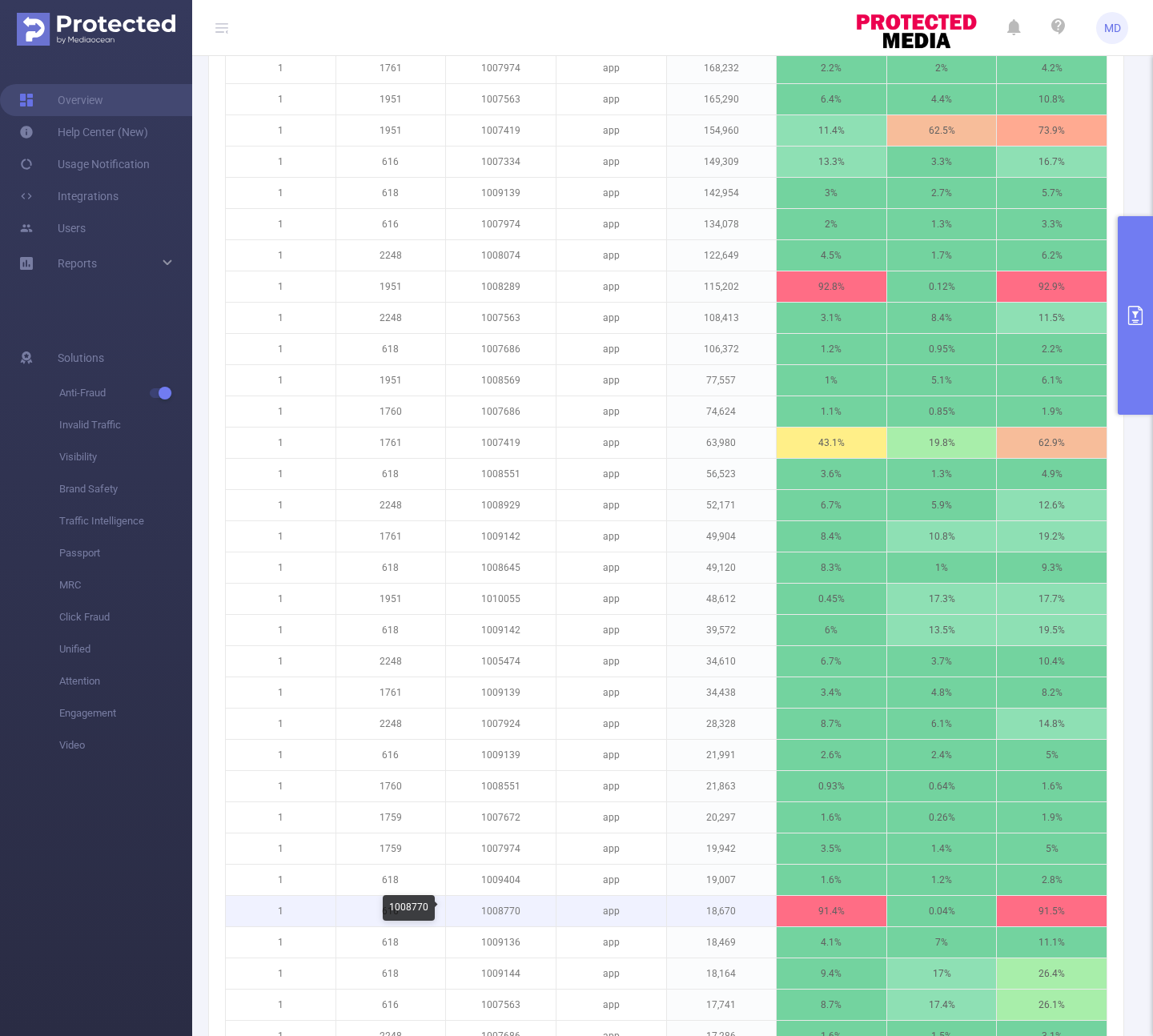
click at [508, 915] on p "1008770" at bounding box center [501, 911] width 110 height 31
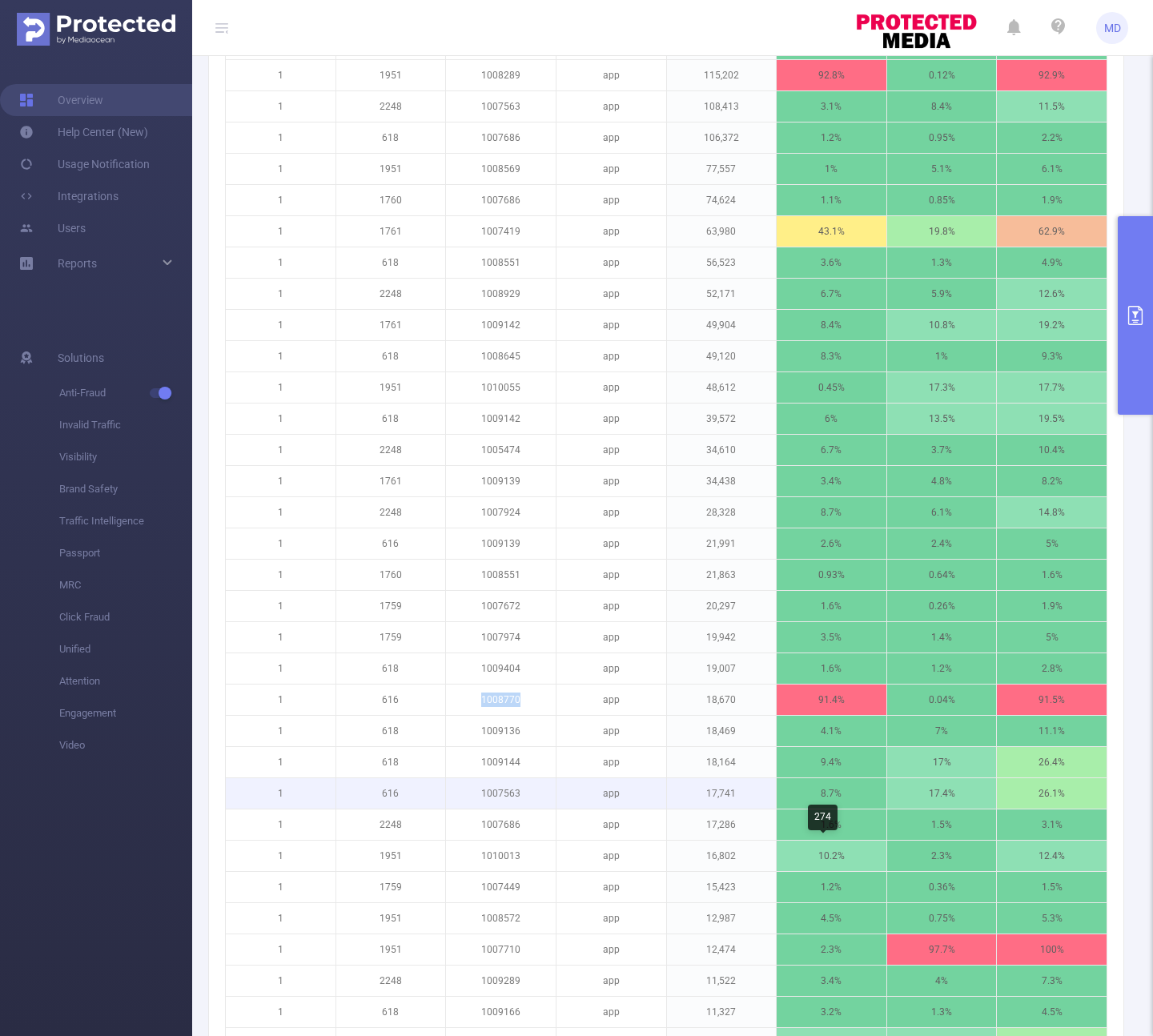
scroll to position [987, 0]
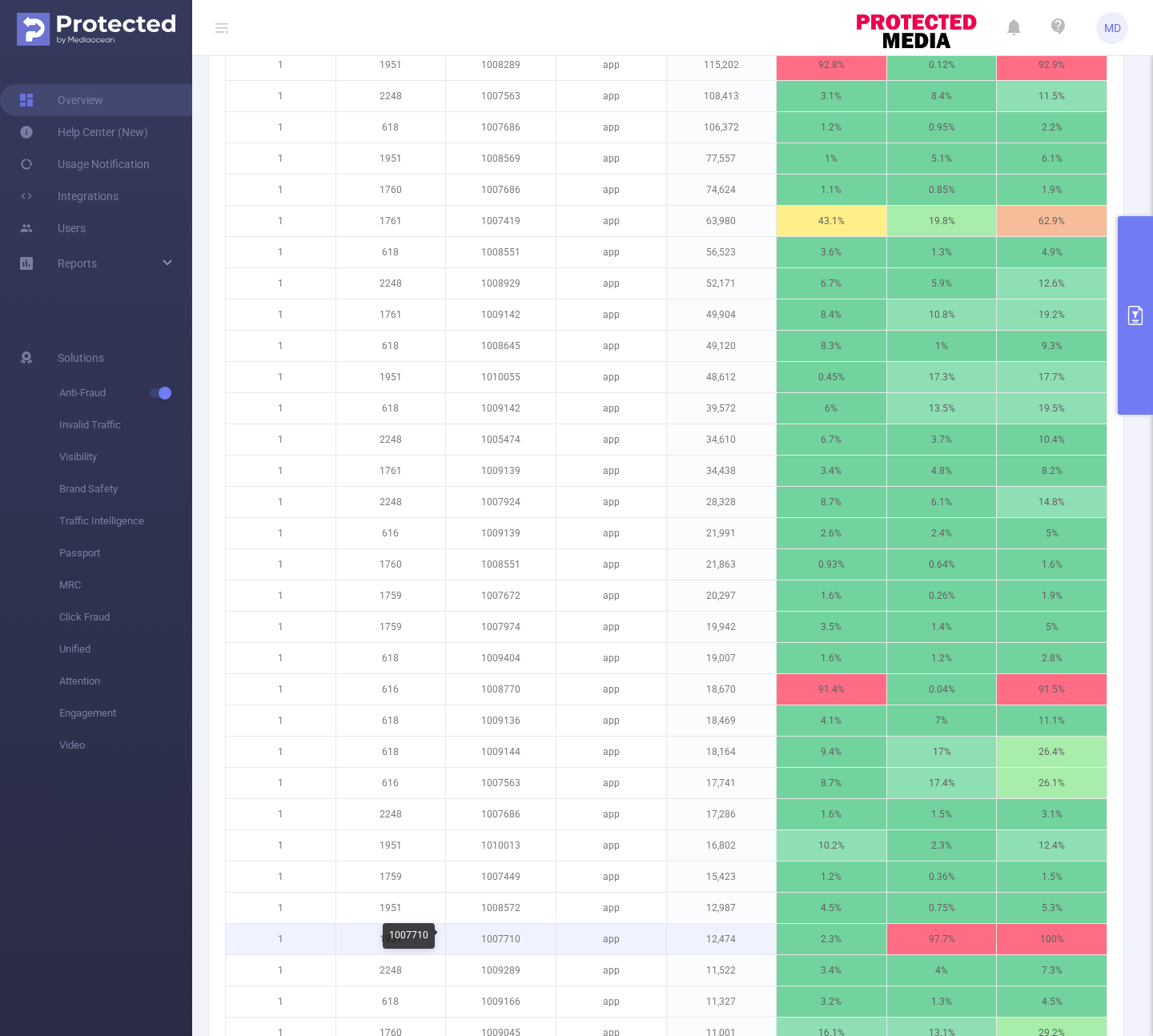
click at [513, 942] on p "1007710" at bounding box center [501, 939] width 110 height 31
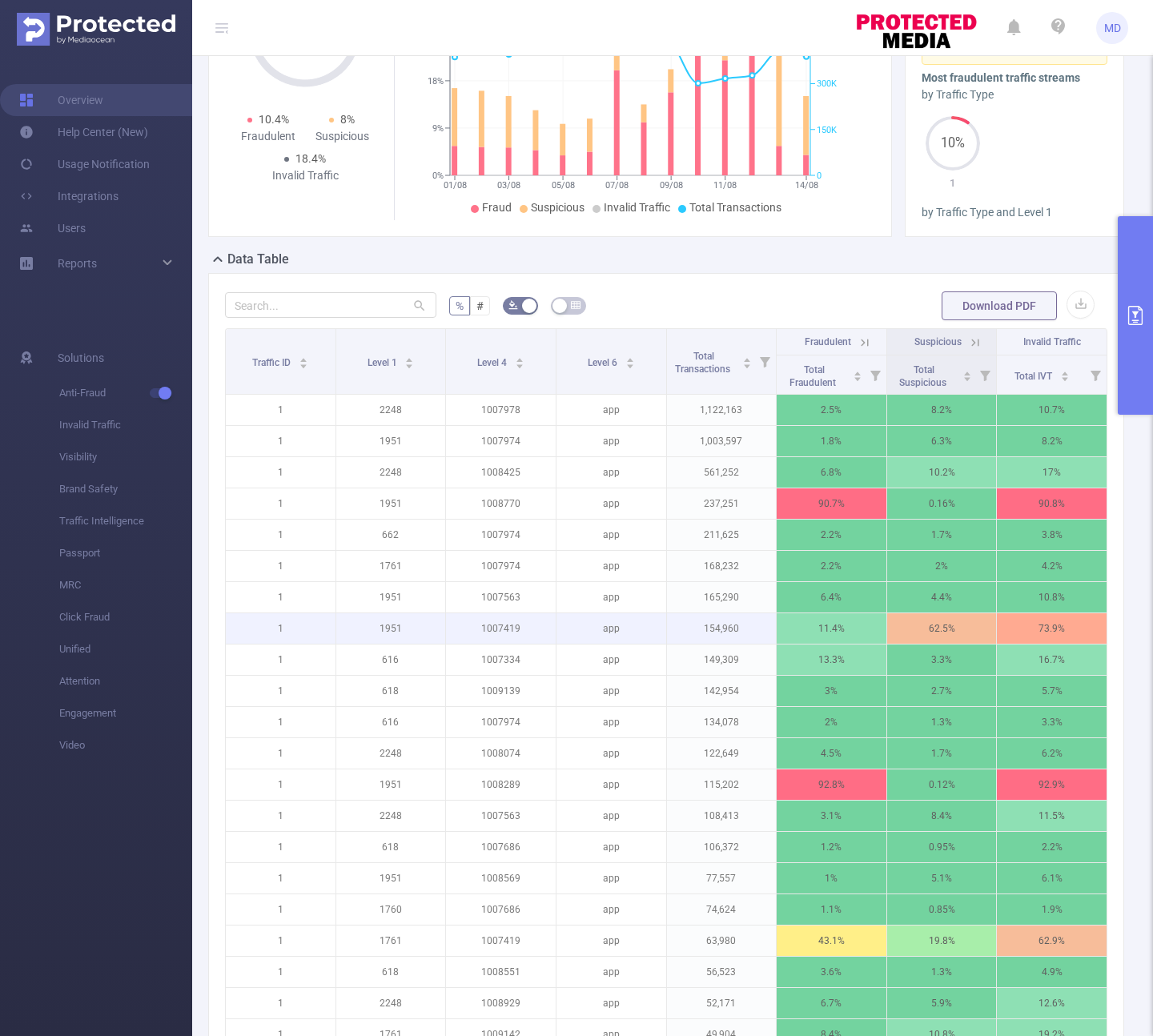
scroll to position [401, 0]
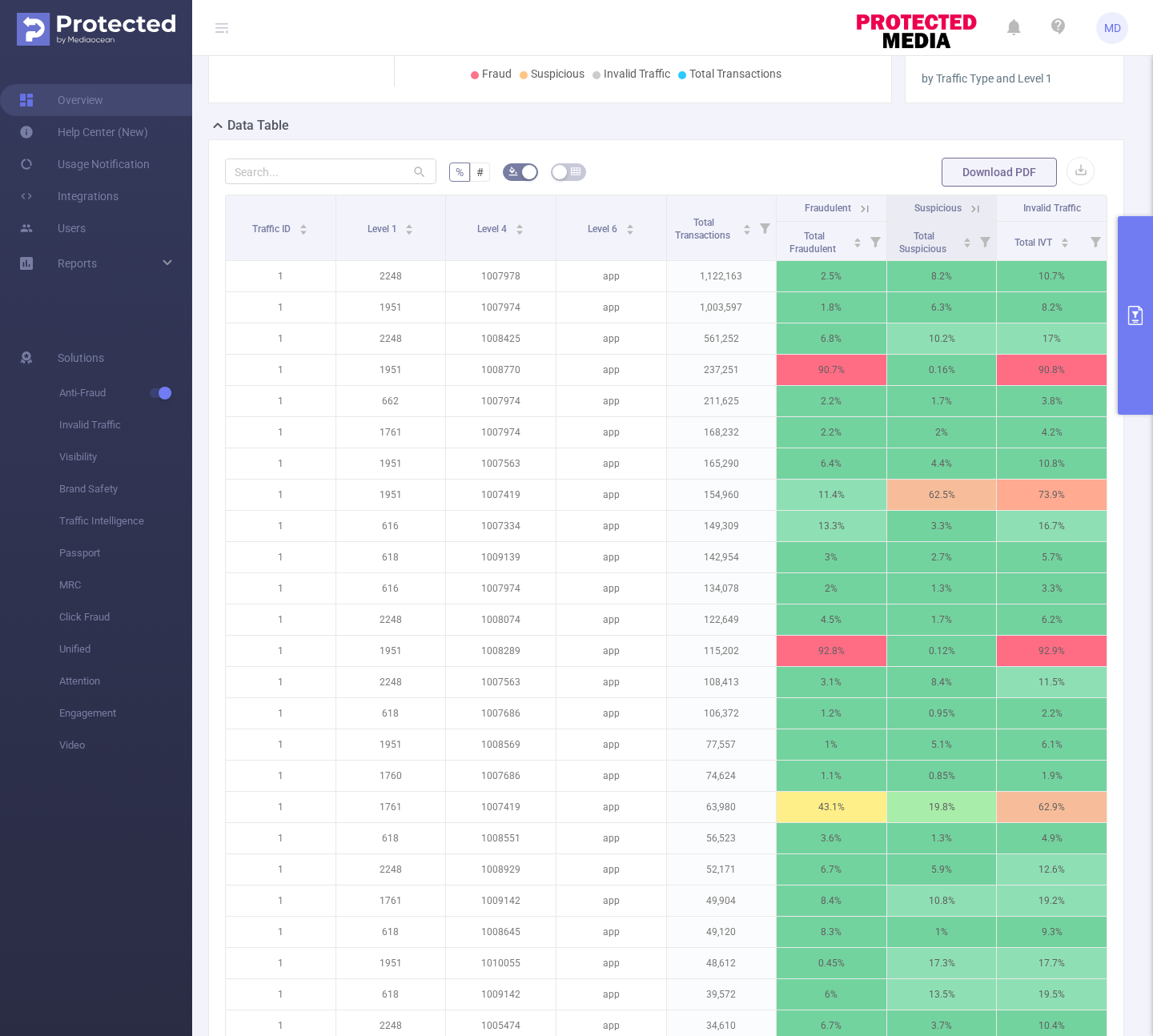
click at [968, 207] on icon at bounding box center [975, 209] width 14 height 14
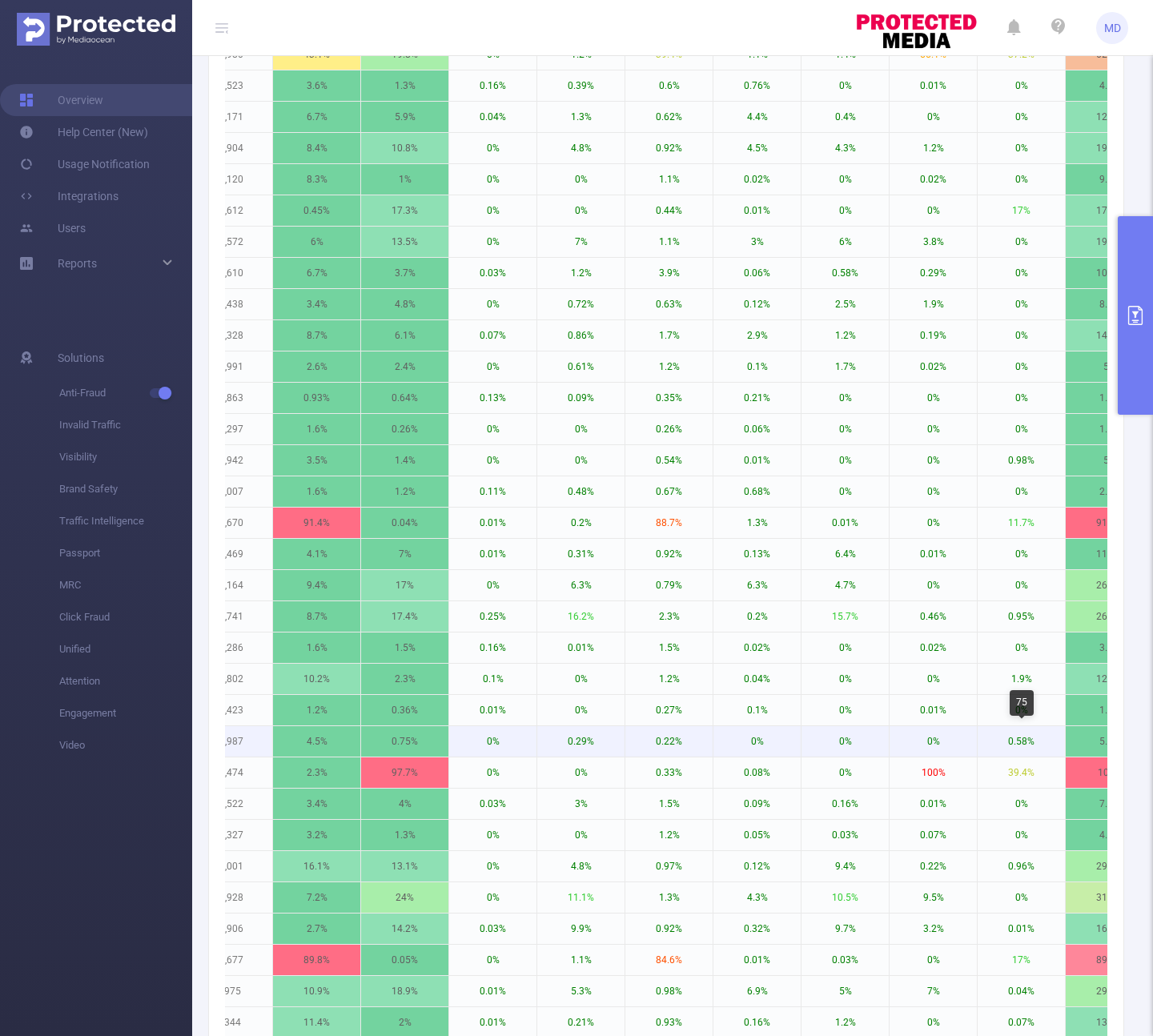
scroll to position [0, 0]
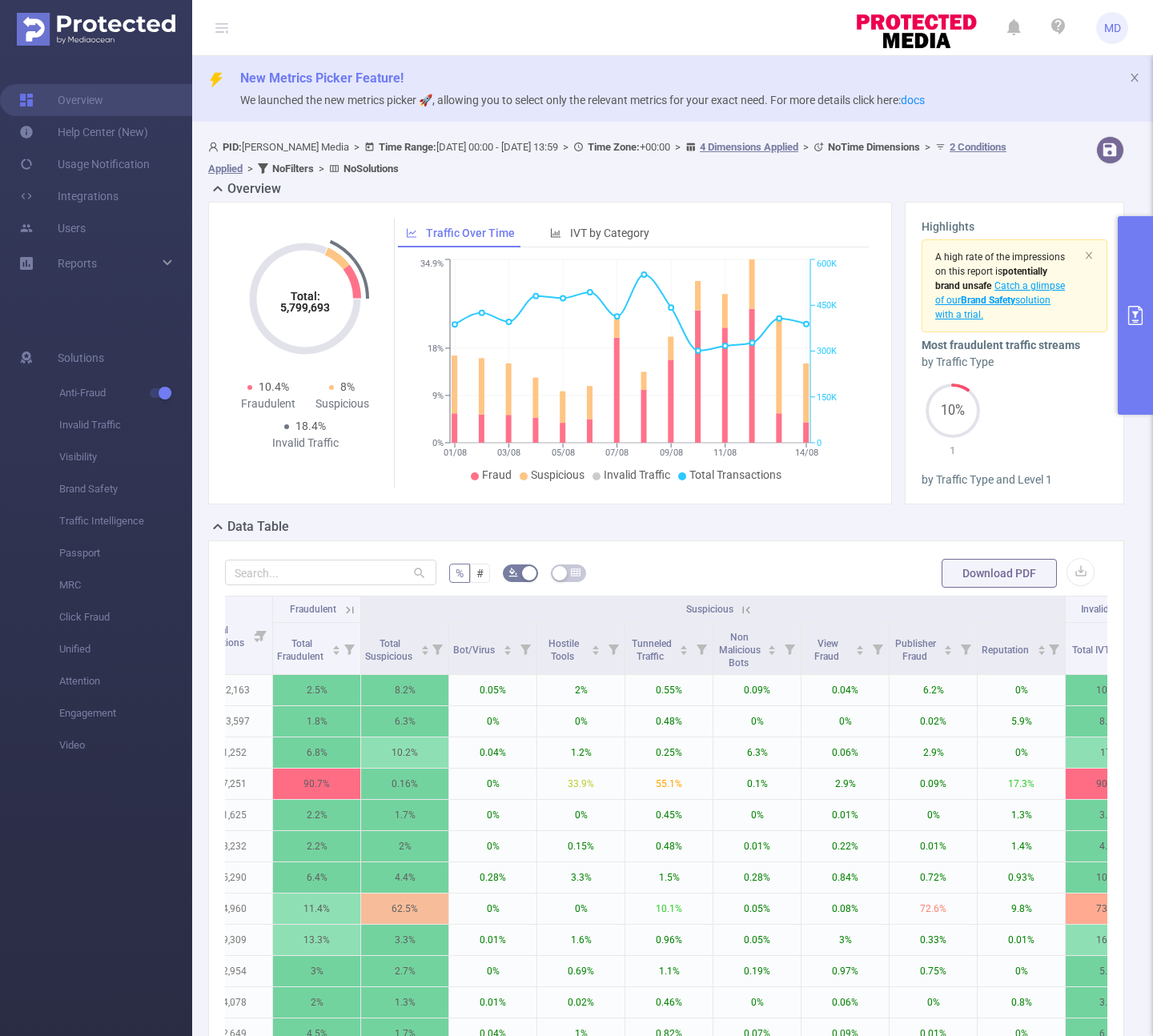
click at [744, 611] on icon at bounding box center [746, 610] width 14 height 14
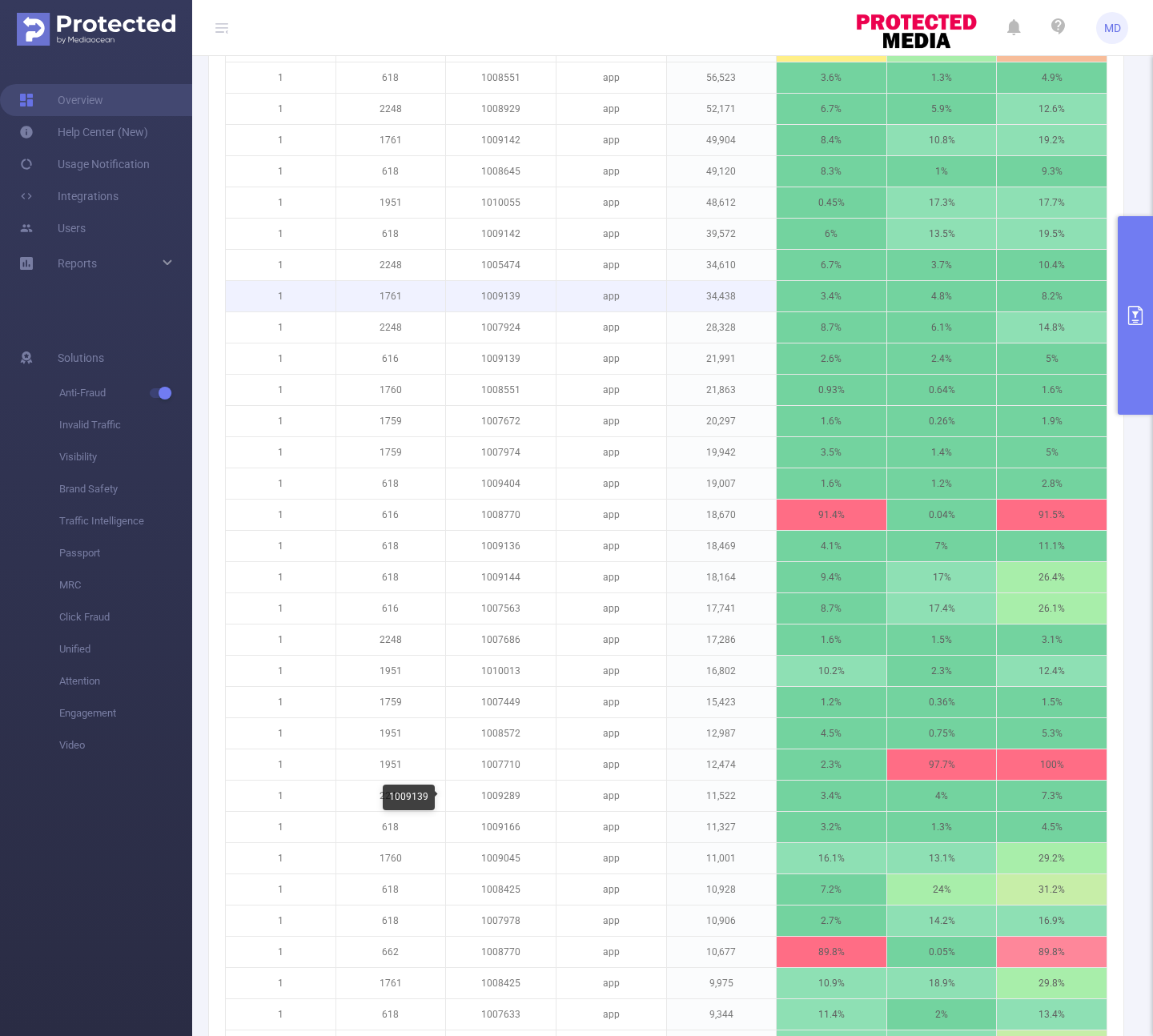
scroll to position [1425, 0]
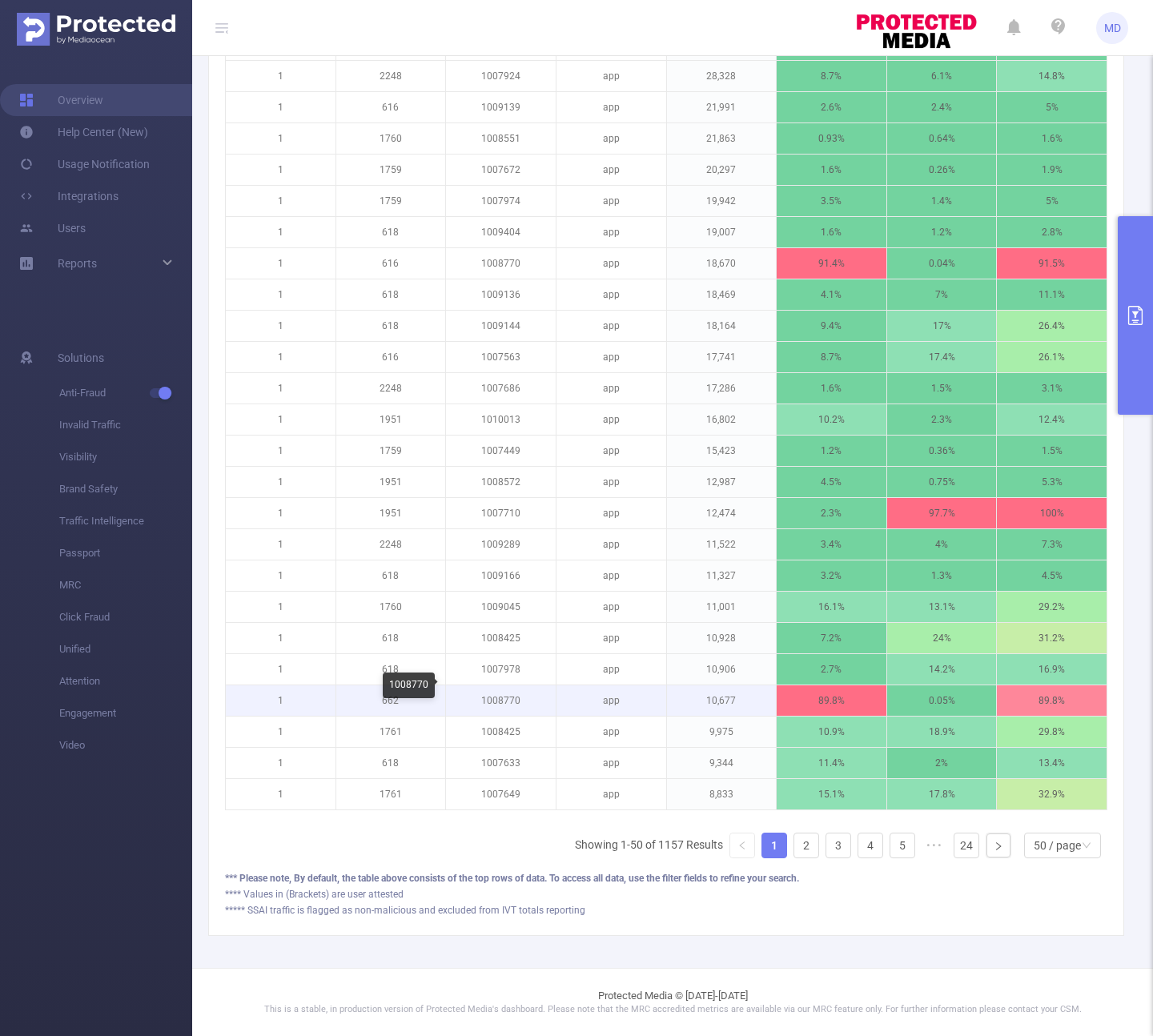
click at [505, 686] on p "1008770" at bounding box center [501, 701] width 110 height 31
click at [1136, 295] on button "primary" at bounding box center [1135, 314] width 35 height 198
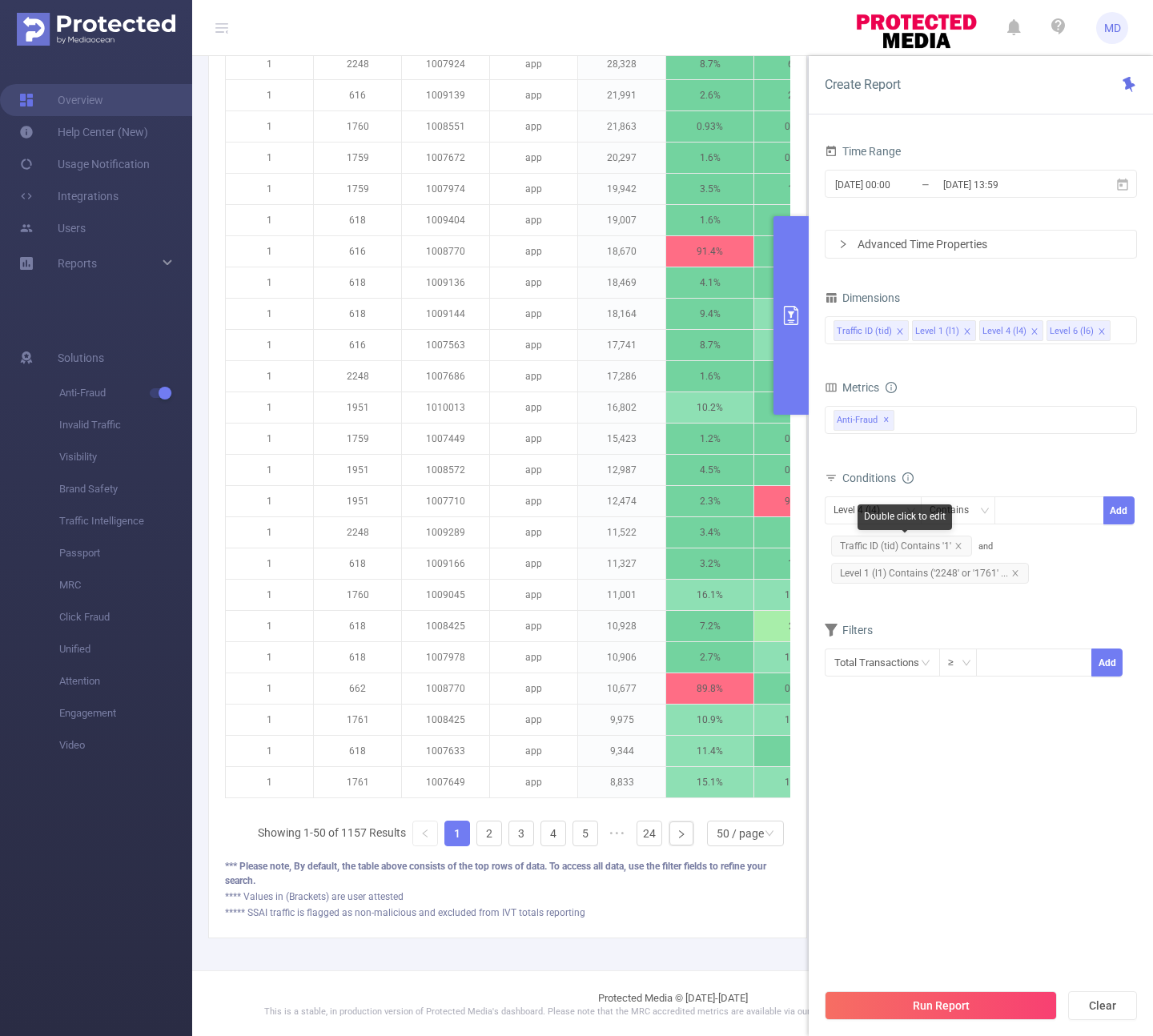
click at [963, 548] on span "Traffic ID (tid) Contains '1'" at bounding box center [901, 546] width 141 height 21
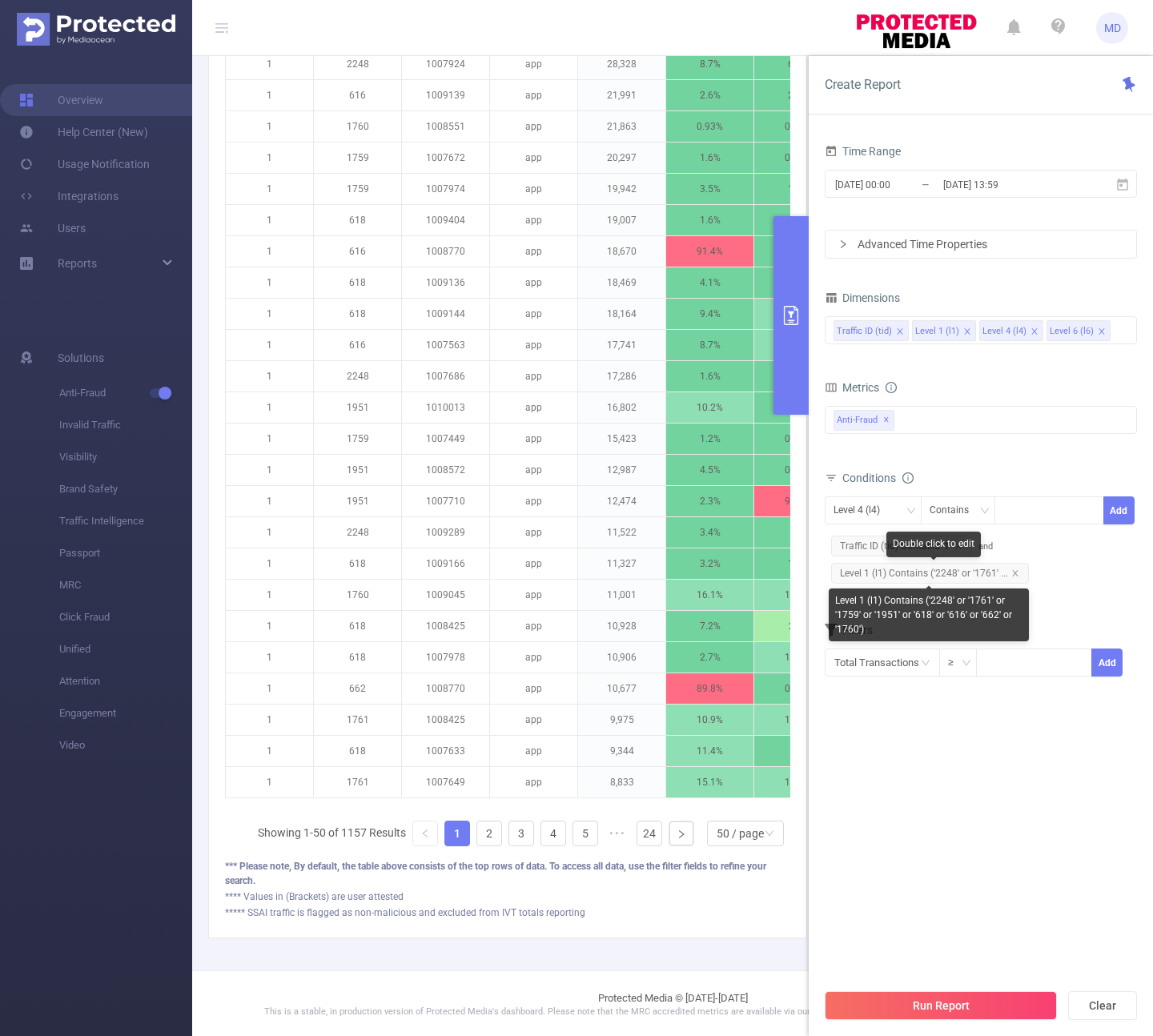
click at [993, 540] on div "Level 4 (l4) Contains Add Traffic ID (tid) Contains '1' and Level 1 (l1) Contai…" at bounding box center [980, 542] width 312 height 91
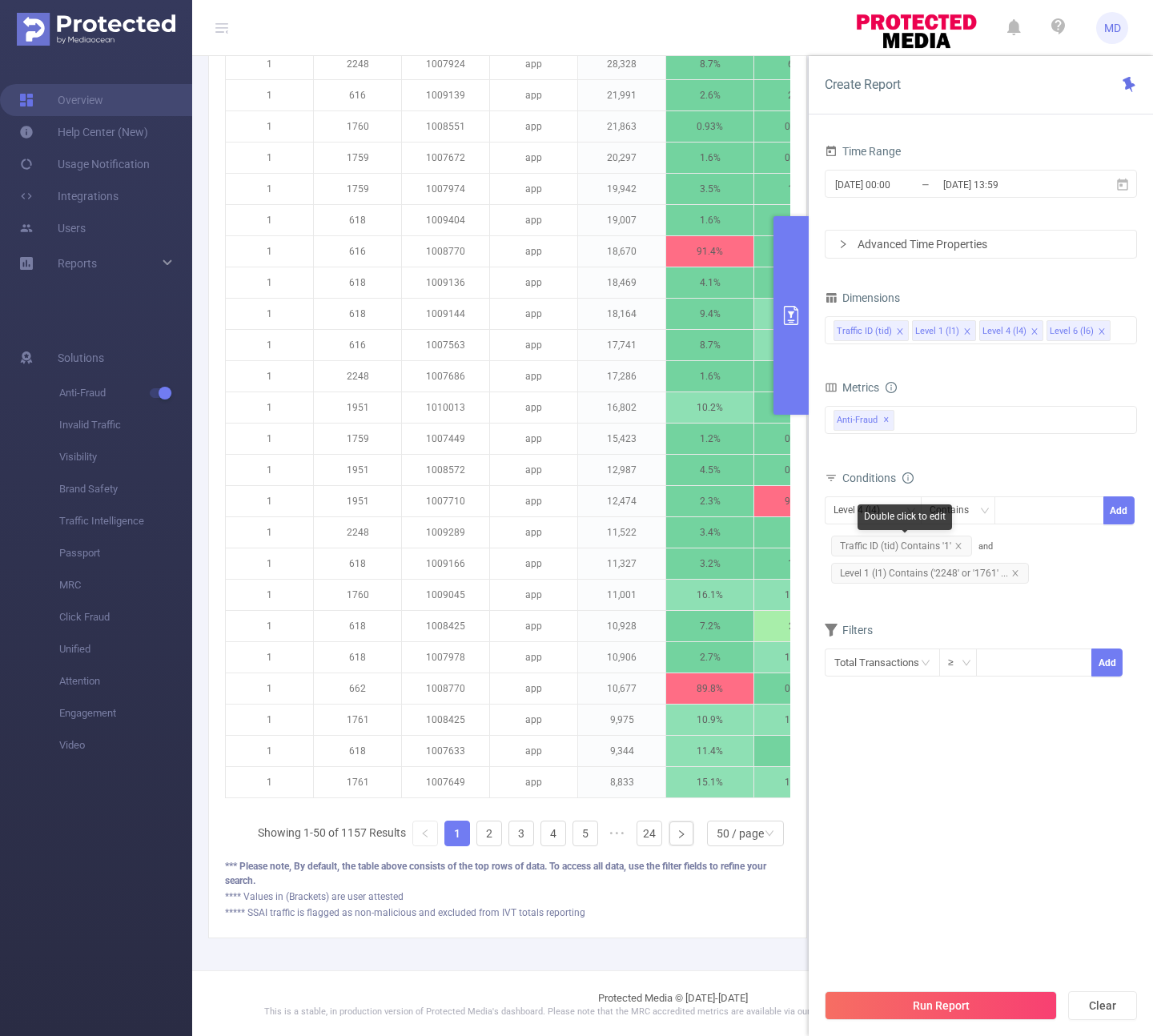
click at [962, 545] on span "Traffic ID (tid) Contains '1'" at bounding box center [901, 546] width 141 height 21
drag, startPoint x: 950, startPoint y: 548, endPoint x: 959, endPoint y: 543, distance: 10.3
click at [950, 548] on span "Traffic ID (tid) Contains '1'" at bounding box center [901, 546] width 141 height 21
click at [957, 543] on icon "icon: close" at bounding box center [957, 545] width 5 height 5
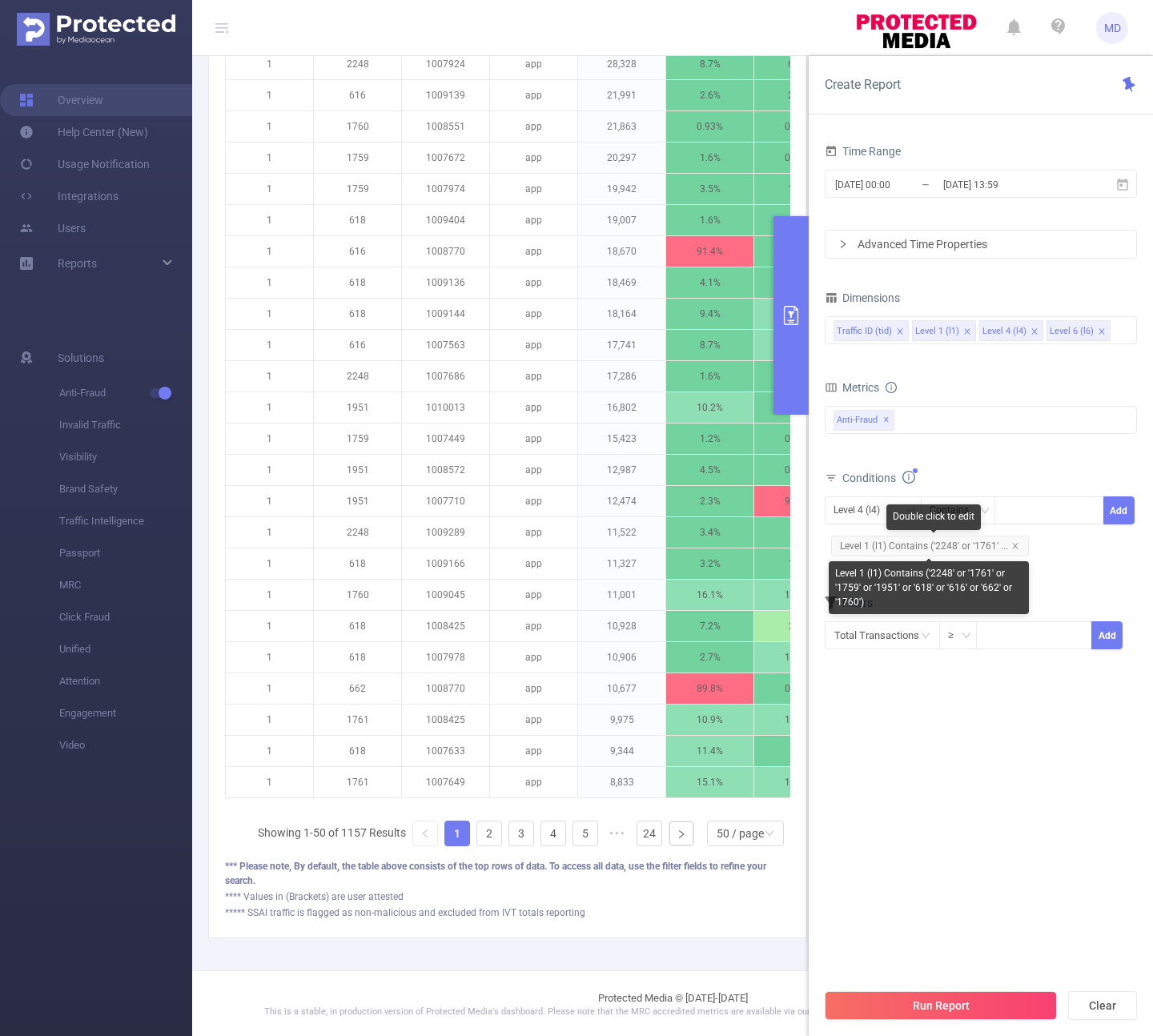
click at [1019, 543] on span "Level 1 (l1) Contains ('2248' or '1761' ..." at bounding box center [929, 546] width 197 height 21
click at [1011, 543] on icon "icon: close" at bounding box center [1014, 545] width 5 height 5
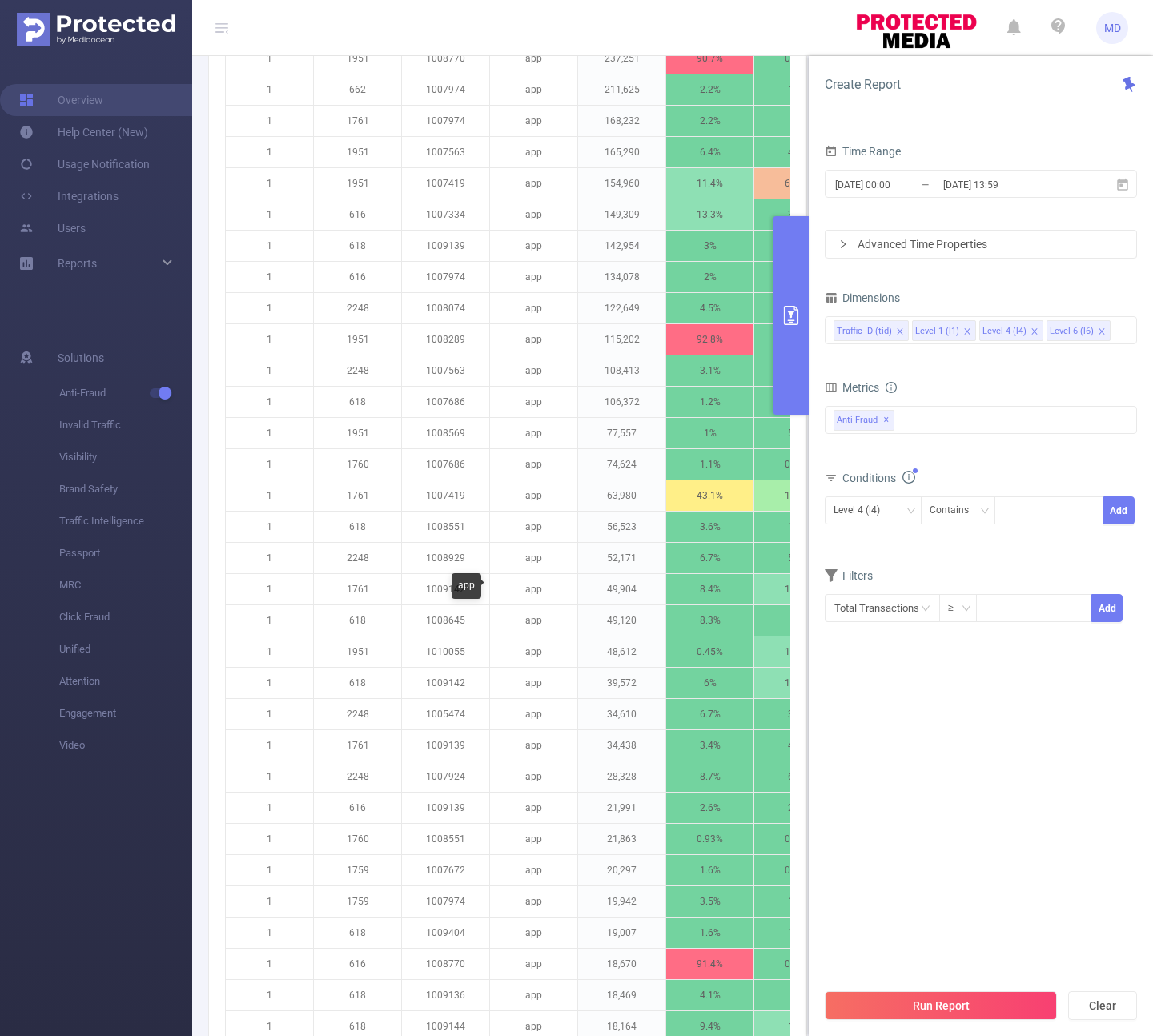
scroll to position [0, 0]
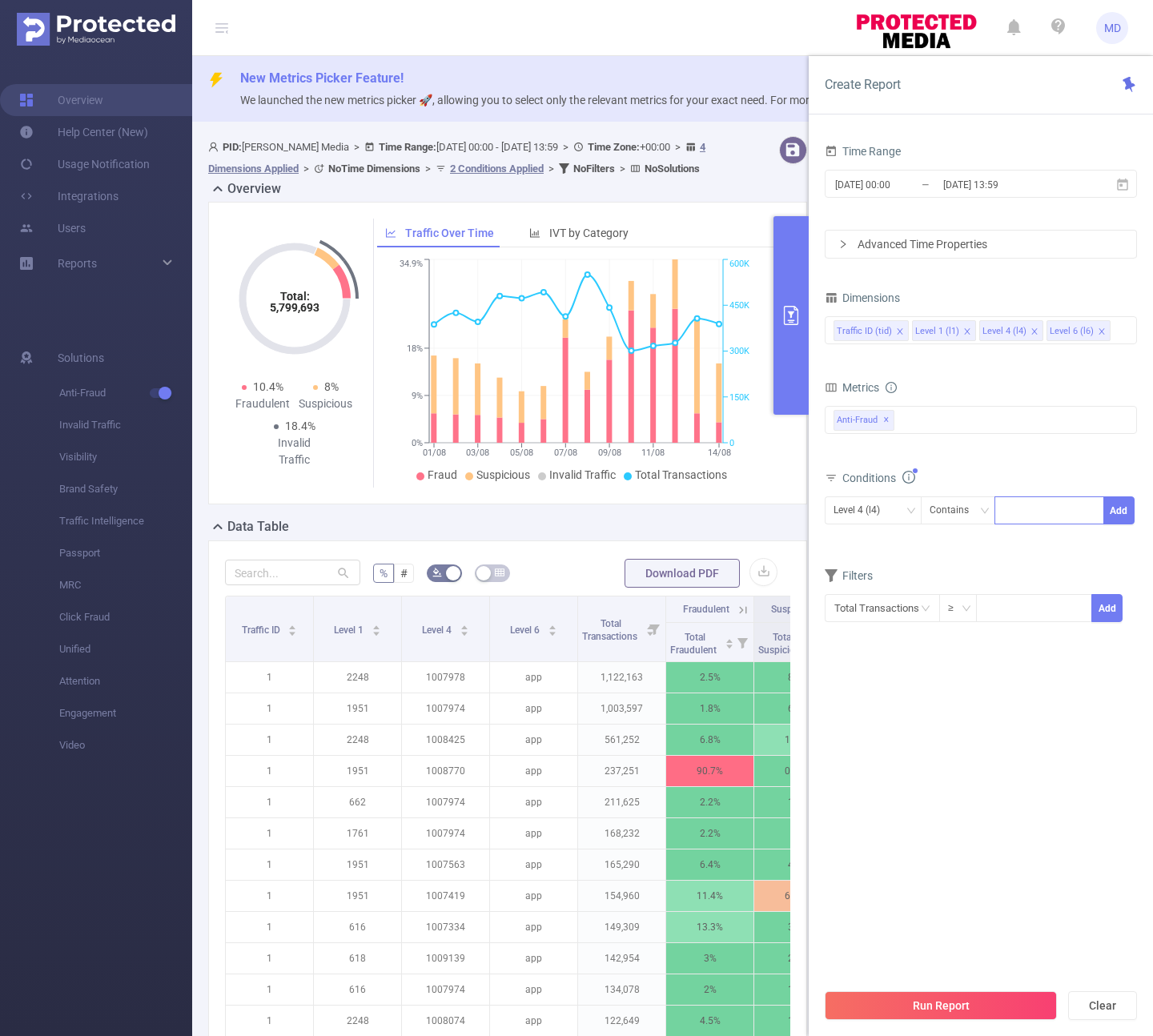
click at [1017, 522] on div at bounding box center [1048, 510] width 92 height 26
paste input "1008770"
type input "1008770"
click at [1116, 508] on button "Add" at bounding box center [1119, 510] width 31 height 28
click at [1027, 512] on div at bounding box center [1048, 510] width 92 height 26
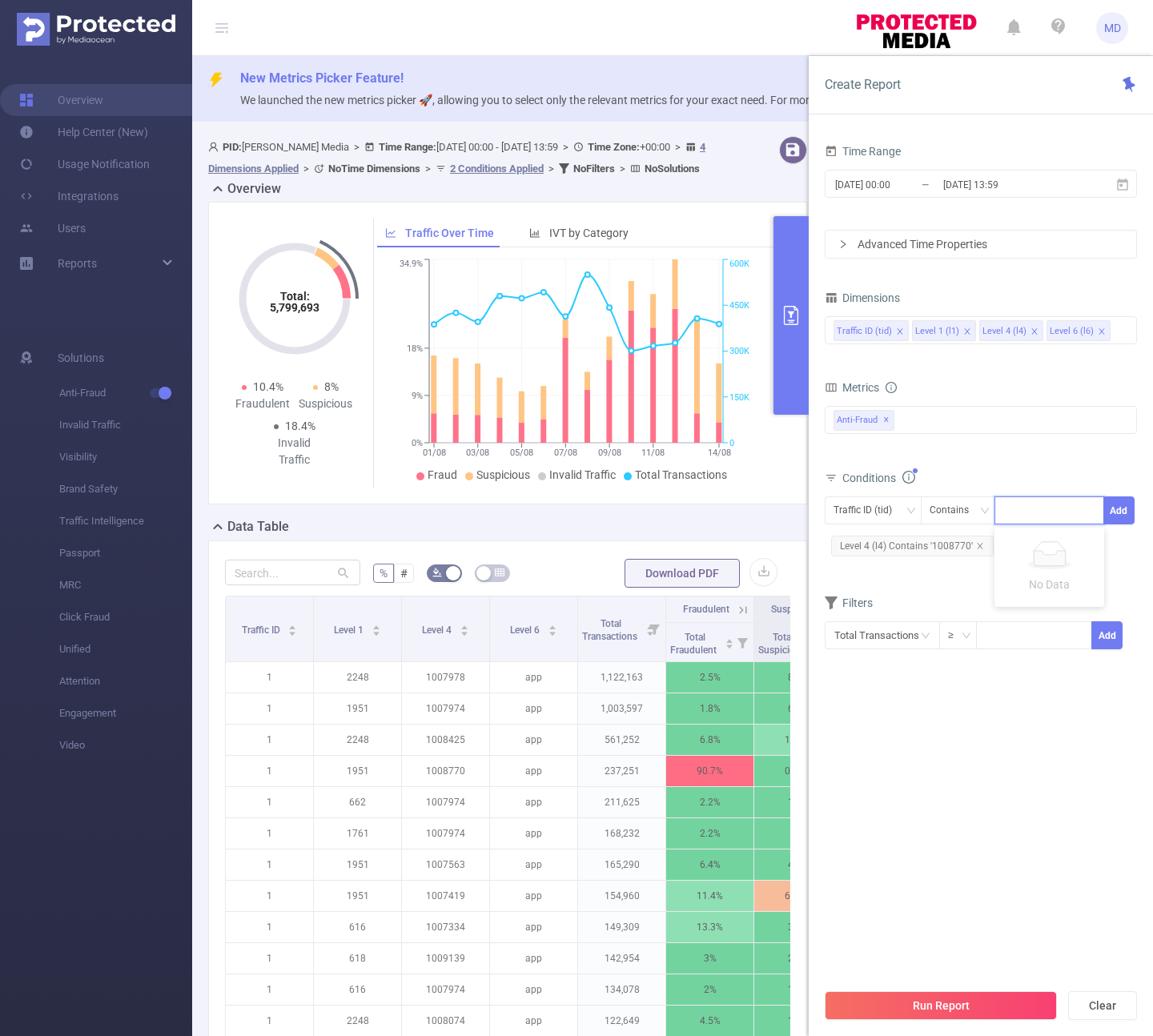
paste input "1007419"
type input "1007419"
click at [1100, 569] on div "Conditions Traffic ID (tid) Contains 1007419 Add Level 4 (l4) Contains '1008770'" at bounding box center [980, 519] width 312 height 106
click at [977, 545] on icon "icon: close" at bounding box center [979, 545] width 8 height 8
click at [887, 519] on div "Traffic ID (tid)" at bounding box center [868, 510] width 70 height 26
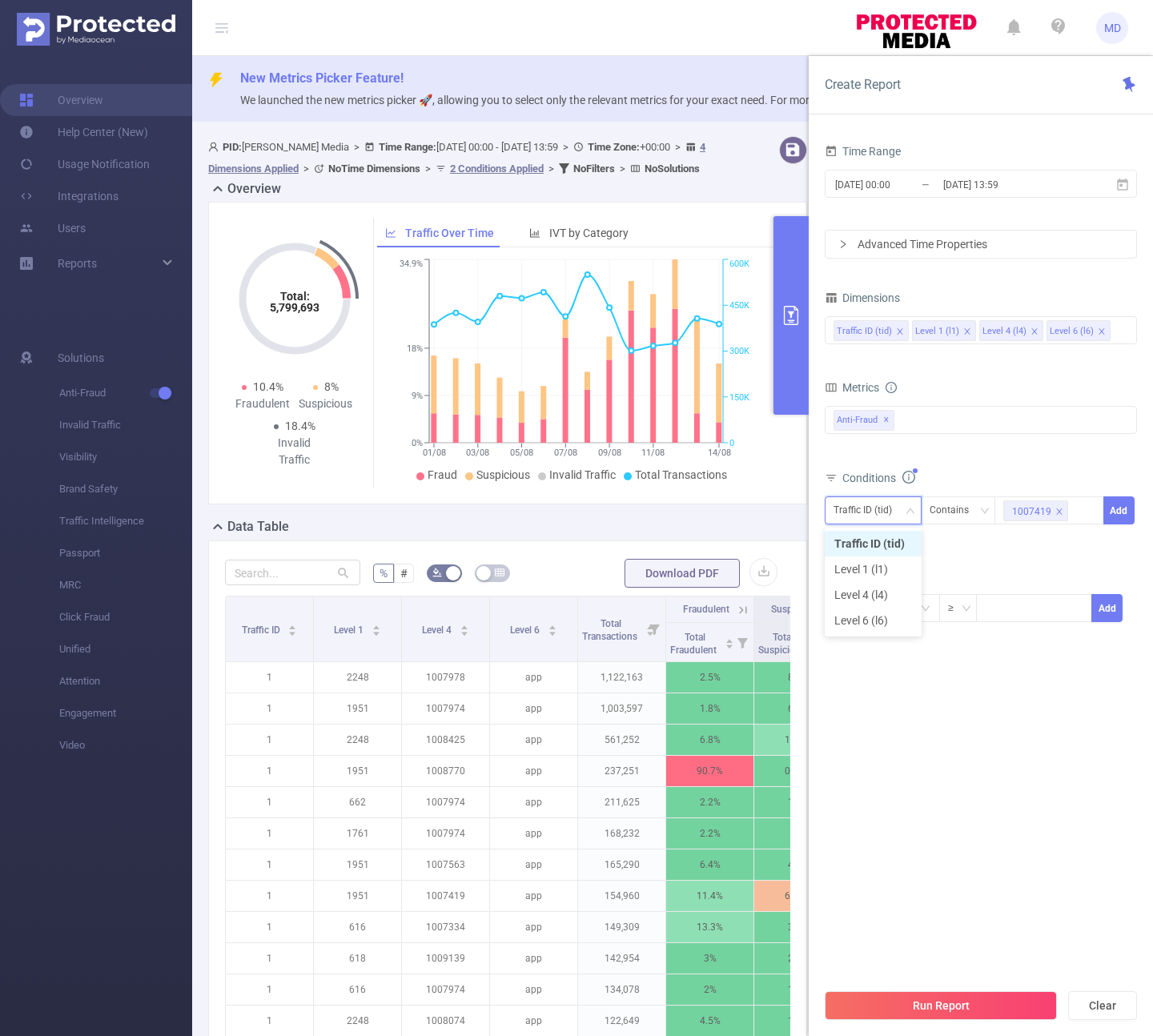
click at [887, 544] on li "Traffic ID (tid)" at bounding box center [873, 543] width 97 height 25
click at [1055, 512] on icon "icon: close" at bounding box center [1059, 511] width 8 height 8
click at [1049, 512] on div at bounding box center [1048, 510] width 92 height 26
type input "+"
type input "6"
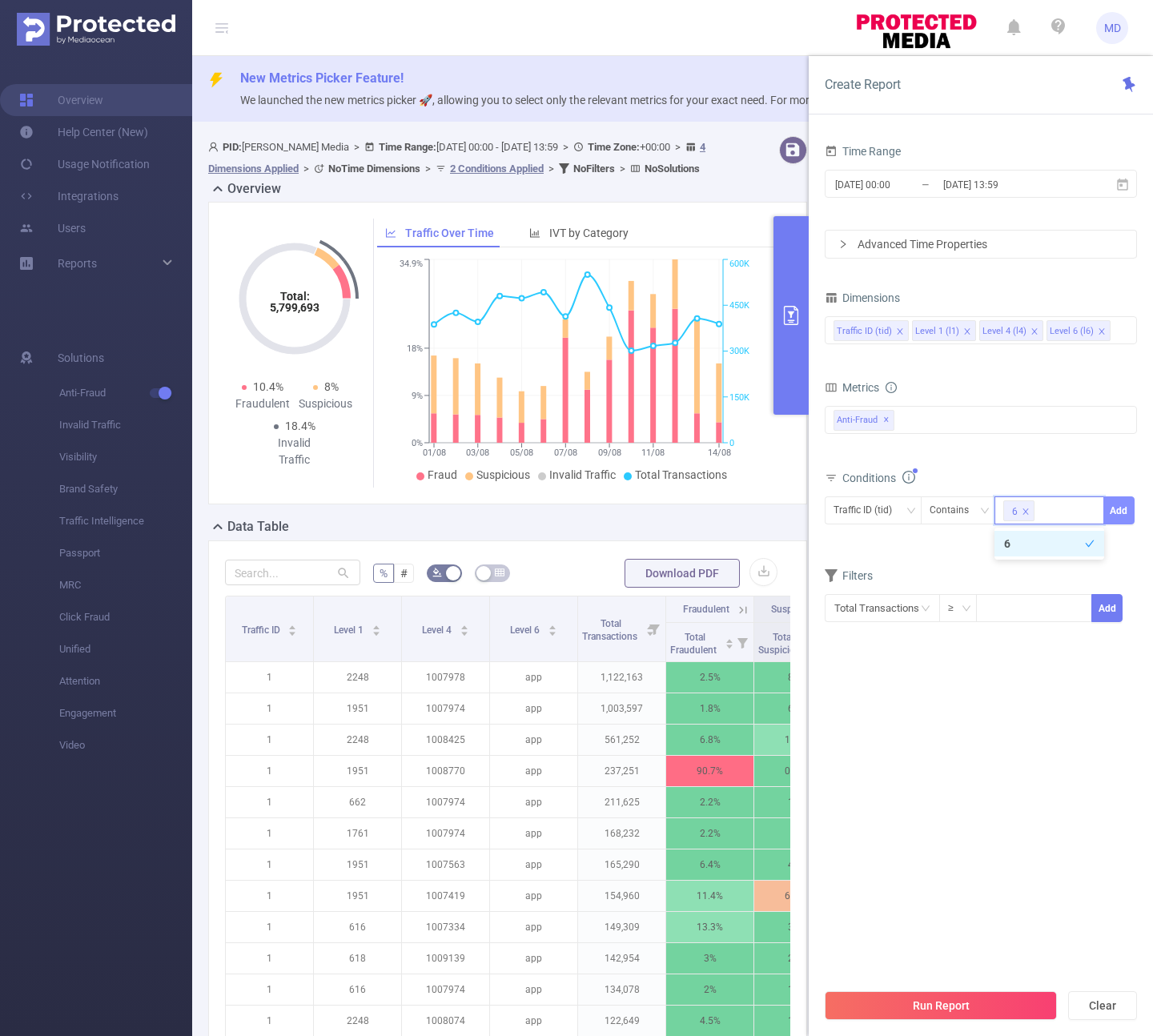
click at [1117, 512] on button "Add" at bounding box center [1119, 510] width 31 height 28
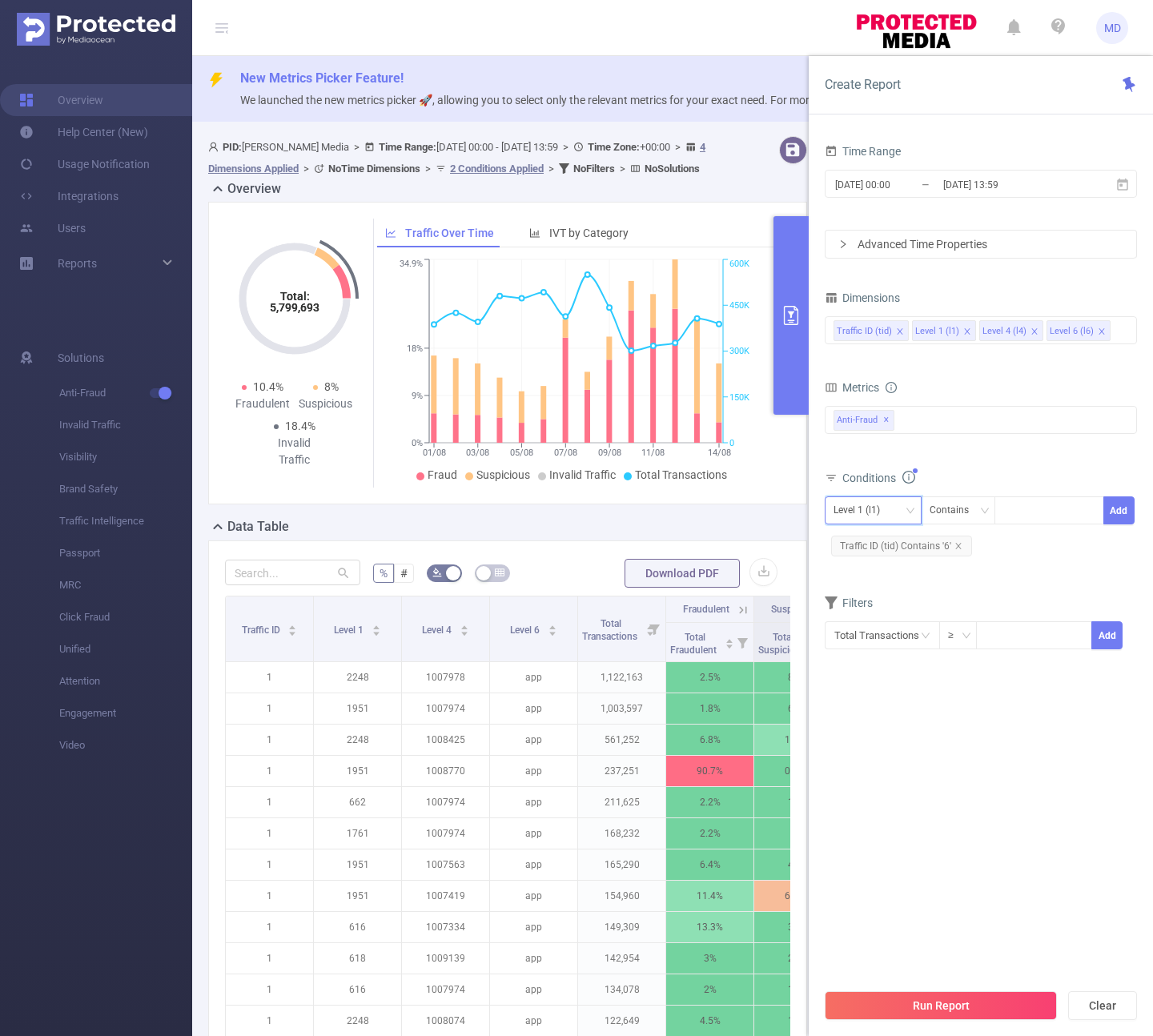
click at [853, 501] on div "Level 1 (l1)" at bounding box center [862, 510] width 58 height 26
click at [865, 573] on li "Level 1 (l1)" at bounding box center [873, 569] width 97 height 25
click at [966, 585] on form "Dimensions Traffic ID (tid) Level 1 (l1) Level 4 (l4) Level 6 (l6) Metrics Tota…" at bounding box center [980, 478] width 312 height 383
click at [1039, 521] on div at bounding box center [1048, 510] width 92 height 26
type input "1659"
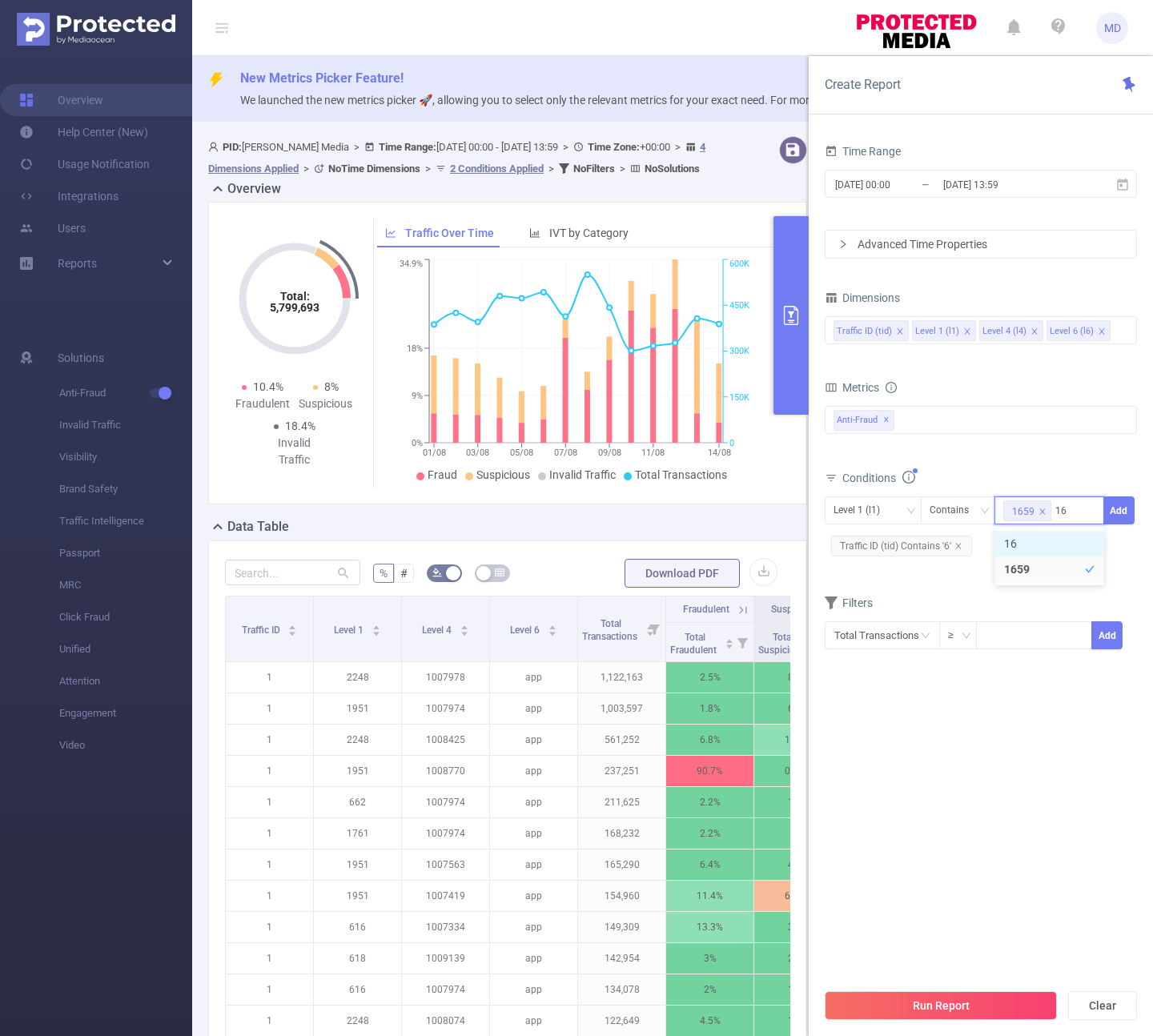
type input "1657"
type input "1663"
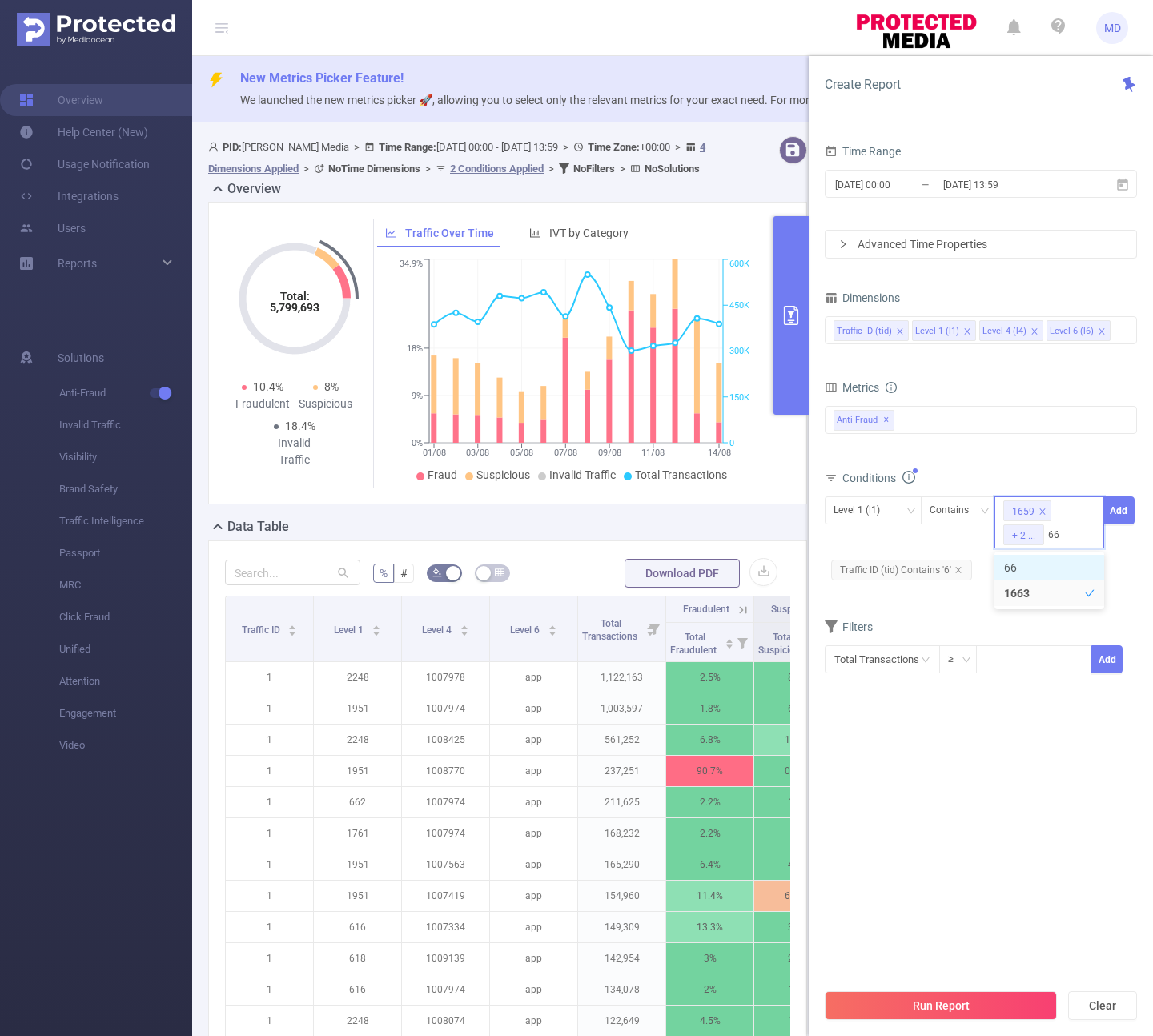
type input "6"
type input "1665"
type input "1661"
type input "1709"
type input "1667"
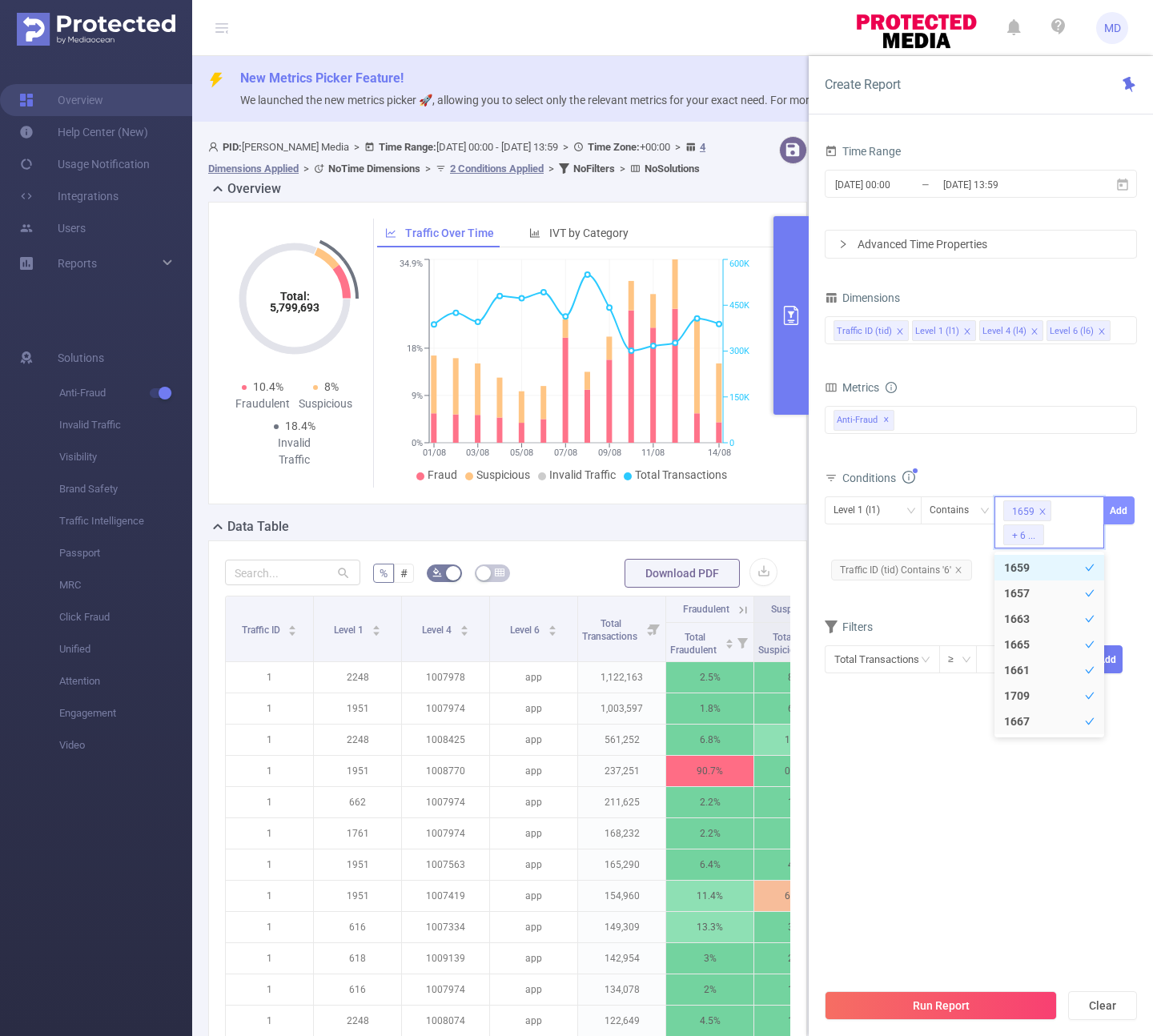
click at [1126, 516] on button "Add" at bounding box center [1119, 510] width 31 height 28
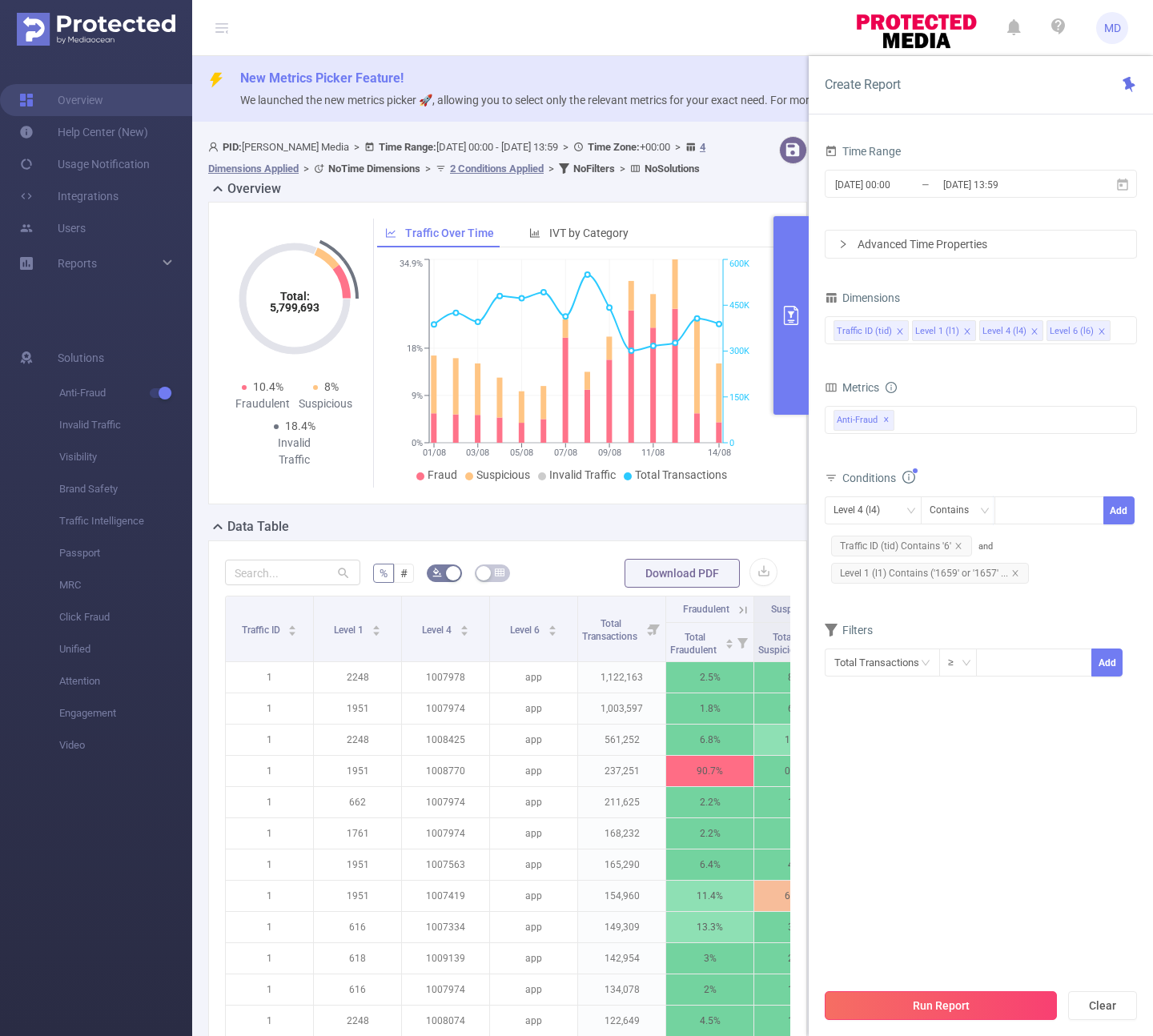
click at [1009, 1005] on button "Run Report" at bounding box center [941, 1005] width 232 height 29
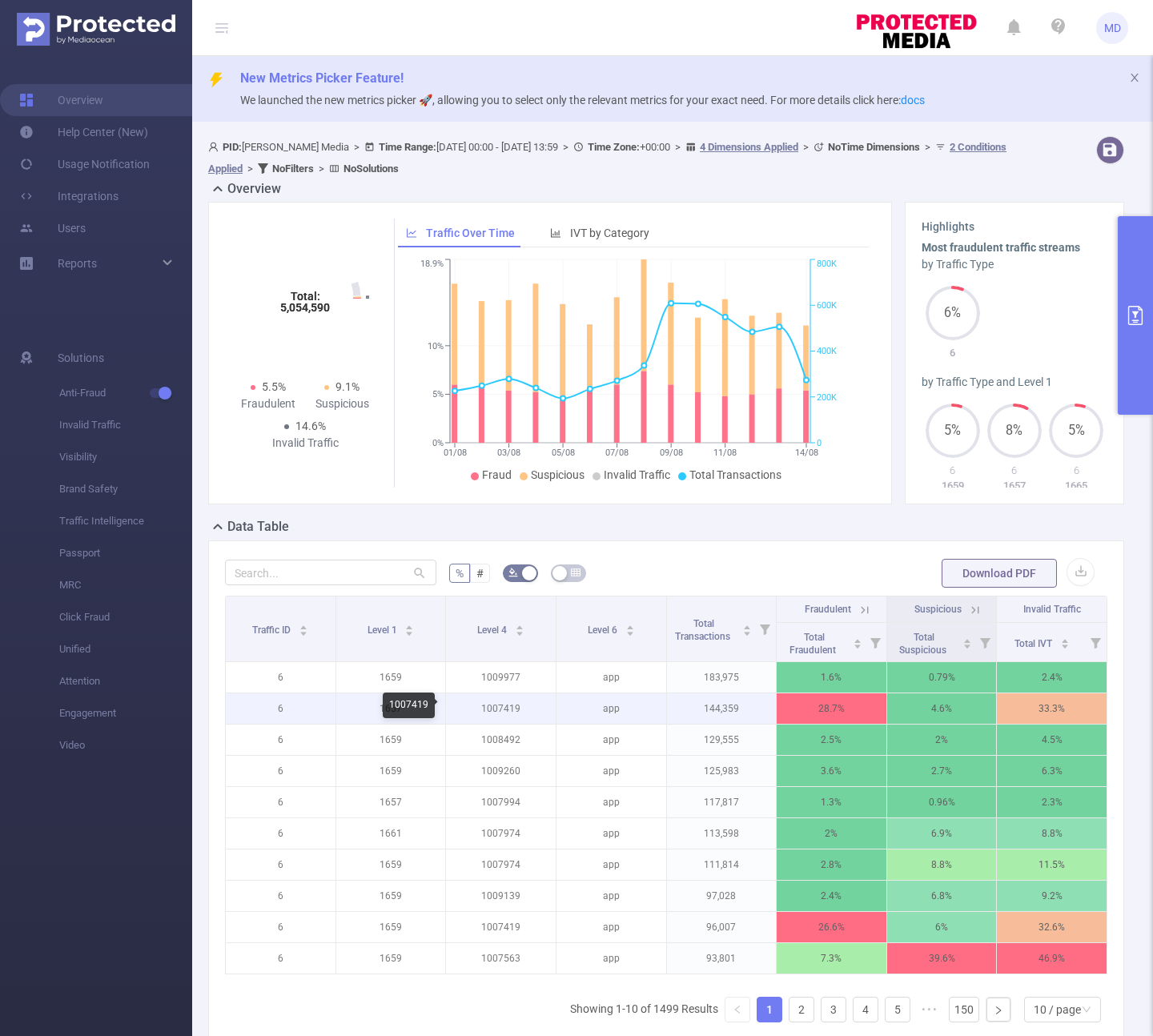
click at [508, 706] on p "1007419" at bounding box center [501, 708] width 110 height 31
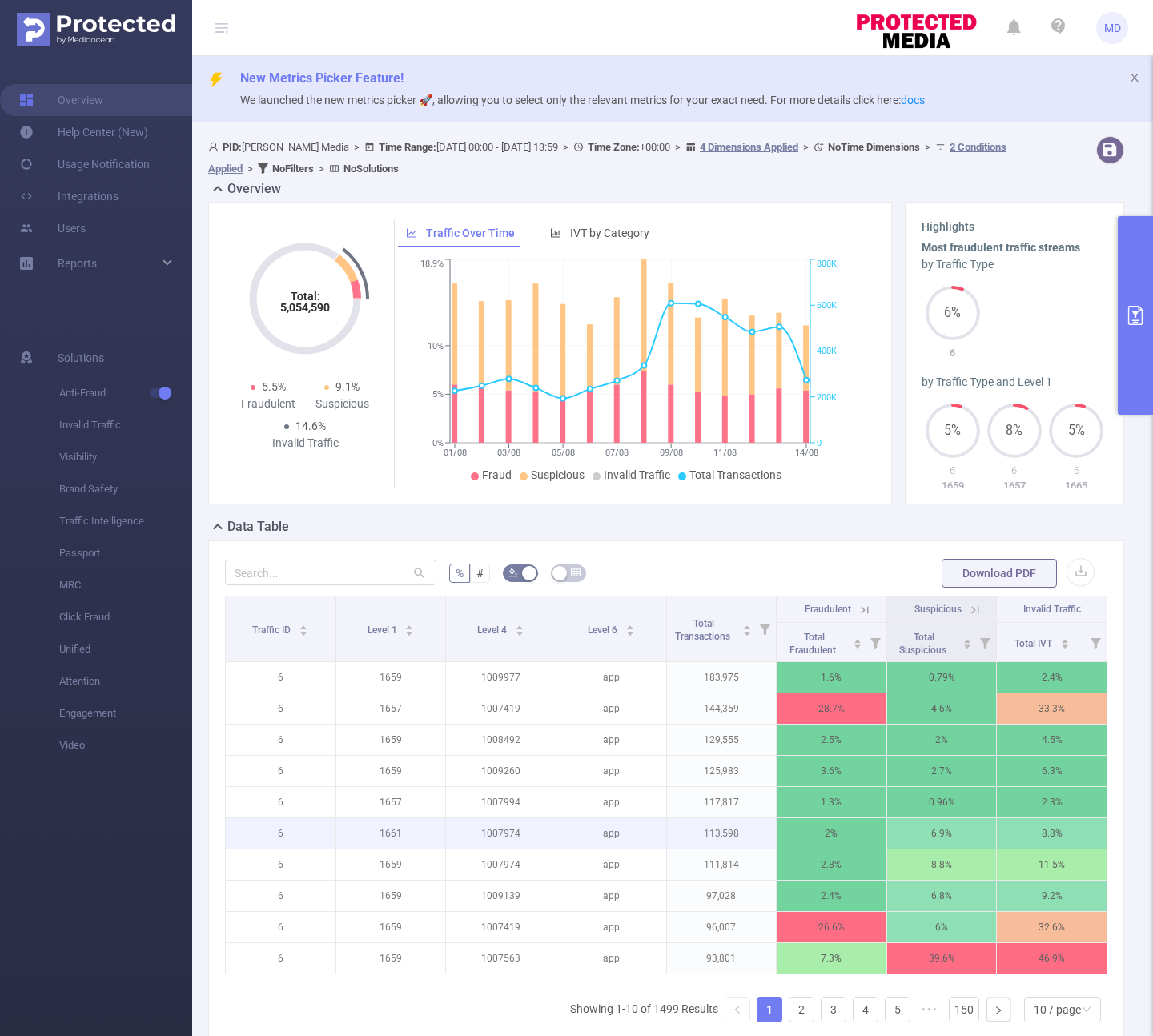
scroll to position [20, 0]
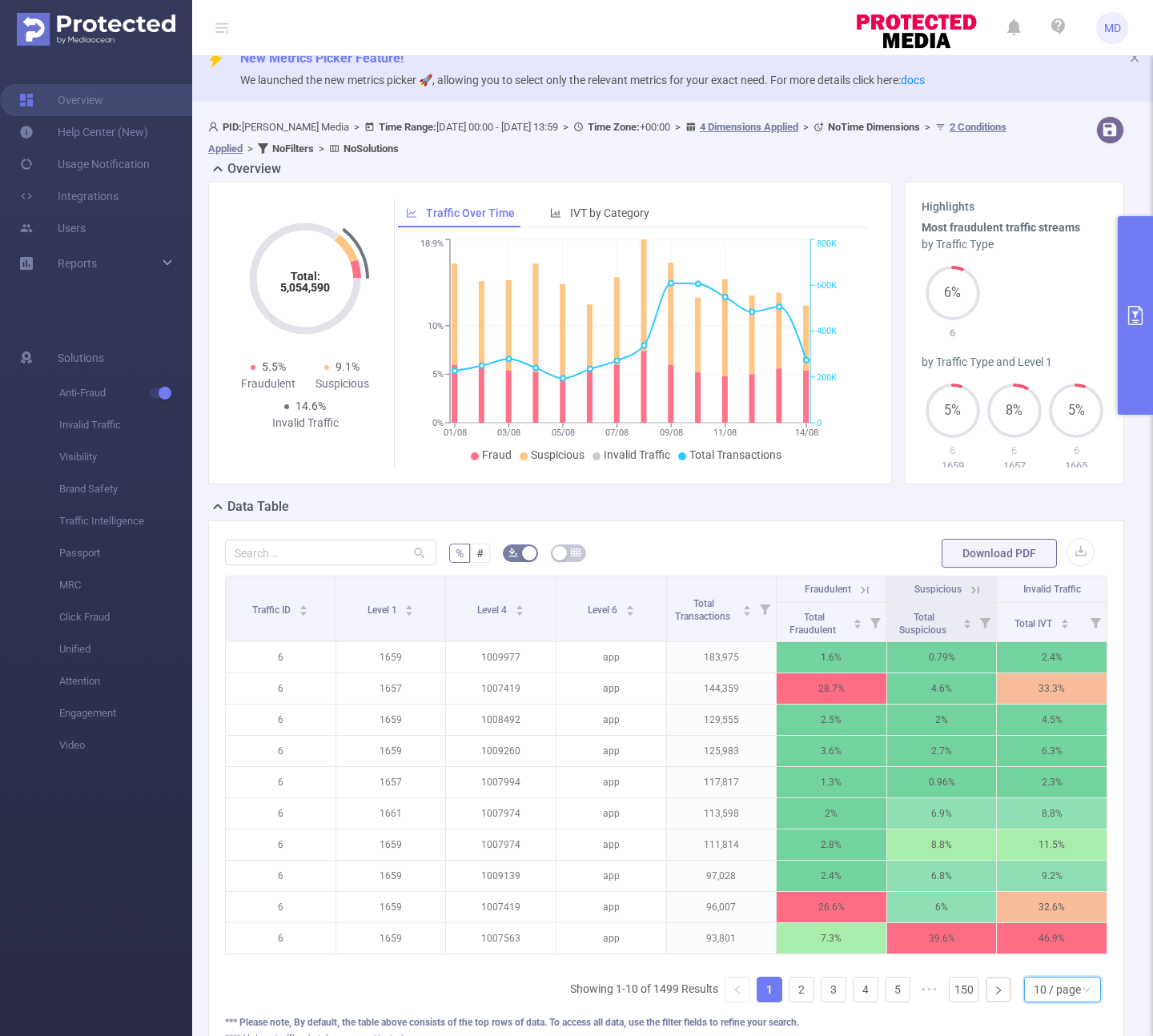
click at [1070, 993] on div "10 / page" at bounding box center [1062, 989] width 77 height 25
click at [1067, 970] on li "50 / page" at bounding box center [1050, 972] width 77 height 25
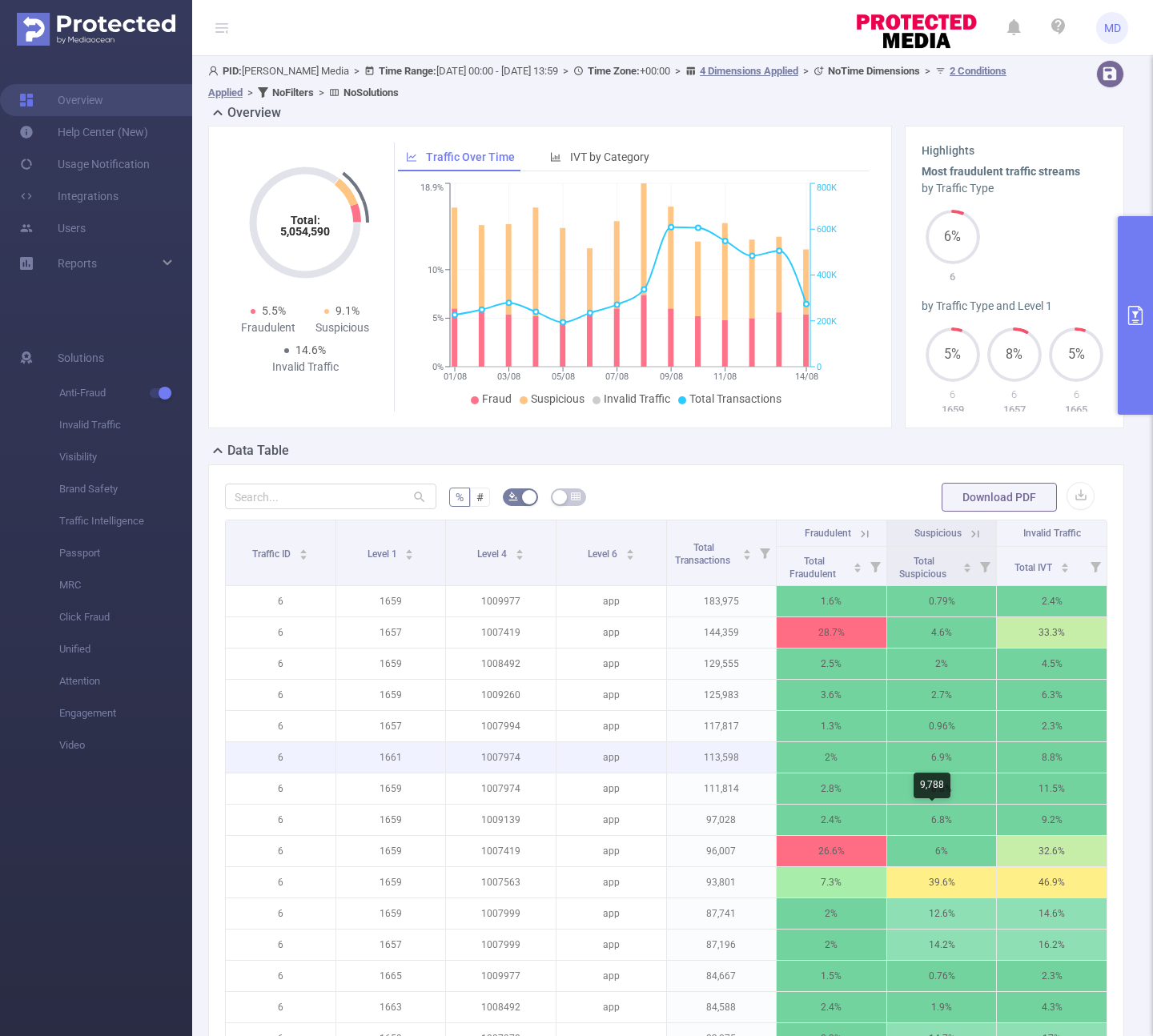
scroll to position [86, 0]
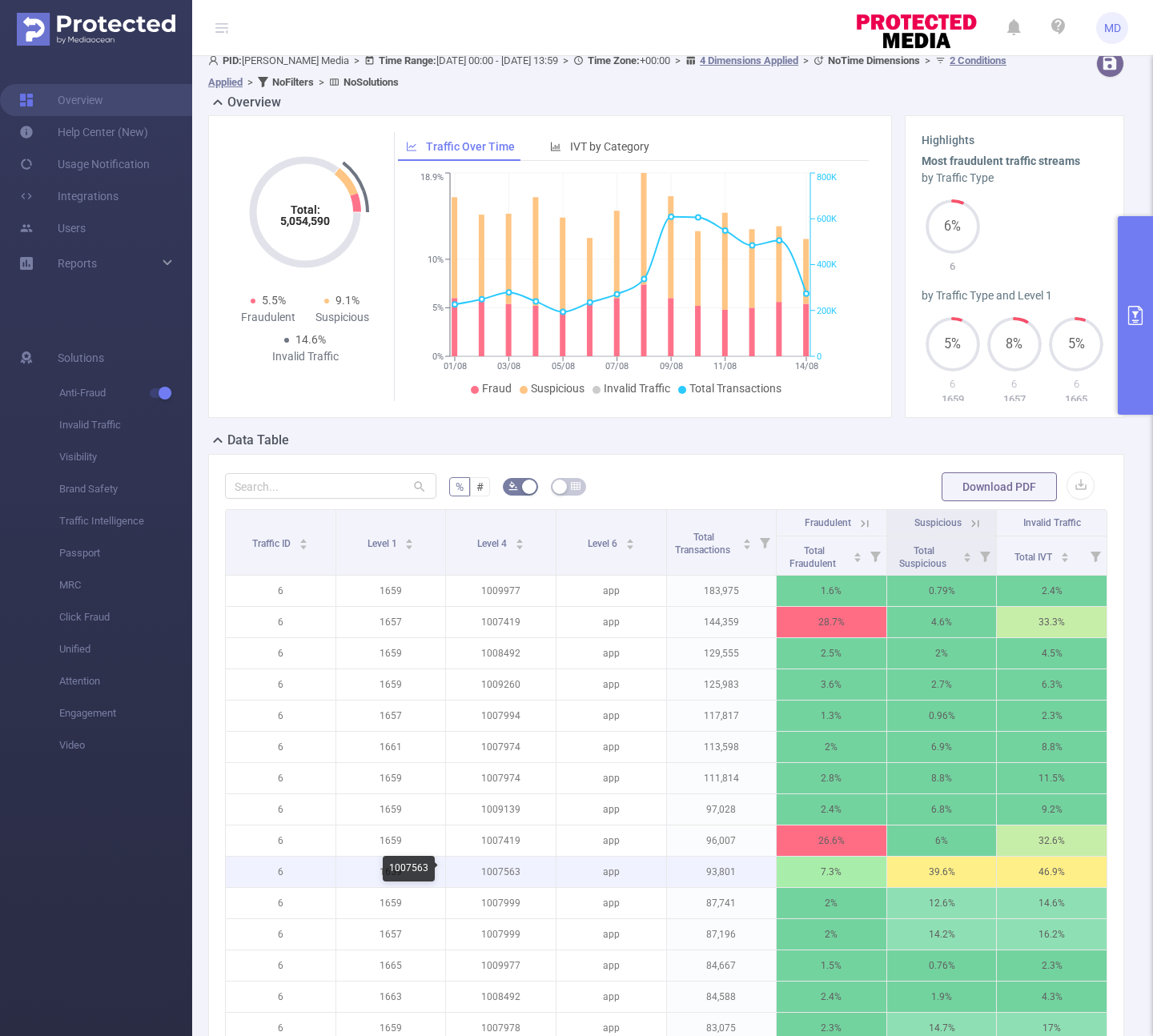
click at [489, 870] on p "1007563" at bounding box center [501, 872] width 110 height 31
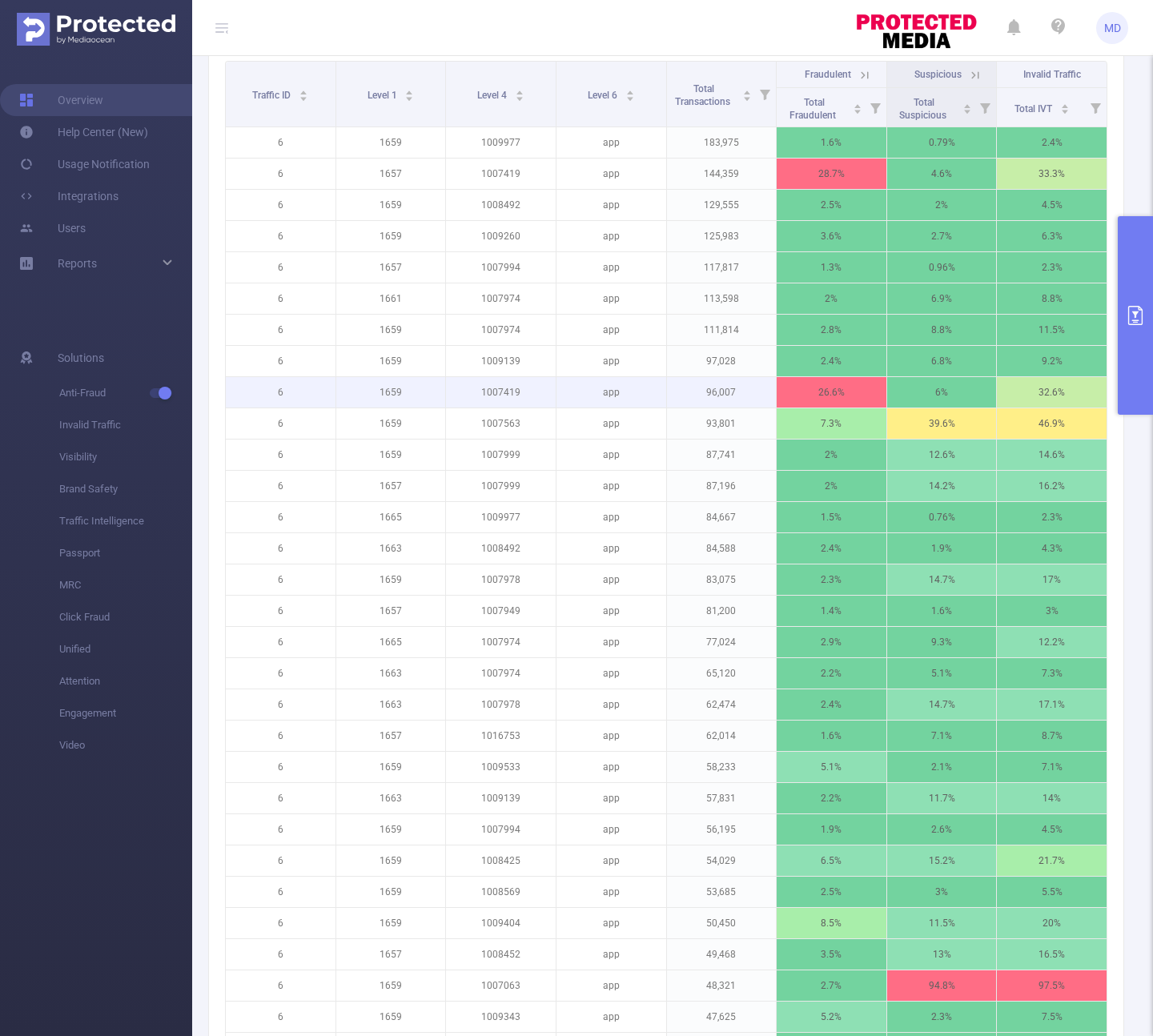
scroll to position [556, 0]
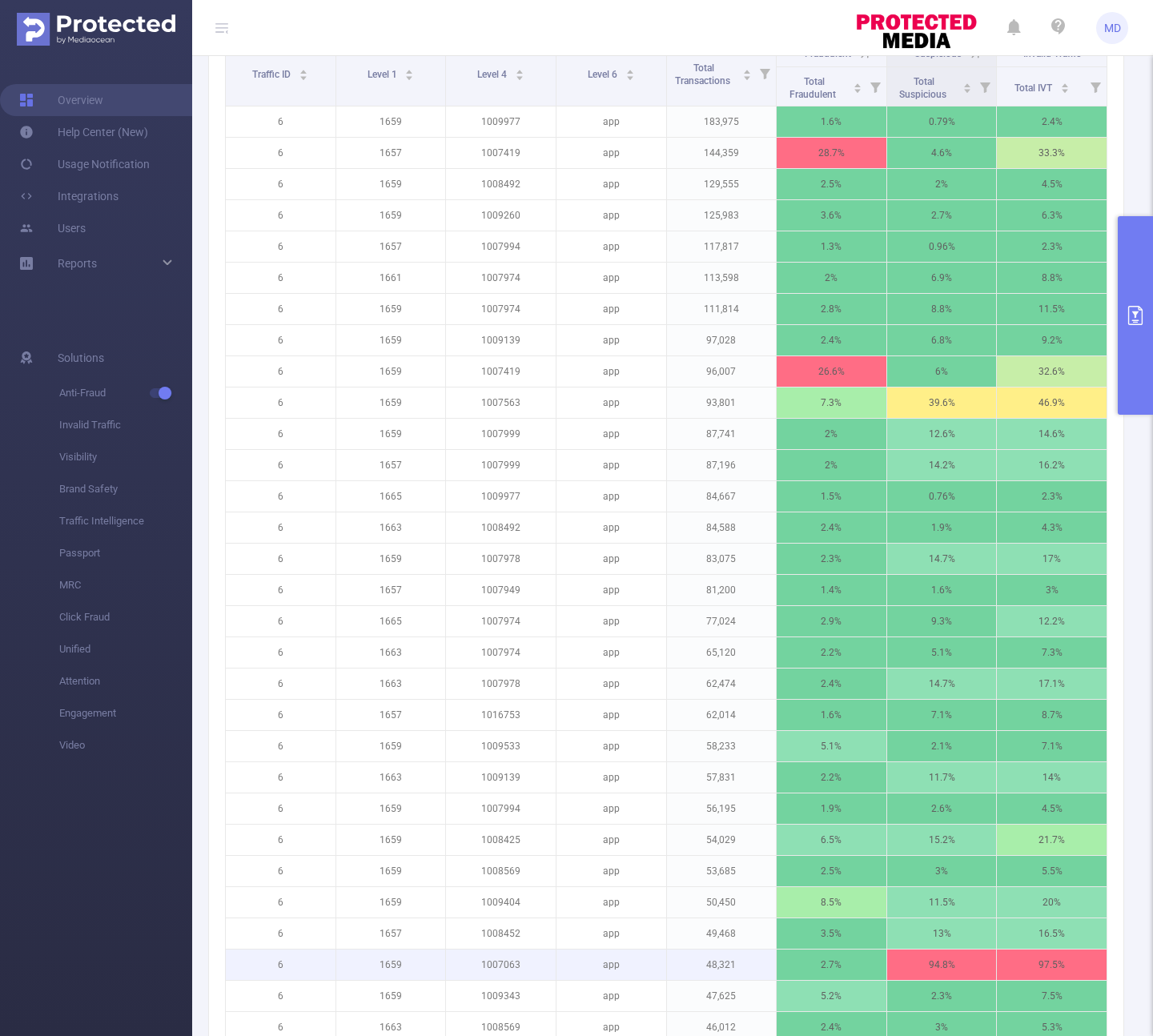
click at [509, 966] on p "1007063" at bounding box center [501, 964] width 110 height 31
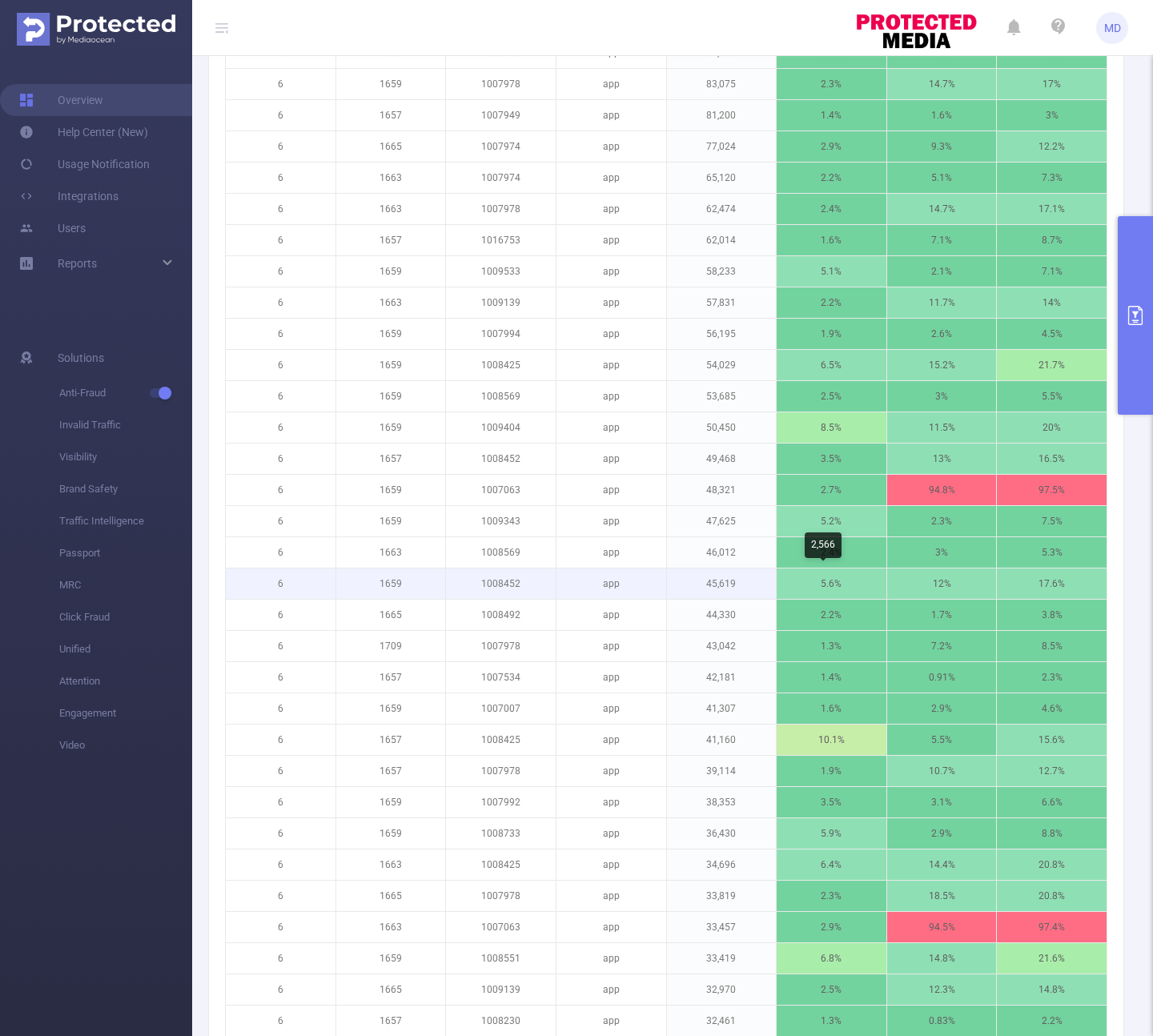
scroll to position [1040, 0]
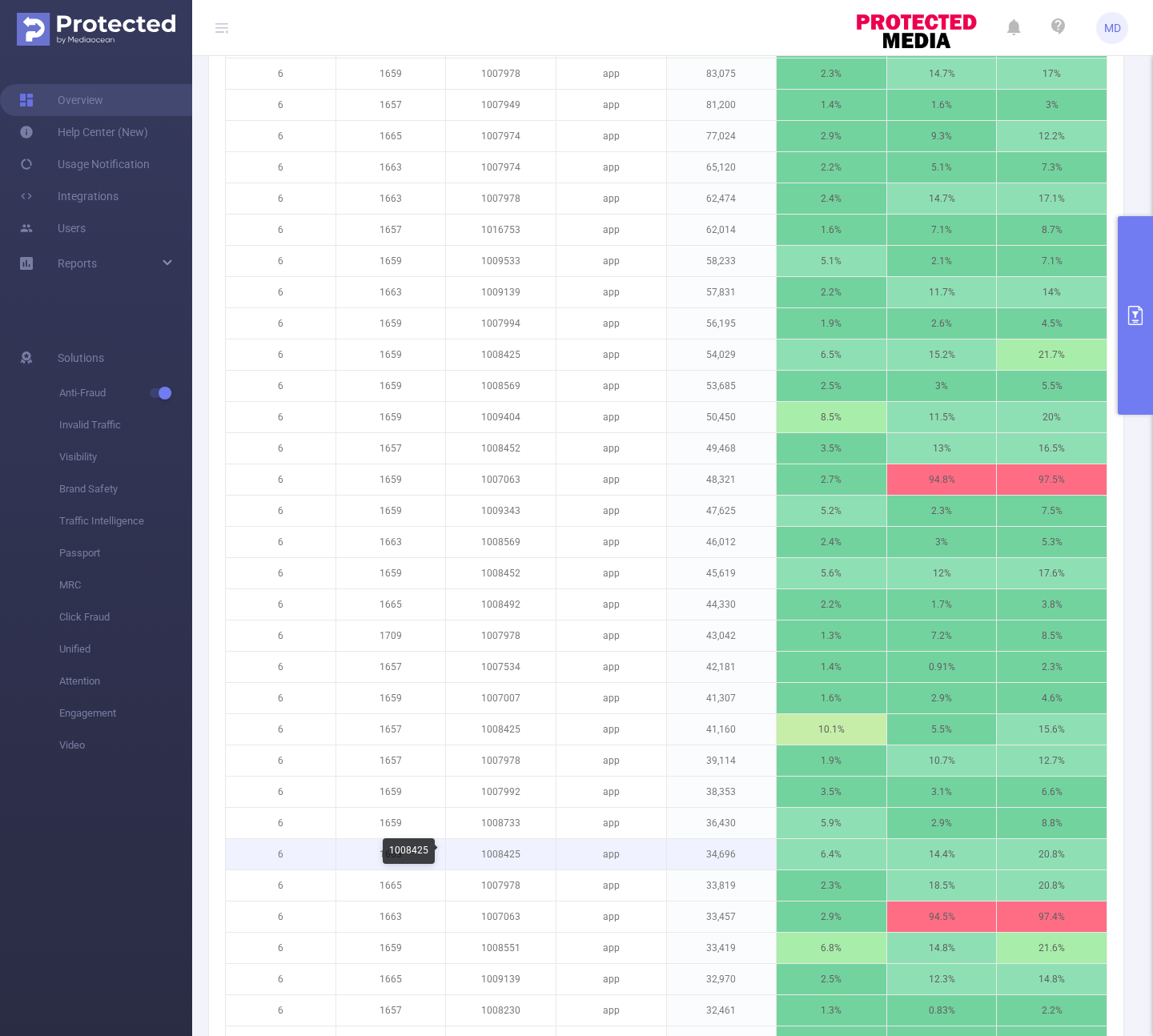
click at [490, 852] on p "1008425" at bounding box center [501, 854] width 110 height 31
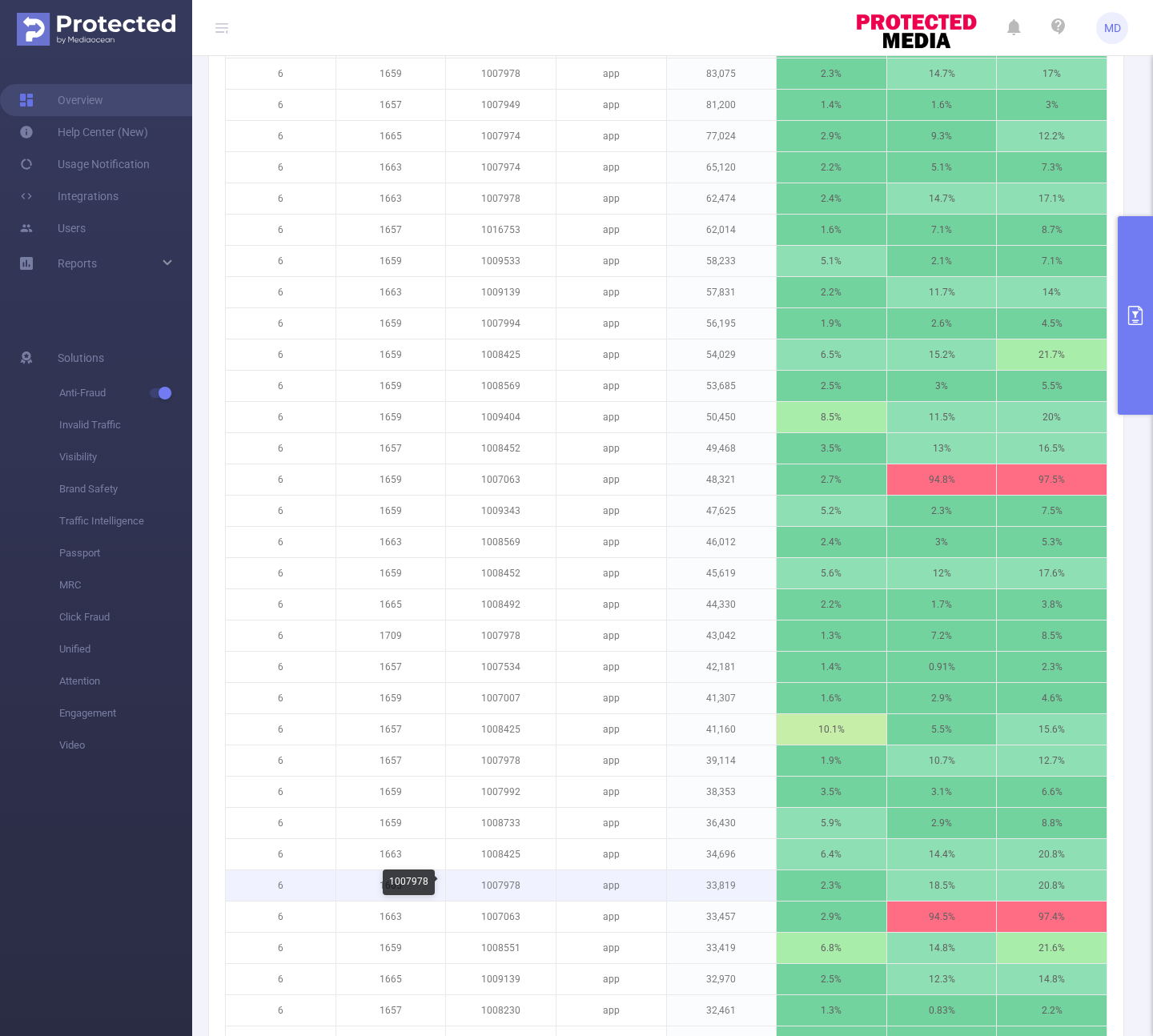
click at [482, 881] on p "1007978" at bounding box center [501, 885] width 110 height 31
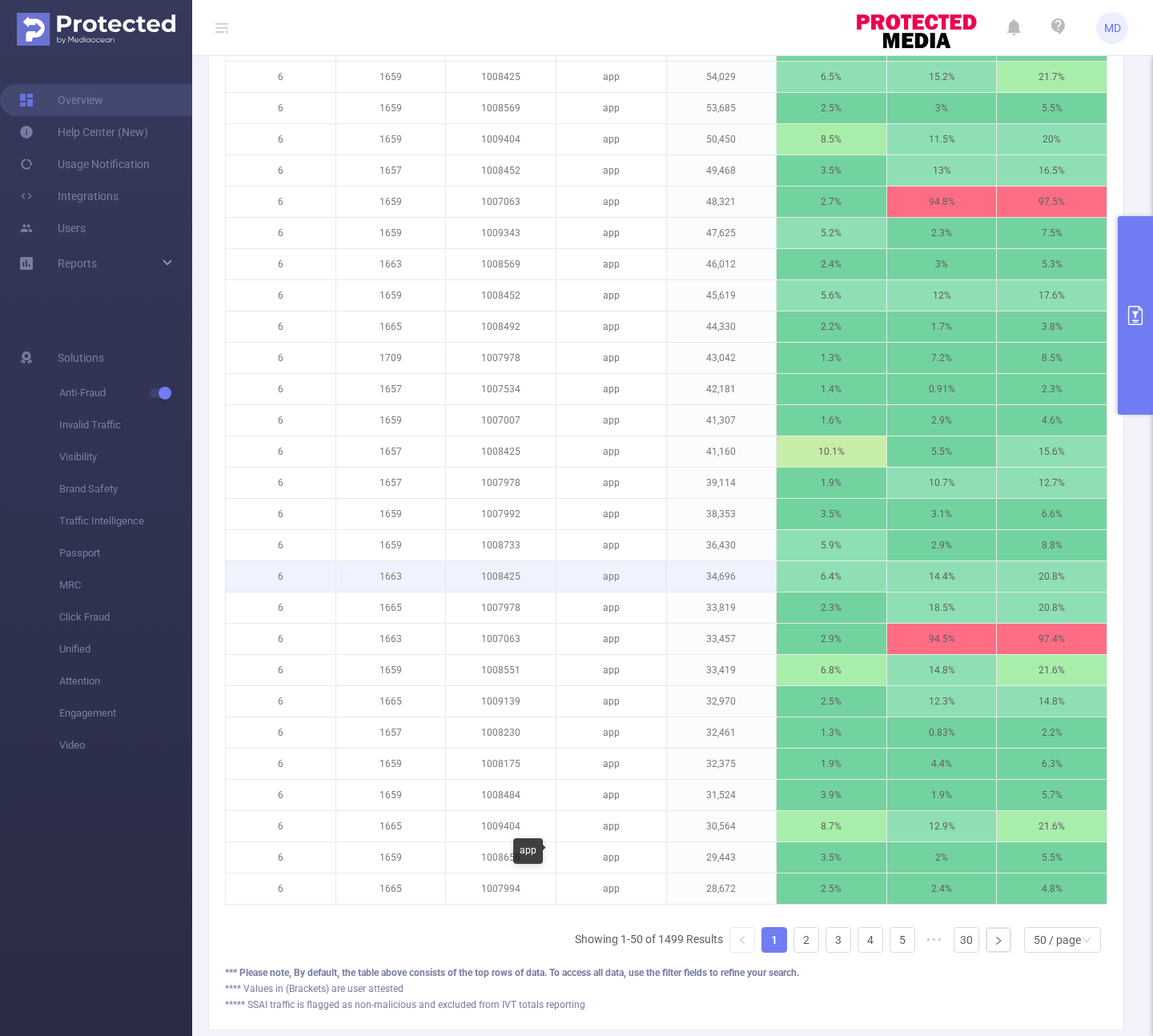
scroll to position [1329, 0]
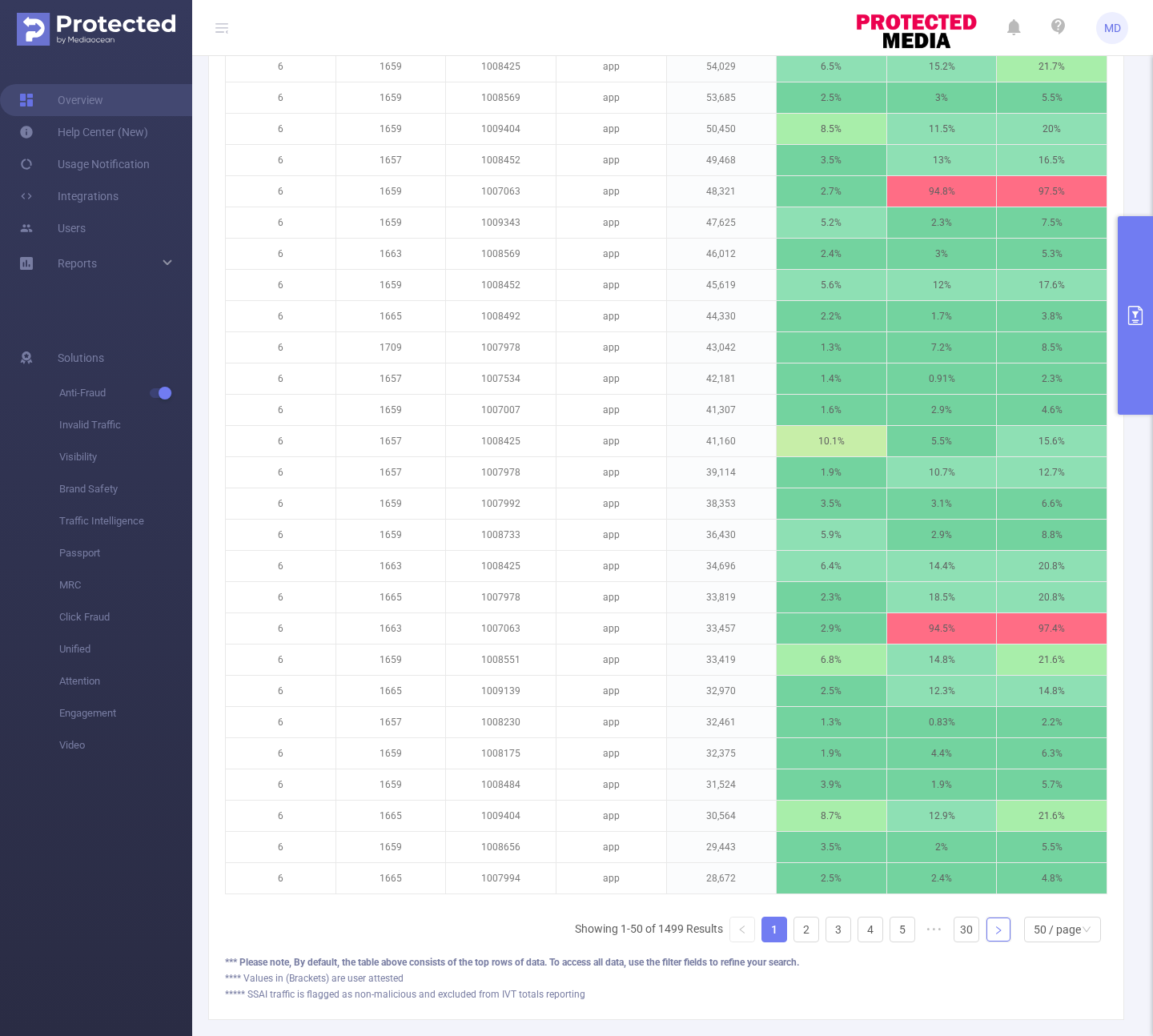
click at [993, 935] on icon "icon: right" at bounding box center [998, 929] width 10 height 10
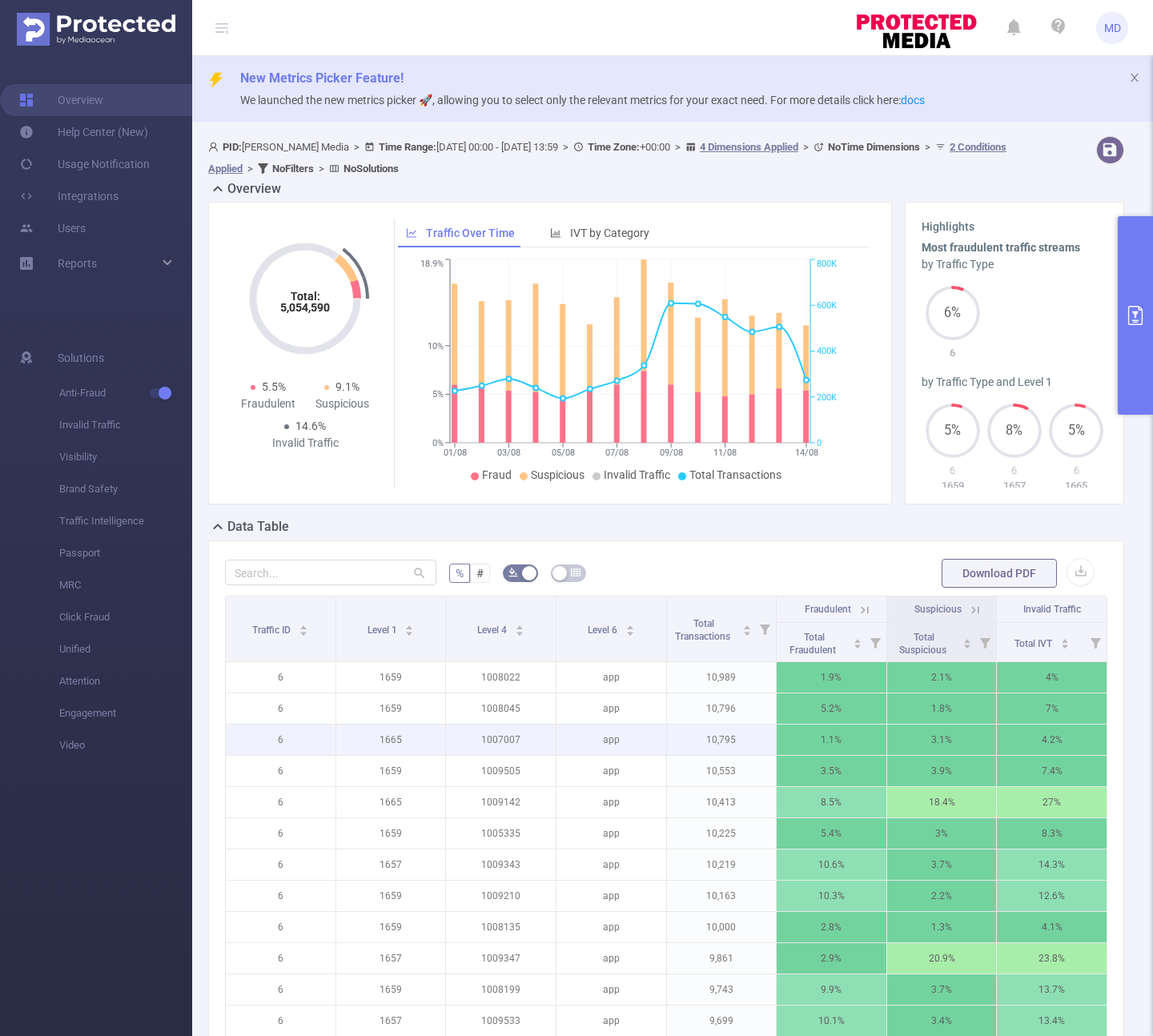
scroll to position [267, 0]
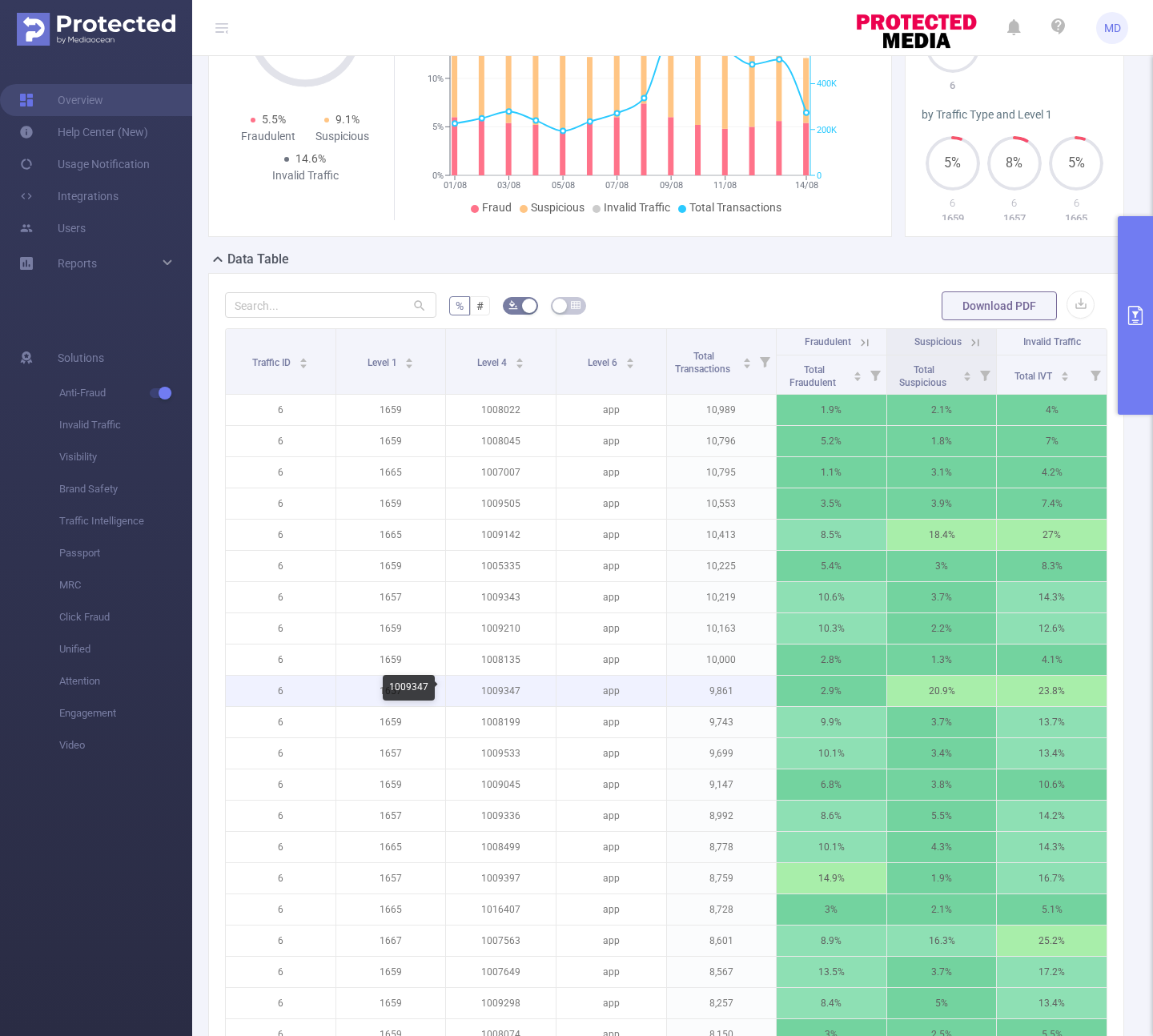
click at [486, 692] on p "1009347" at bounding box center [501, 691] width 110 height 31
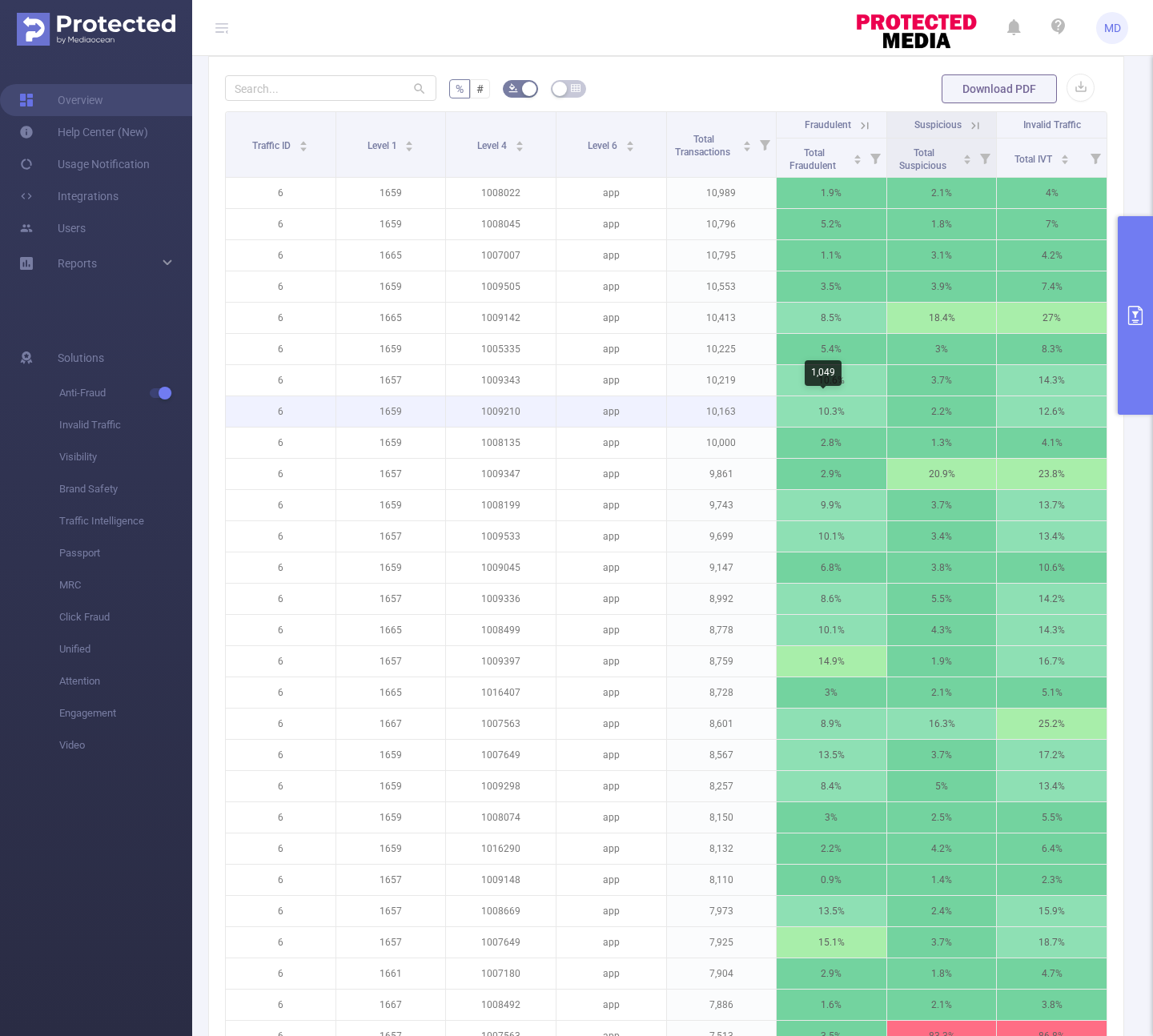
scroll to position [904, 0]
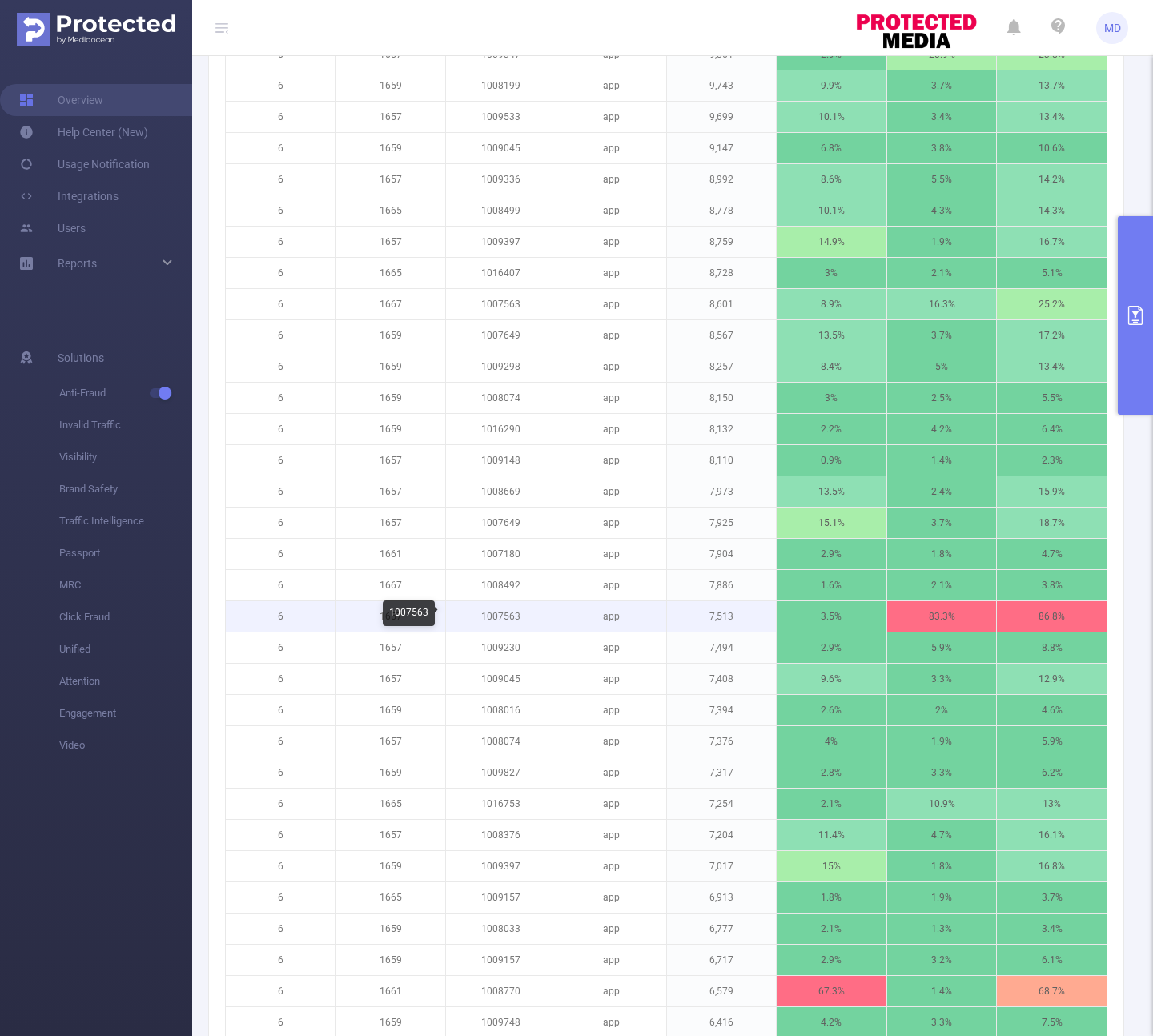
click at [503, 618] on p "1007563" at bounding box center [501, 616] width 110 height 31
click at [1136, 374] on button "primary" at bounding box center [1135, 314] width 35 height 198
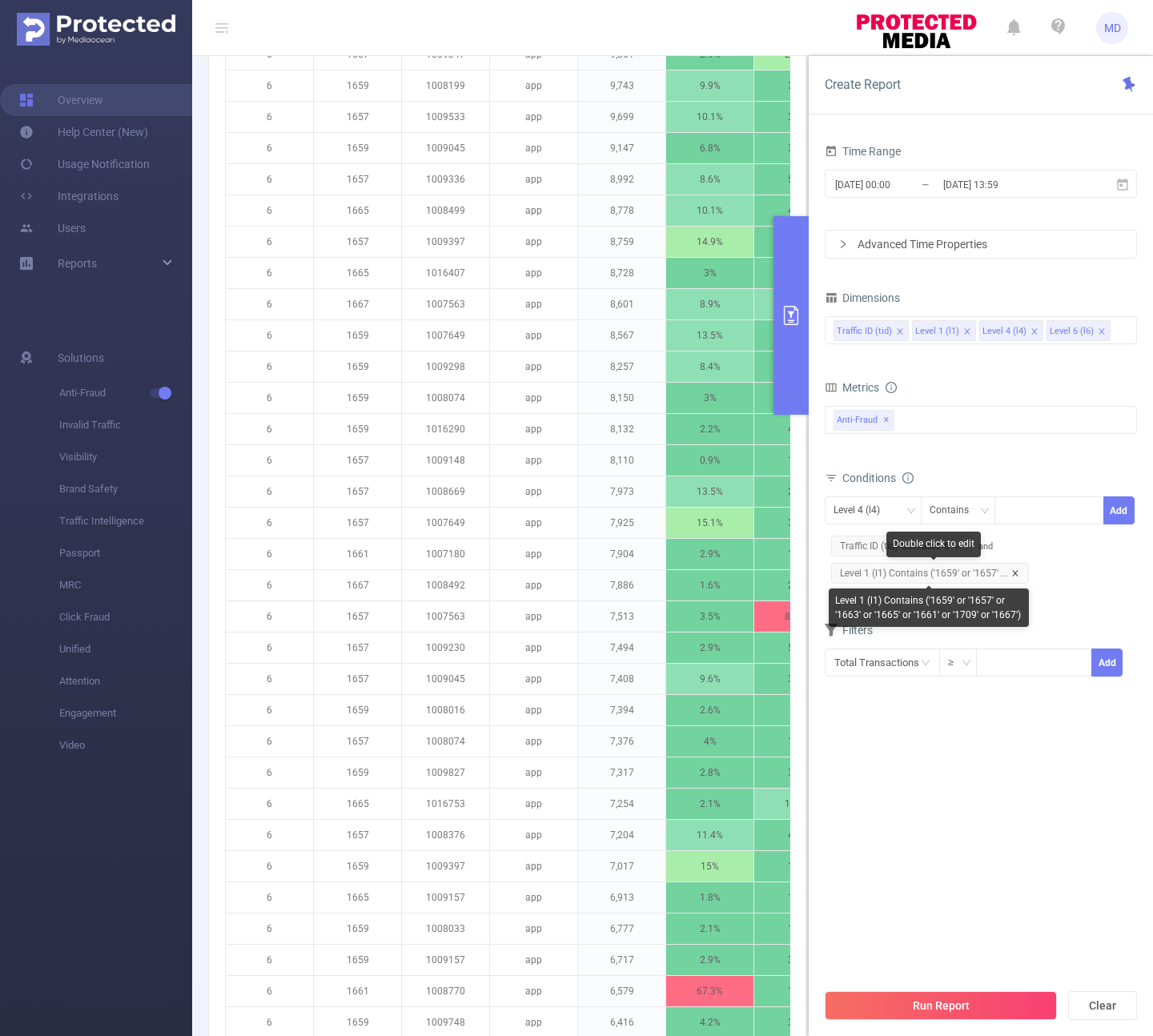
click at [1015, 572] on icon "icon: close" at bounding box center [1015, 573] width 8 height 8
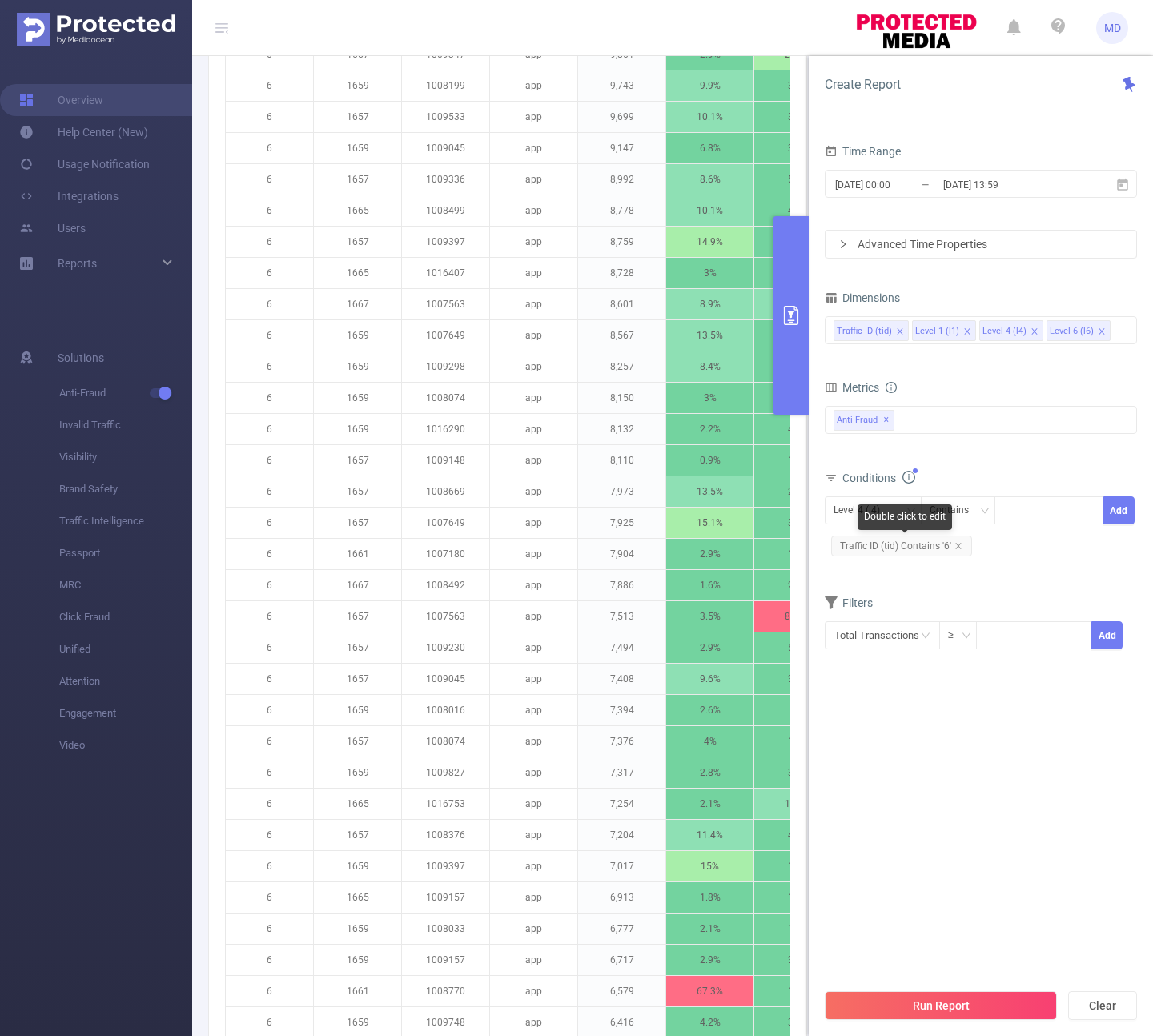
click at [963, 548] on span "Traffic ID (tid) Contains '6'" at bounding box center [901, 546] width 141 height 21
click at [950, 540] on span "Traffic ID (tid) Contains '6'" at bounding box center [901, 546] width 141 height 21
click at [957, 545] on icon "icon: close" at bounding box center [957, 545] width 8 height 8
click at [1014, 511] on div at bounding box center [1048, 510] width 92 height 26
paste input "1008770"
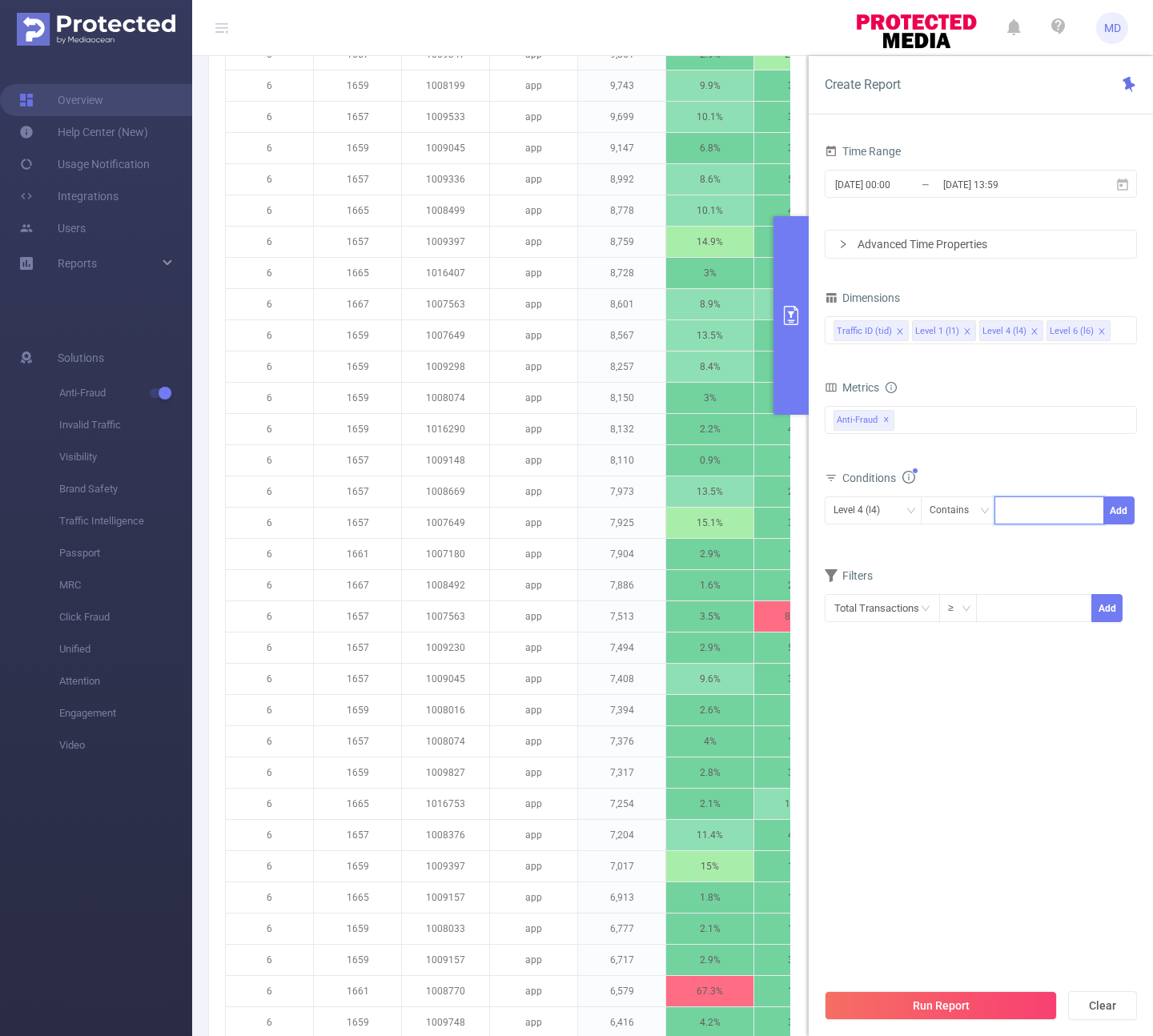
type input "1008770"
paste input "1007419"
type input "1007419"
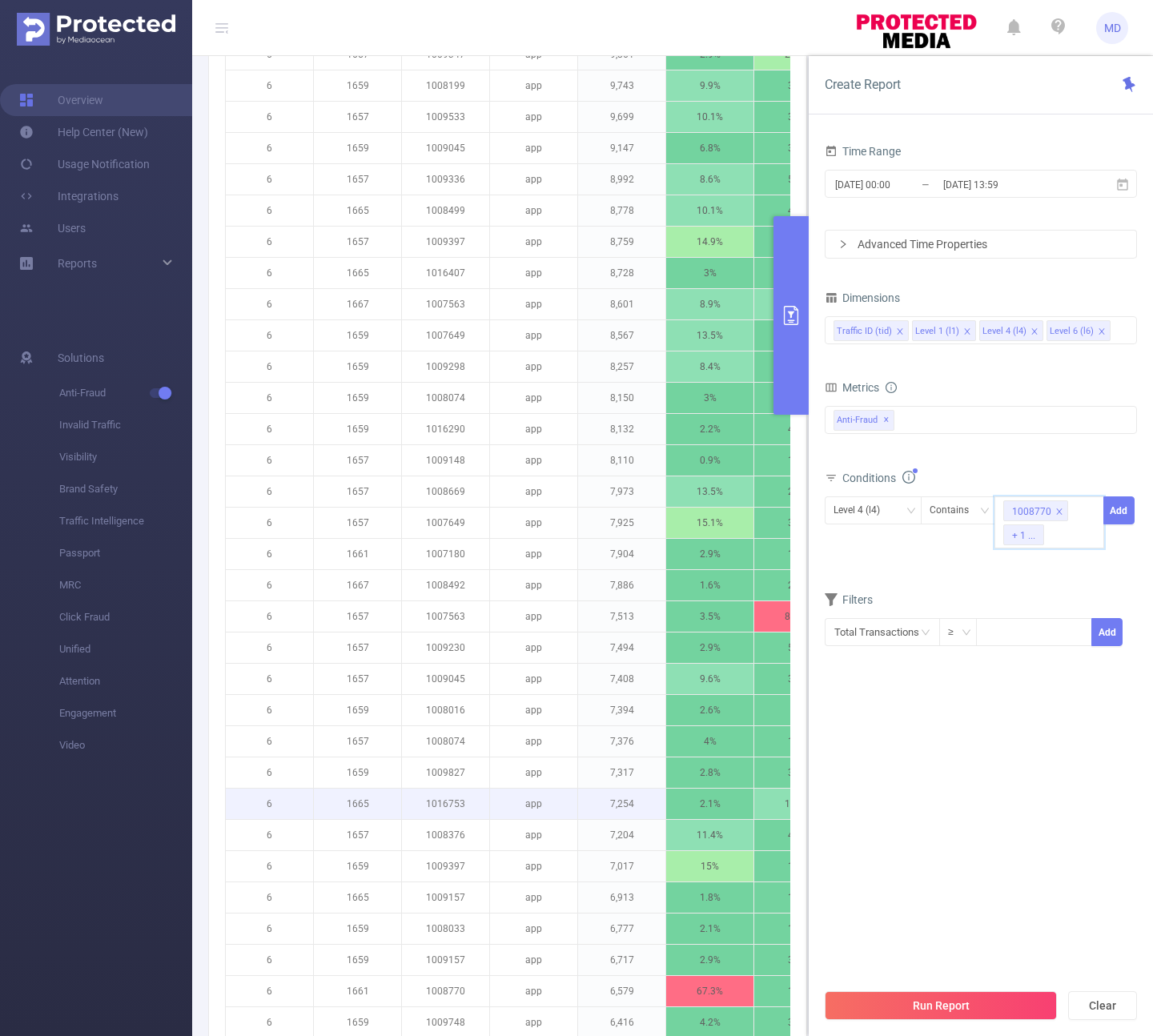
paste input "1008289"
type input "1008289"
paste input "1007419"
type input "1007419"
paste input "1007063"
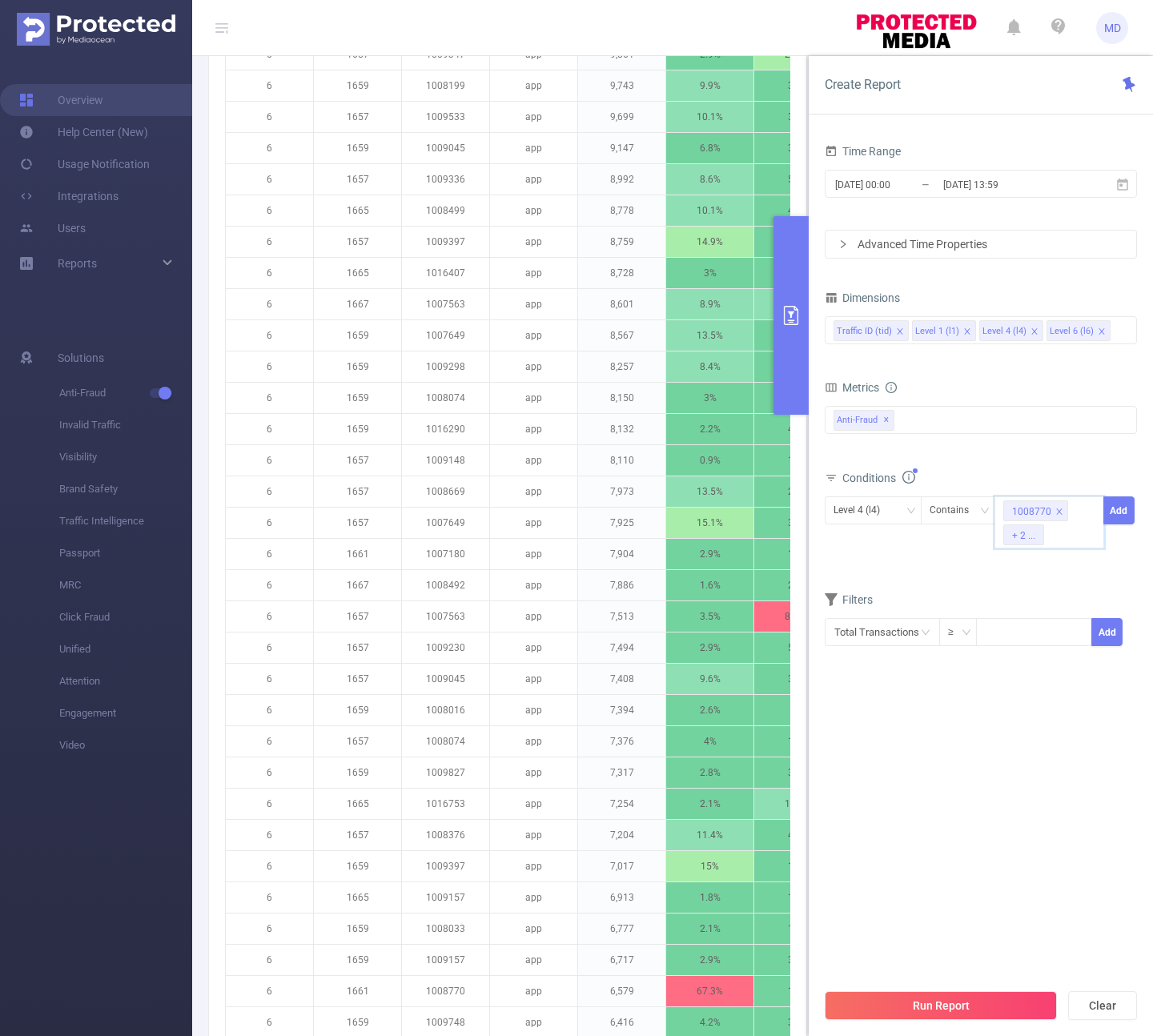
type input "1007063"
click at [1125, 519] on button "Add" at bounding box center [1119, 510] width 31 height 28
click at [898, 331] on icon "icon: close" at bounding box center [900, 331] width 5 height 5
click at [888, 333] on icon "icon: close" at bounding box center [888, 331] width 5 height 5
click at [933, 1011] on button "Run Report" at bounding box center [941, 1005] width 232 height 29
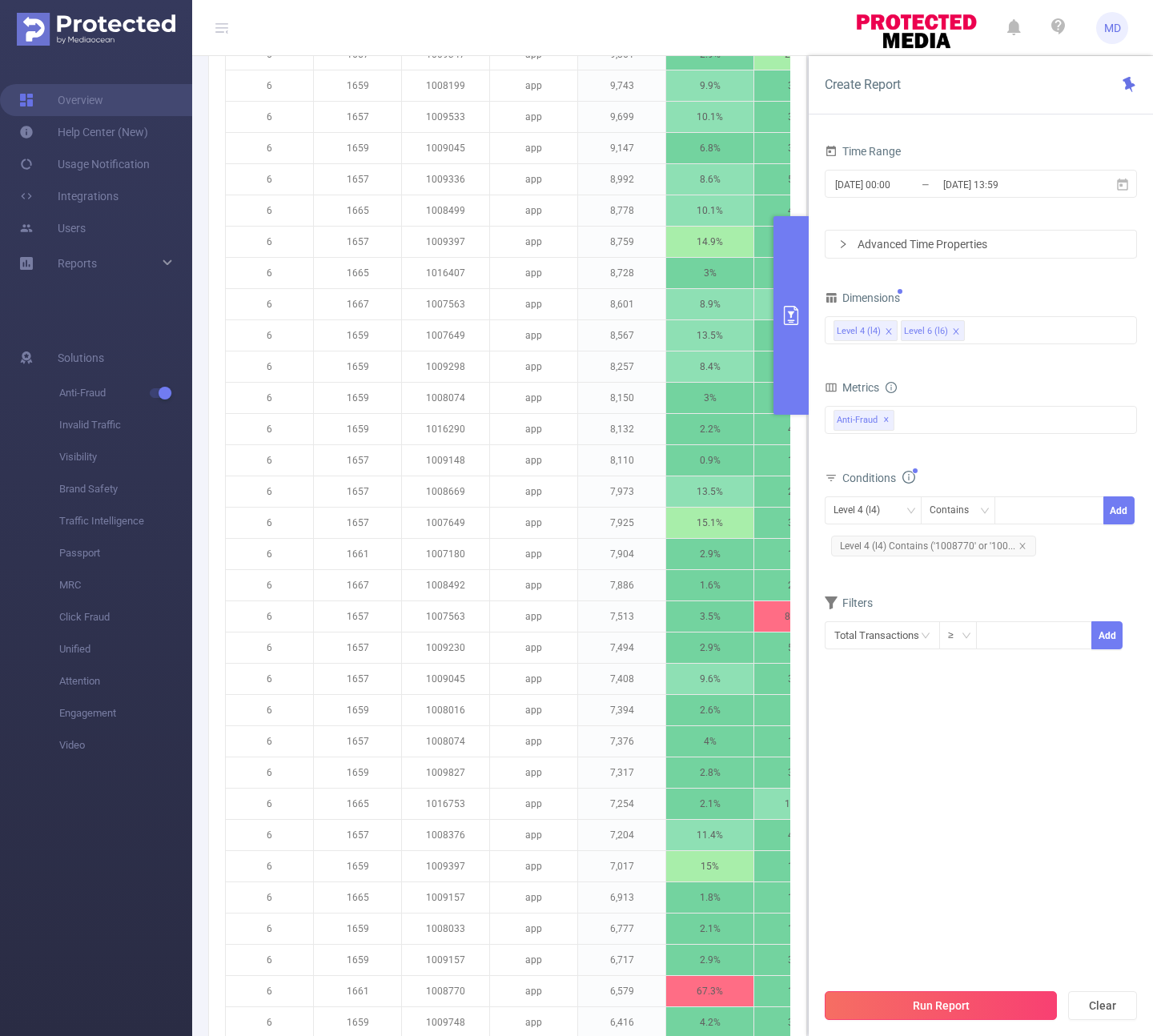
scroll to position [0, 0]
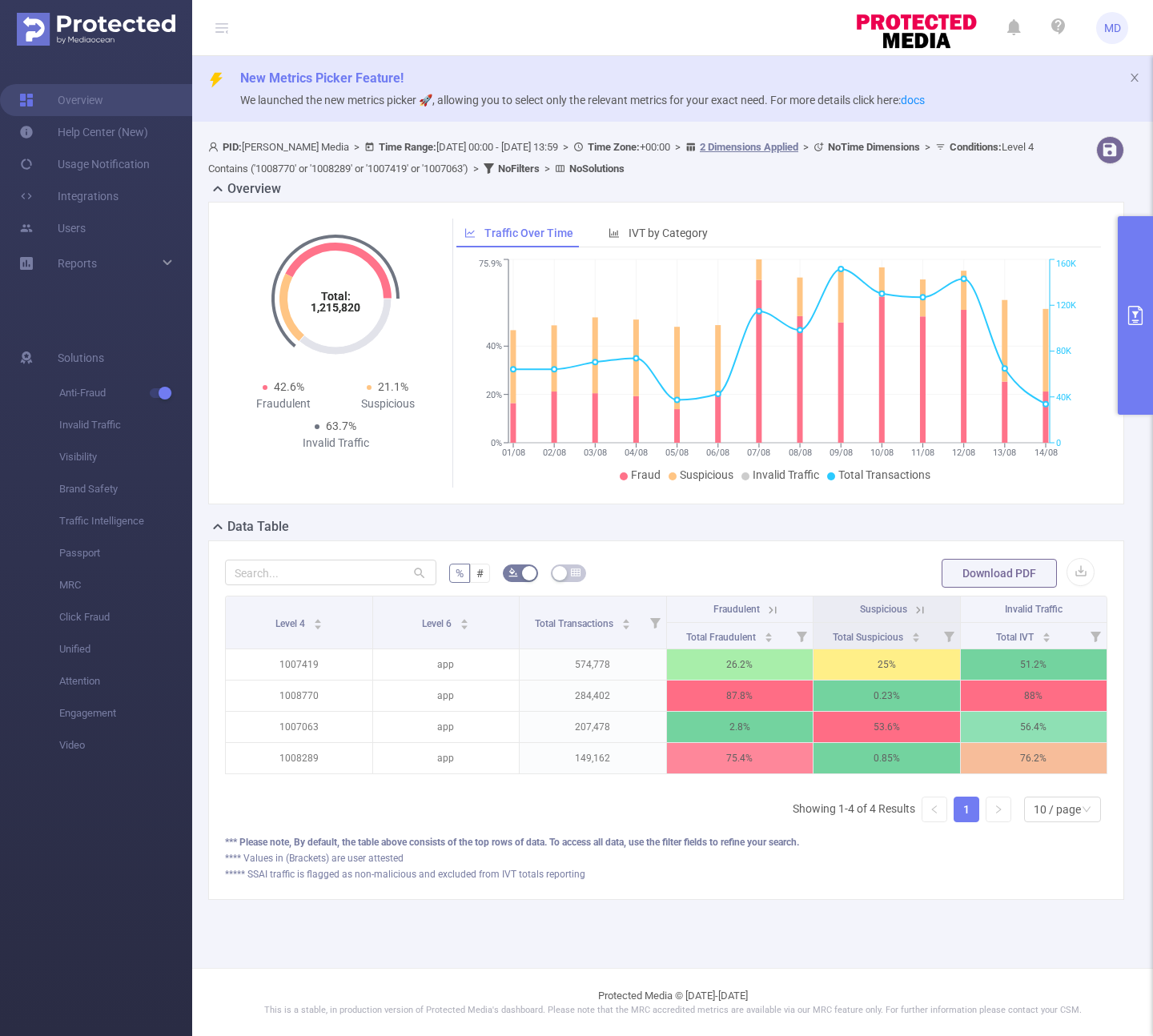
click at [1144, 307] on icon "primary" at bounding box center [1136, 315] width 19 height 19
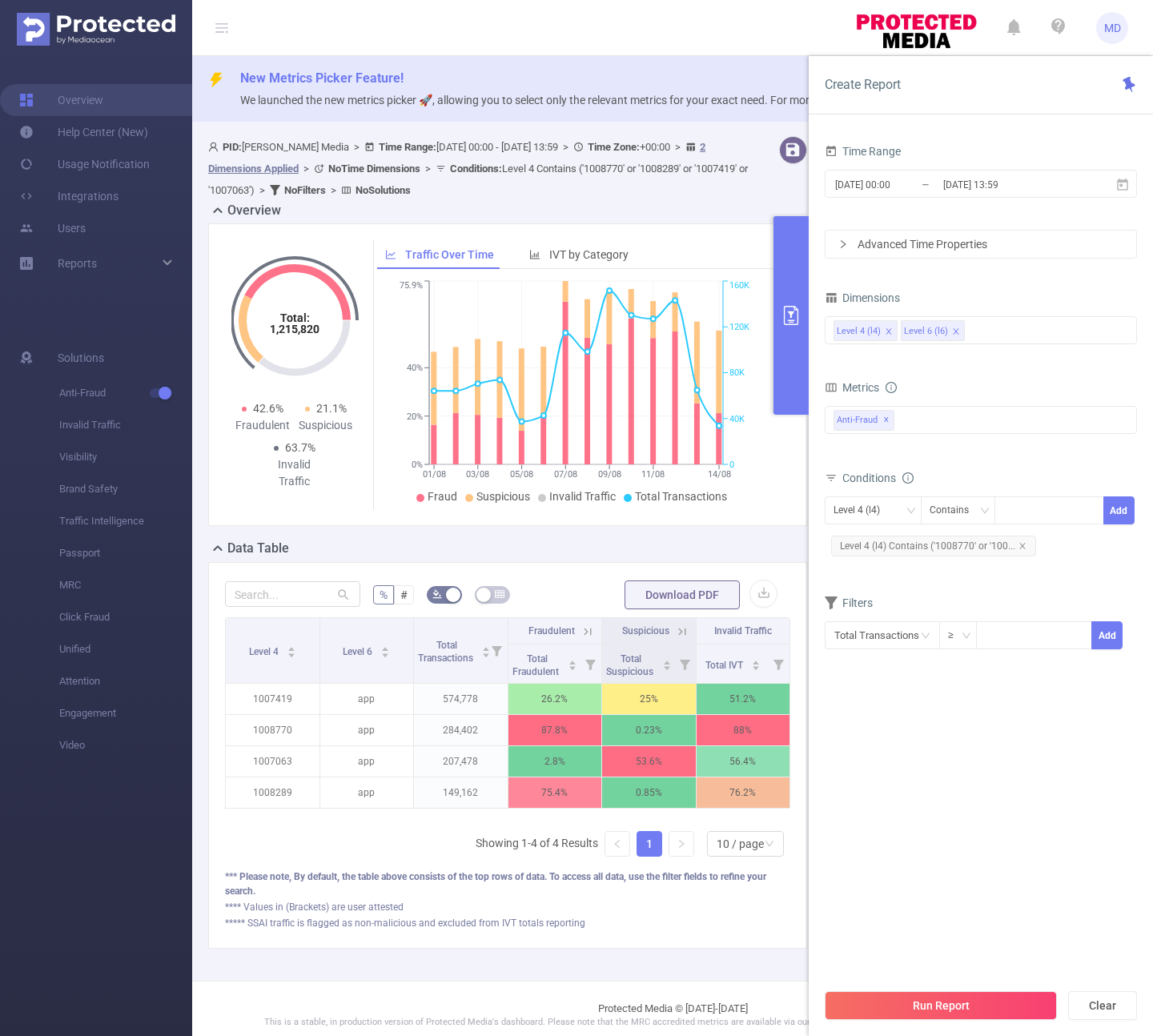
click at [379, 860] on div "Level 4 Level 6 Total Transactions Fraudulent Suspicious Invalid Traffic Total …" at bounding box center [507, 743] width 565 height 252
click at [379, 860] on div "Level 4 Level 6 Total Transactions Fraudulent Suspicious Invalid Traffic Total …" at bounding box center [507, 743] width 565 height 252
click at [953, 548] on span "Level 4 (l4) Contains ('1008770' or '100..." at bounding box center [933, 546] width 205 height 21
click at [790, 360] on button "primary" at bounding box center [791, 314] width 35 height 198
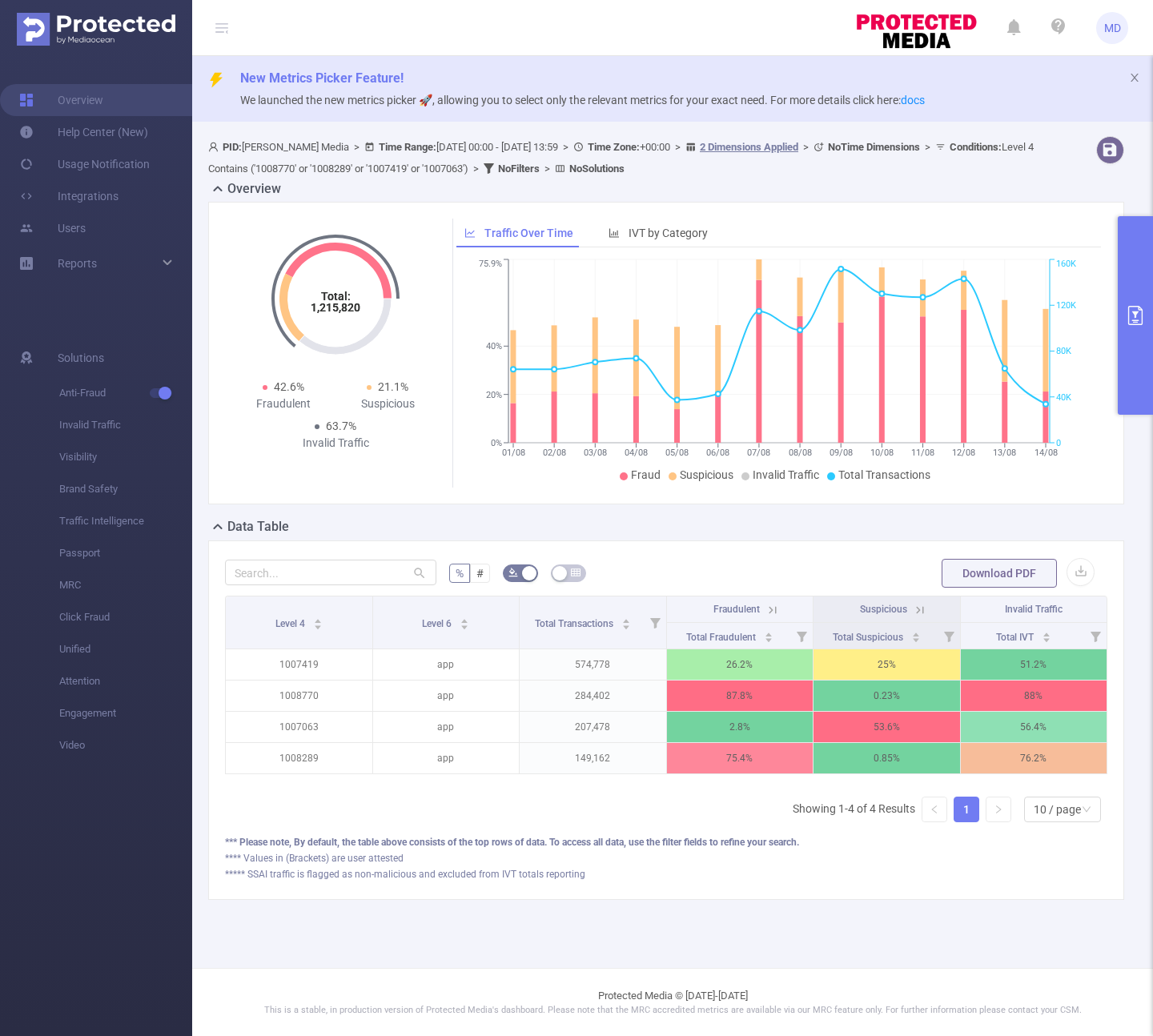
click at [772, 618] on th "Fraudulent" at bounding box center [740, 610] width 148 height 26
click at [771, 611] on icon at bounding box center [772, 610] width 14 height 14
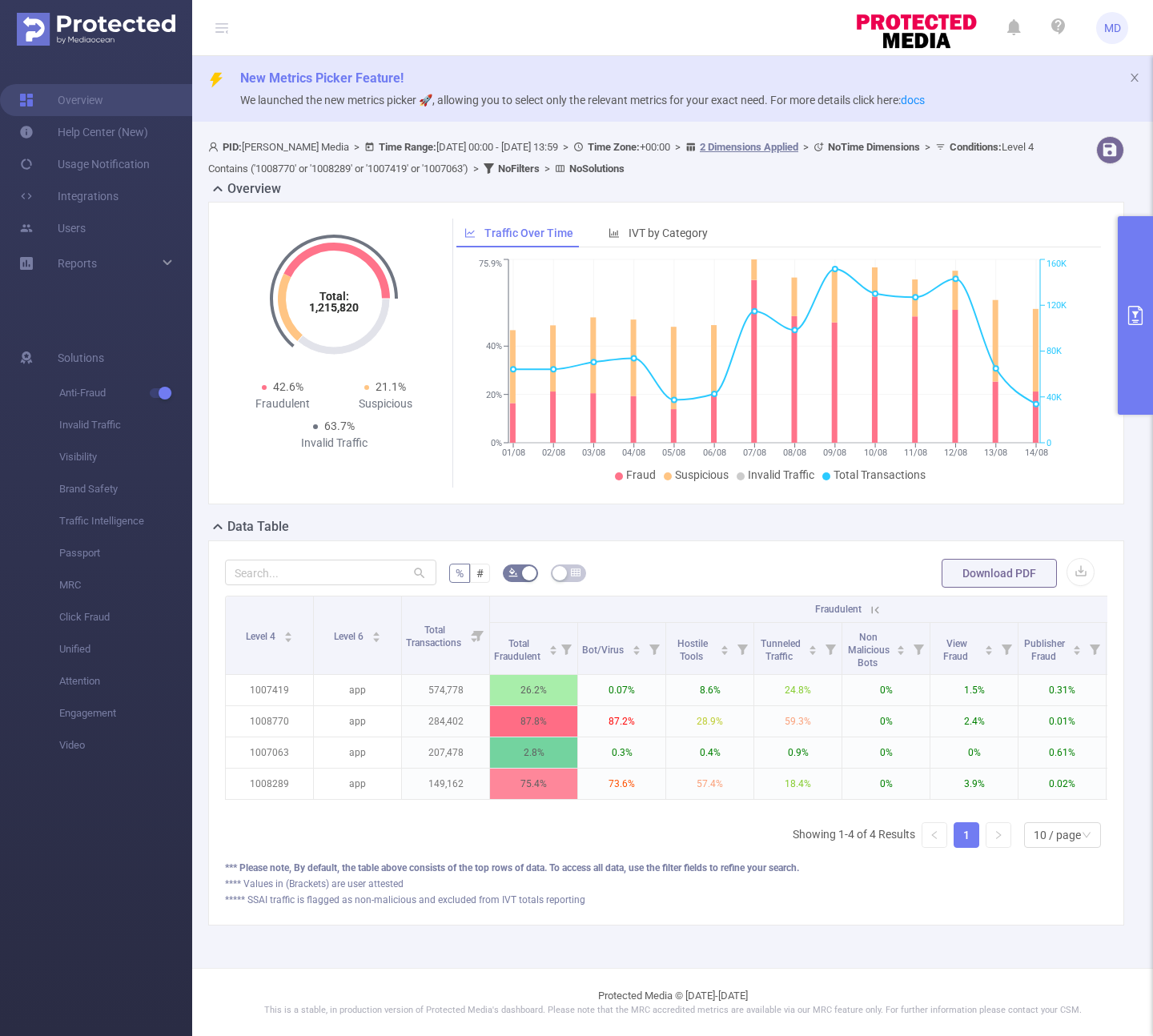
click at [875, 609] on icon at bounding box center [875, 610] width 7 height 7
